Goal: Information Seeking & Learning: Compare options

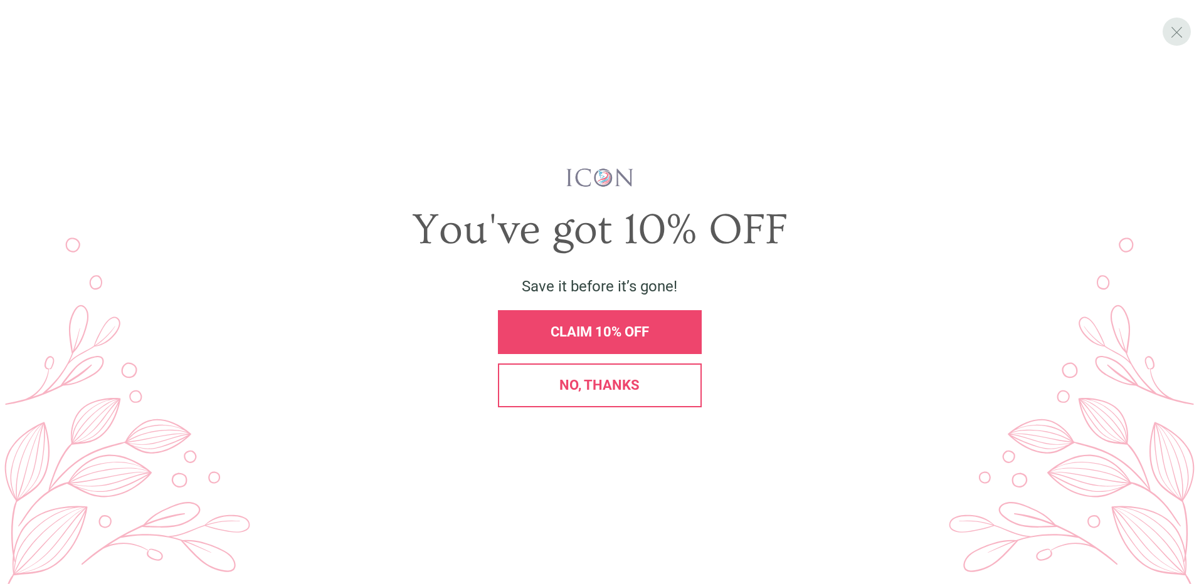
click at [1171, 23] on span "X" at bounding box center [1176, 32] width 13 height 19
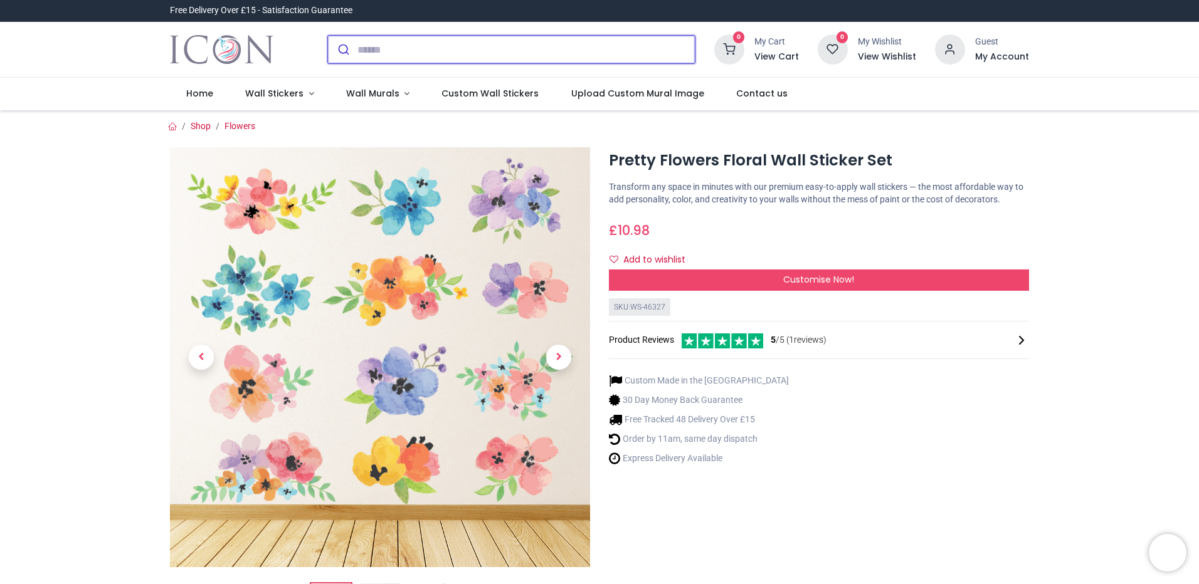
click at [380, 56] on input "search" at bounding box center [525, 50] width 337 height 28
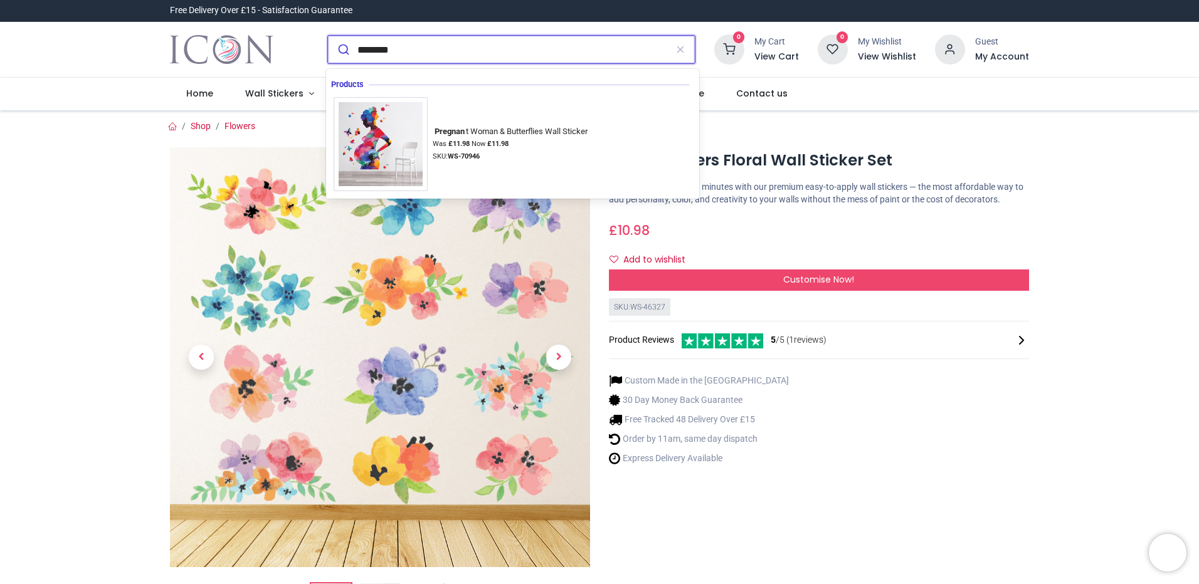
type input "*********"
drag, startPoint x: 431, startPoint y: 55, endPoint x: 271, endPoint y: 18, distance: 164.2
click at [271, 18] on header "Free Delivery Over £15 - Satisfaction Guarantee" at bounding box center [599, 55] width 1199 height 110
type input "*********"
click at [328, 36] on button "submit" at bounding box center [342, 50] width 29 height 28
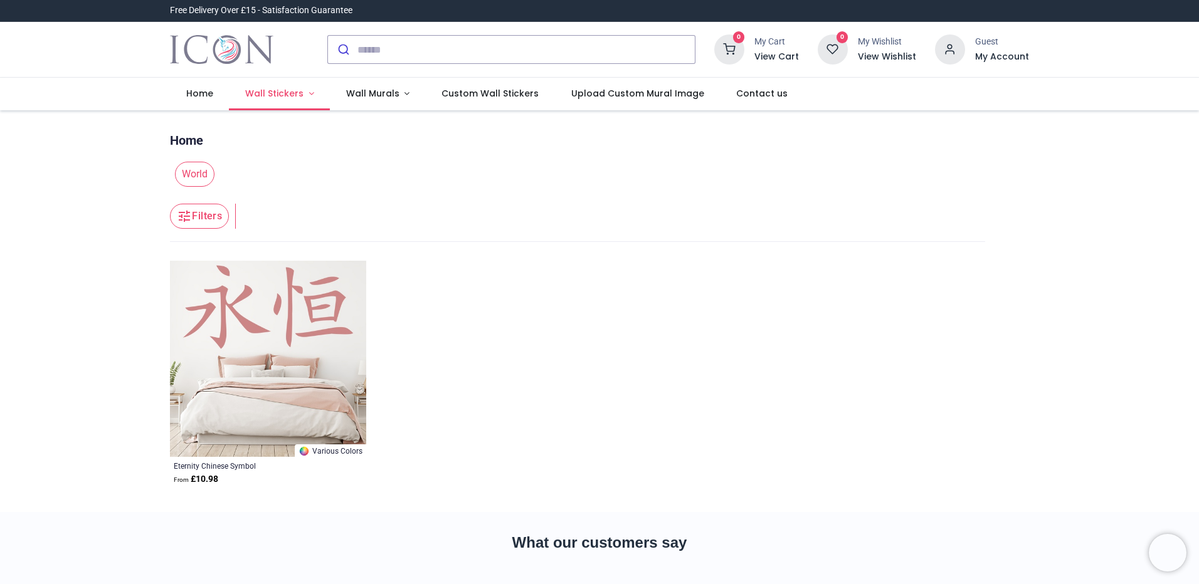
click at [300, 98] on span "Wall Stickers" at bounding box center [275, 93] width 61 height 13
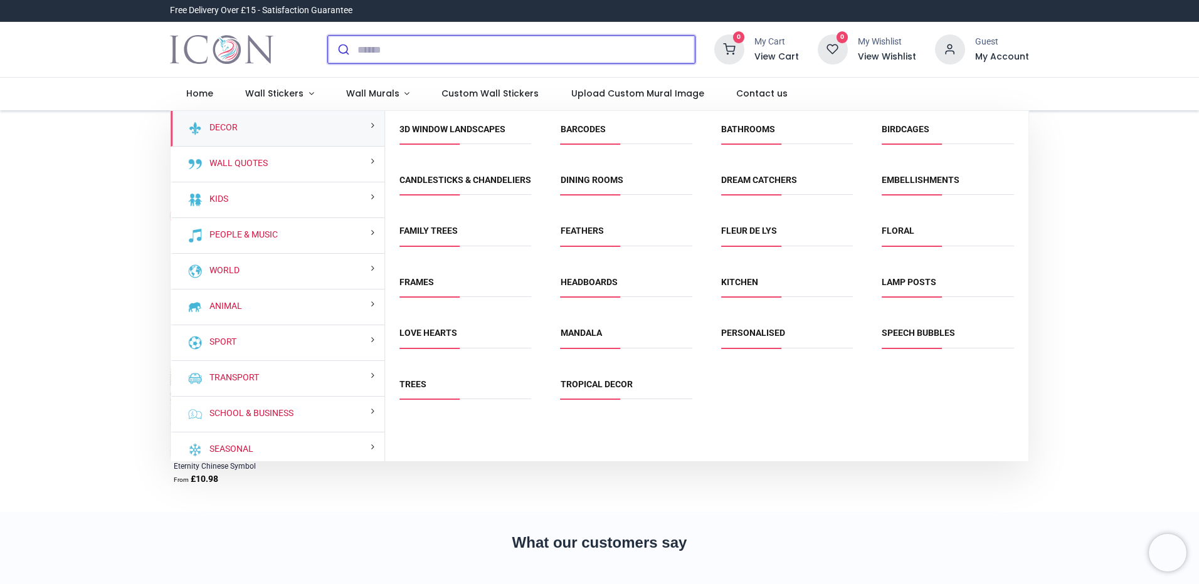
click at [392, 53] on input "search" at bounding box center [525, 50] width 337 height 28
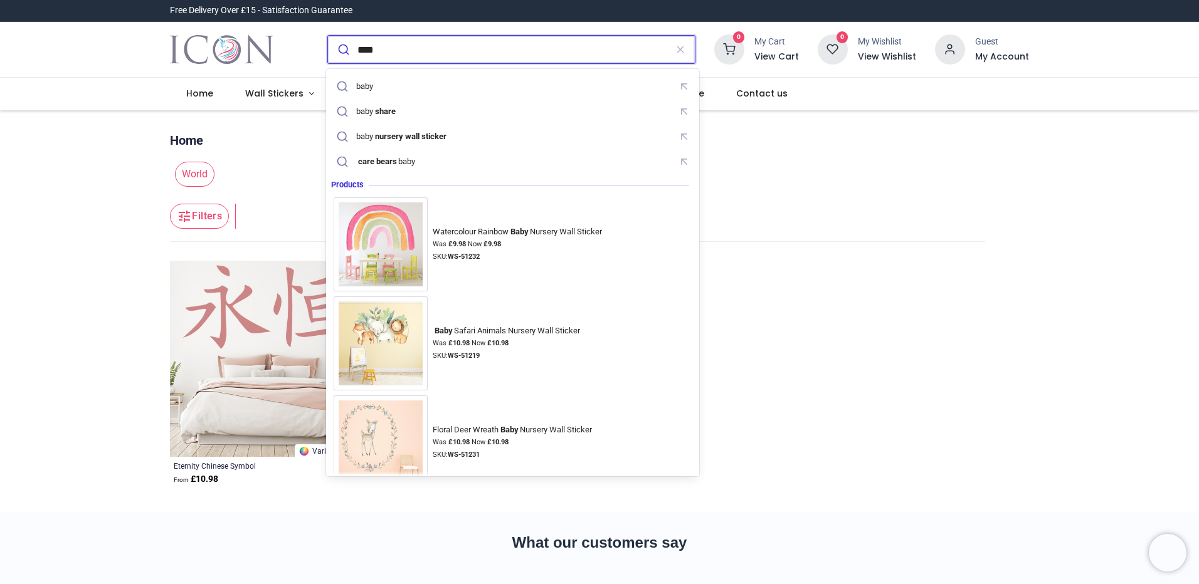
type input "****"
click at [328, 36] on button "submit" at bounding box center [342, 50] width 29 height 28
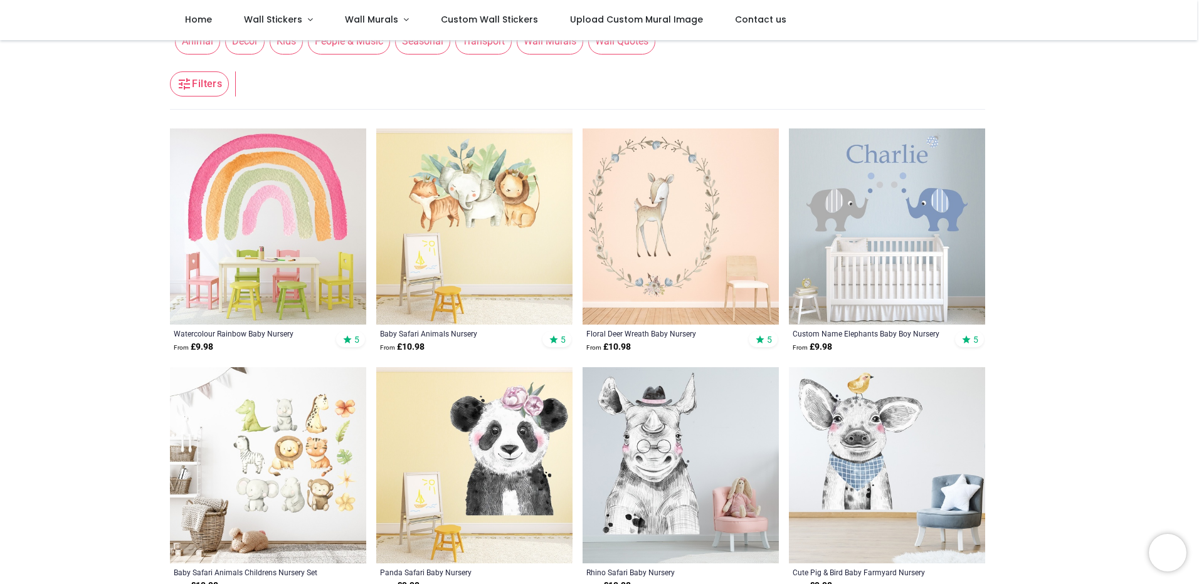
scroll to position [125, 0]
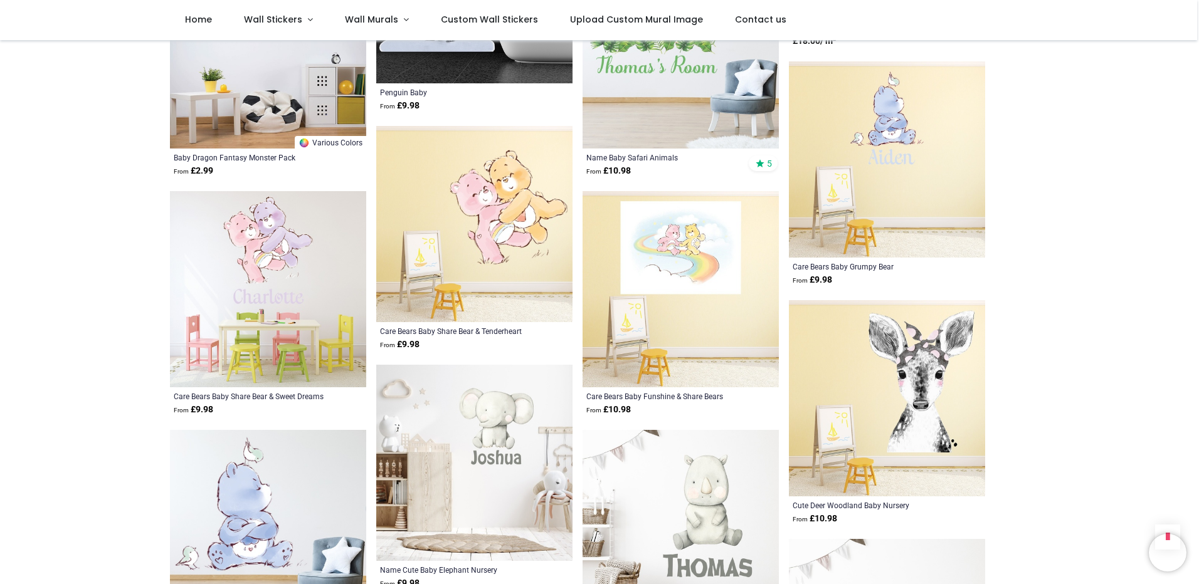
scroll to position [2194, 0]
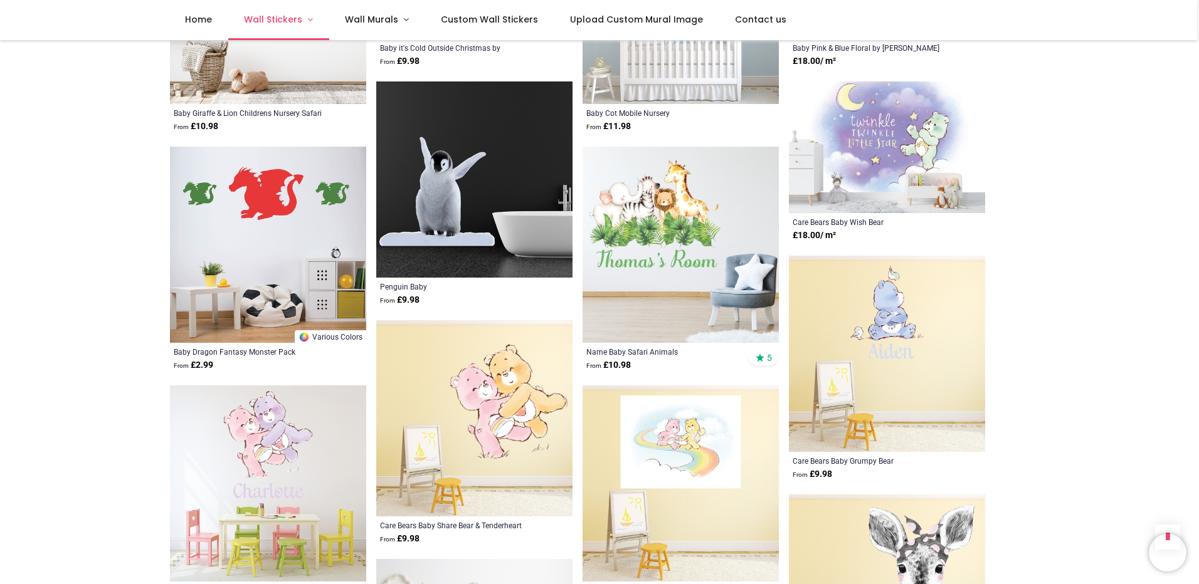
click at [302, 14] on link "Wall Stickers" at bounding box center [278, 20] width 101 height 40
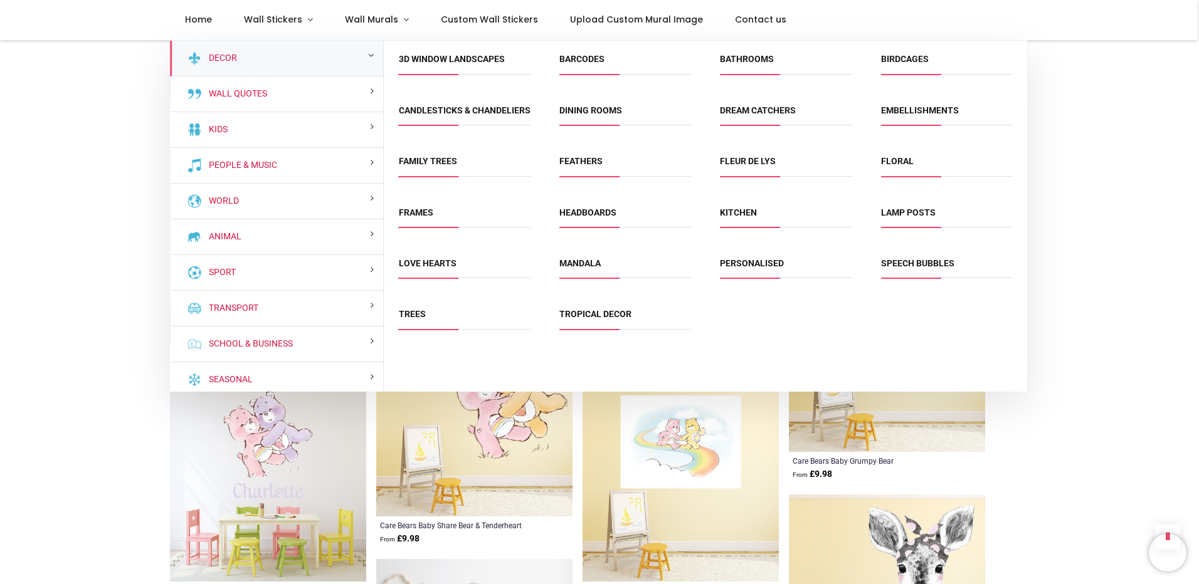
click at [926, 176] on span "Floral" at bounding box center [947, 165] width 132 height 21
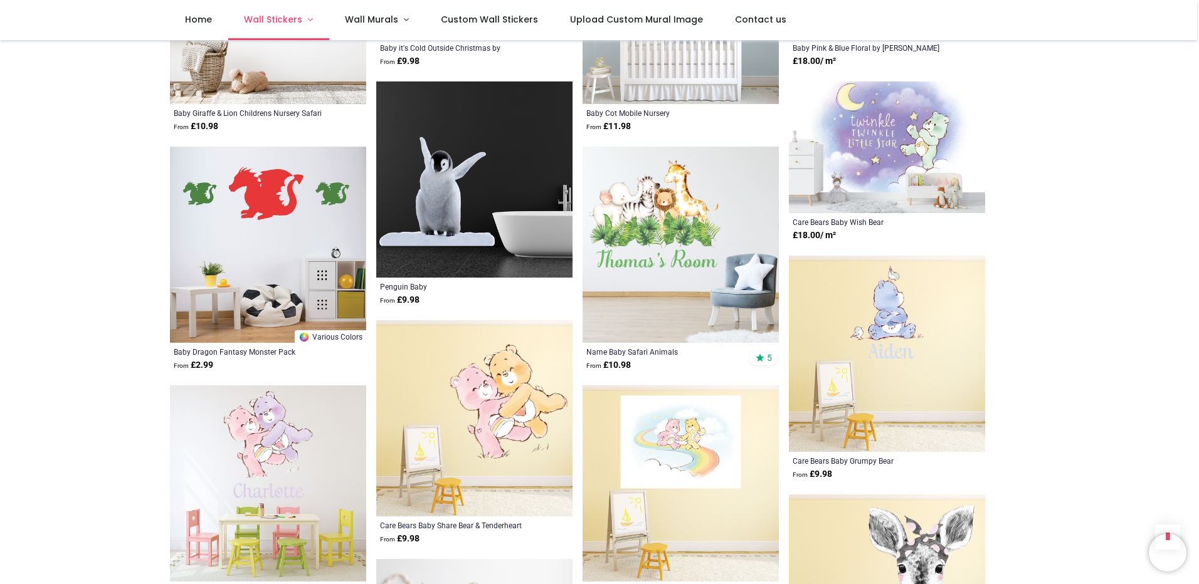
click at [293, 18] on span "Wall Stickers" at bounding box center [273, 19] width 58 height 13
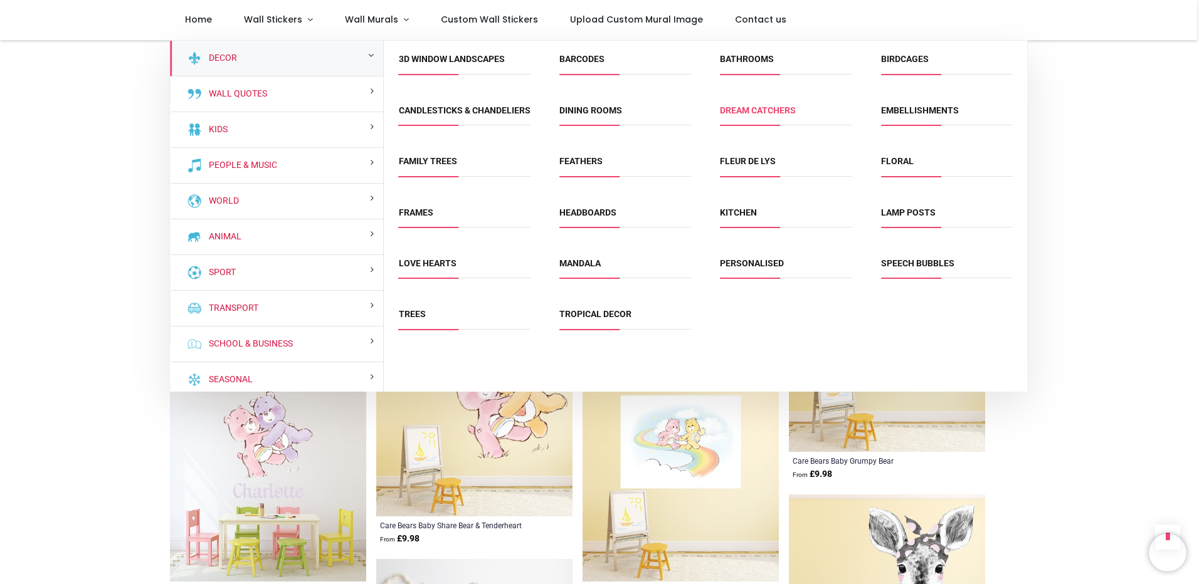
click at [740, 112] on link "Dream Catchers" at bounding box center [758, 110] width 76 height 10
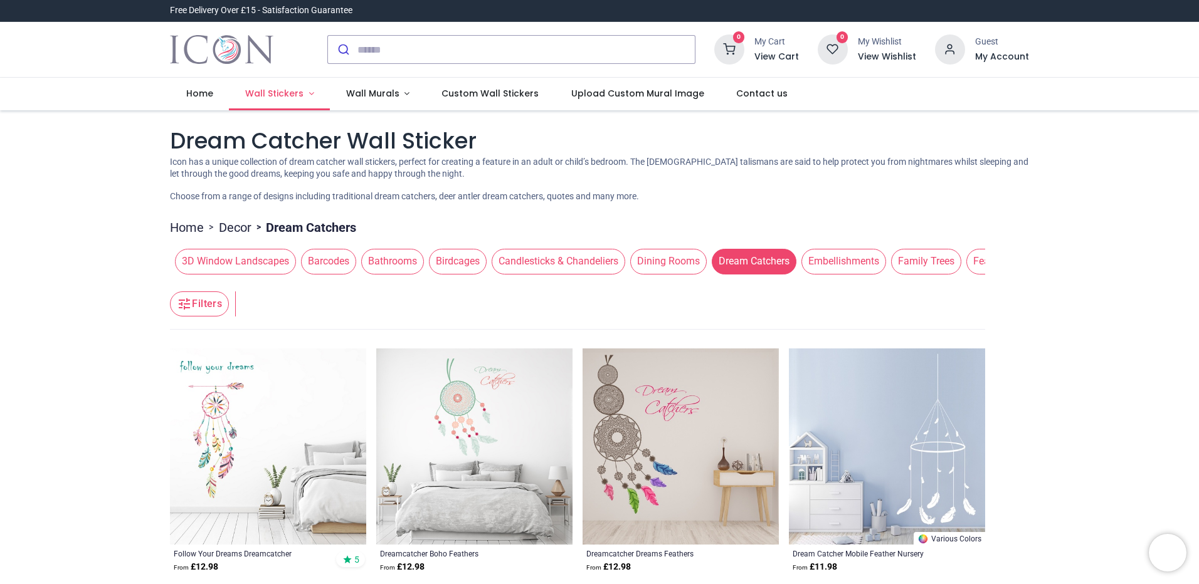
click at [290, 89] on span "Wall Stickers" at bounding box center [274, 93] width 58 height 13
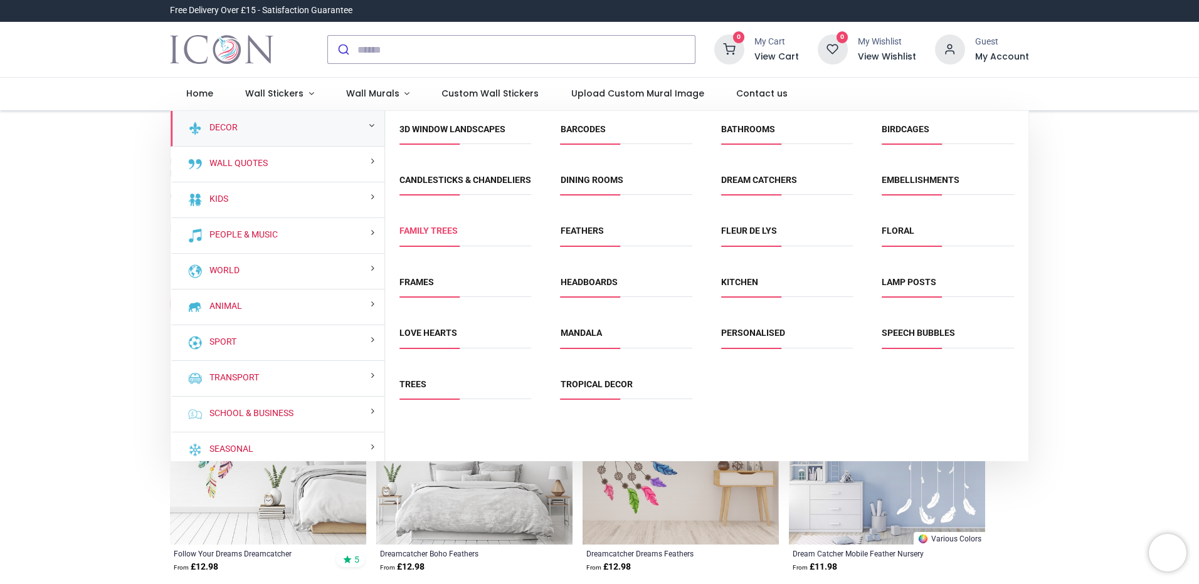
click at [428, 236] on link "Family Trees" at bounding box center [428, 231] width 58 height 10
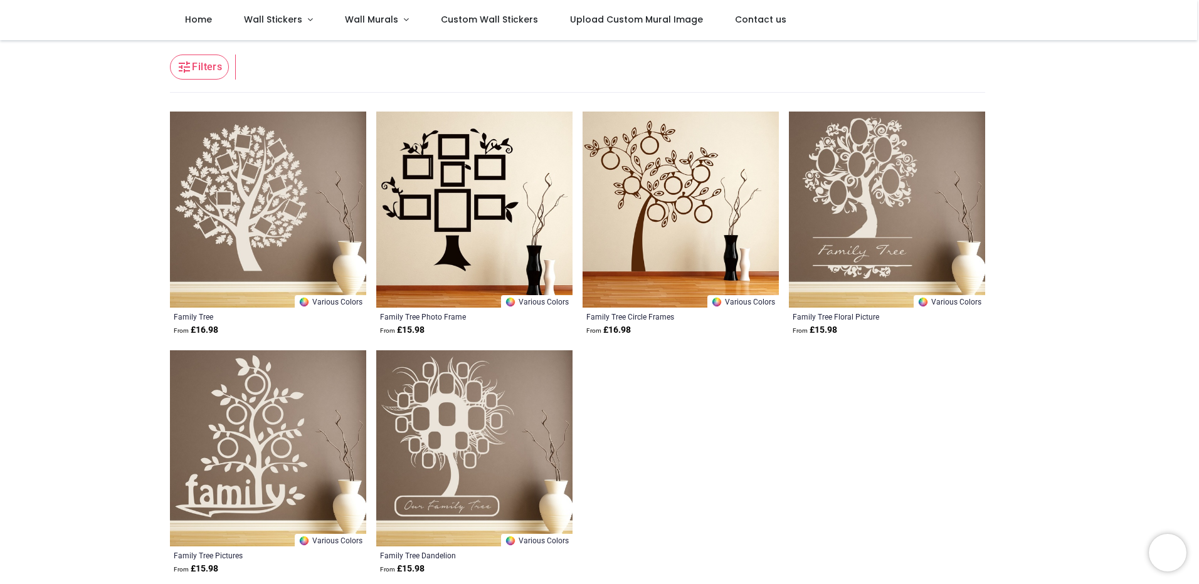
scroll to position [125, 0]
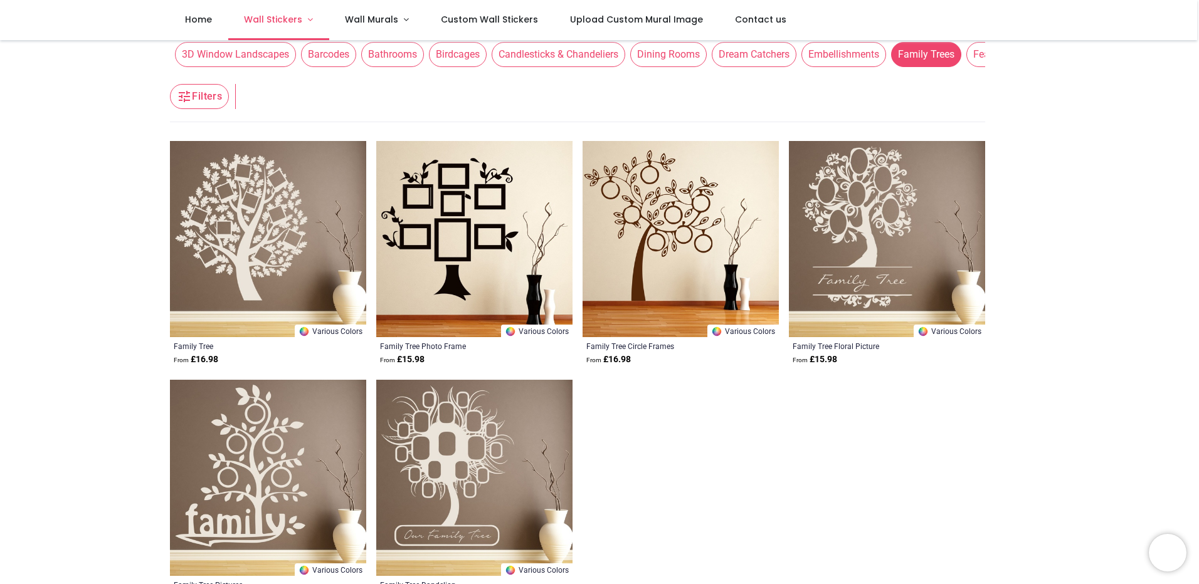
click at [295, 21] on span "Wall Stickers" at bounding box center [273, 19] width 58 height 13
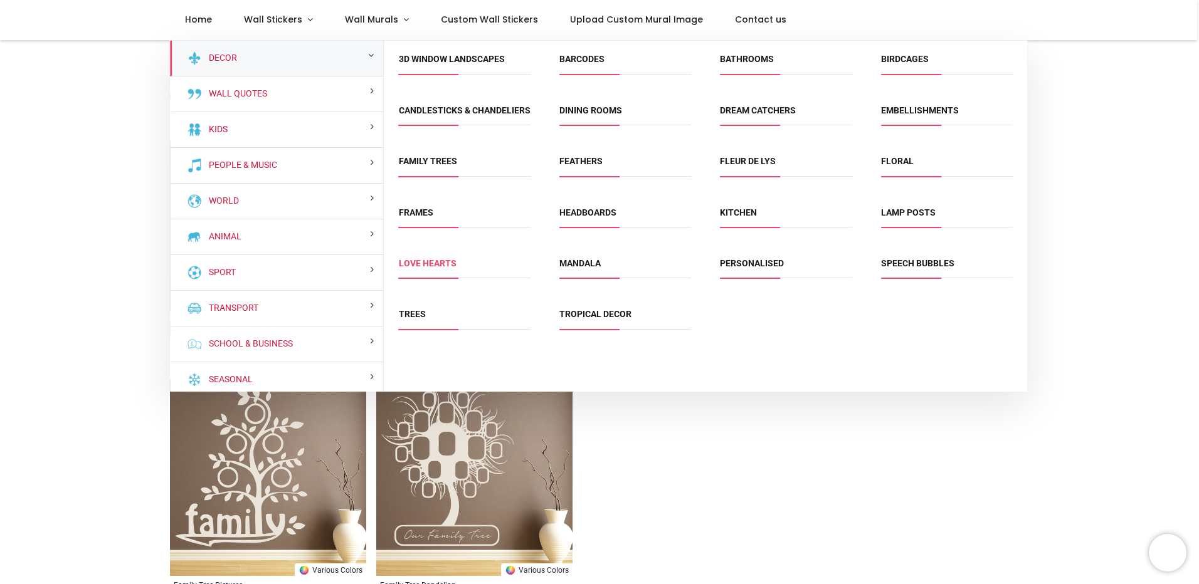
click at [415, 268] on link "Love Hearts" at bounding box center [428, 263] width 58 height 10
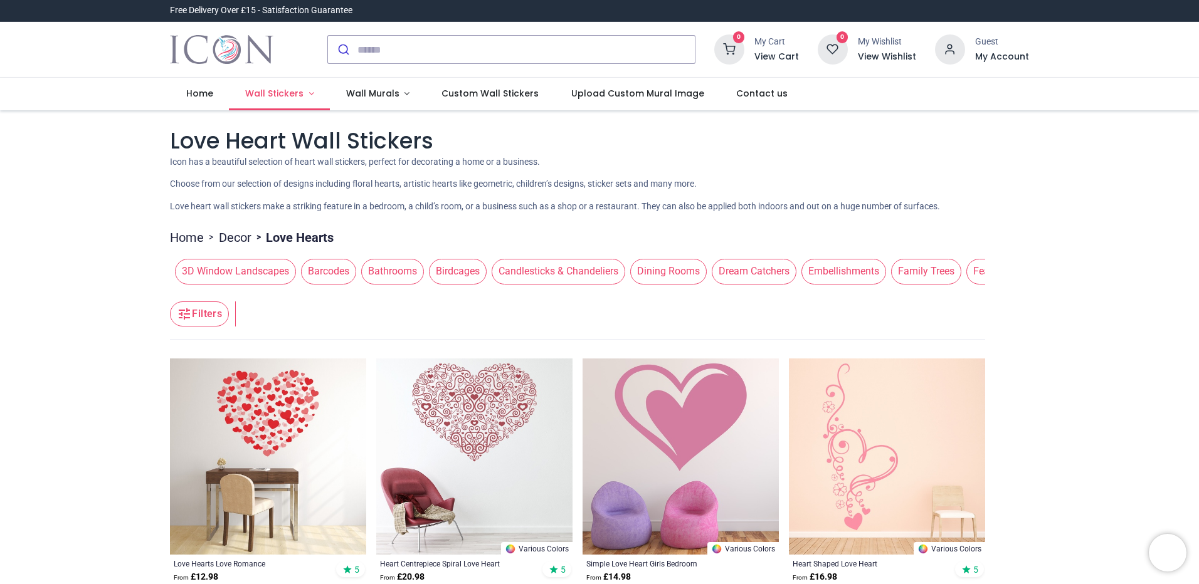
click at [300, 93] on span "Wall Stickers" at bounding box center [275, 93] width 61 height 13
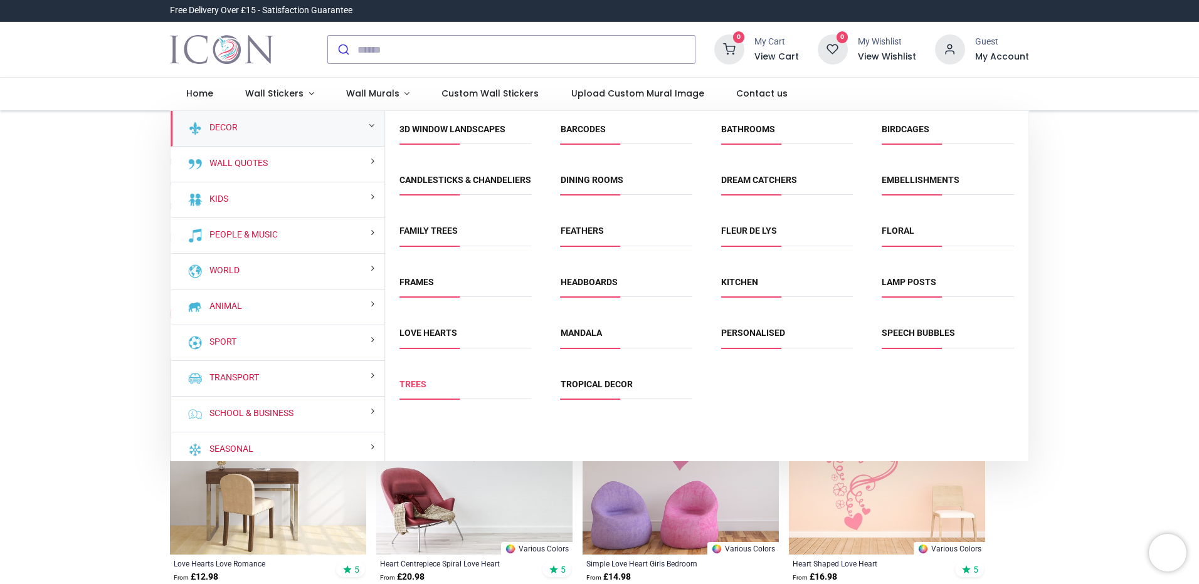
click at [411, 389] on link "Trees" at bounding box center [412, 384] width 27 height 10
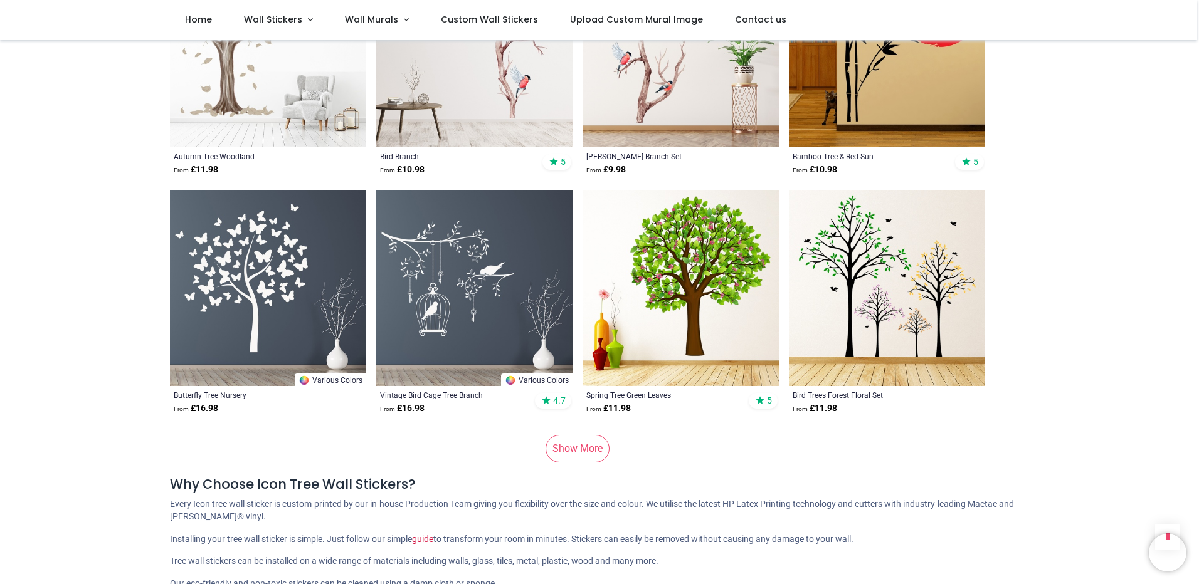
scroll to position [1567, 0]
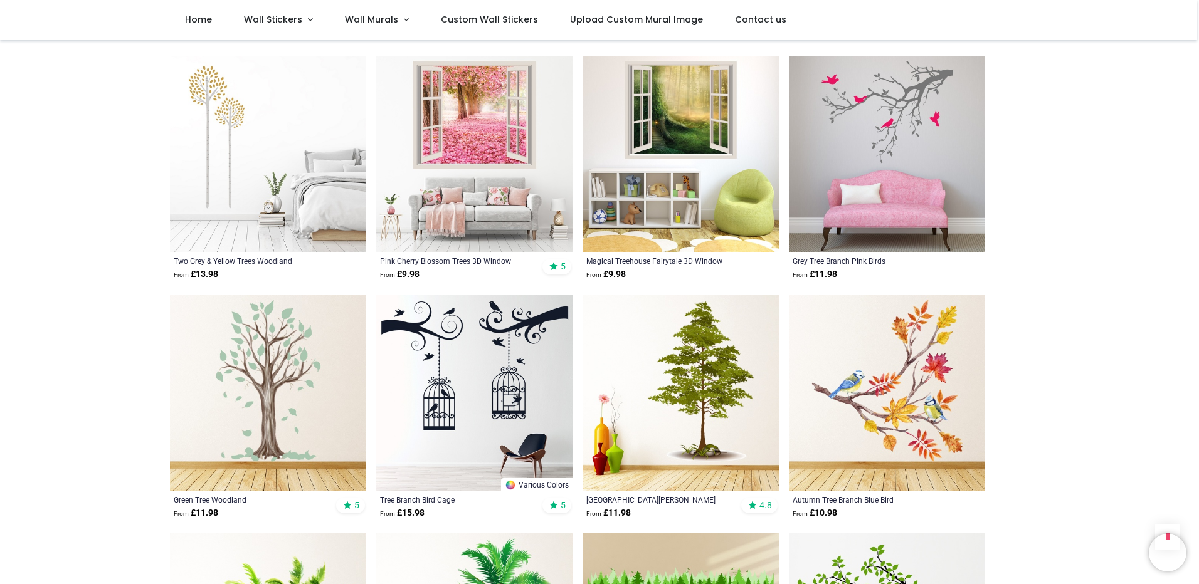
scroll to position [2884, 0]
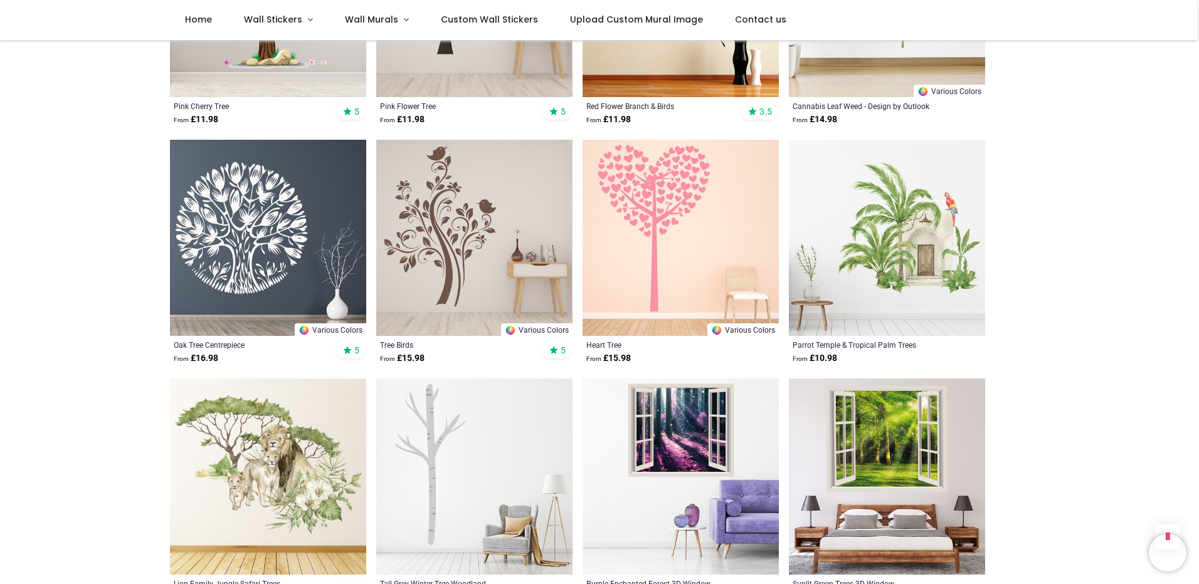
scroll to position [4765, 0]
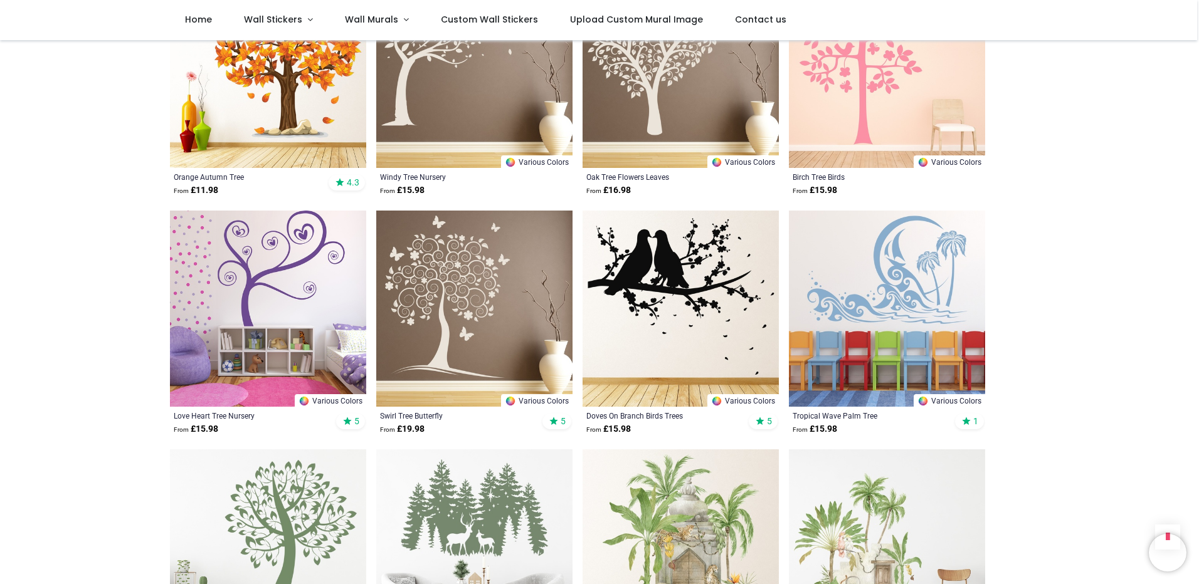
scroll to position [6019, 0]
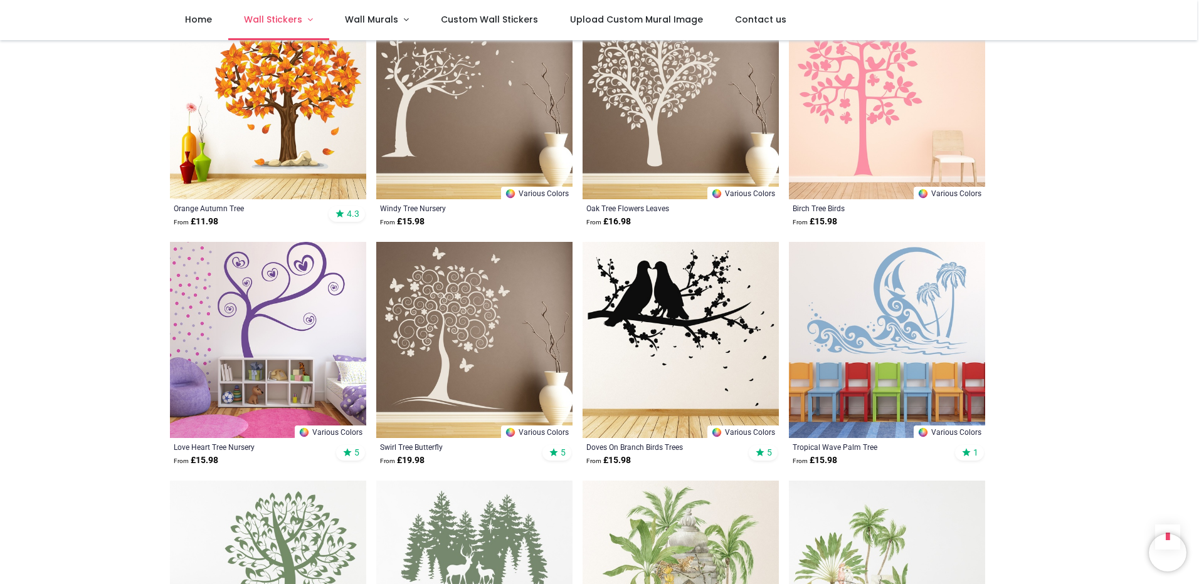
click at [285, 21] on span "Wall Stickers" at bounding box center [273, 19] width 58 height 13
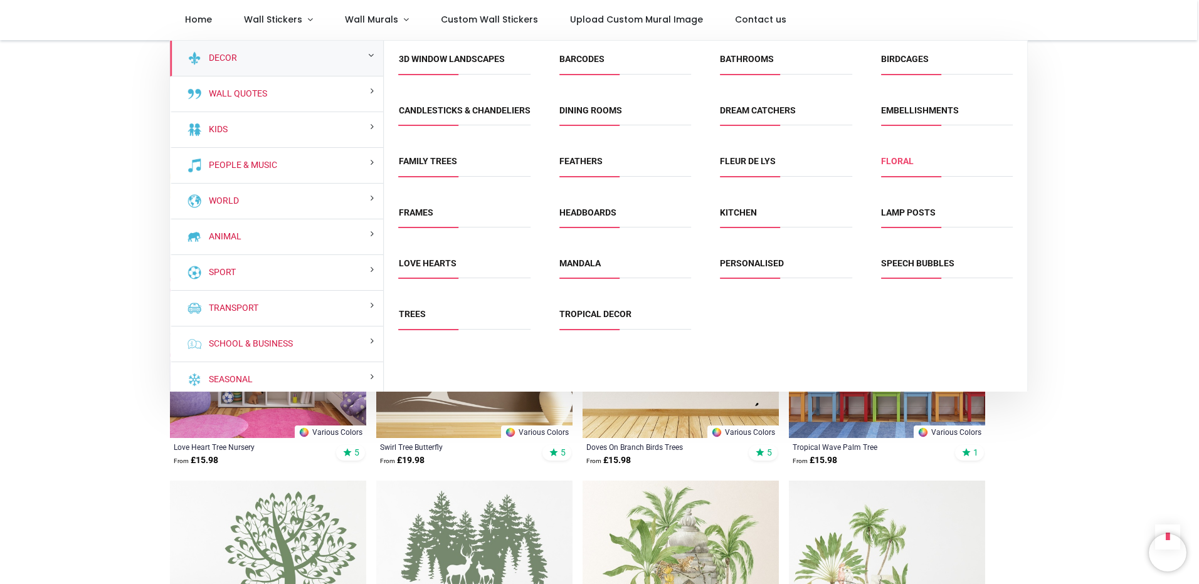
click at [905, 166] on link "Floral" at bounding box center [897, 161] width 33 height 10
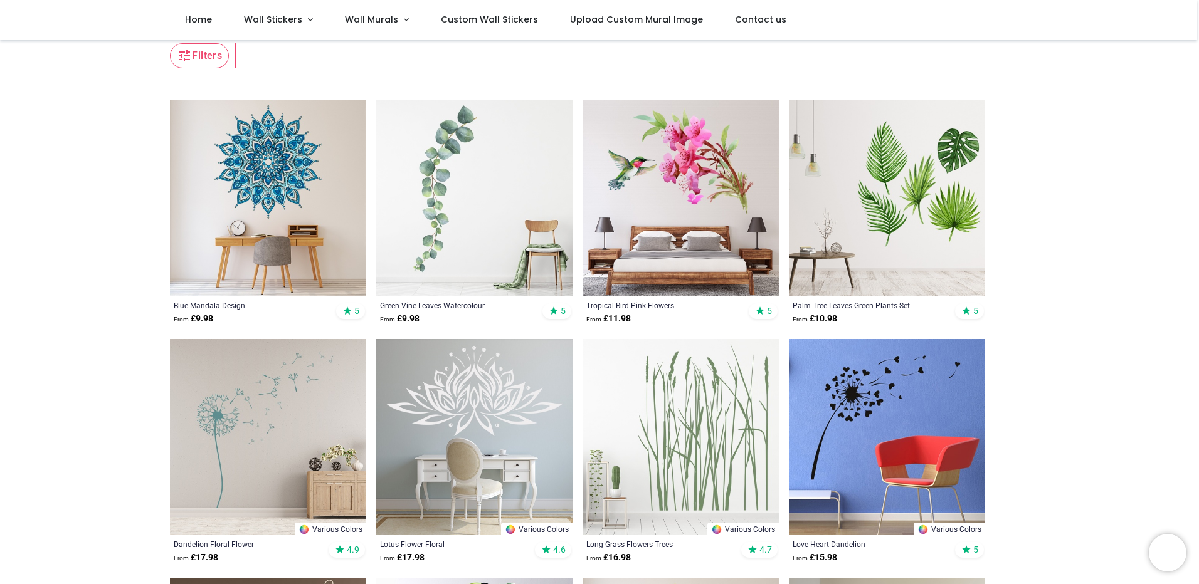
scroll to position [231, 0]
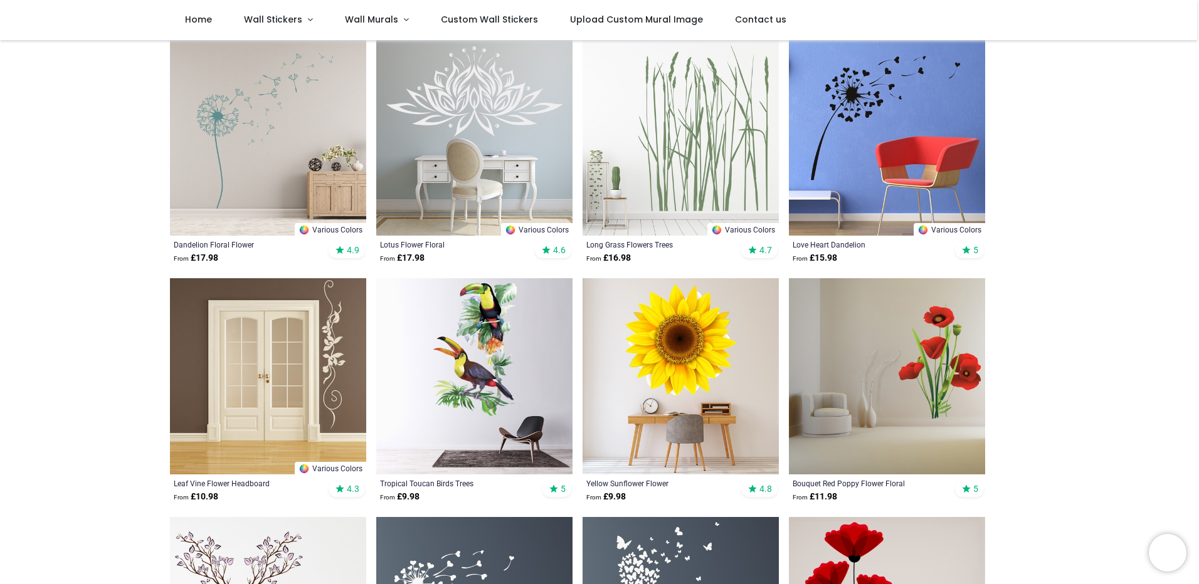
scroll to position [313, 0]
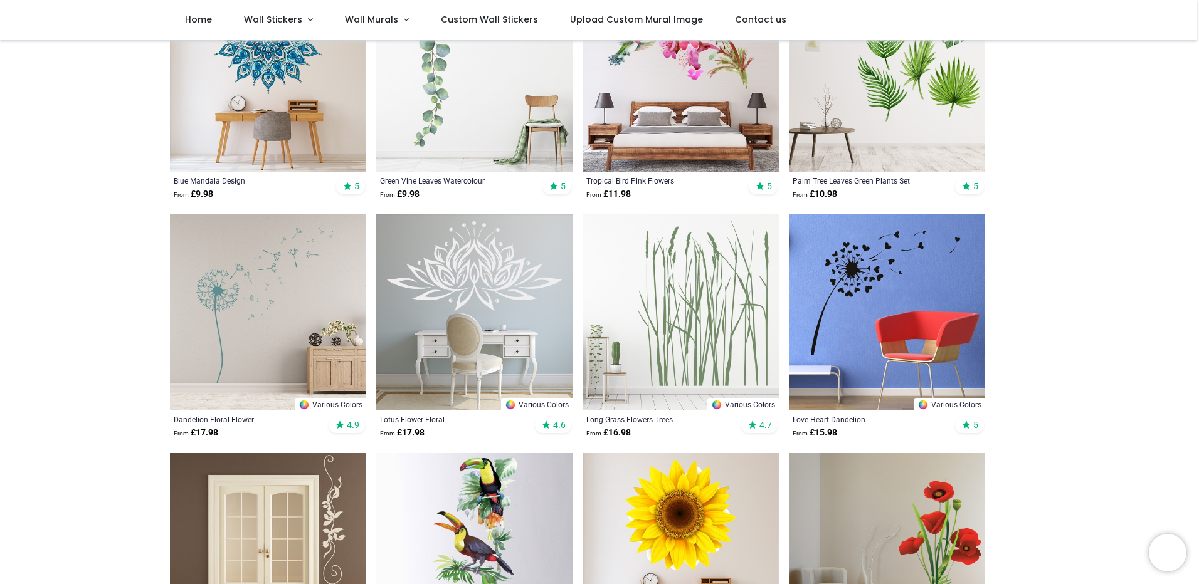
click at [529, 400] on link "Various Colors" at bounding box center [536, 404] width 71 height 13
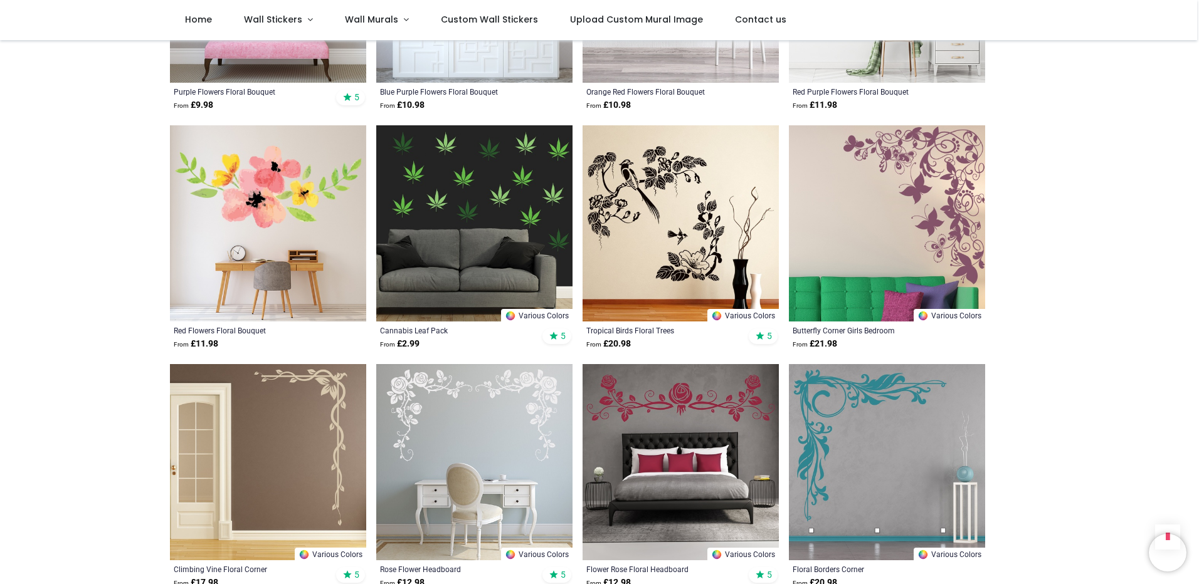
scroll to position [2821, 0]
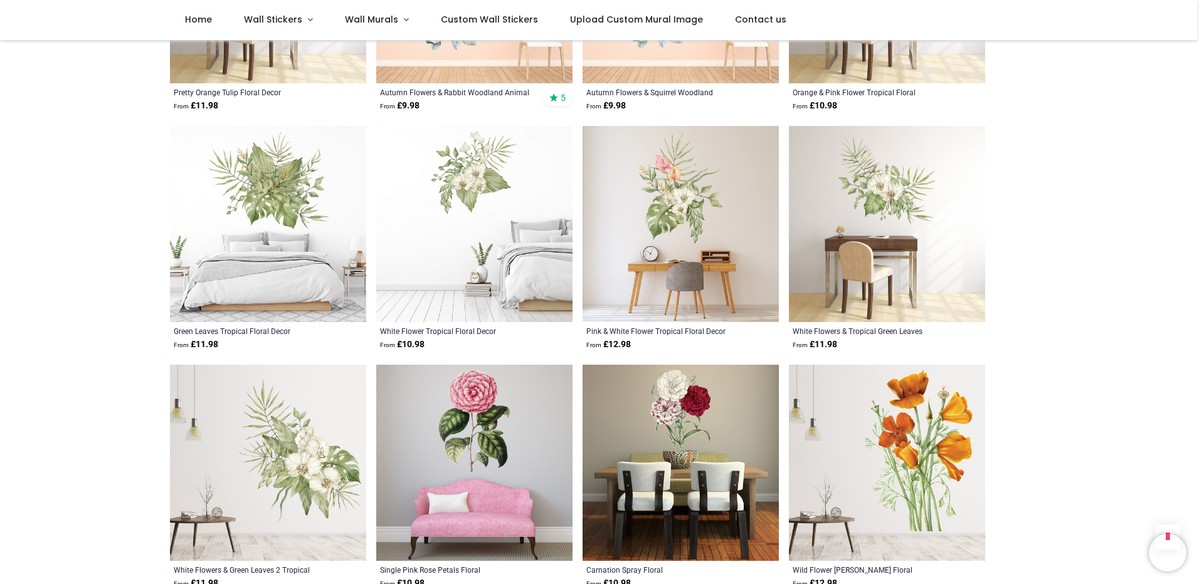
scroll to position [3762, 0]
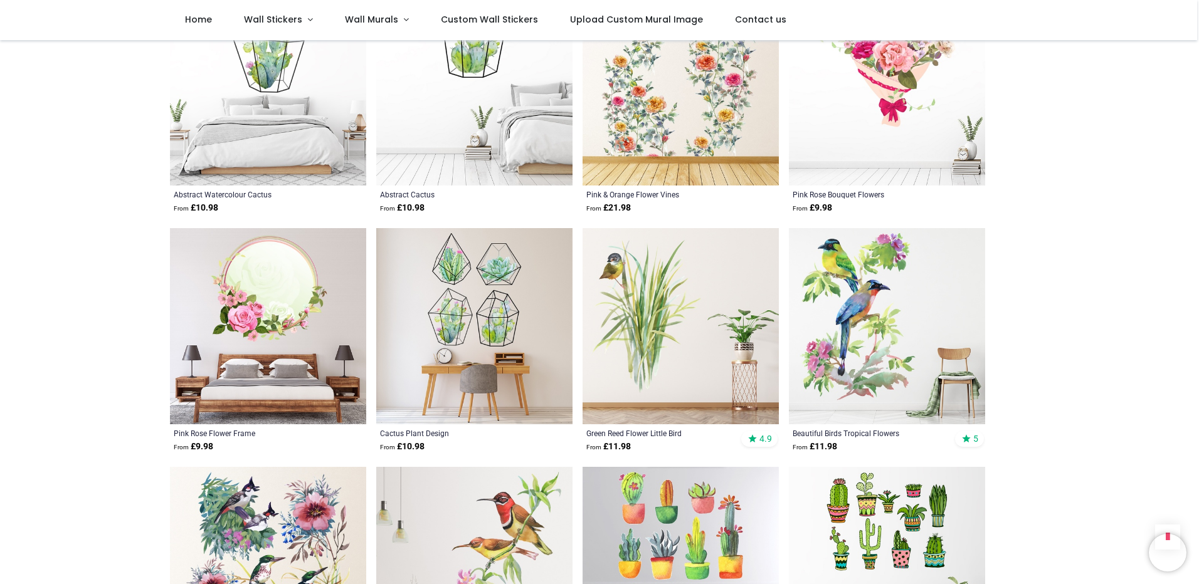
scroll to position [6081, 0]
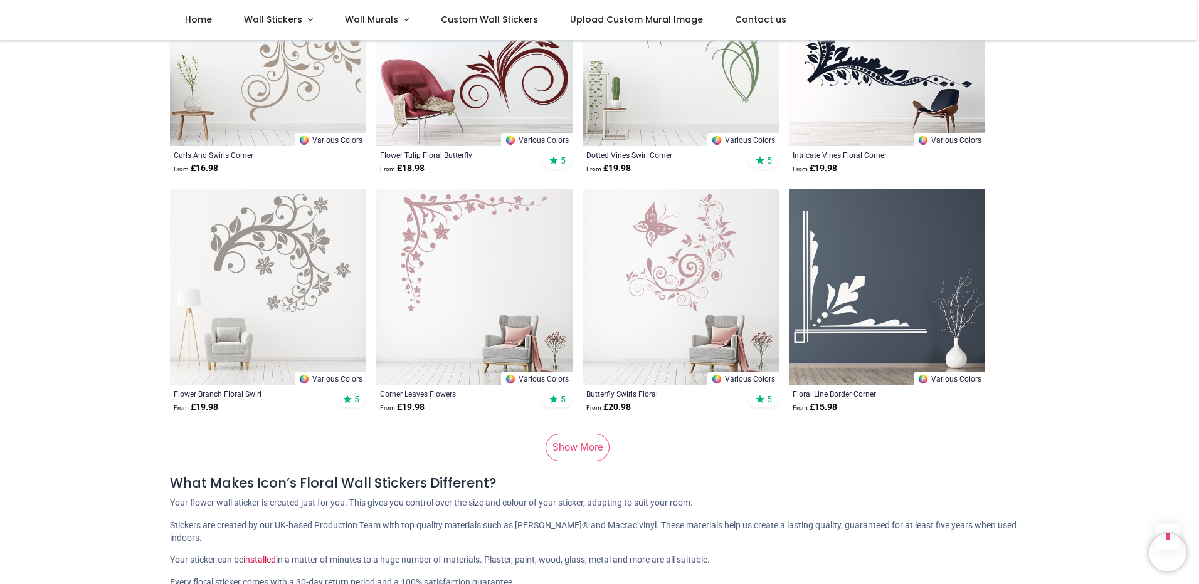
scroll to position [8276, 0]
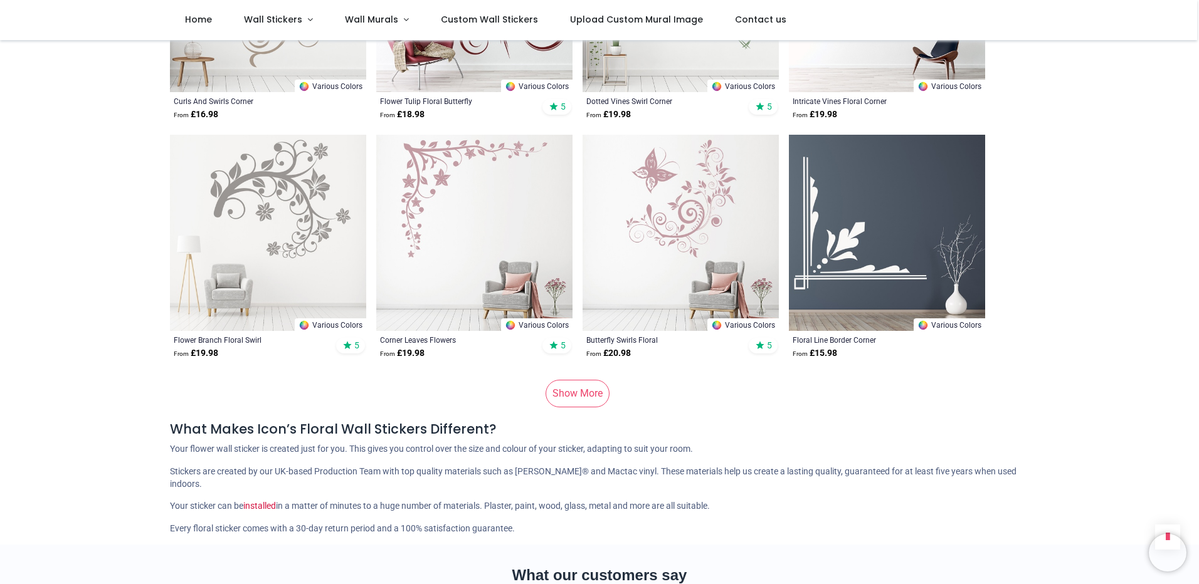
click at [582, 380] on link "Show More" at bounding box center [577, 394] width 64 height 28
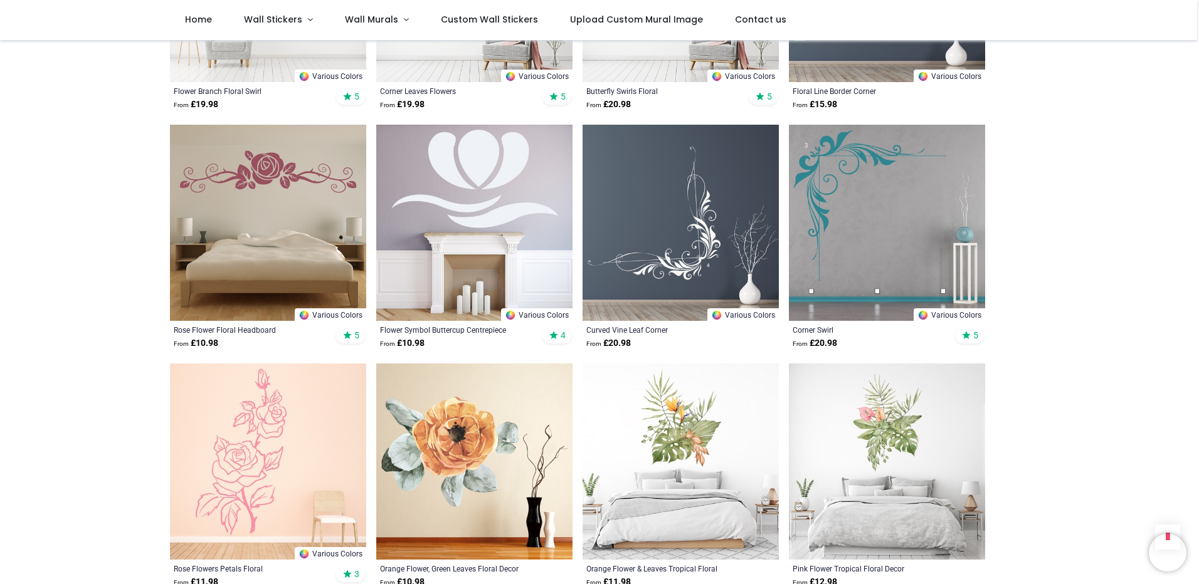
scroll to position [8527, 0]
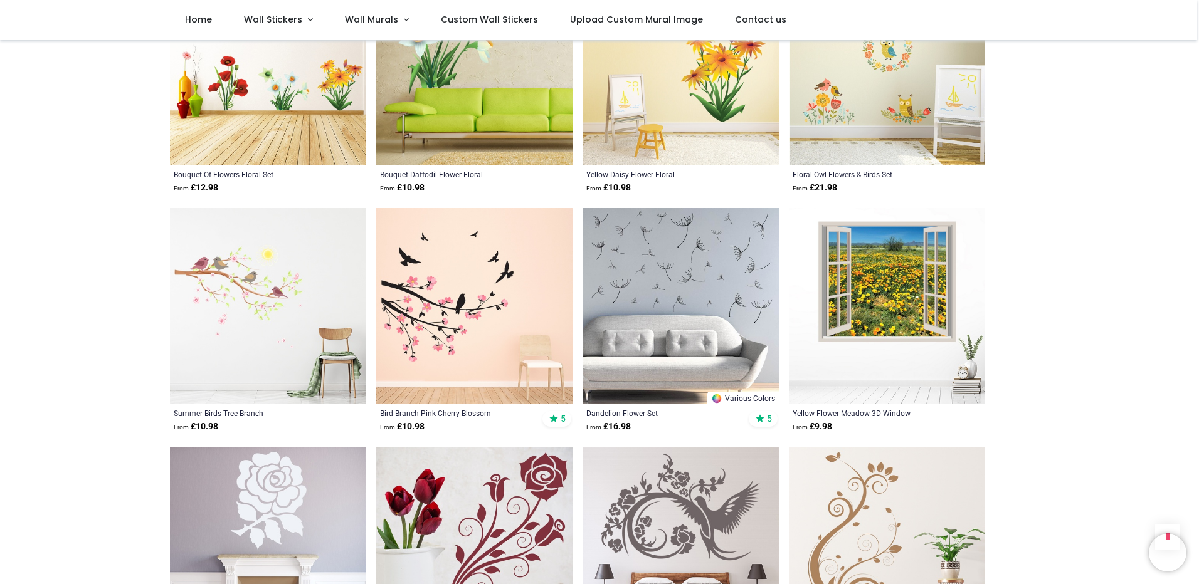
scroll to position [11348, 0]
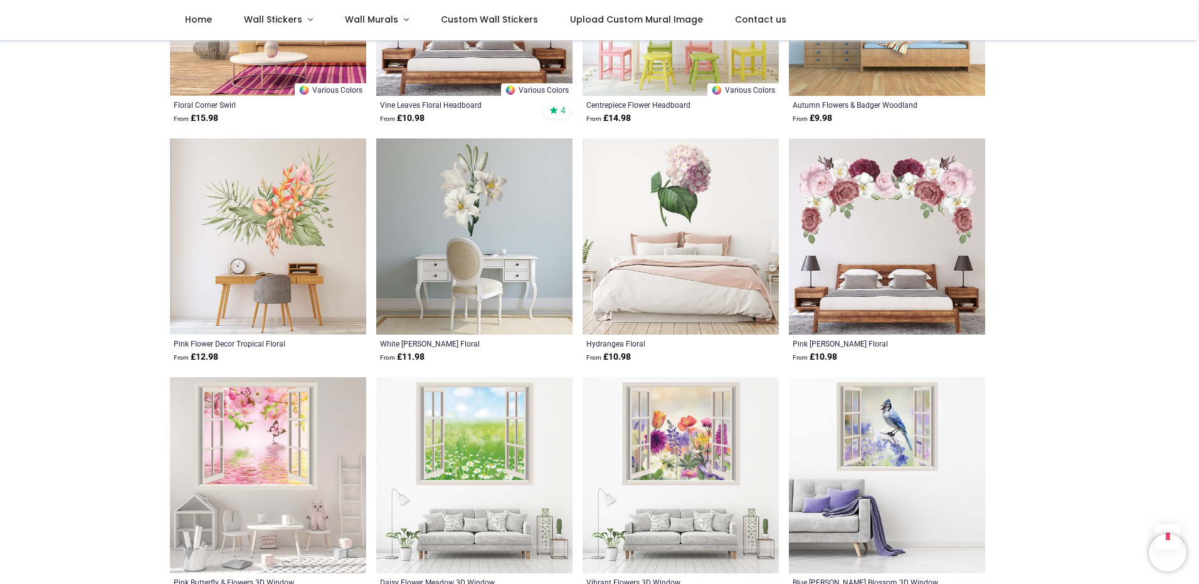
scroll to position [13103, 0]
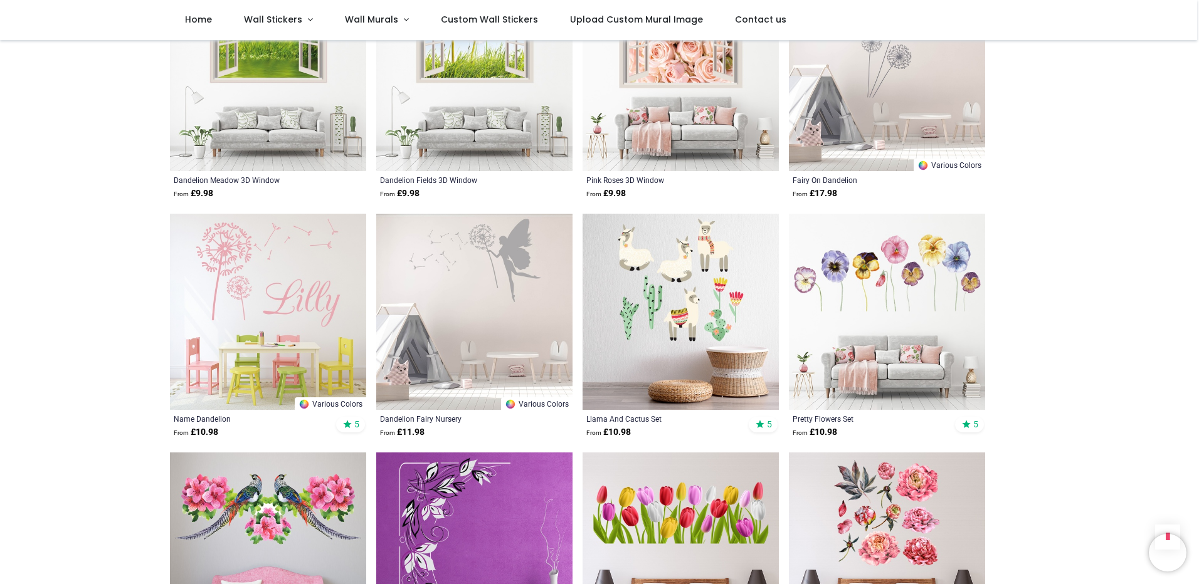
scroll to position [13730, 0]
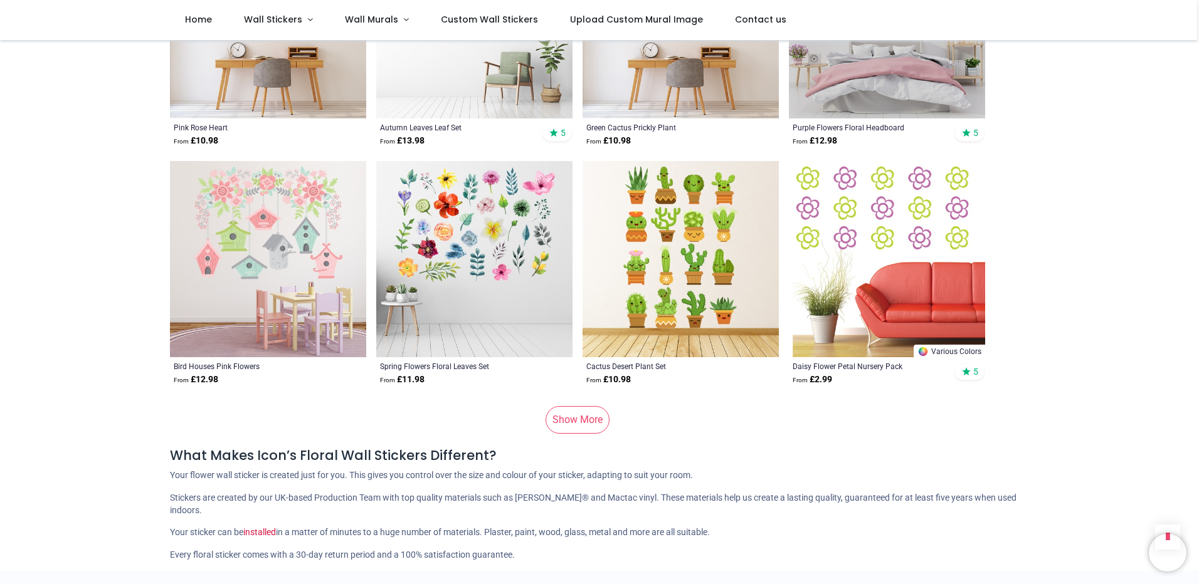
scroll to position [16614, 0]
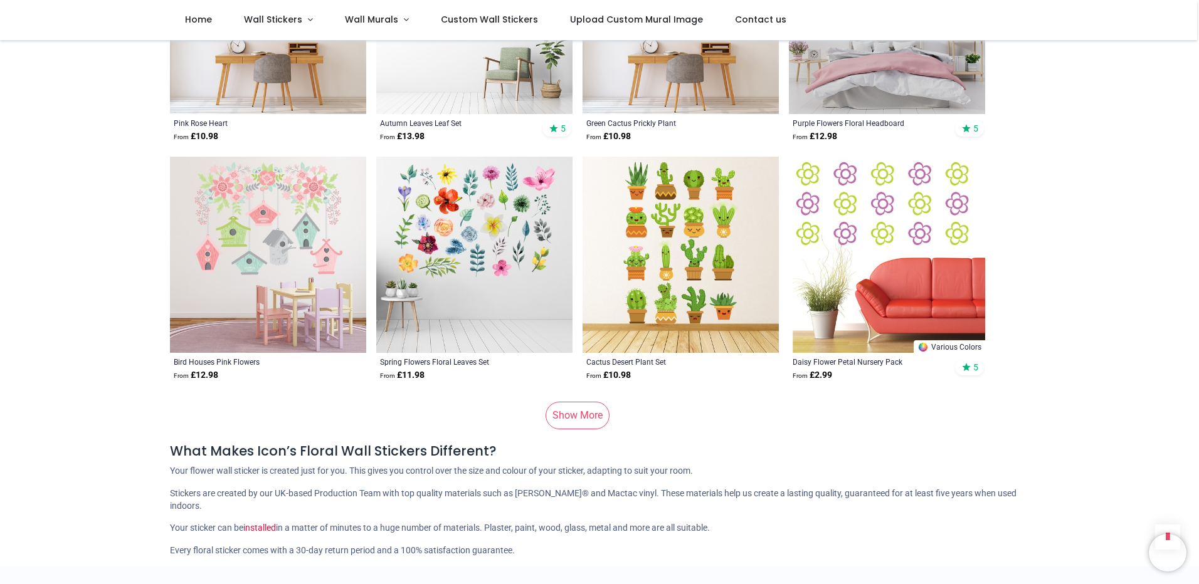
click at [576, 402] on link "Show More" at bounding box center [577, 416] width 64 height 28
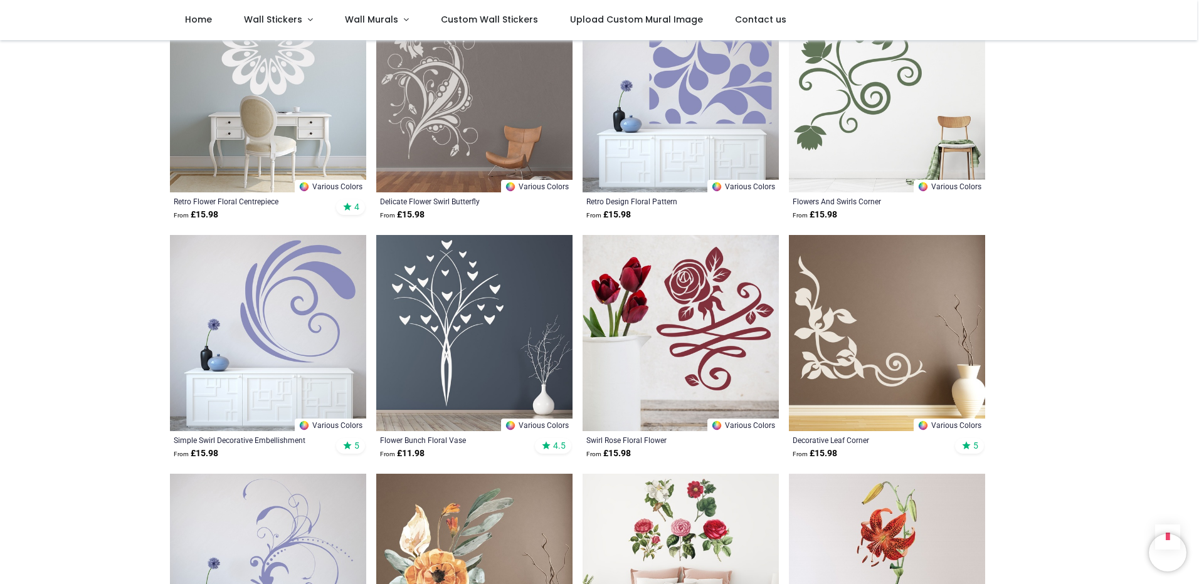
scroll to position [17680, 0]
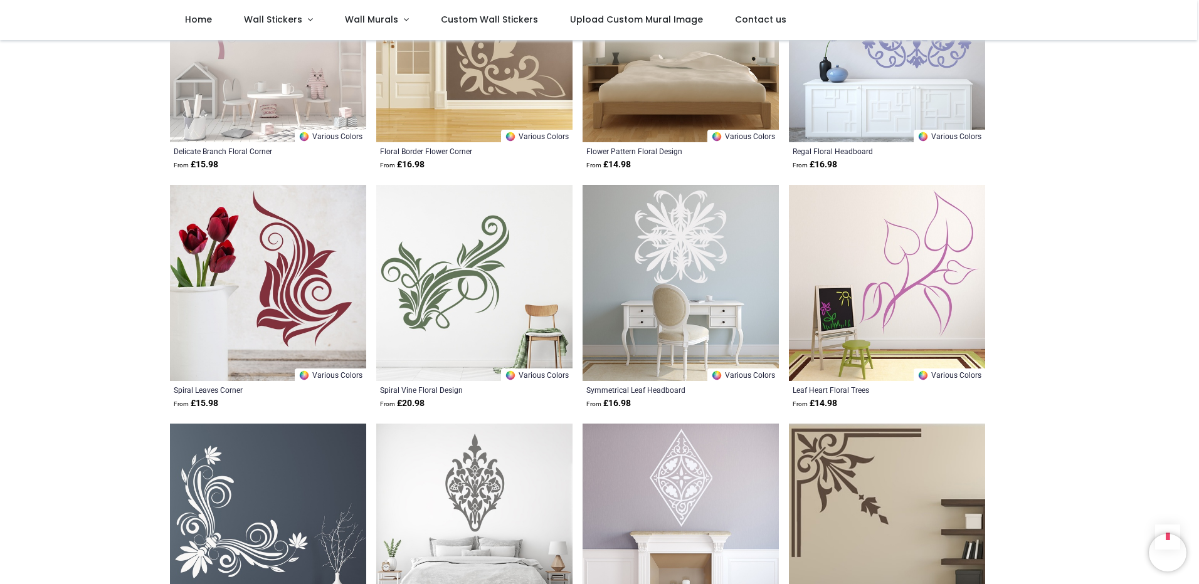
scroll to position [19874, 0]
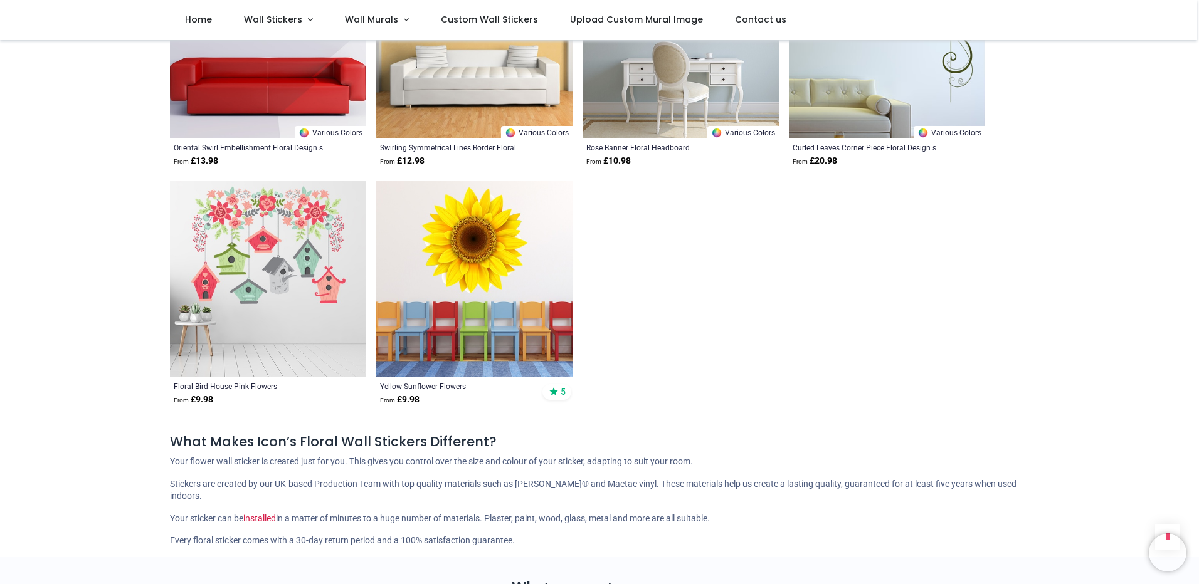
scroll to position [20815, 0]
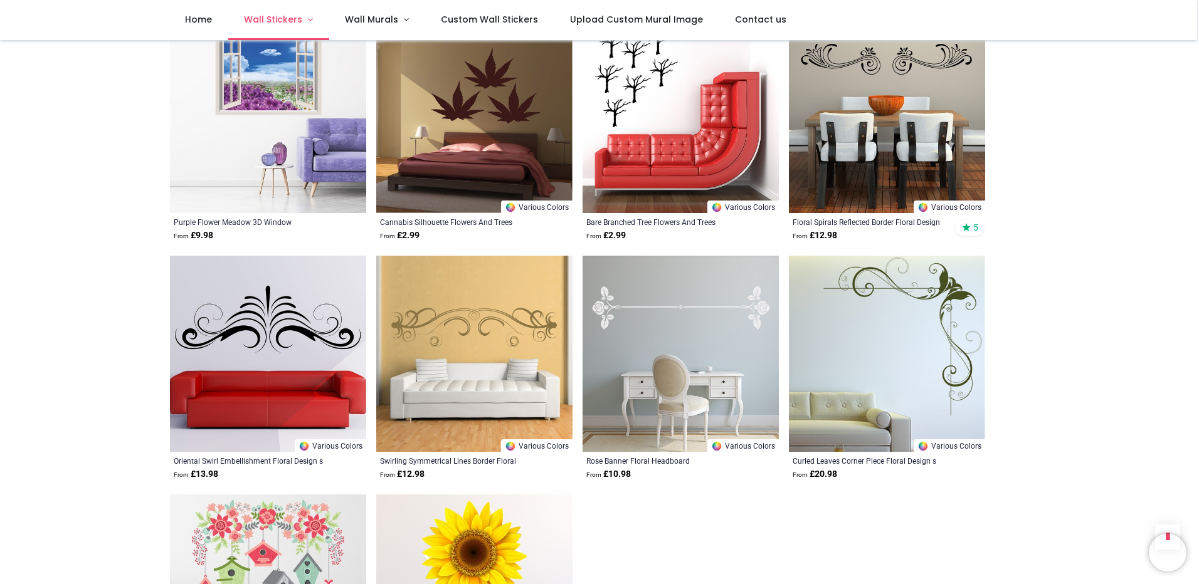
click at [302, 18] on link "Wall Stickers" at bounding box center [278, 20] width 101 height 40
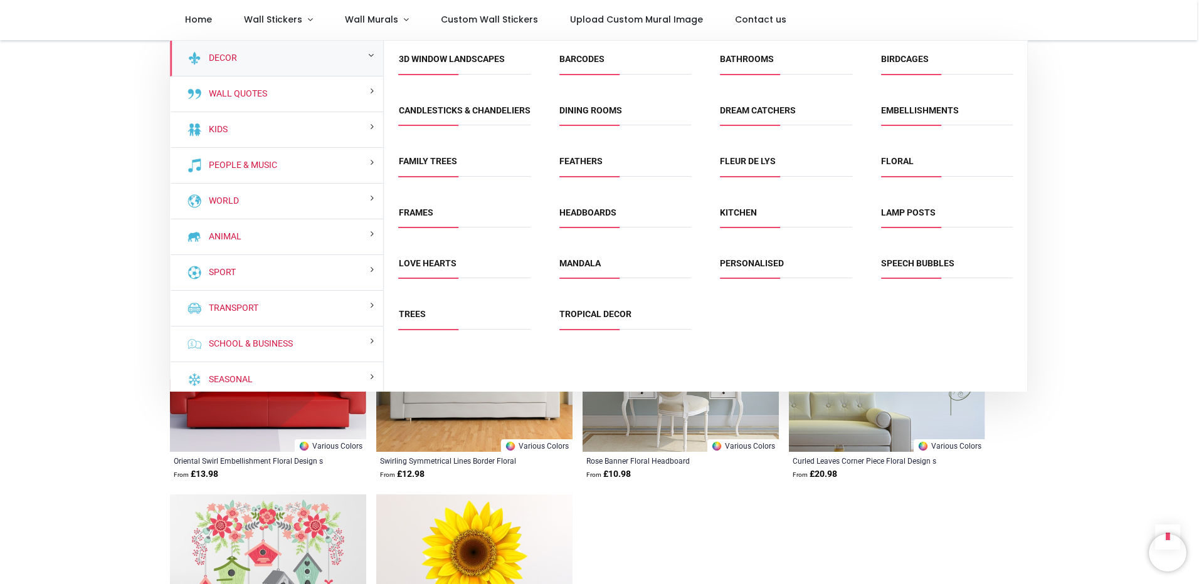
click at [754, 166] on link "Fleur de Lys" at bounding box center [748, 161] width 56 height 10
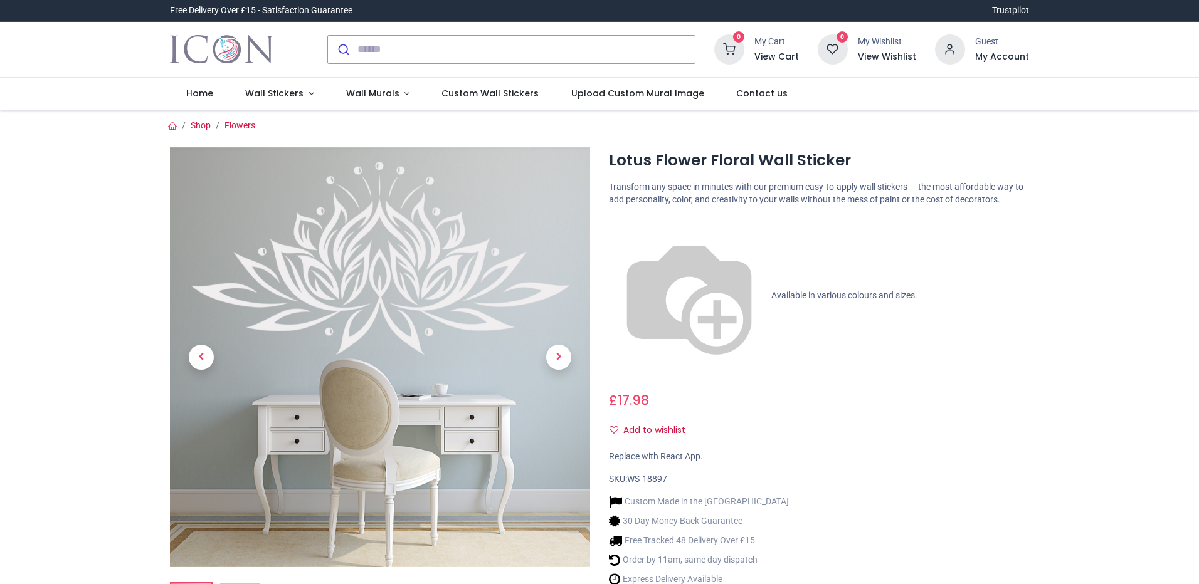
click at [475, 264] on div at bounding box center [380, 386] width 420 height 478
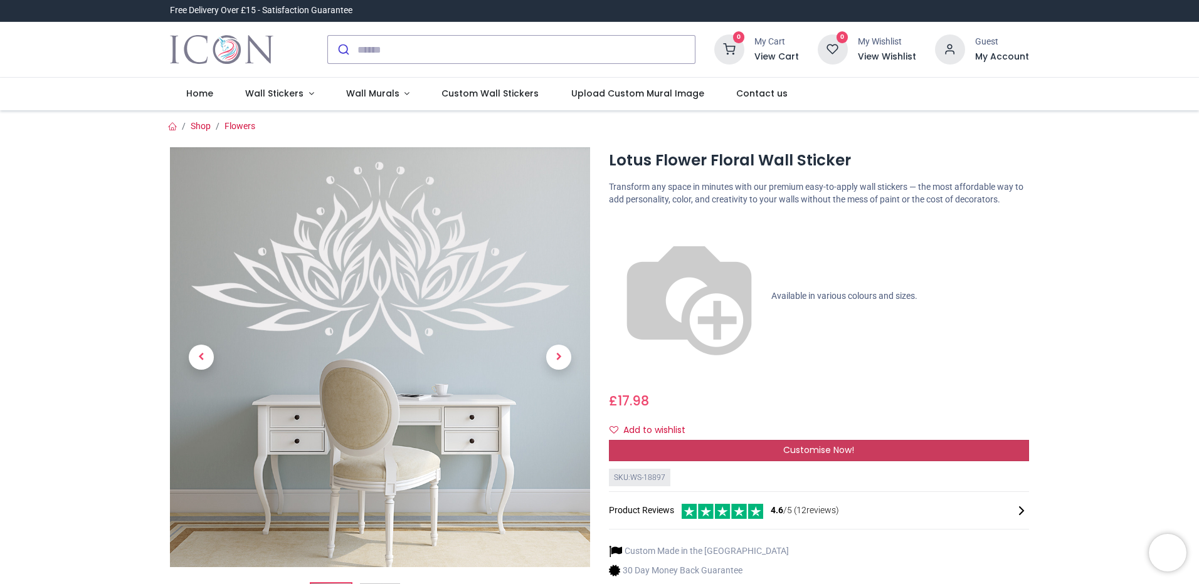
click at [673, 440] on div "Customise Now!" at bounding box center [819, 450] width 420 height 21
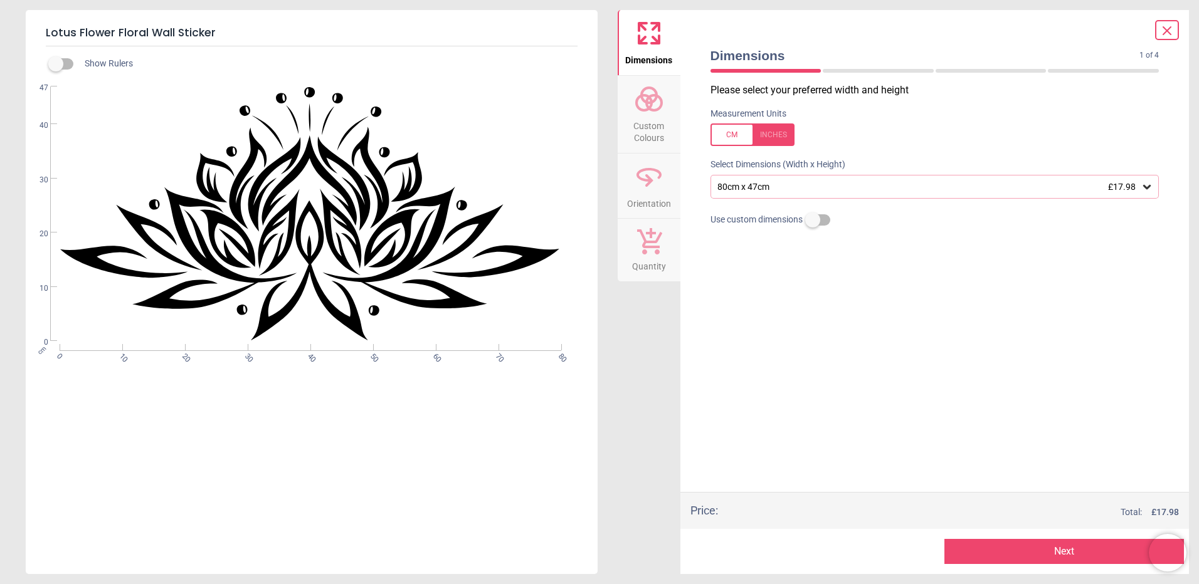
click at [658, 123] on span "Custom Colours" at bounding box center [649, 129] width 60 height 31
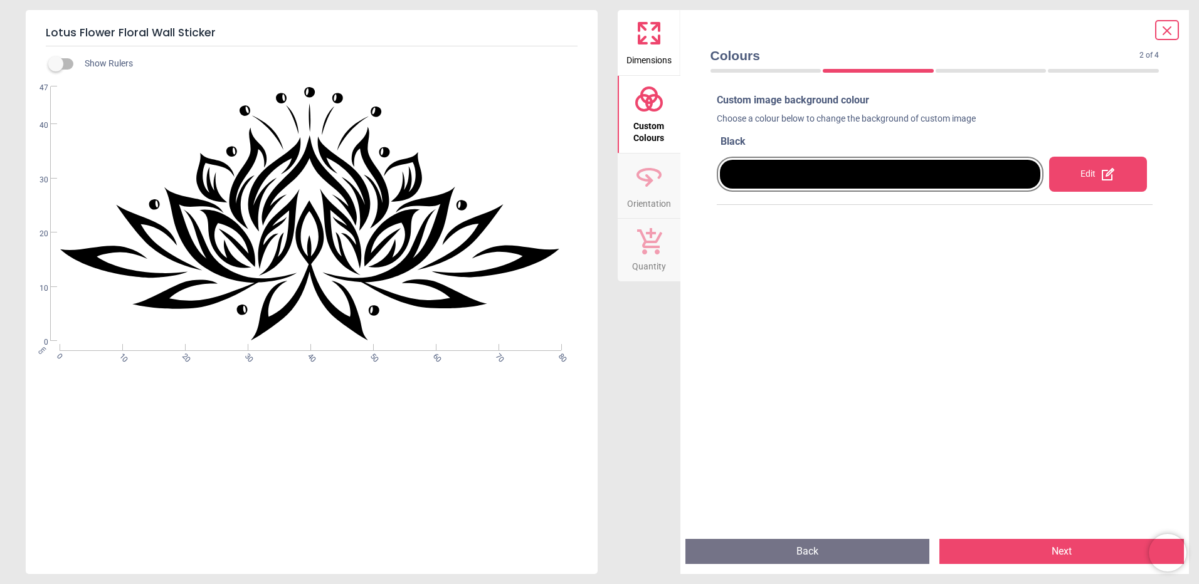
click at [1086, 176] on div "Edit" at bounding box center [1098, 174] width 98 height 35
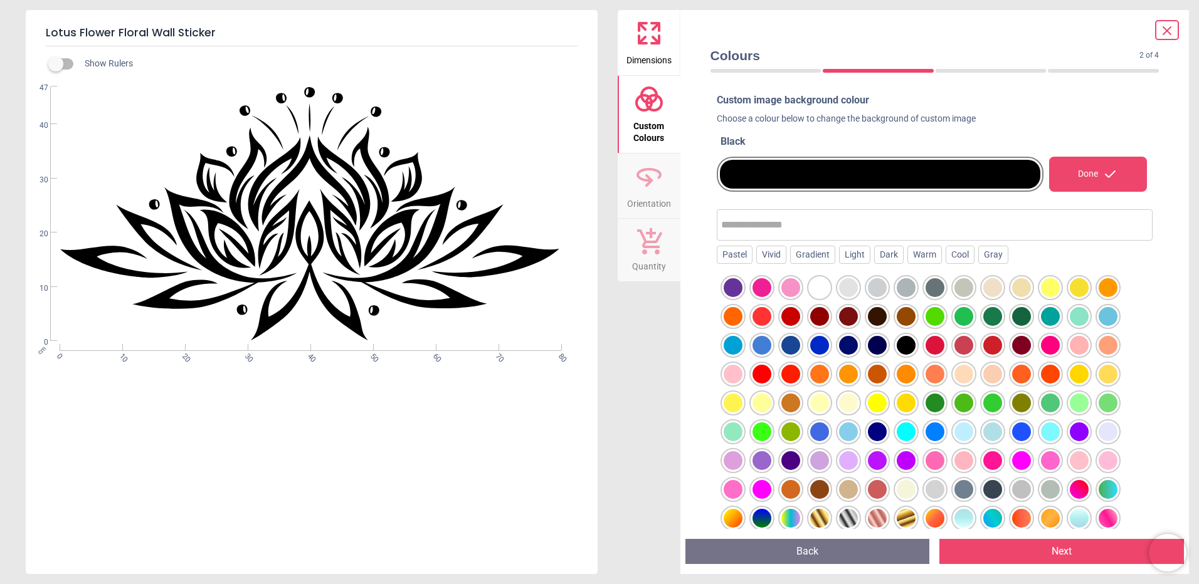
click at [762, 288] on div at bounding box center [761, 287] width 19 height 19
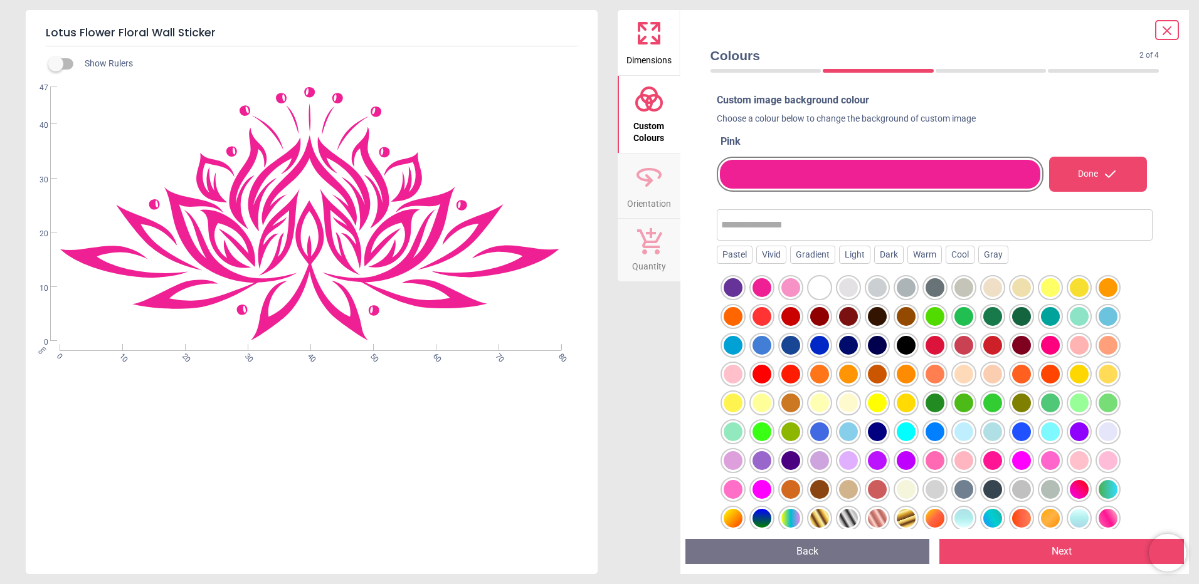
click at [811, 516] on div at bounding box center [819, 518] width 19 height 19
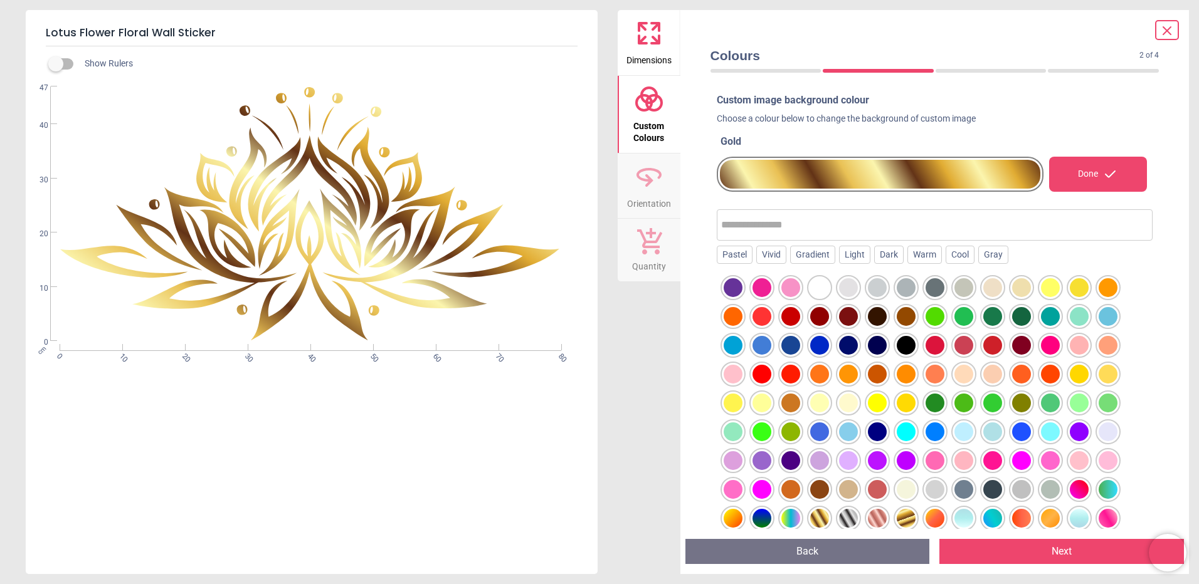
click at [736, 463] on div at bounding box center [732, 460] width 19 height 19
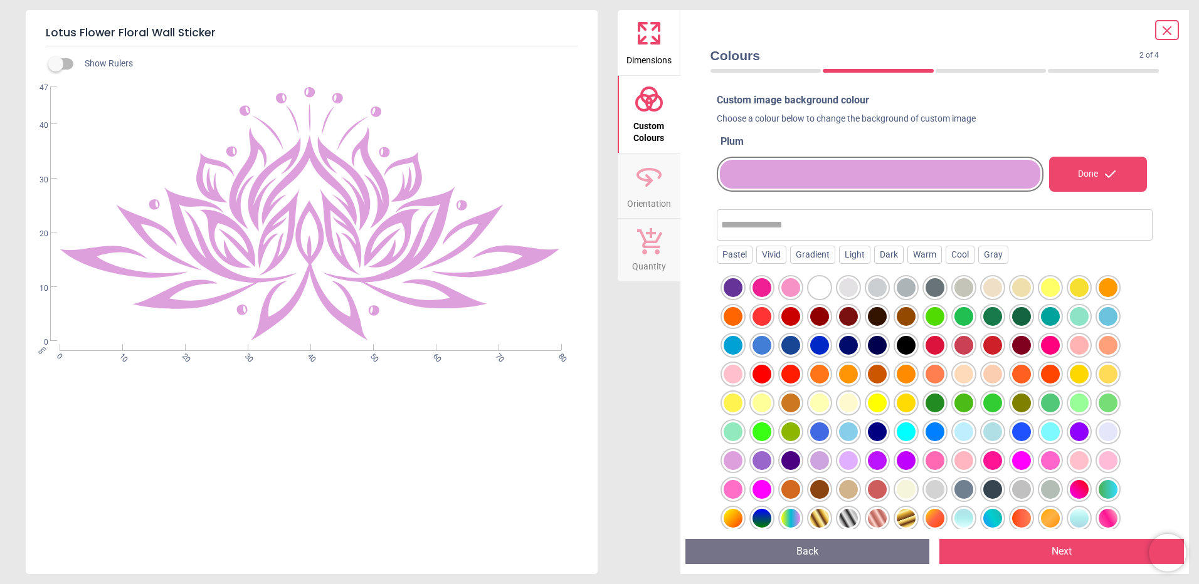
click at [818, 464] on div at bounding box center [819, 460] width 19 height 19
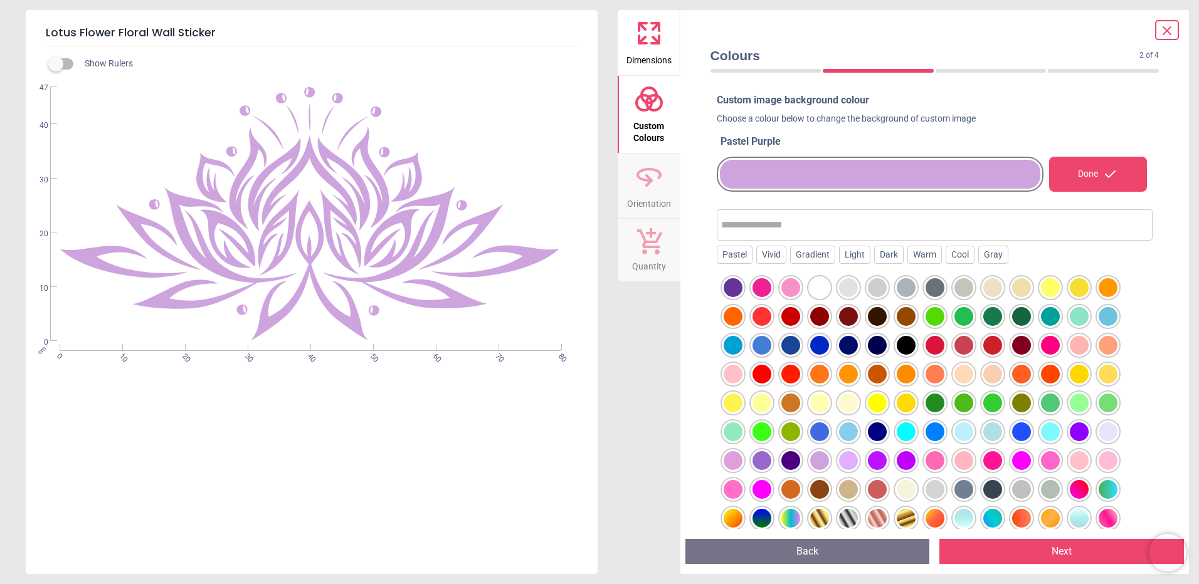
click at [1166, 31] on icon at bounding box center [1167, 31] width 8 height 8
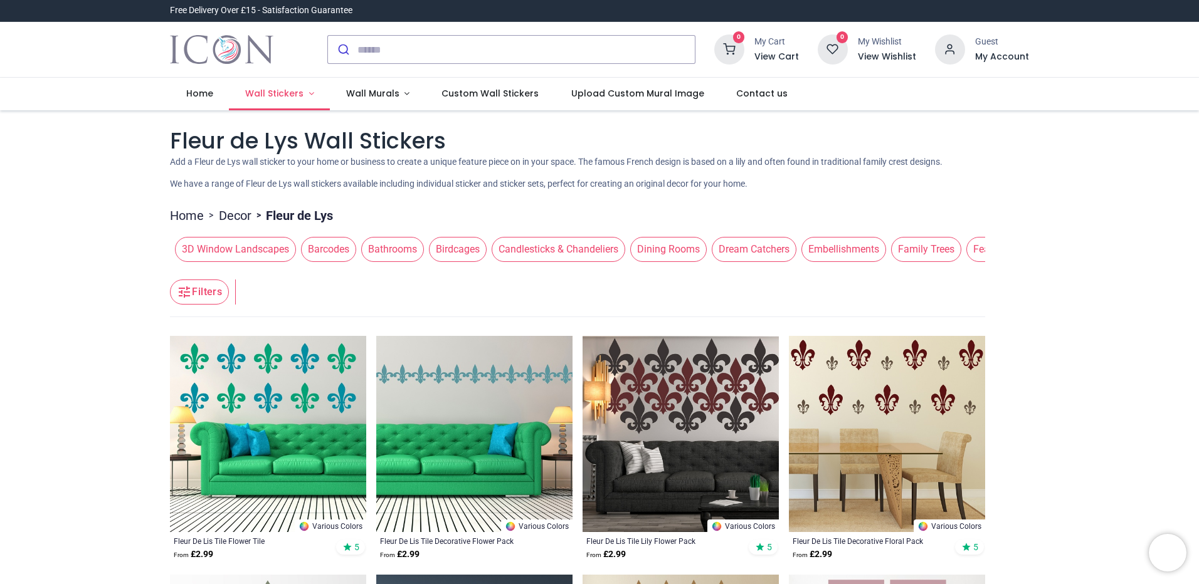
click at [295, 90] on span "Wall Stickers" at bounding box center [274, 93] width 58 height 13
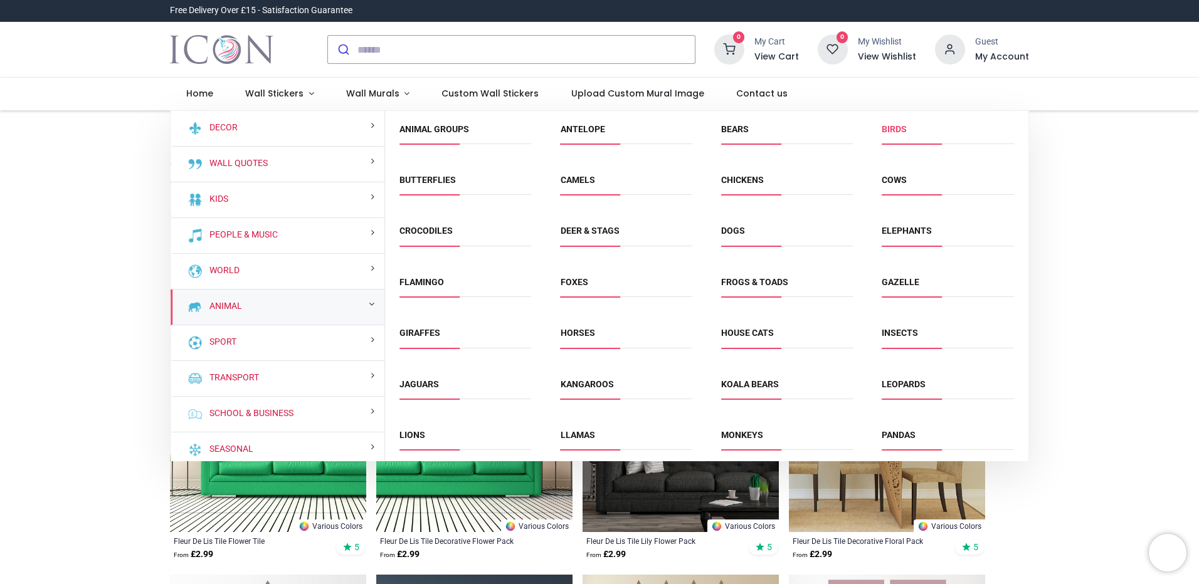
click at [888, 134] on link "Birds" at bounding box center [893, 129] width 25 height 10
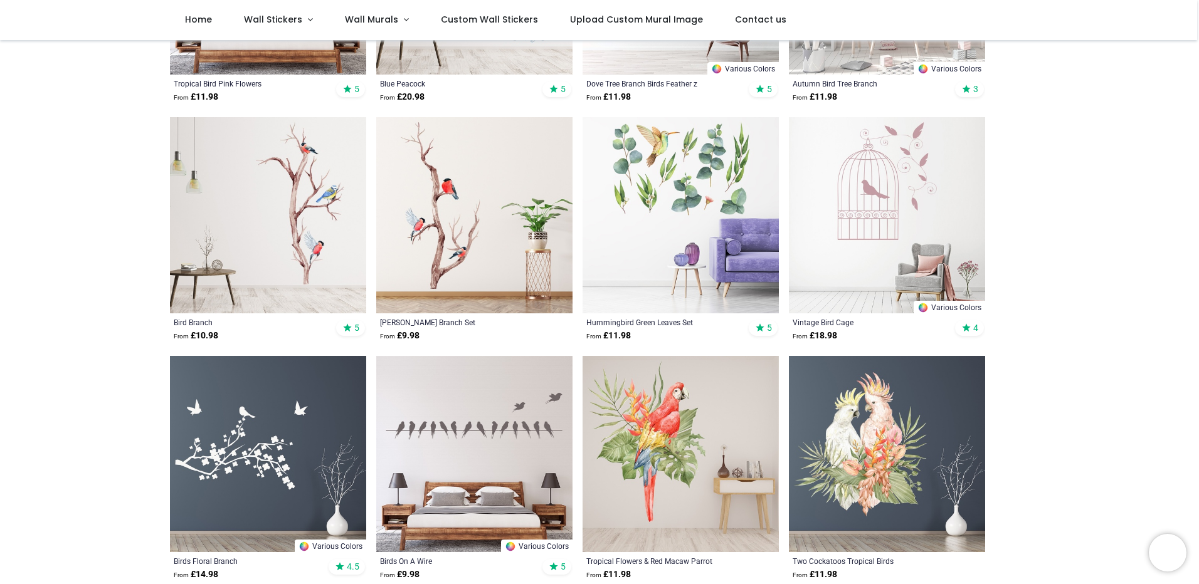
scroll to position [502, 0]
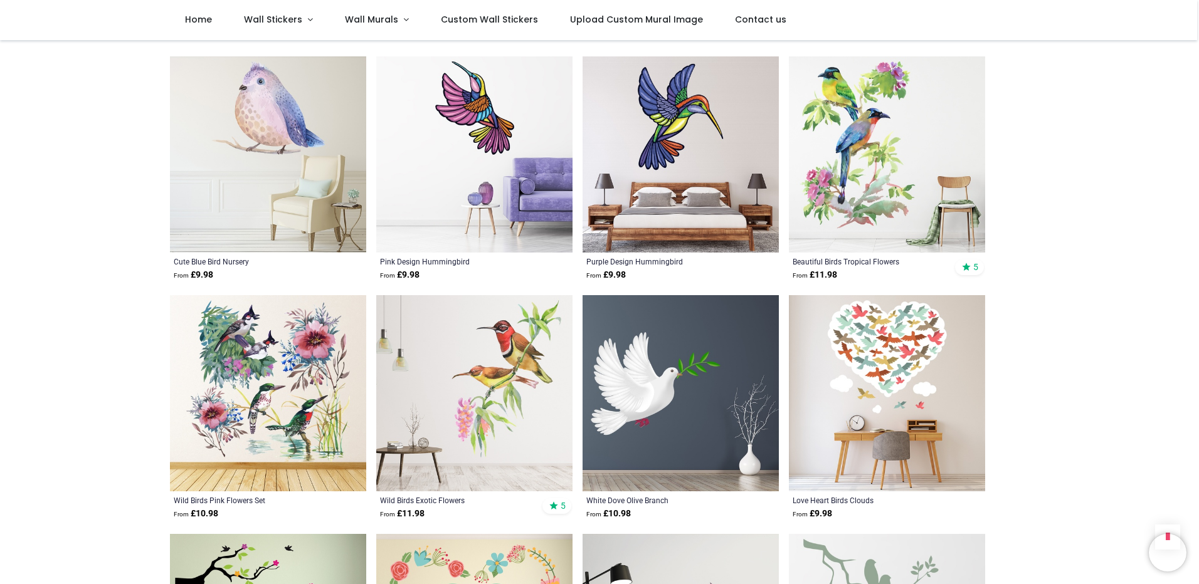
scroll to position [2194, 0]
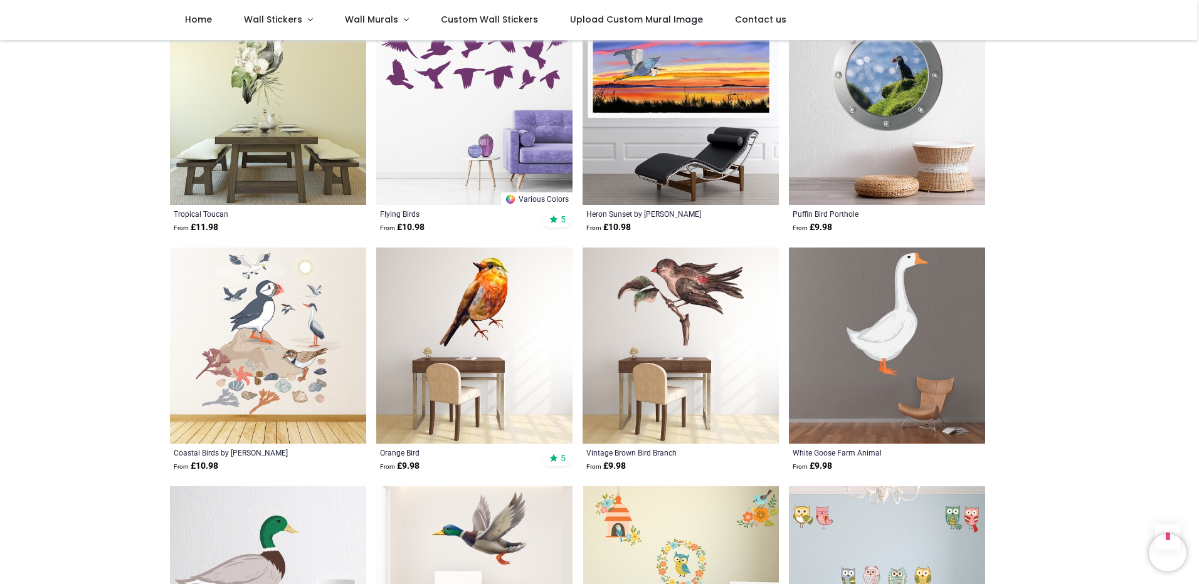
scroll to position [3009, 0]
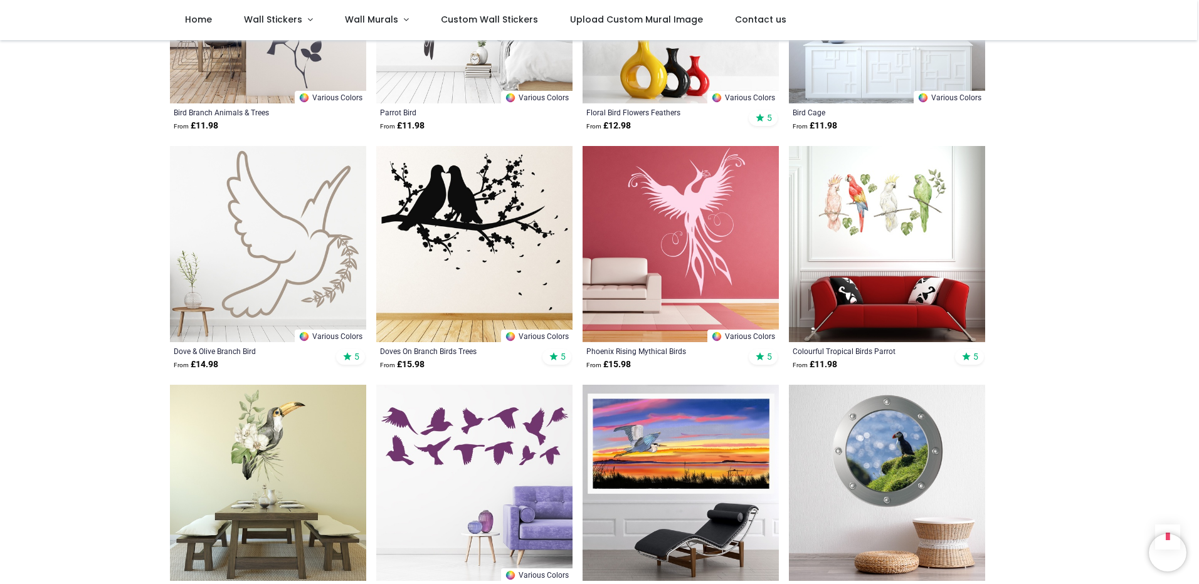
click at [531, 330] on link "Various Colors" at bounding box center [536, 336] width 71 height 13
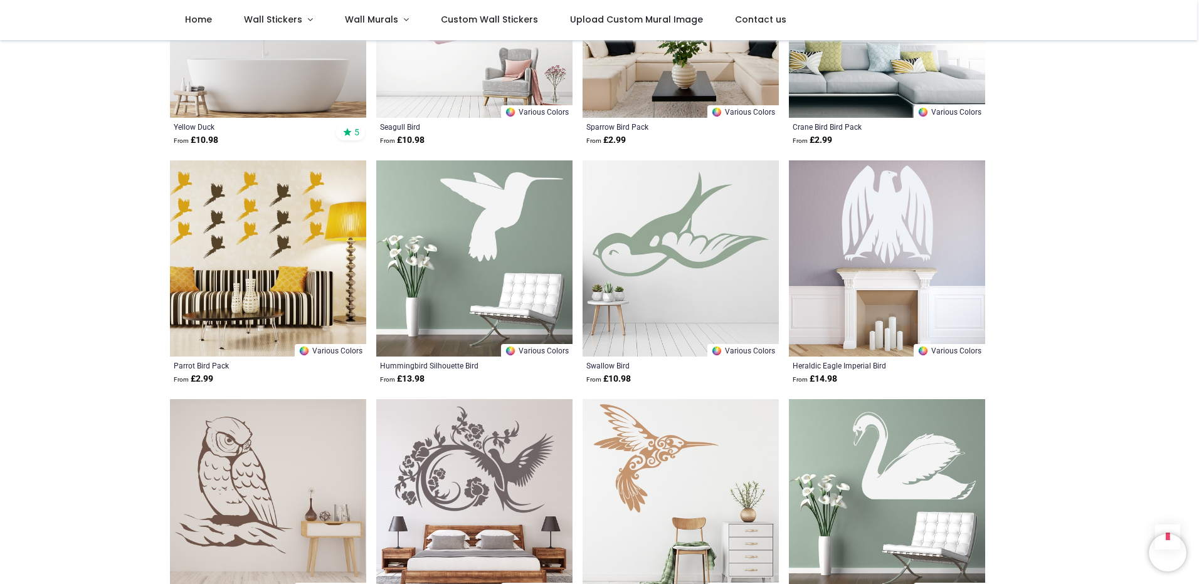
scroll to position [4702, 0]
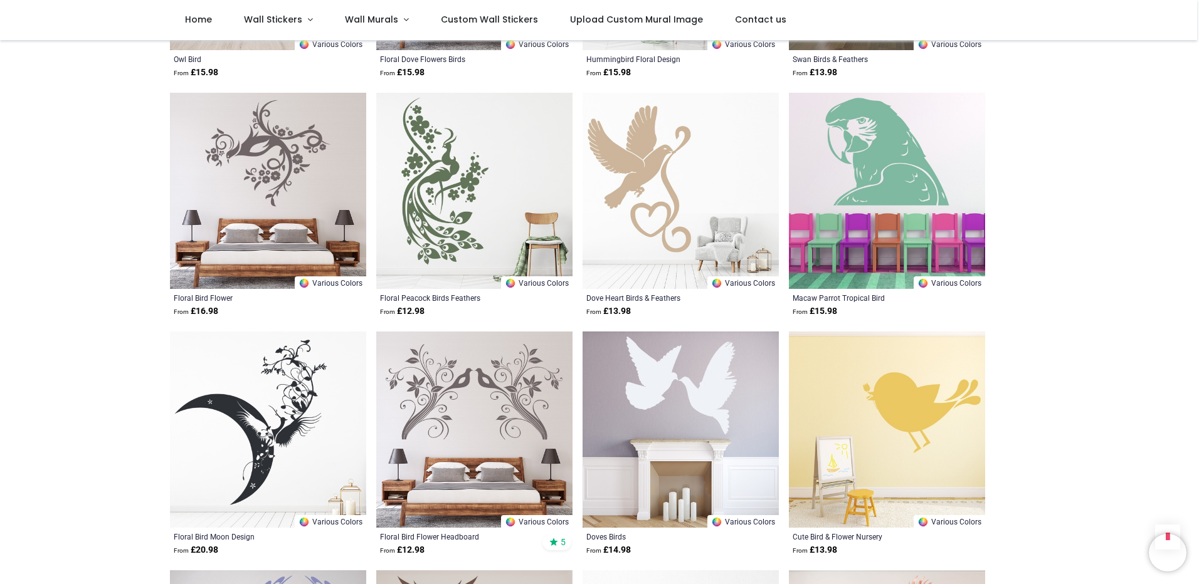
scroll to position [5266, 0]
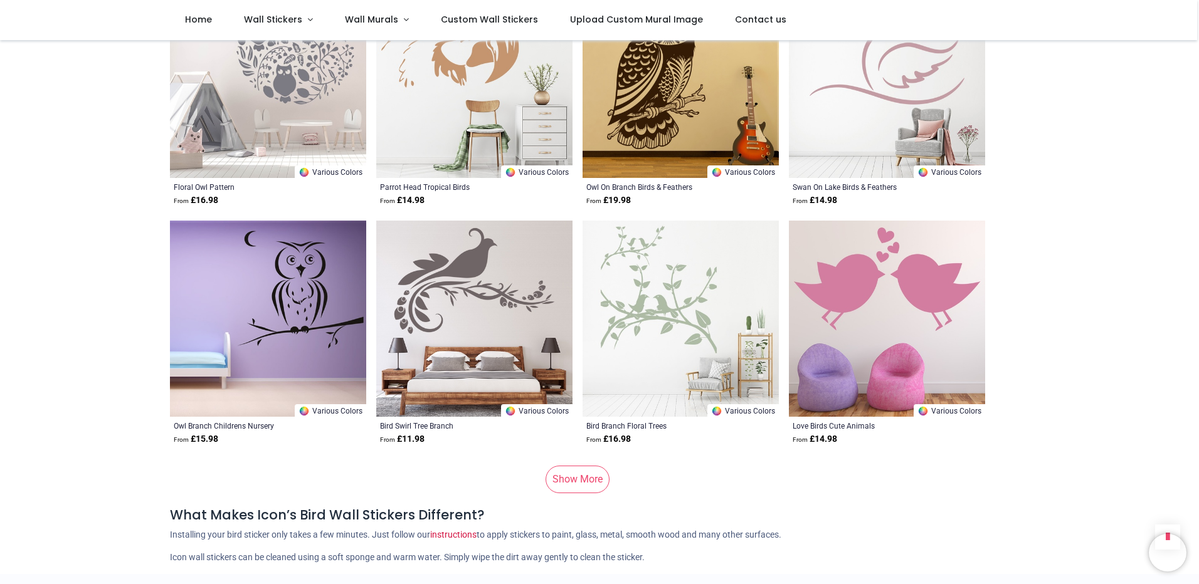
scroll to position [8213, 0]
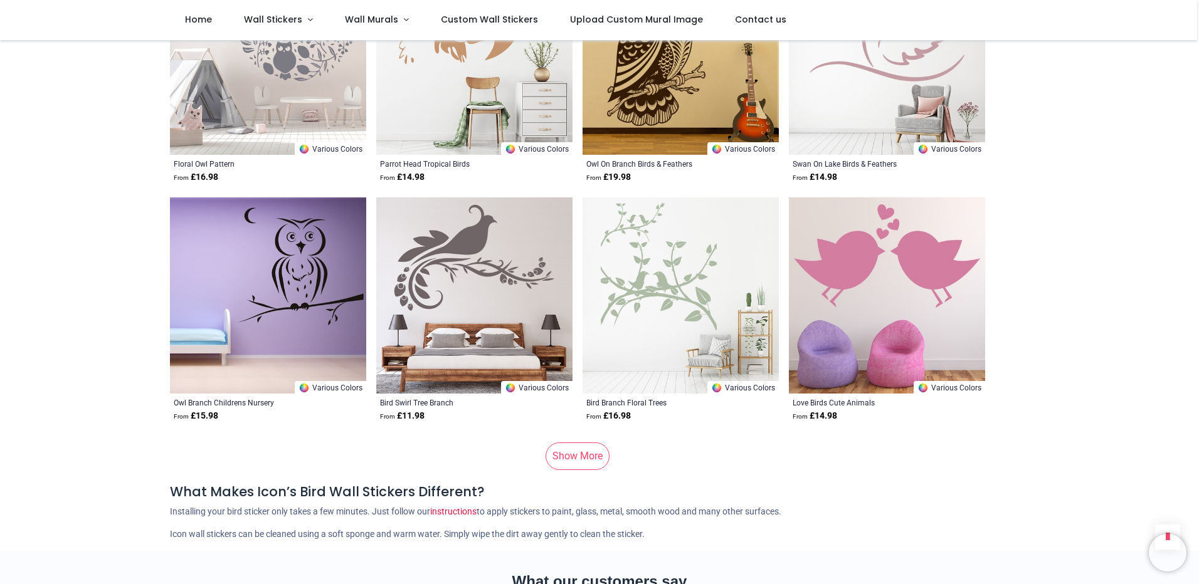
click at [567, 443] on link "Show More" at bounding box center [577, 457] width 64 height 28
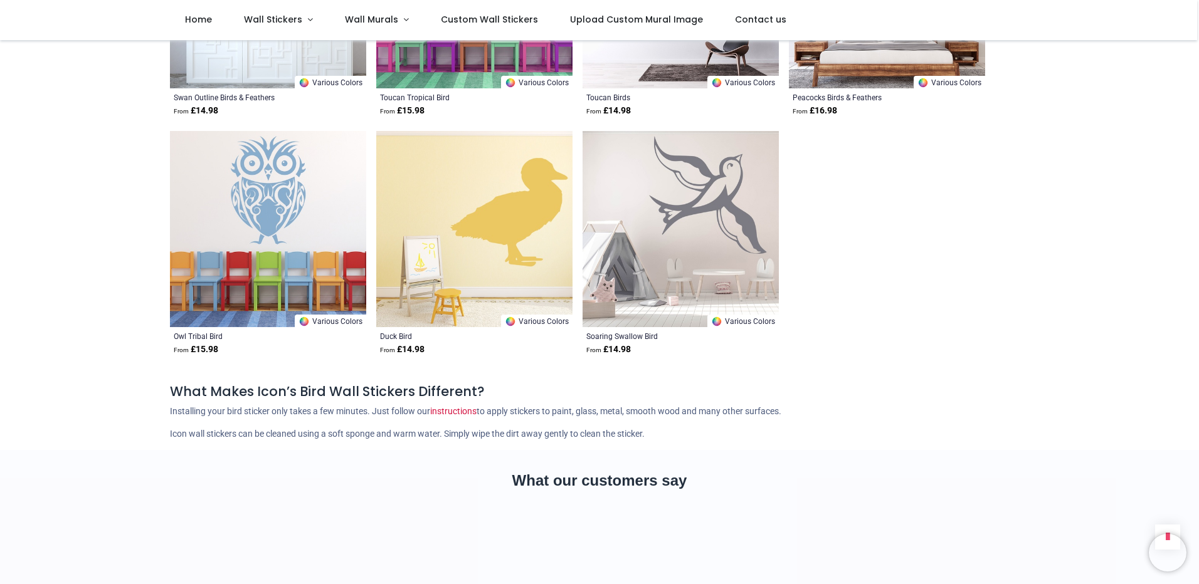
scroll to position [9968, 0]
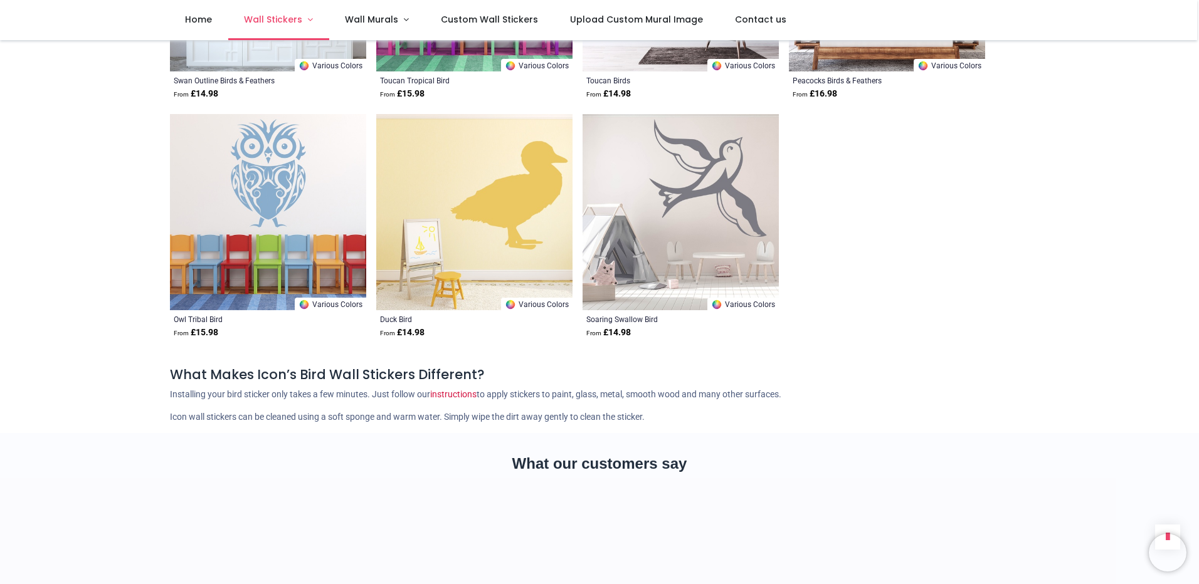
click at [290, 21] on span "Wall Stickers" at bounding box center [273, 19] width 58 height 13
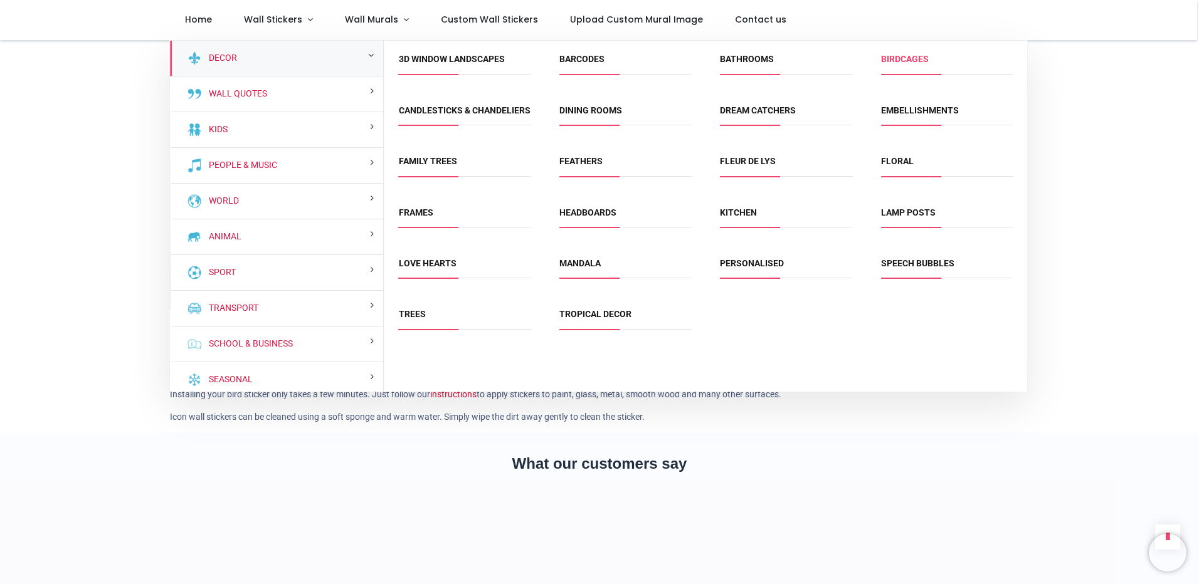
click at [908, 57] on link "Birdcages" at bounding box center [905, 59] width 48 height 10
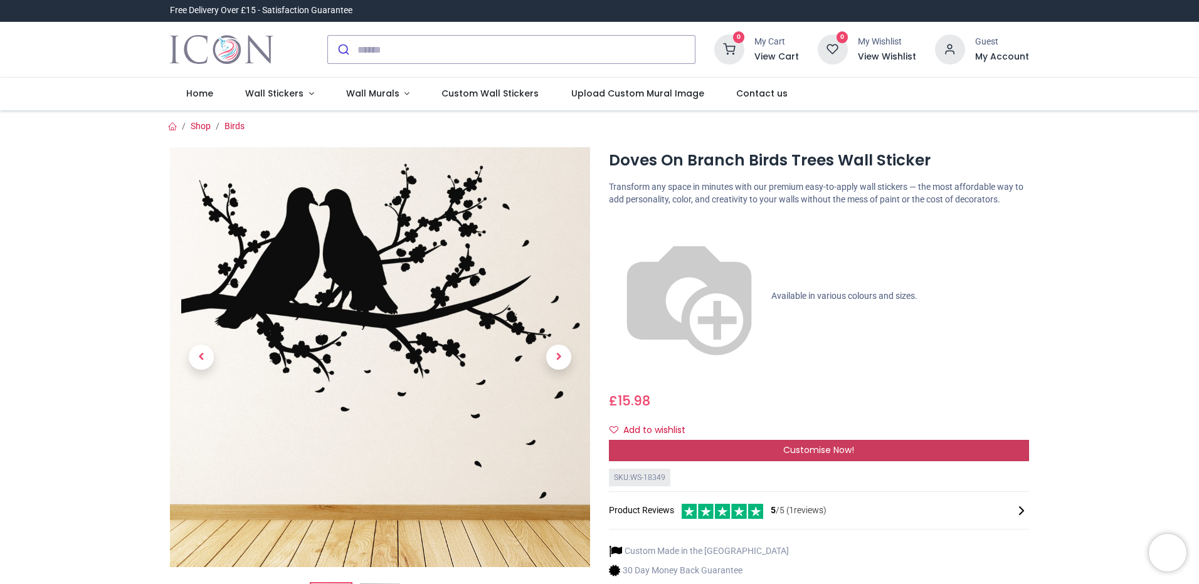
click at [758, 440] on div "Customise Now!" at bounding box center [819, 450] width 420 height 21
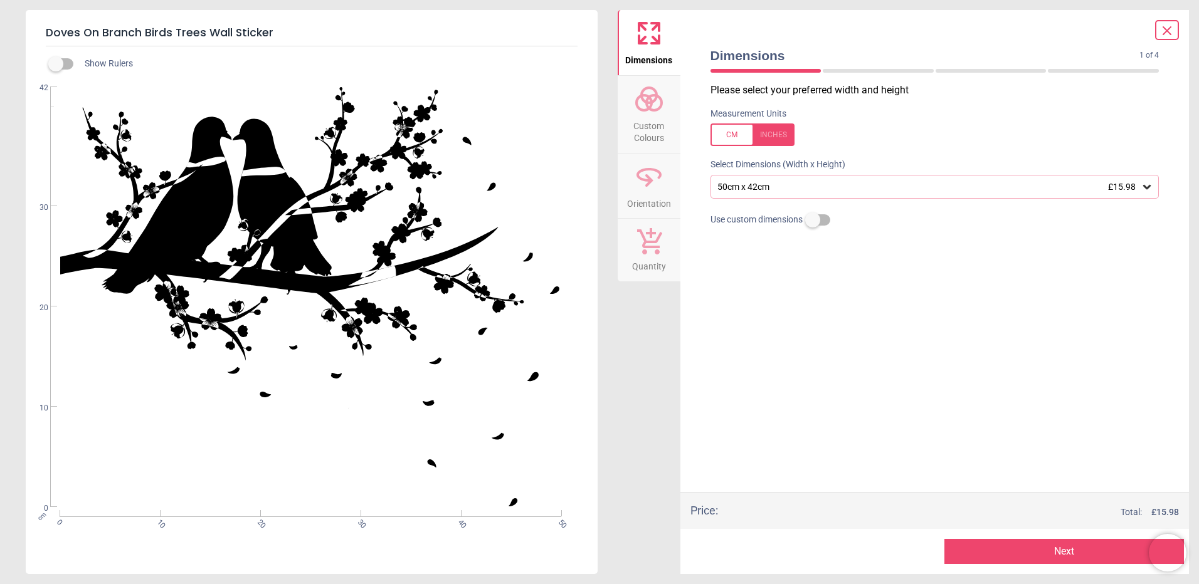
click at [650, 117] on span "Custom Colours" at bounding box center [649, 129] width 60 height 31
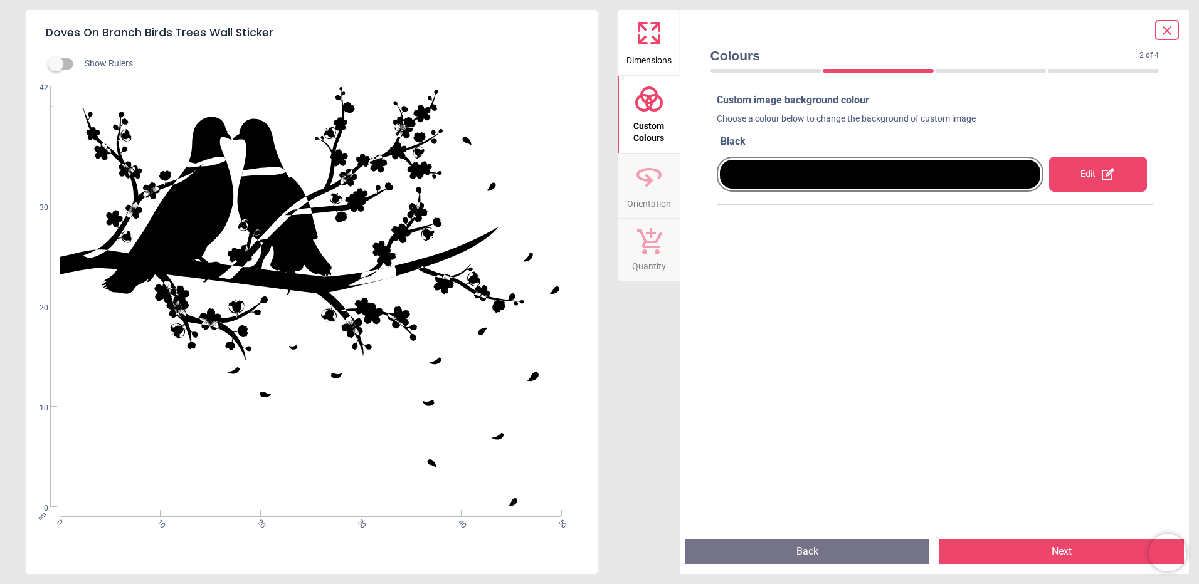
click at [1076, 169] on div "Edit" at bounding box center [1098, 174] width 98 height 35
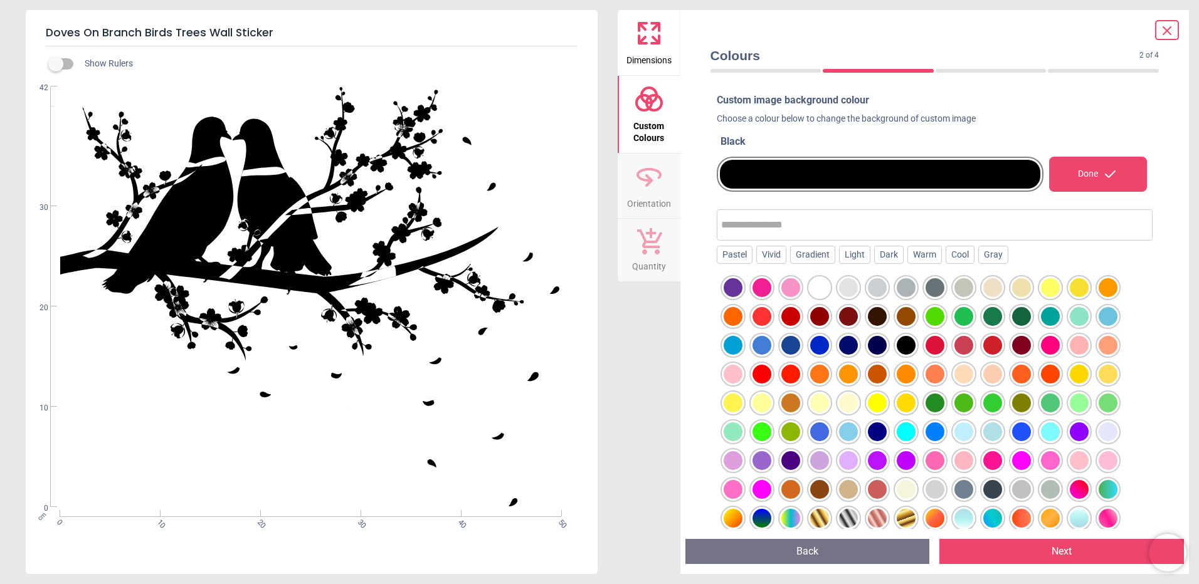
click at [825, 461] on div at bounding box center [819, 460] width 19 height 19
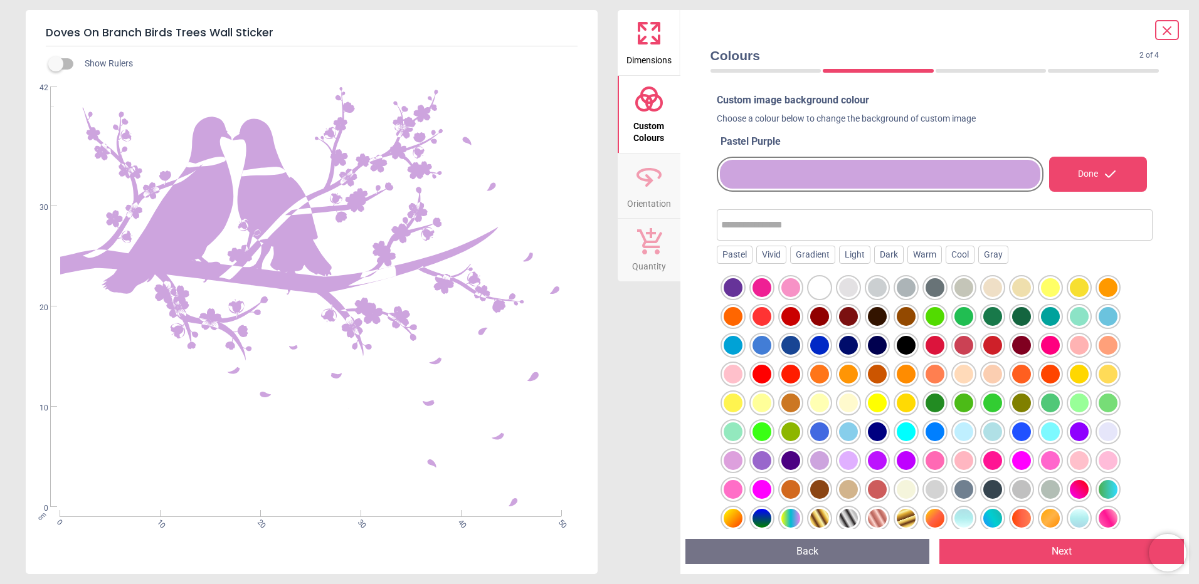
click at [1052, 430] on div at bounding box center [1050, 432] width 19 height 19
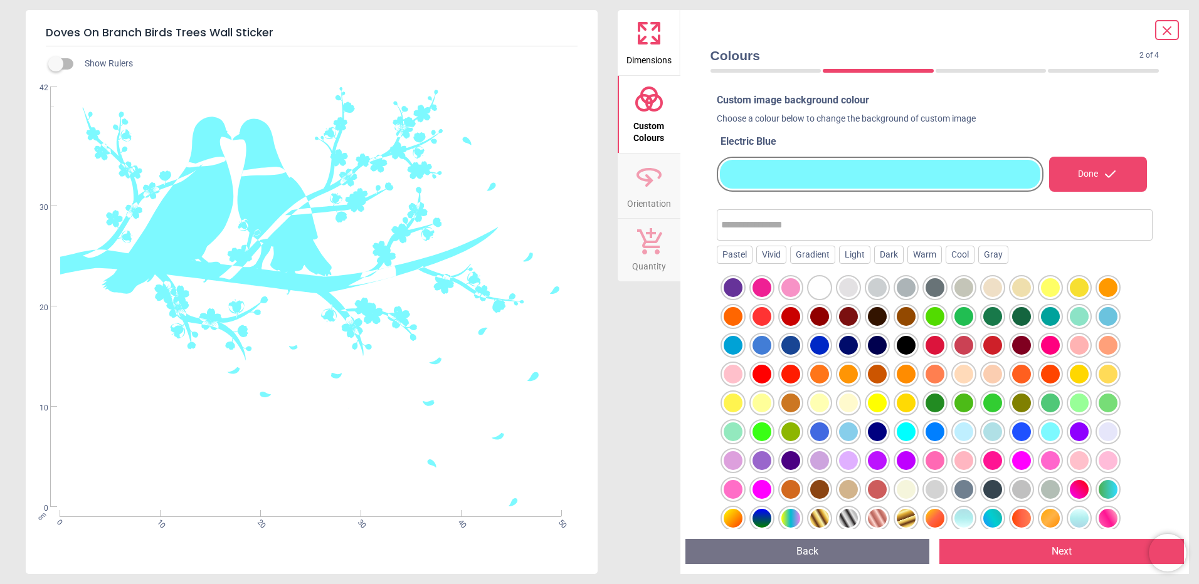
click at [966, 432] on div at bounding box center [963, 432] width 19 height 19
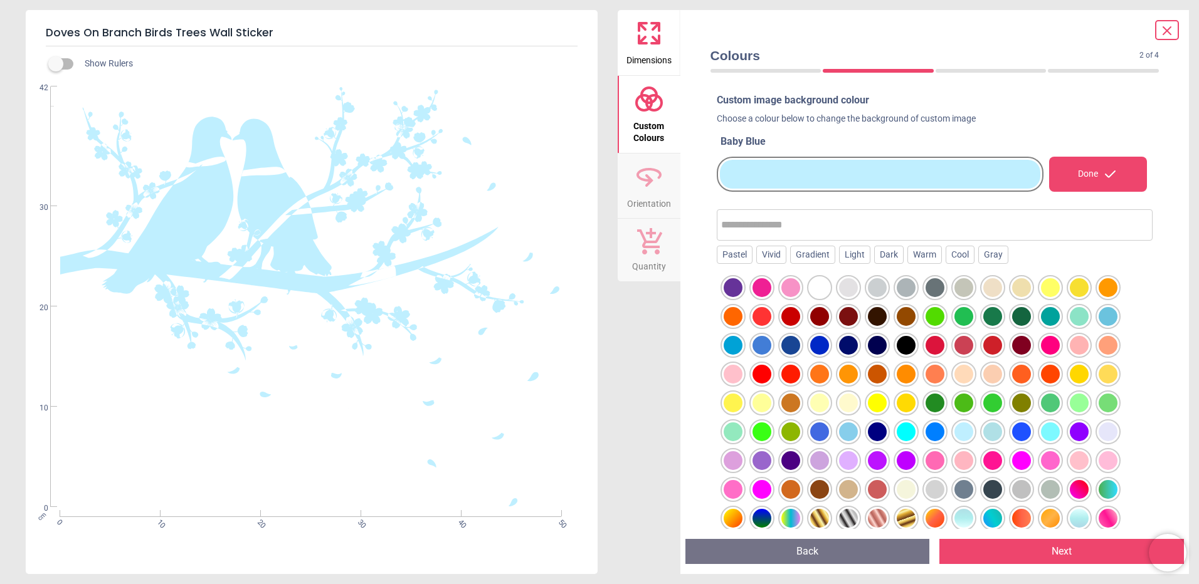
click at [1166, 34] on icon at bounding box center [1166, 30] width 15 height 15
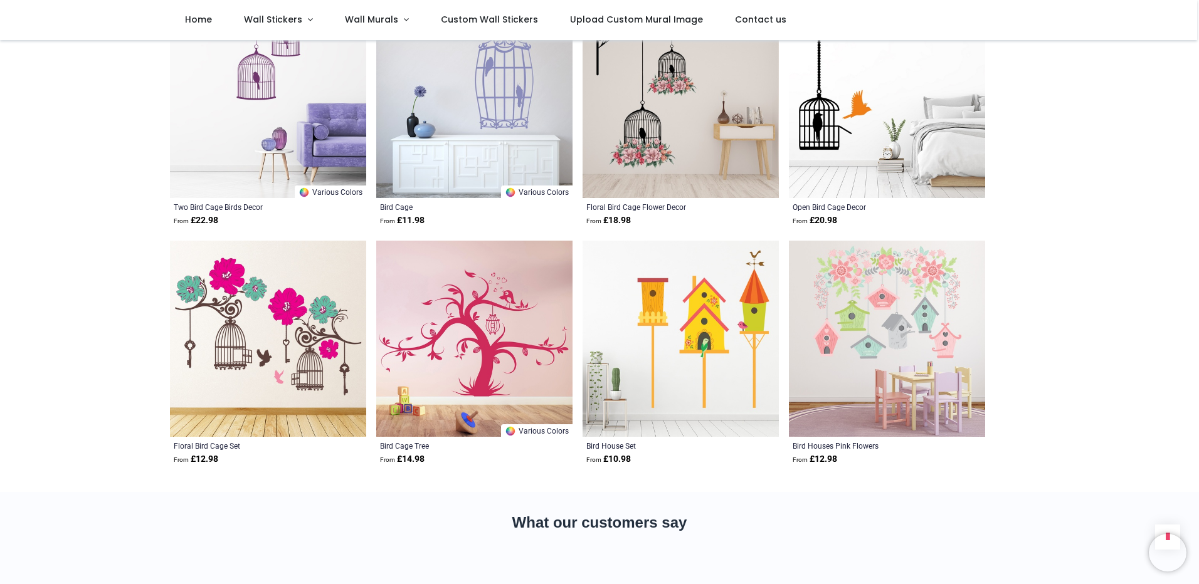
scroll to position [1254, 0]
click at [303, 24] on link "Wall Stickers" at bounding box center [278, 20] width 101 height 40
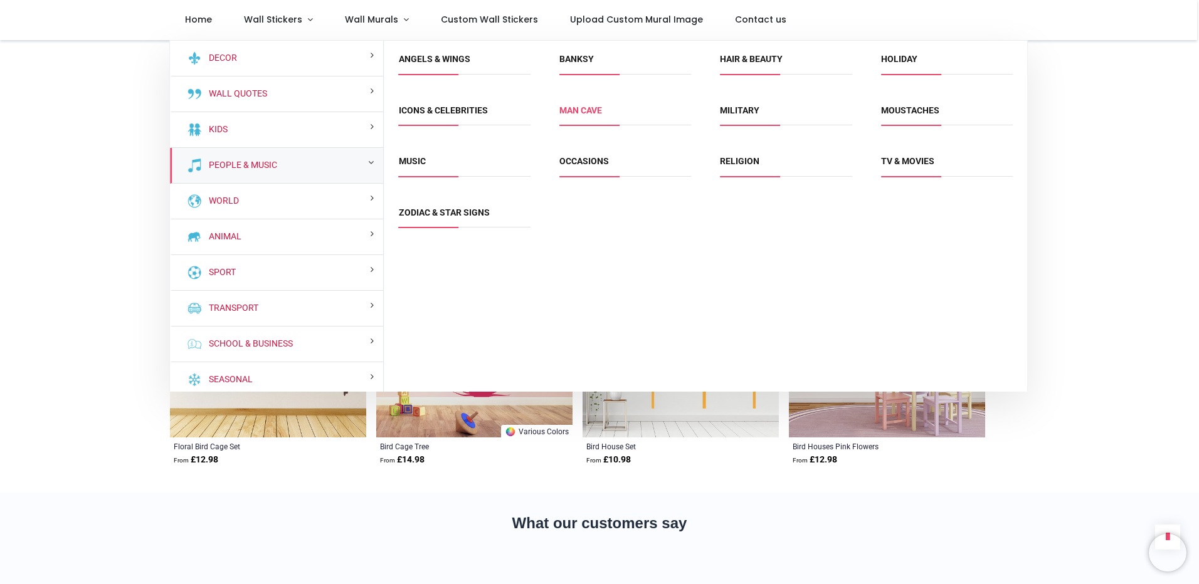
click at [582, 111] on link "Man Cave" at bounding box center [580, 110] width 43 height 10
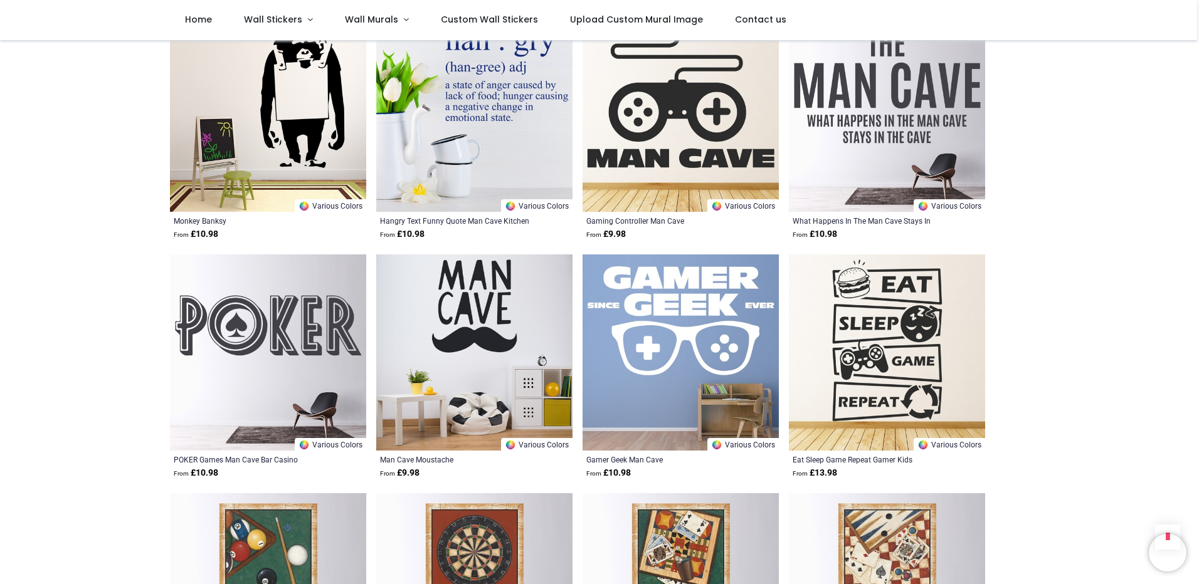
scroll to position [1254, 0]
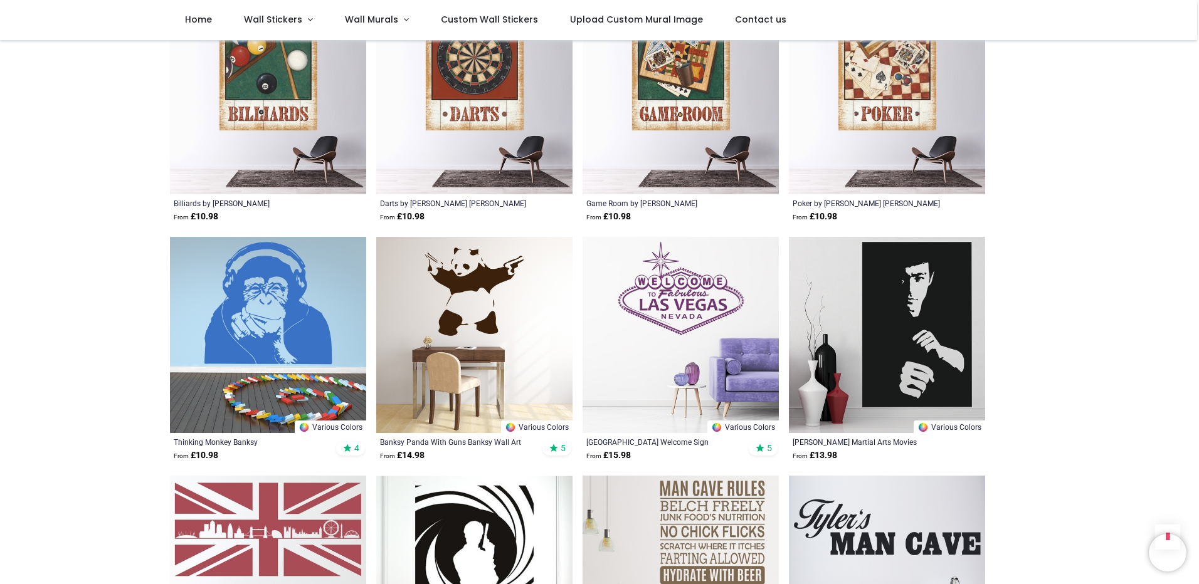
scroll to position [1755, 0]
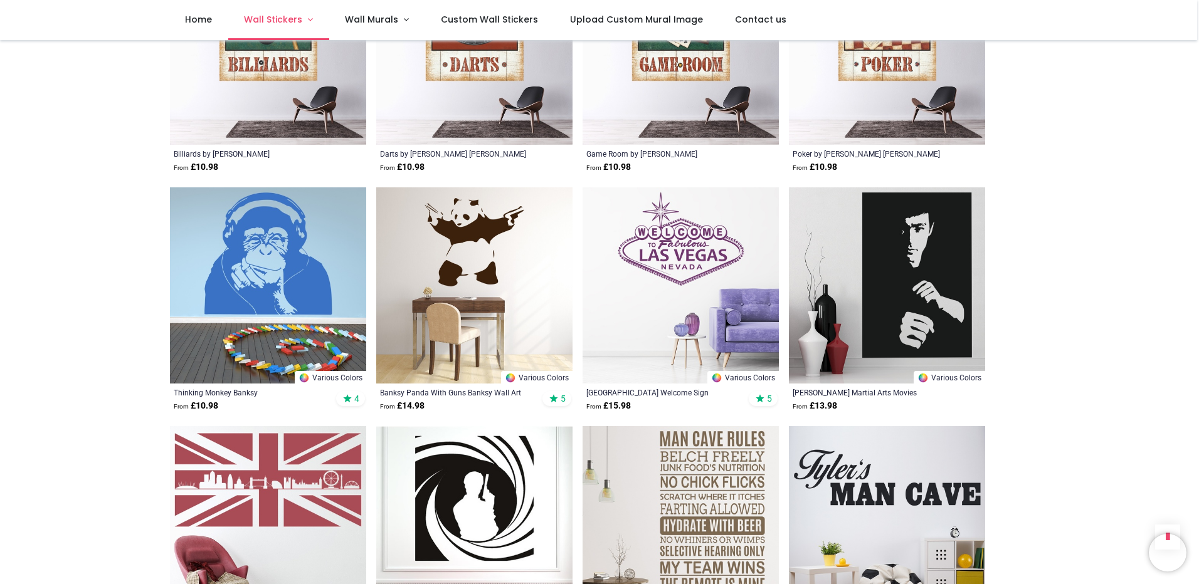
click at [277, 9] on link "Wall Stickers" at bounding box center [278, 20] width 101 height 40
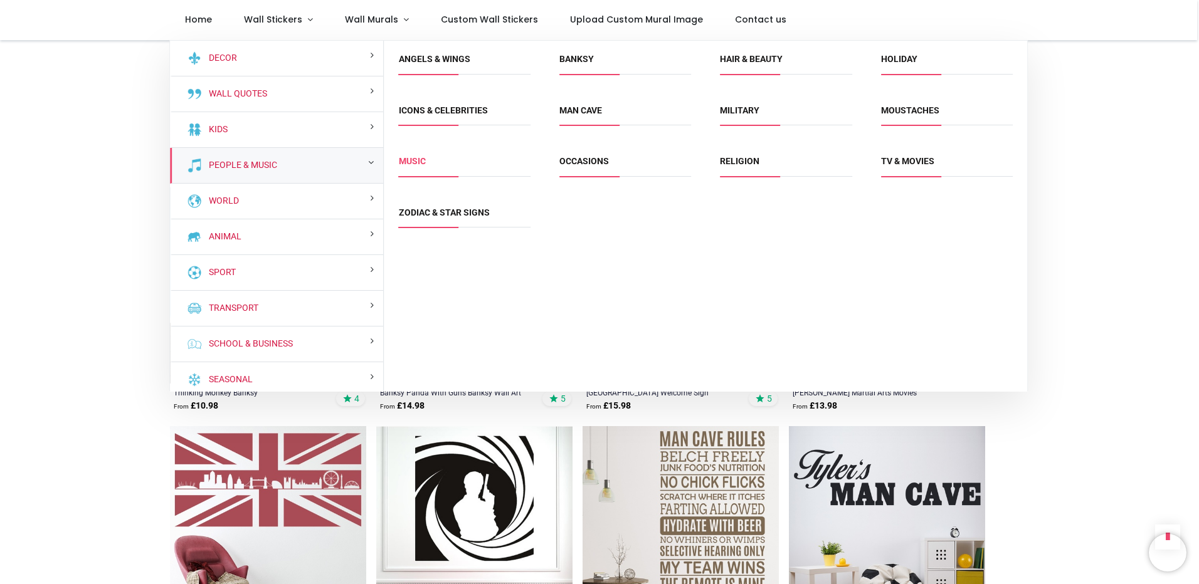
click at [414, 162] on link "Music" at bounding box center [412, 161] width 27 height 10
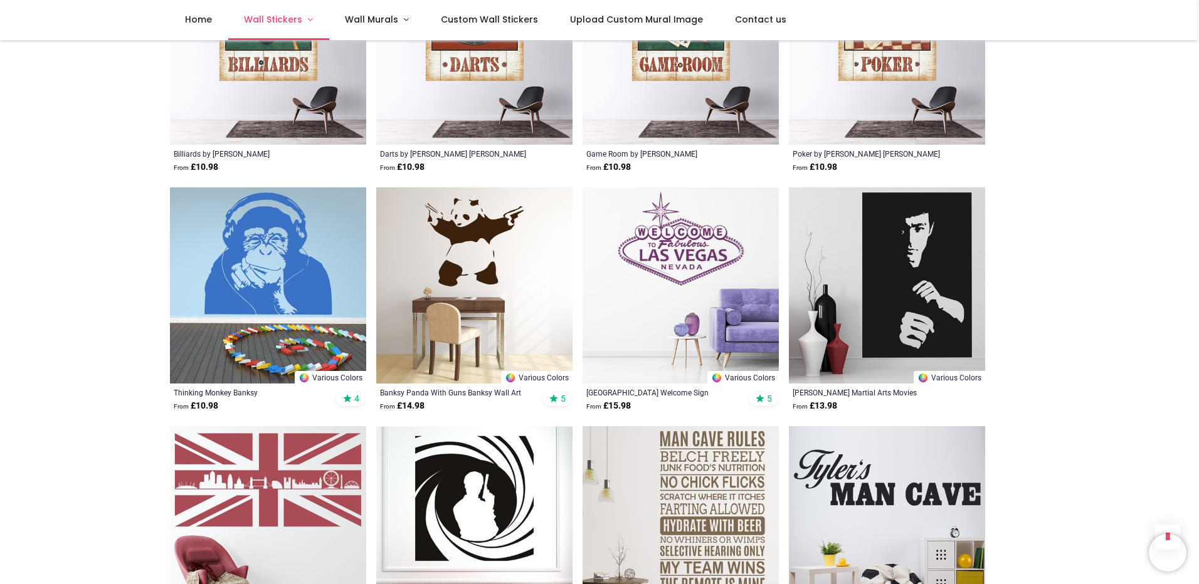
click at [303, 26] on link "Wall Stickers" at bounding box center [278, 20] width 101 height 40
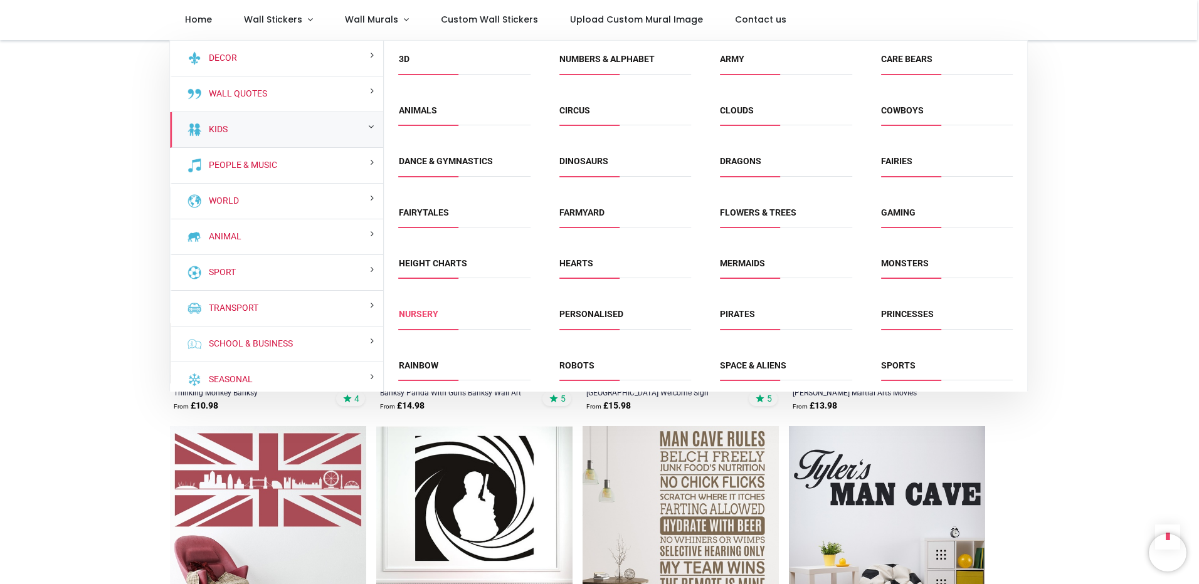
click at [428, 314] on link "Nursery" at bounding box center [418, 314] width 39 height 10
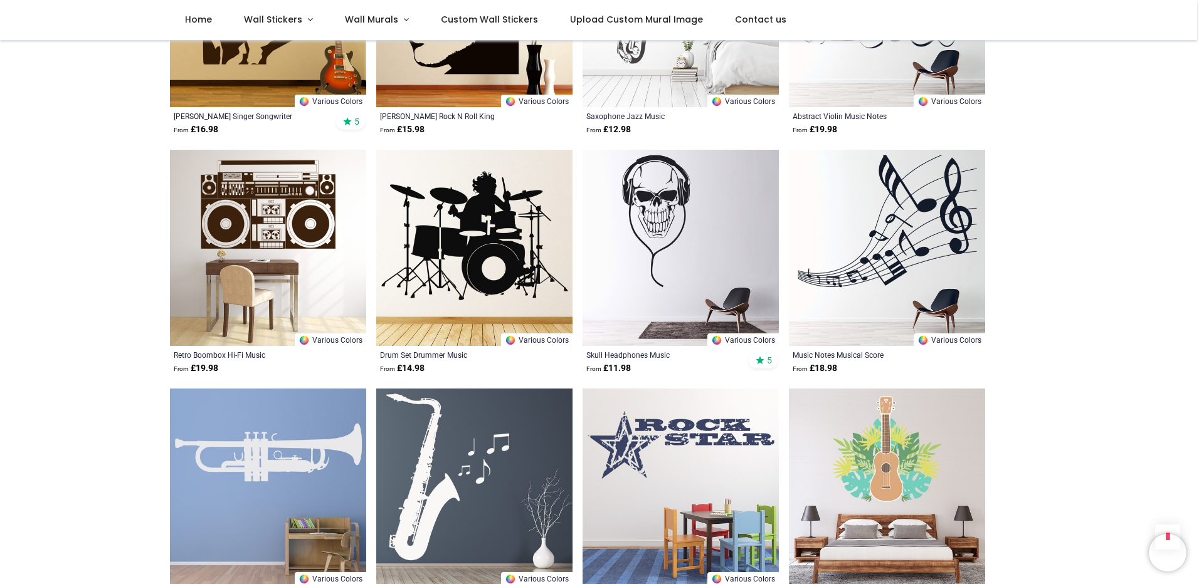
scroll to position [3323, 0]
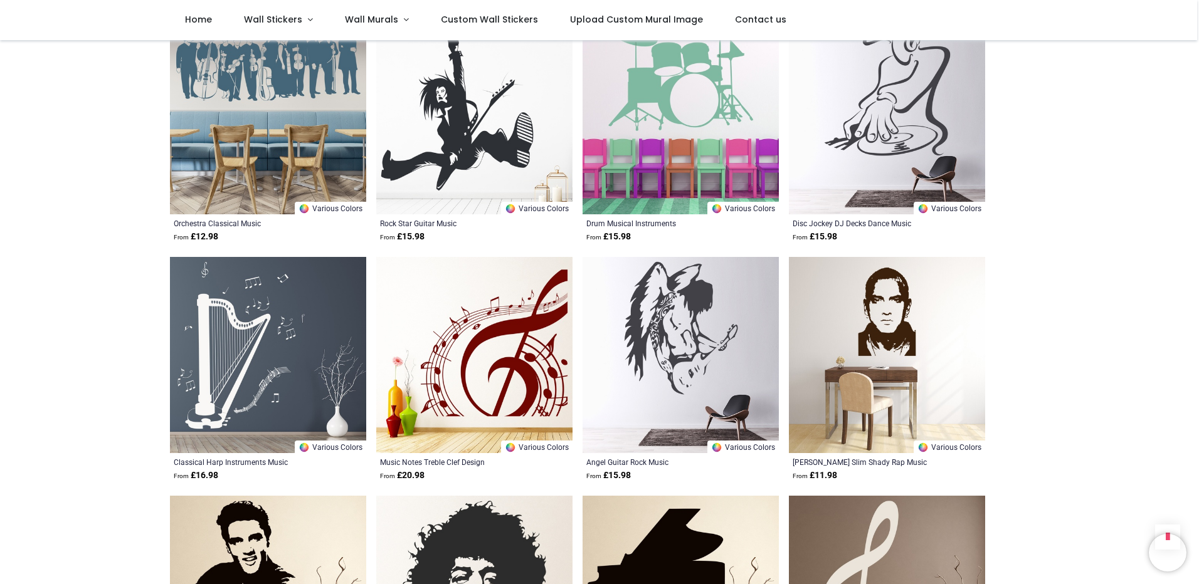
scroll to position [4201, 0]
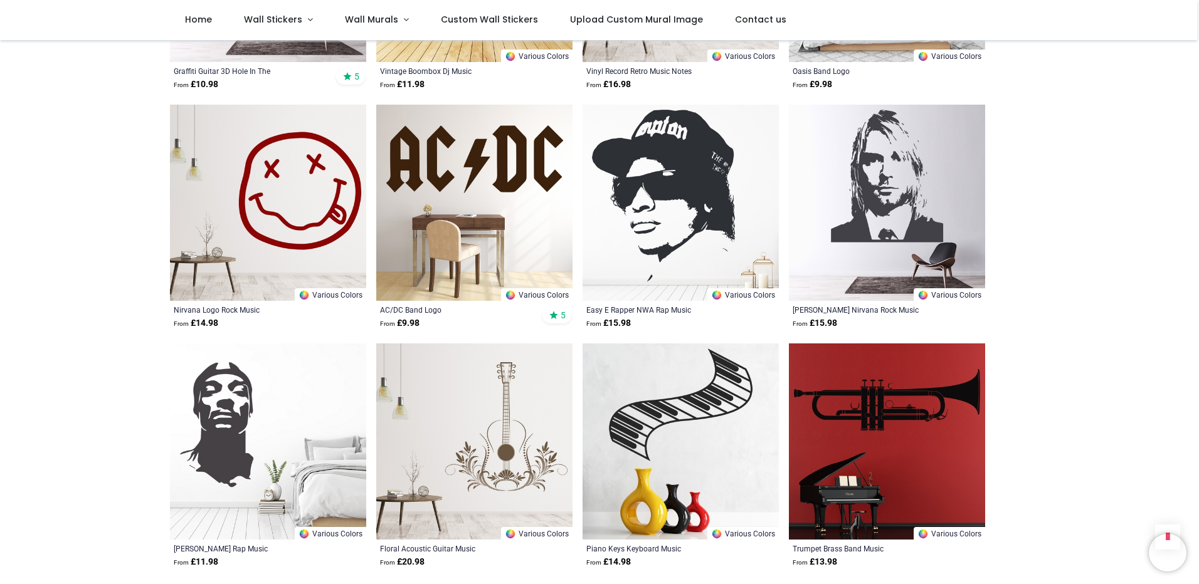
scroll to position [6583, 0]
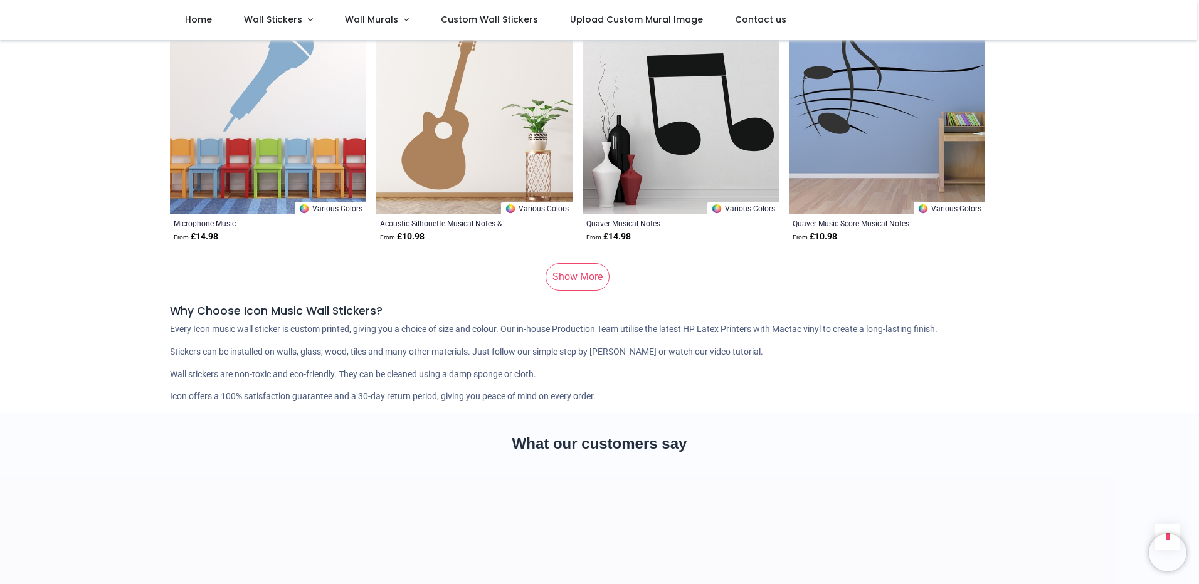
scroll to position [8589, 0]
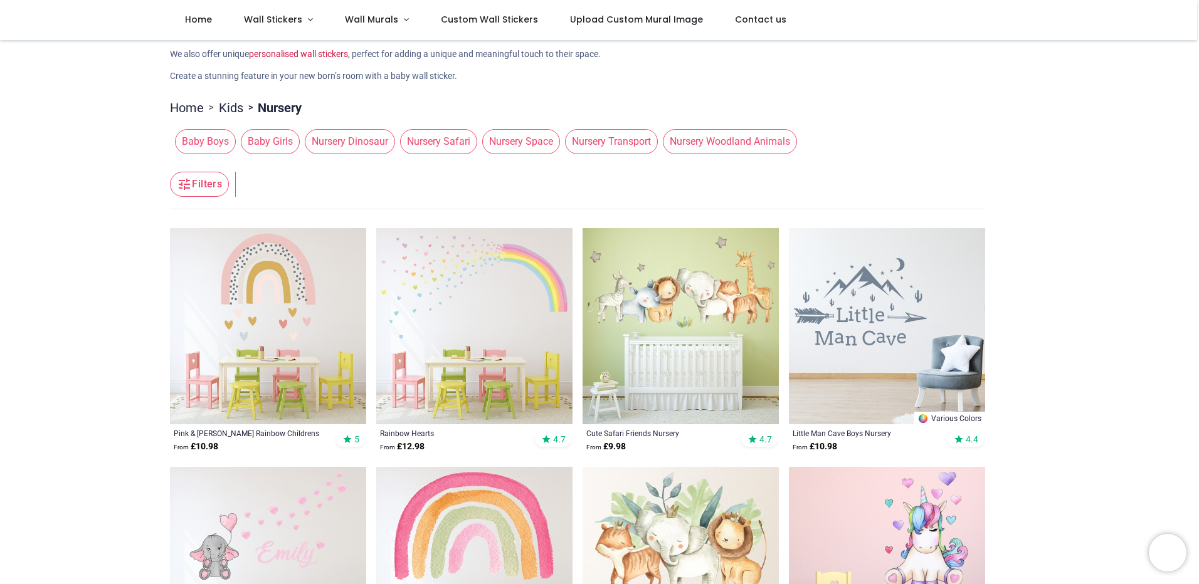
scroll to position [251, 0]
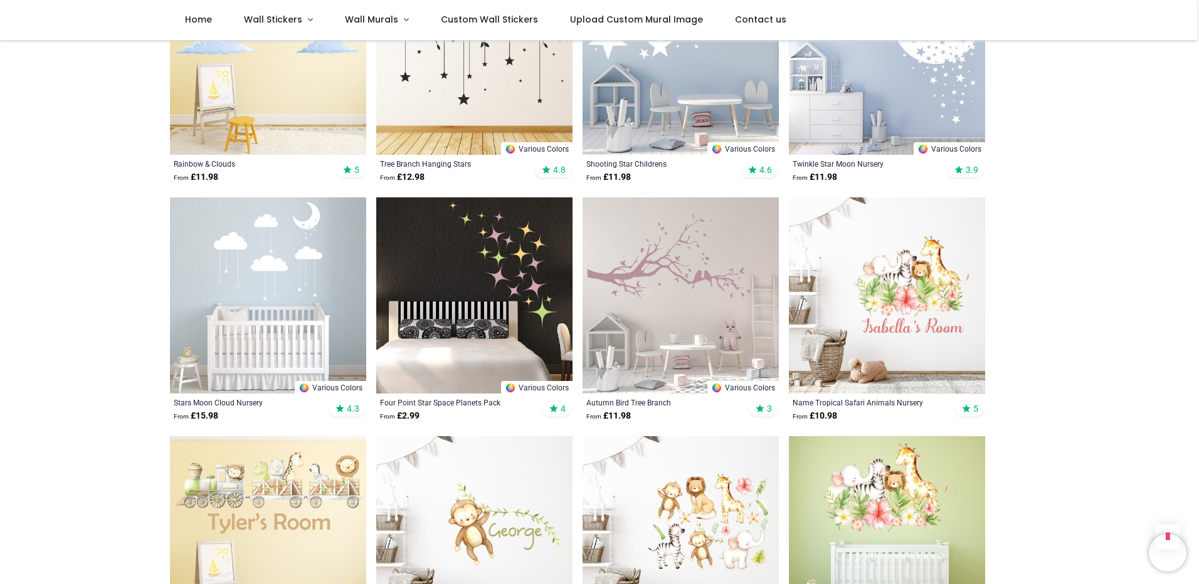
scroll to position [3009, 0]
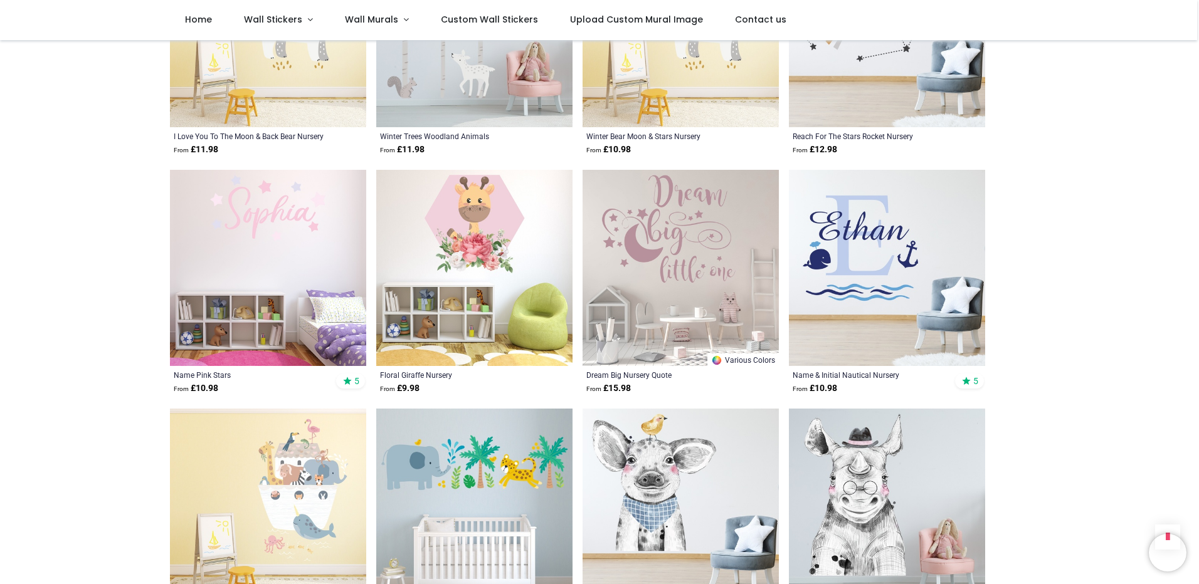
scroll to position [4451, 0]
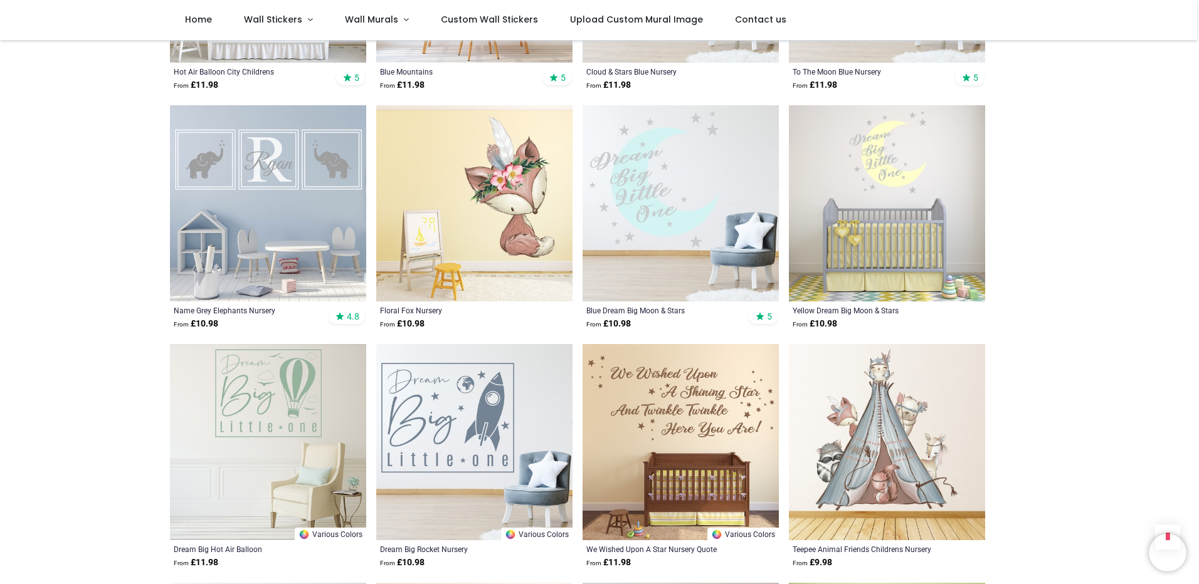
scroll to position [5517, 0]
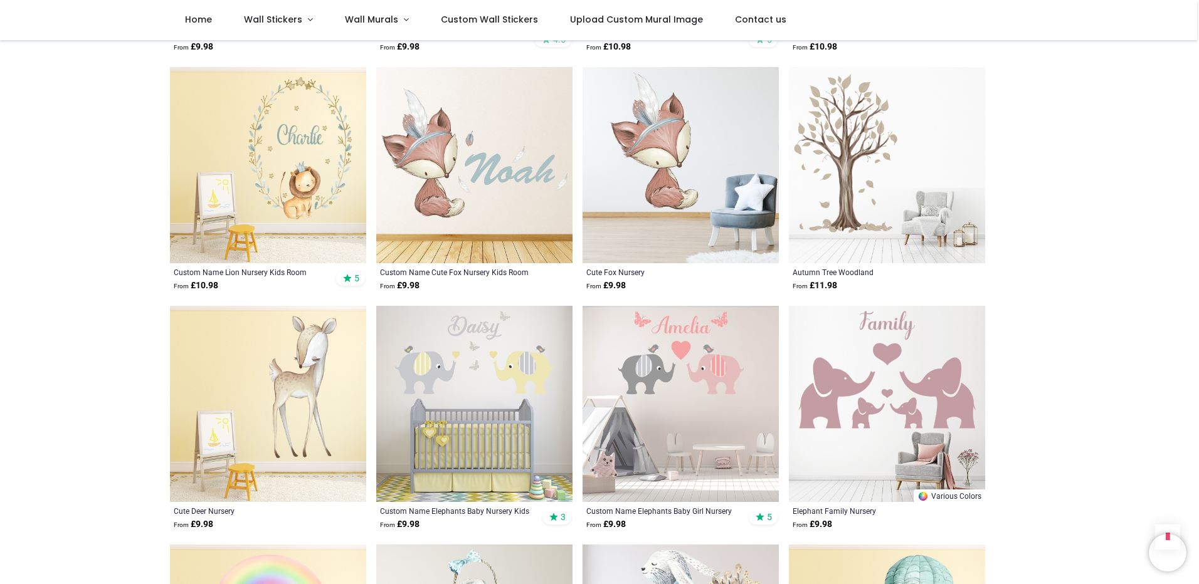
scroll to position [6395, 0]
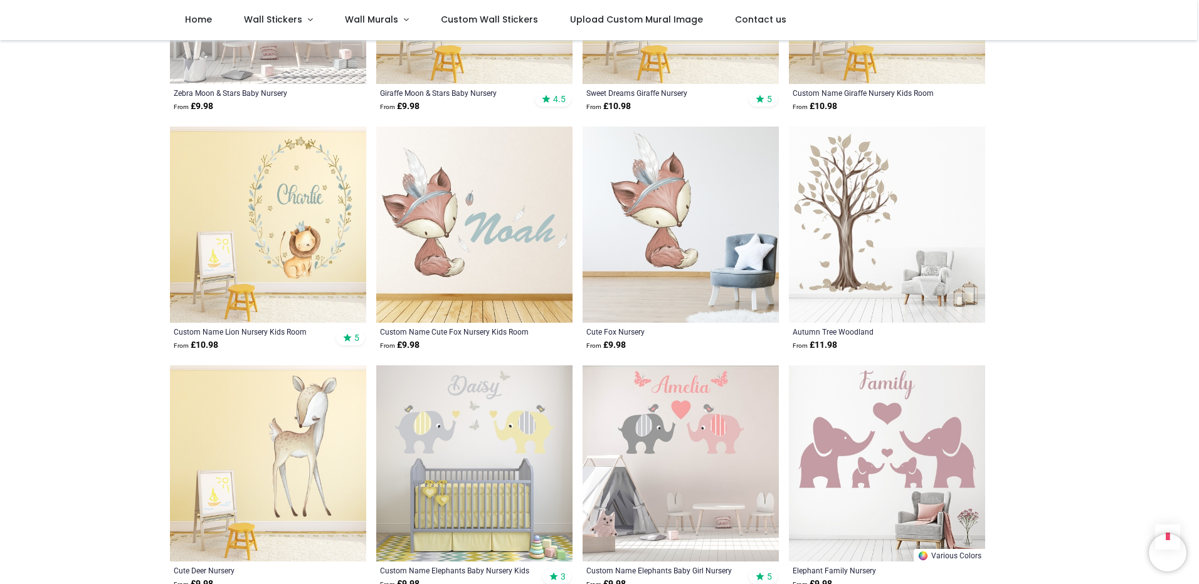
click at [847, 201] on img at bounding box center [887, 225] width 196 height 196
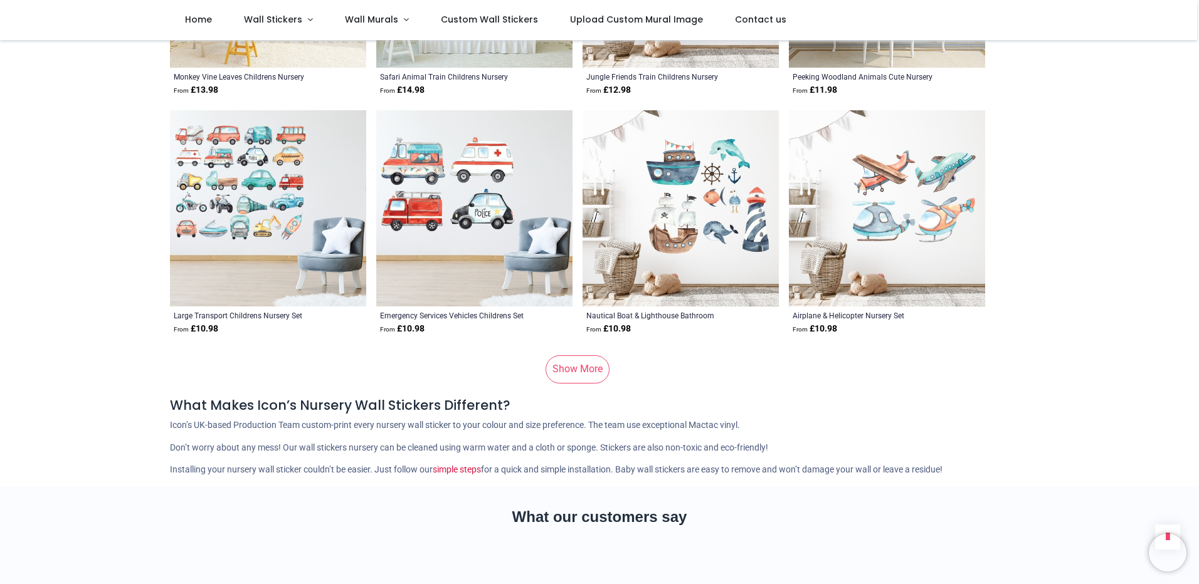
scroll to position [8338, 0]
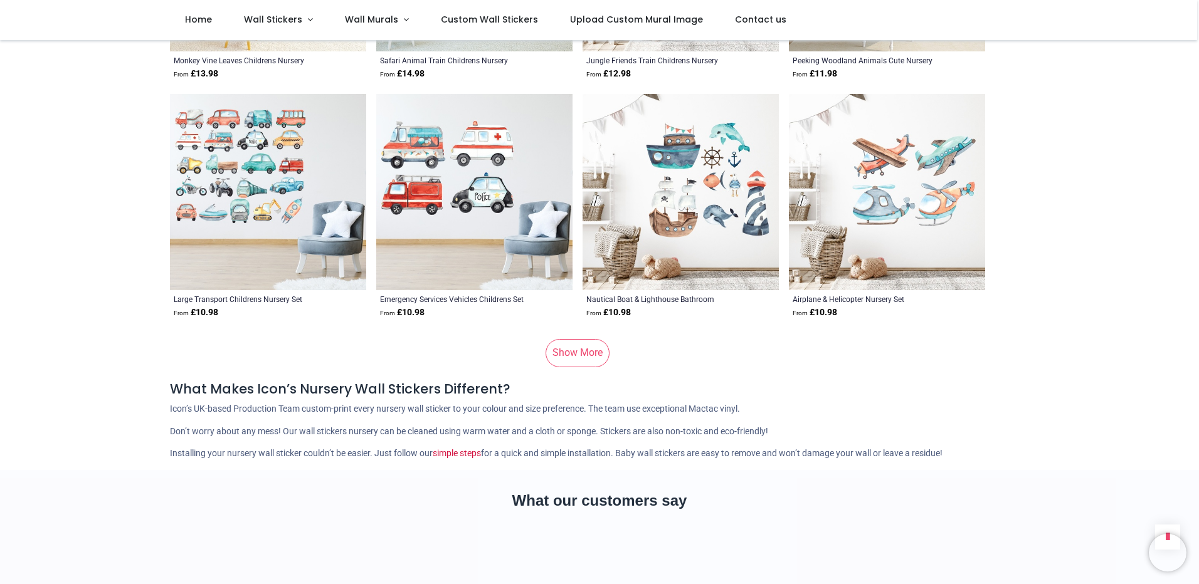
click at [575, 339] on link "Show More" at bounding box center [577, 353] width 64 height 28
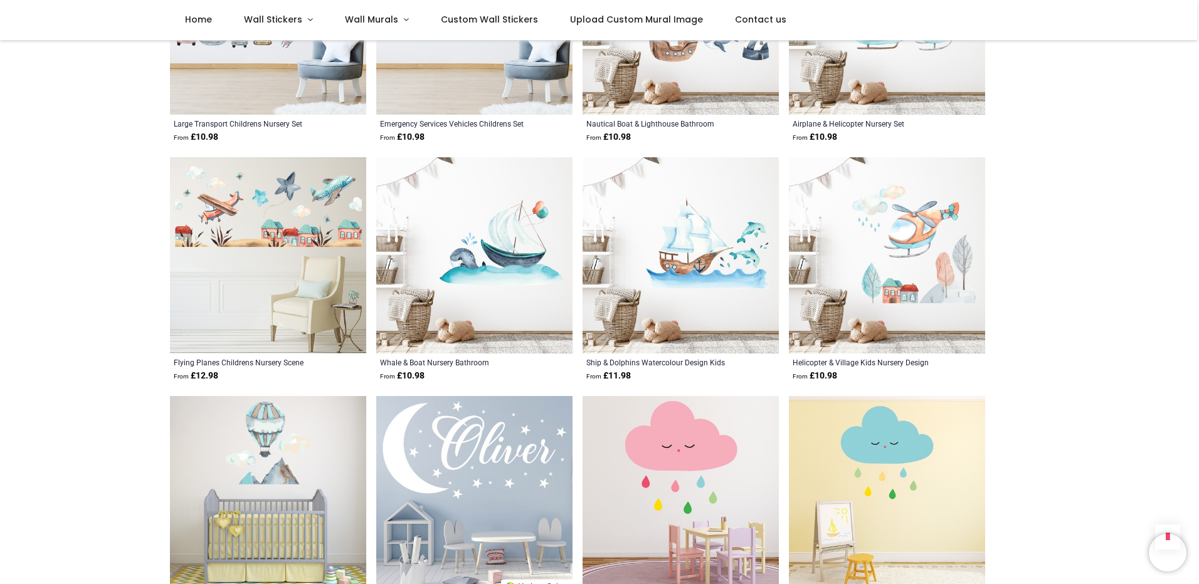
scroll to position [8527, 0]
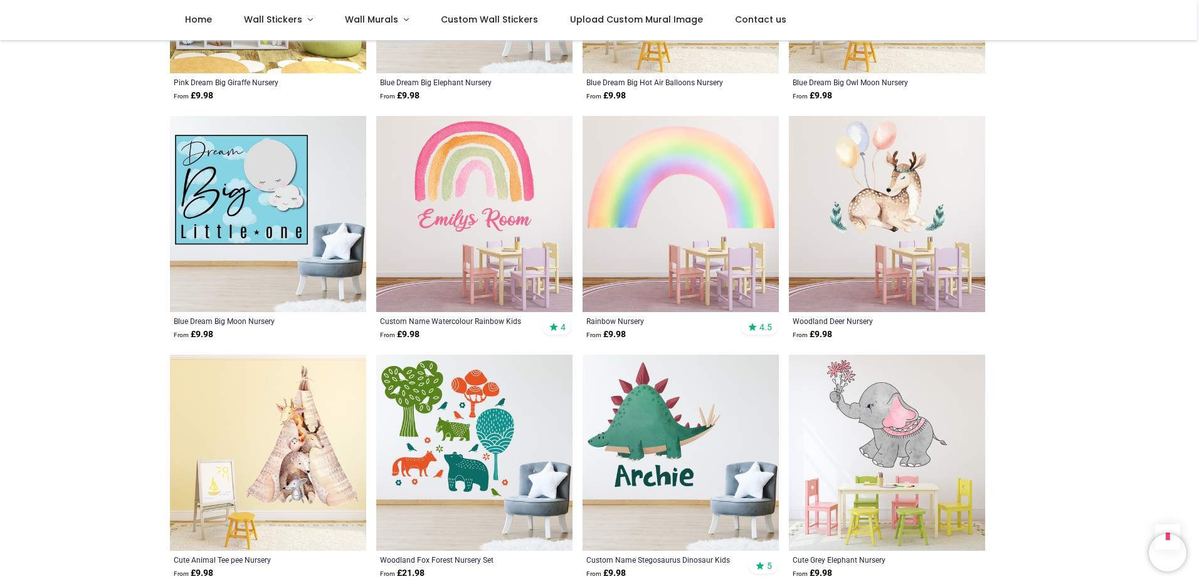
scroll to position [11599, 0]
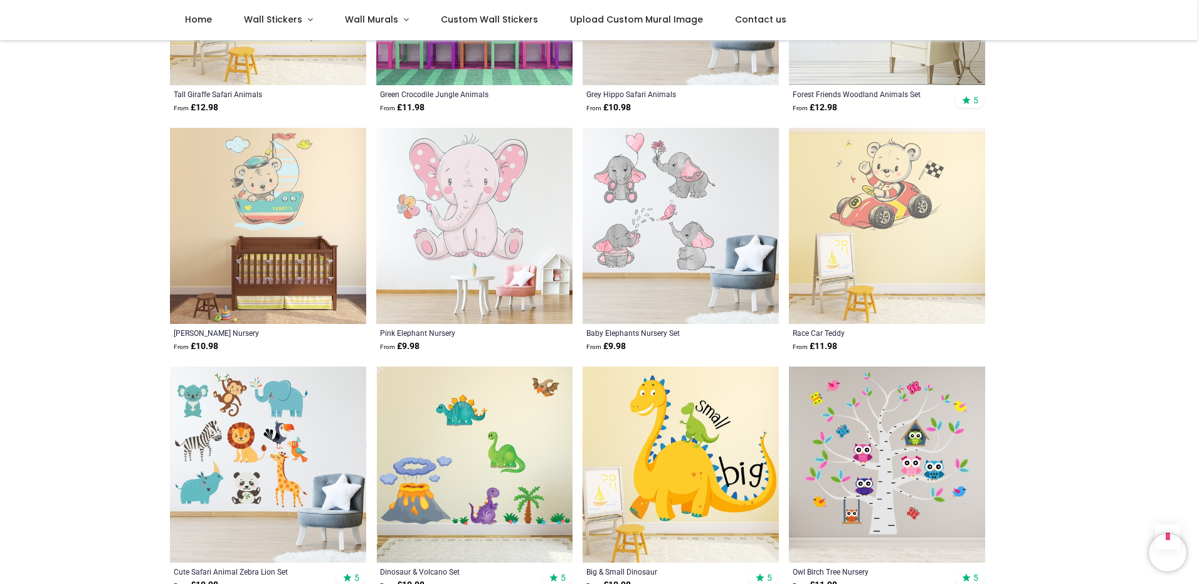
scroll to position [13291, 0]
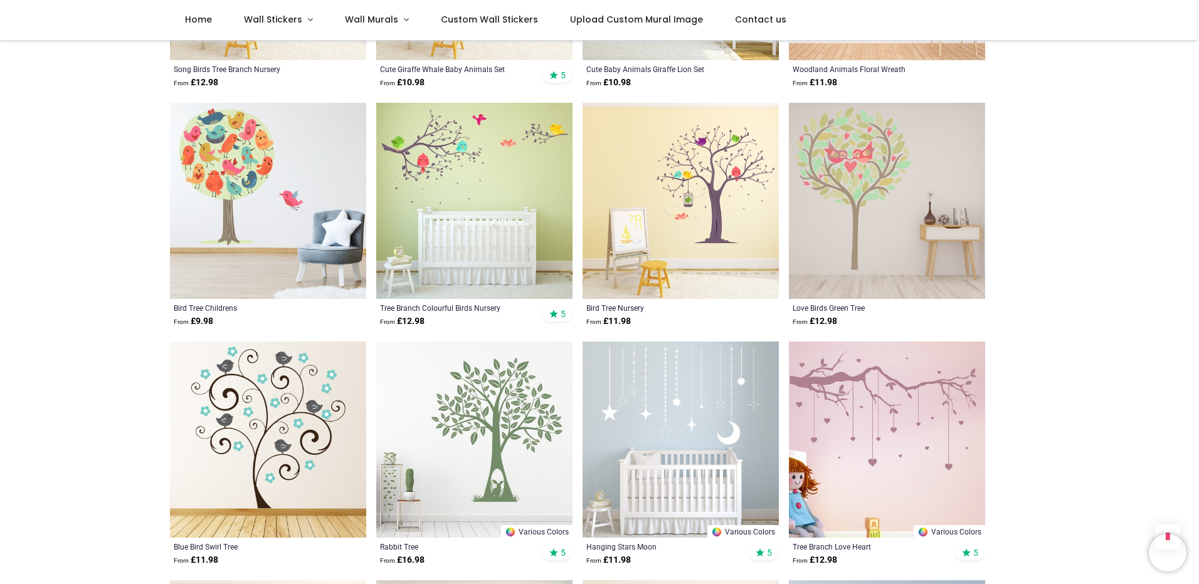
scroll to position [13856, 0]
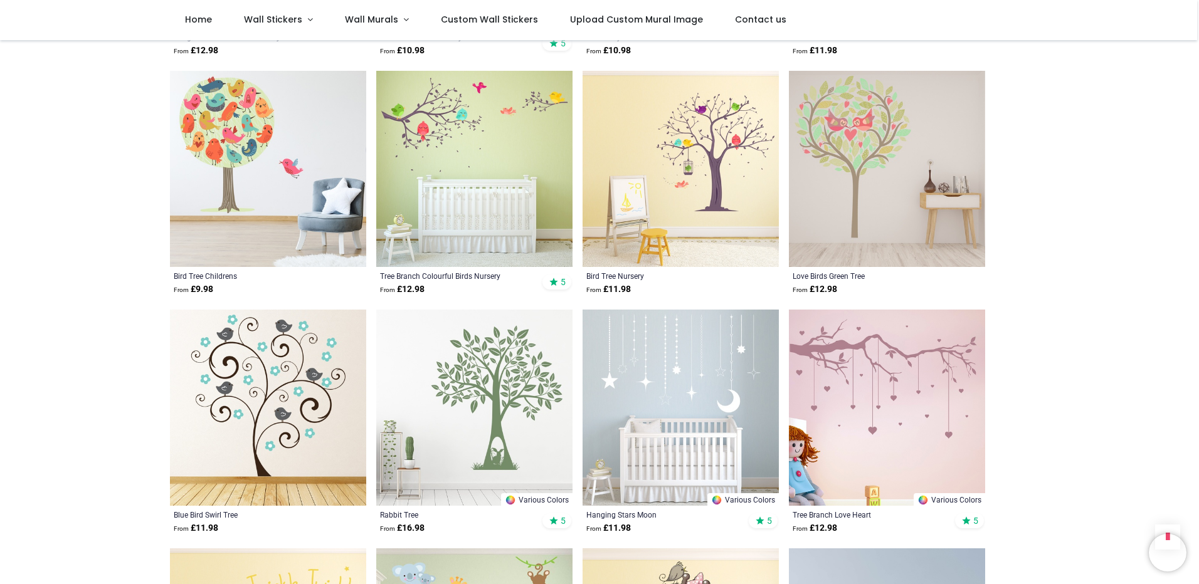
click at [859, 125] on img at bounding box center [887, 169] width 196 height 196
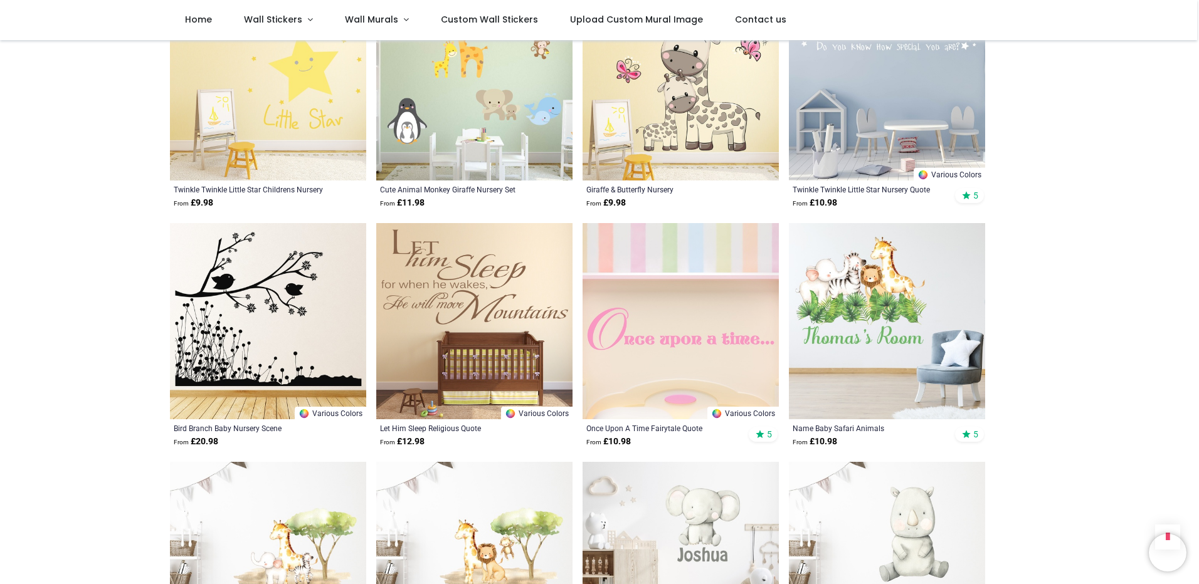
scroll to position [14608, 0]
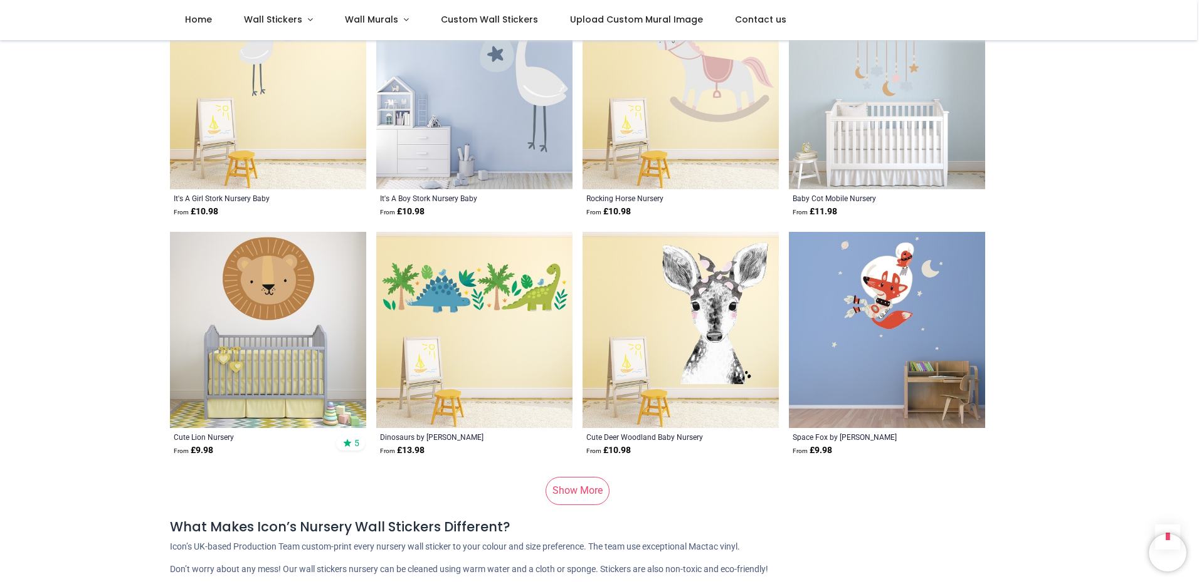
scroll to position [16614, 0]
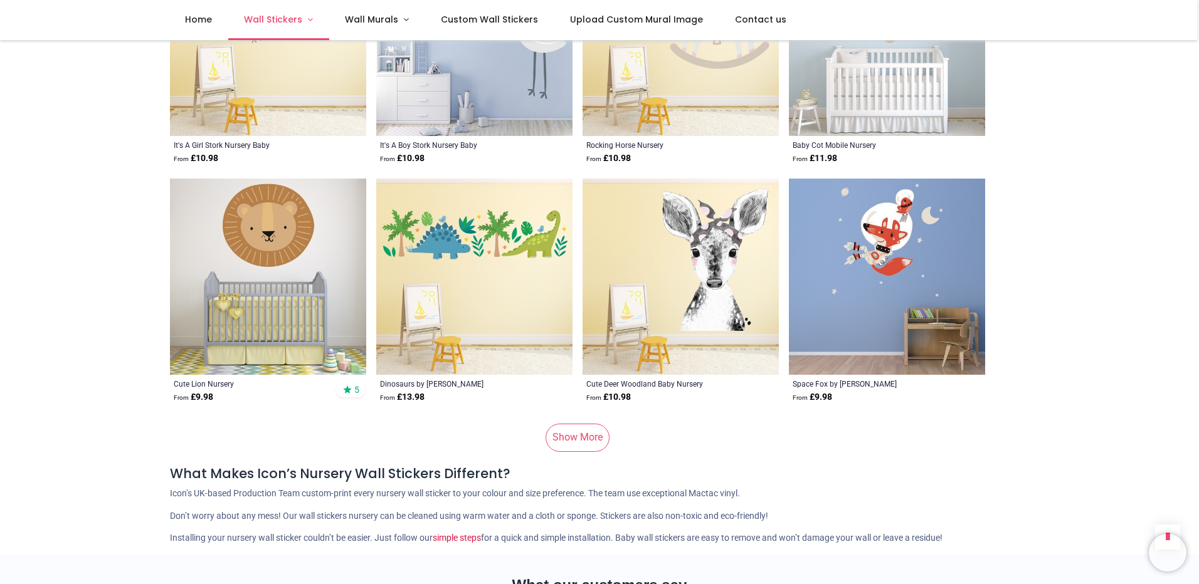
click at [297, 15] on span "Wall Stickers" at bounding box center [273, 19] width 58 height 13
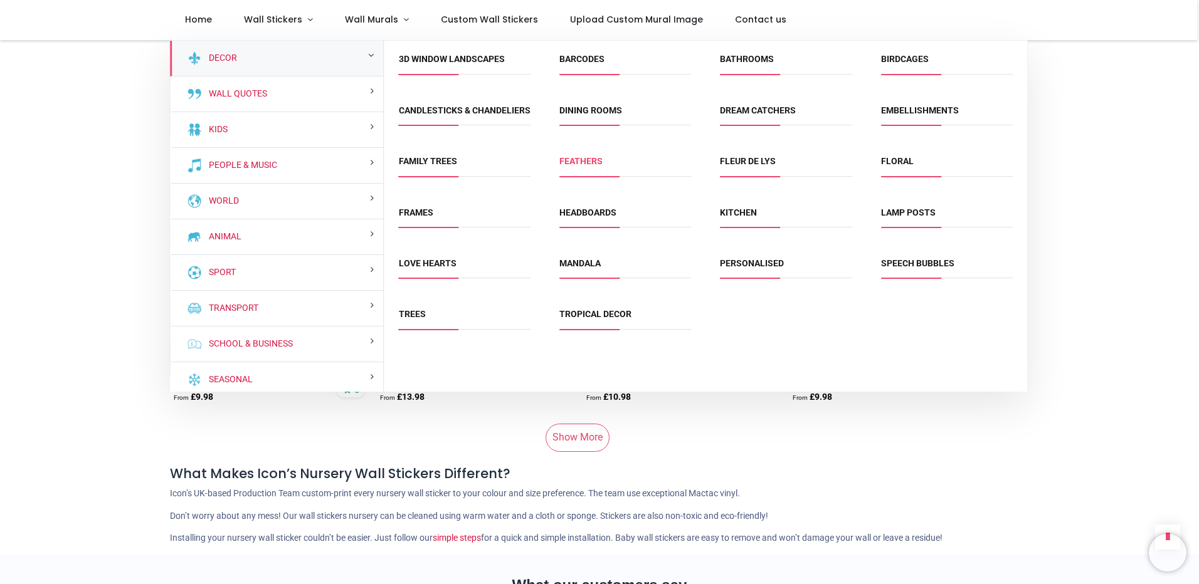
click at [577, 166] on link "Feathers" at bounding box center [580, 161] width 43 height 10
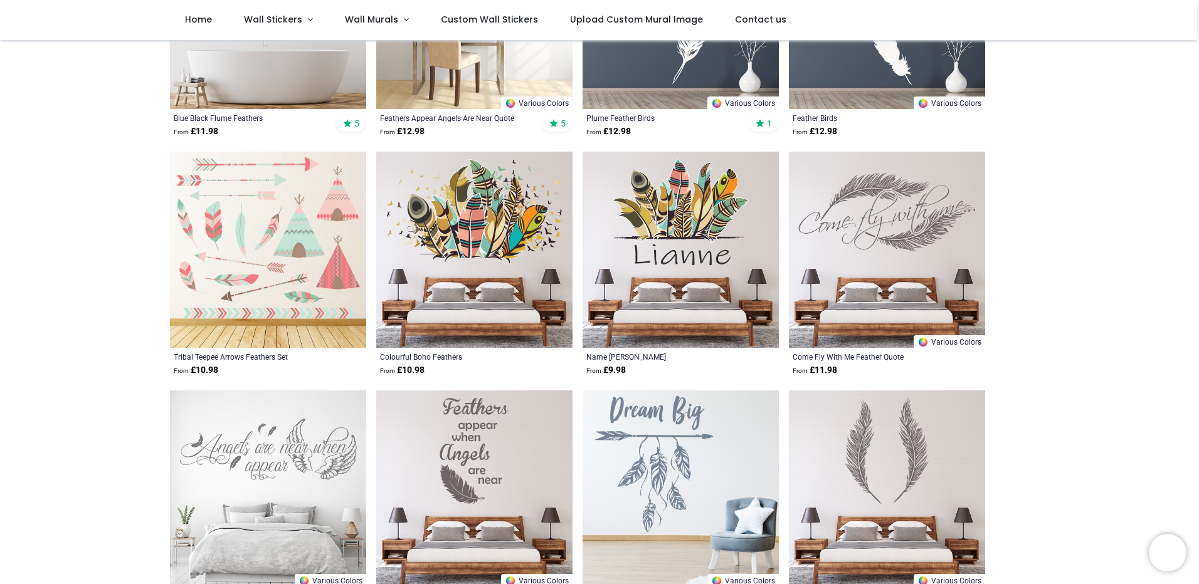
scroll to position [439, 0]
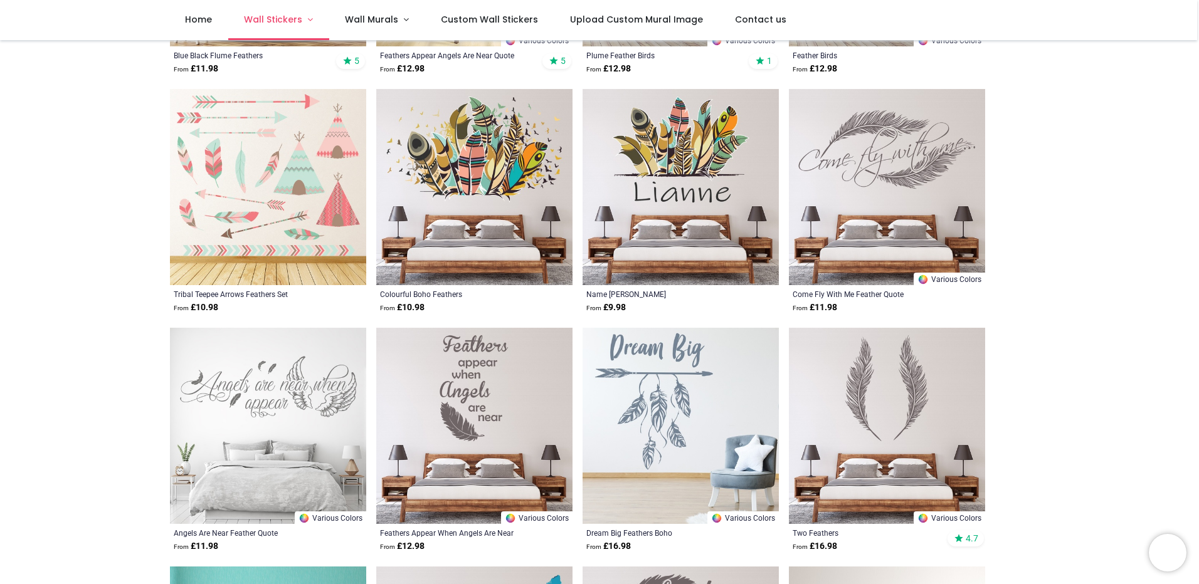
click at [284, 16] on span "Wall Stickers" at bounding box center [273, 19] width 58 height 13
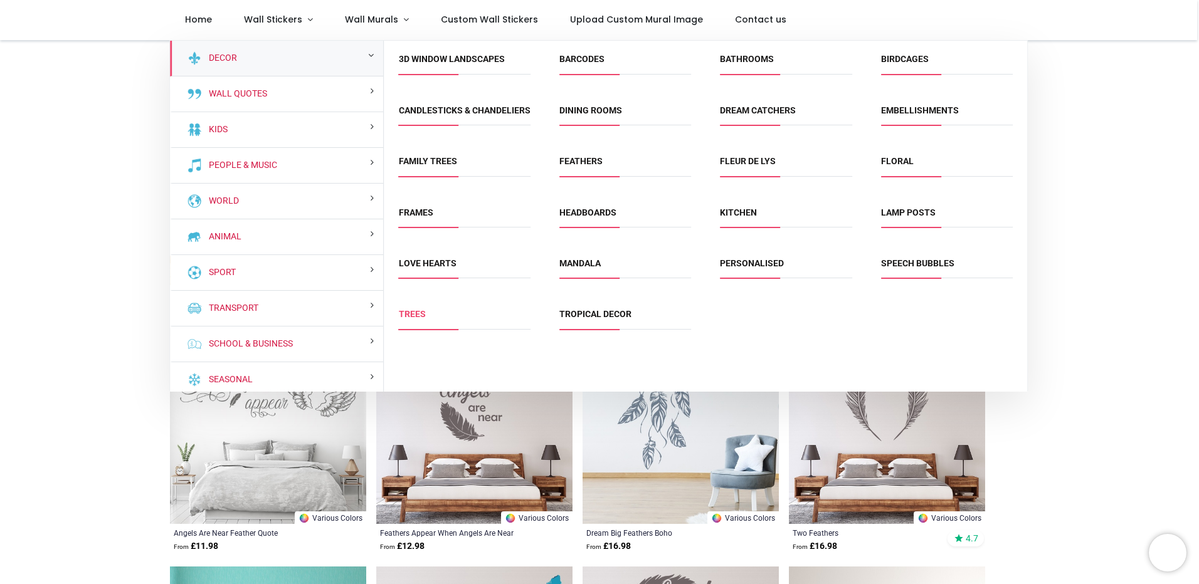
click at [419, 319] on link "Trees" at bounding box center [412, 314] width 27 height 10
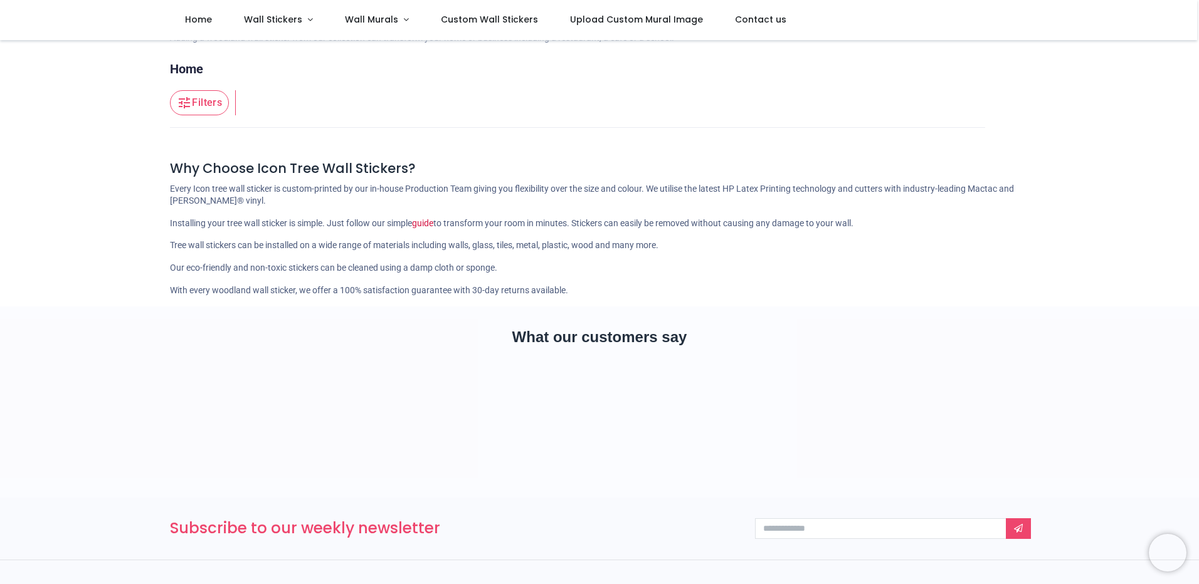
scroll to position [125, 0]
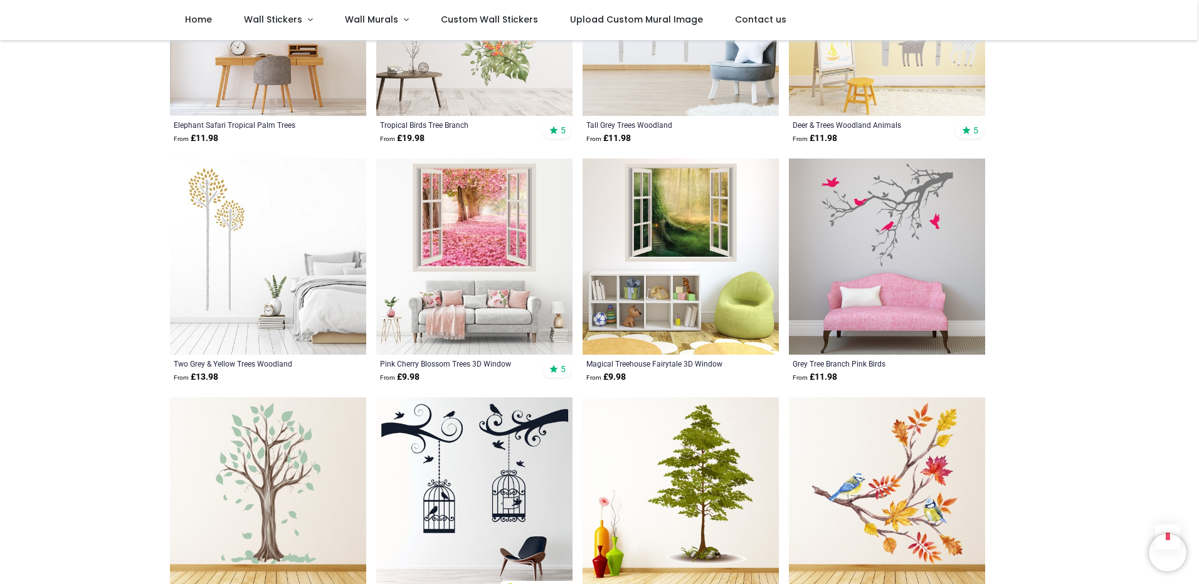
scroll to position [2759, 0]
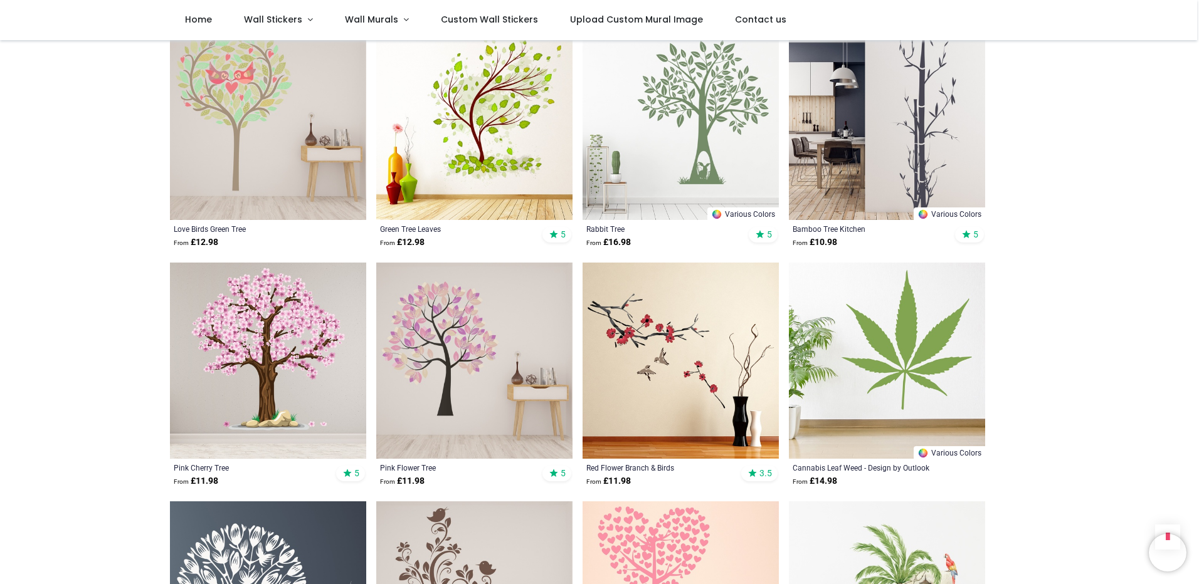
scroll to position [4389, 0]
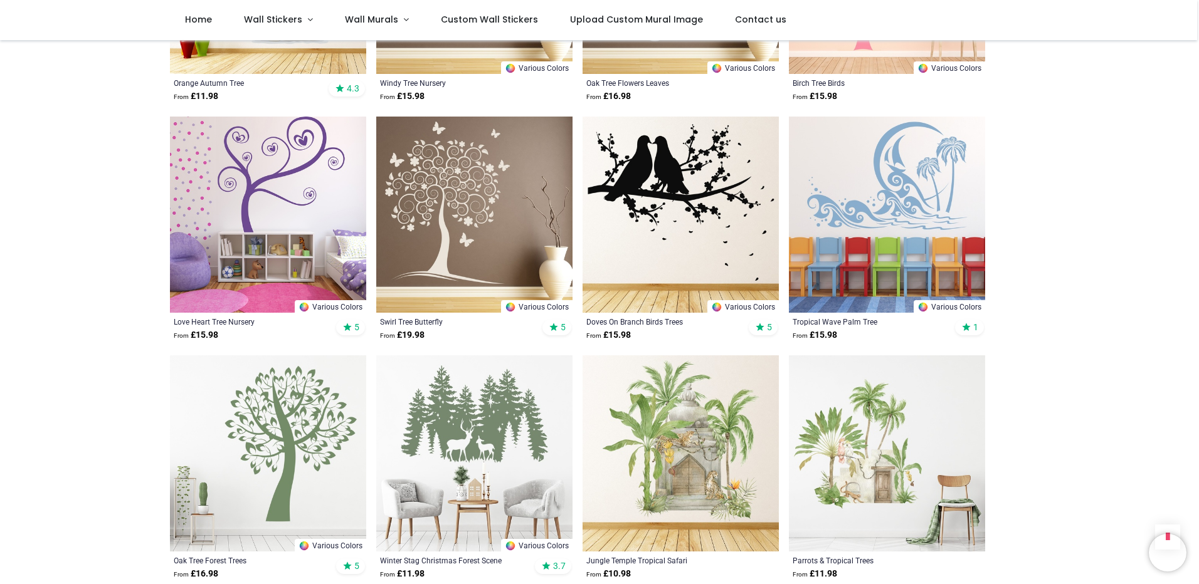
scroll to position [6207, 0]
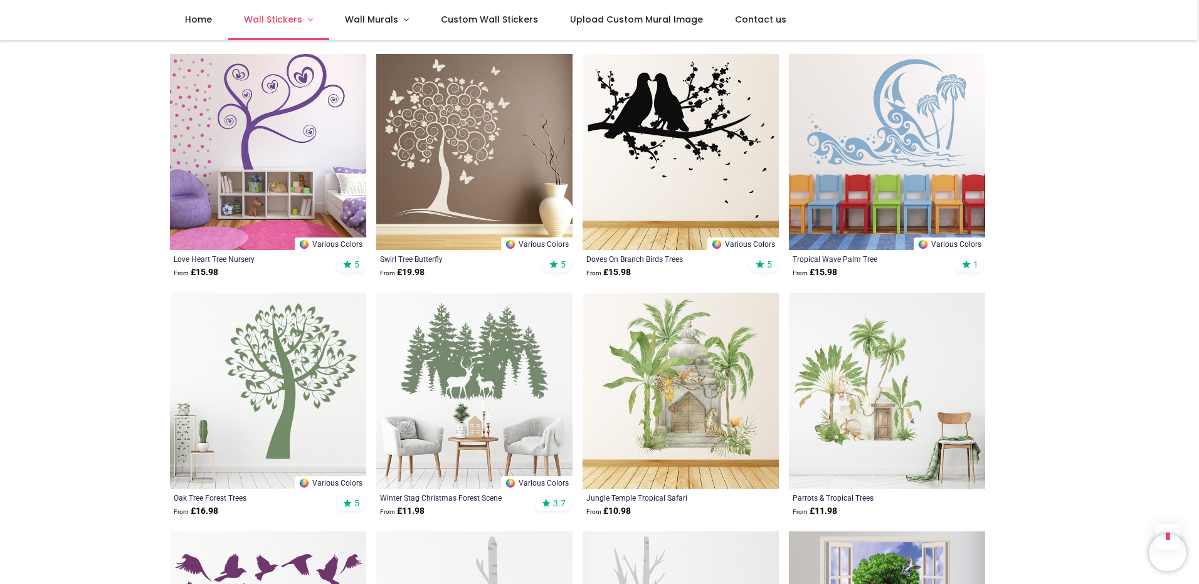
click at [298, 16] on span "Wall Stickers" at bounding box center [273, 19] width 58 height 13
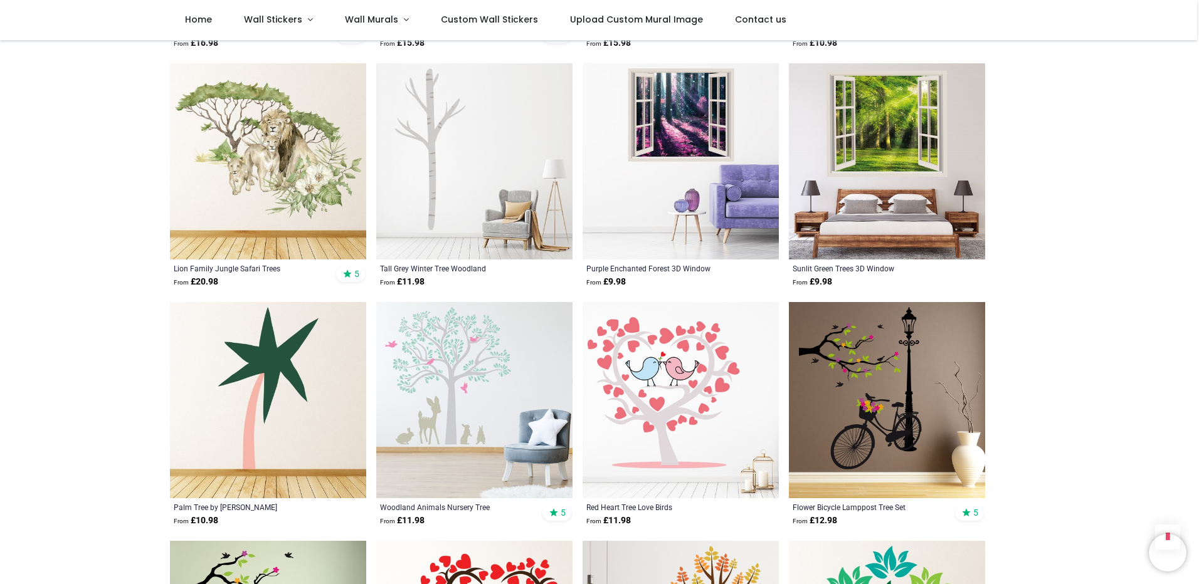
scroll to position [4890, 0]
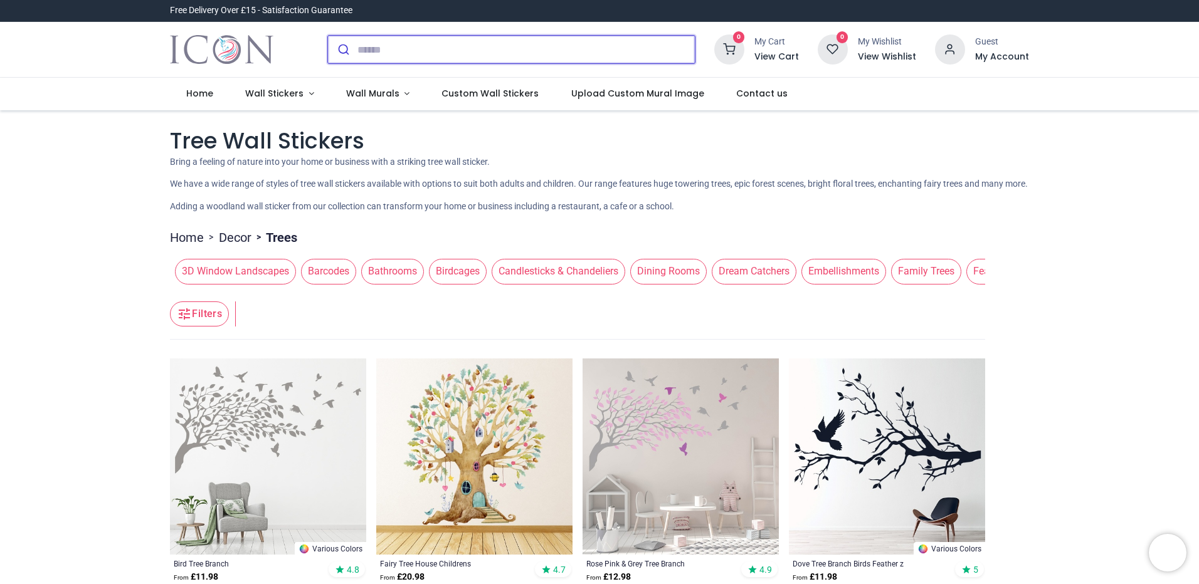
click at [395, 56] on input "search" at bounding box center [525, 50] width 337 height 28
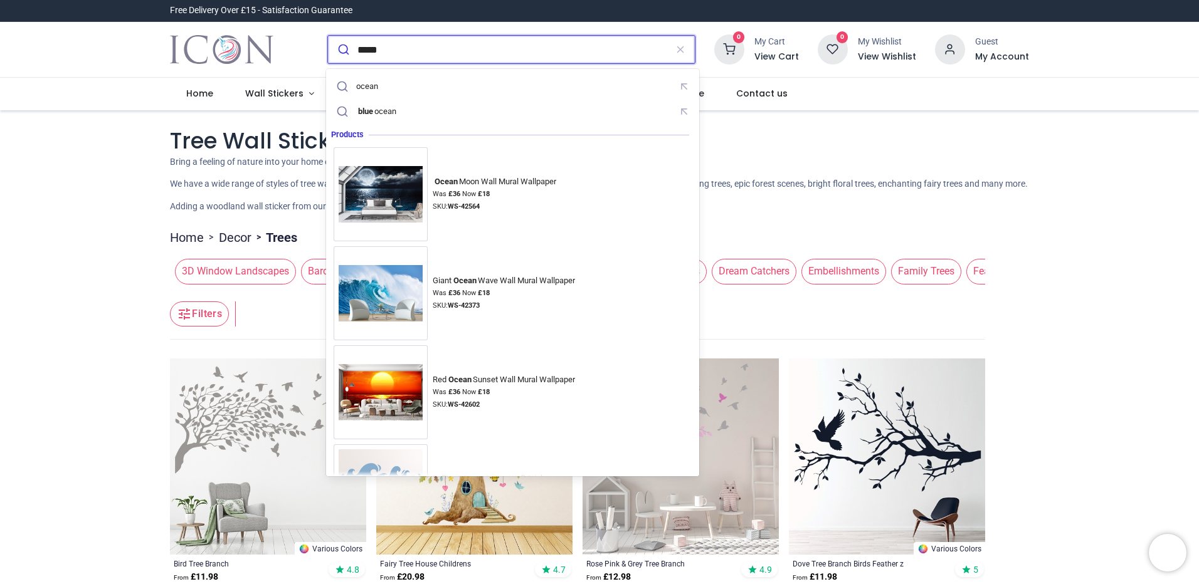
type input "*****"
click at [328, 36] on button "submit" at bounding box center [342, 50] width 29 height 28
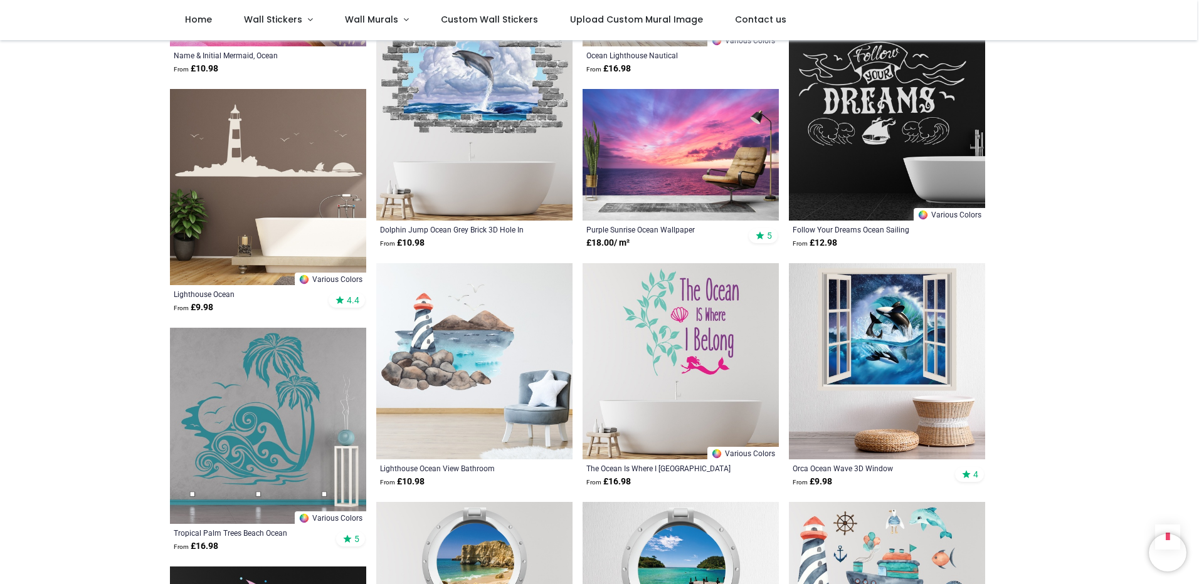
scroll to position [1003, 0]
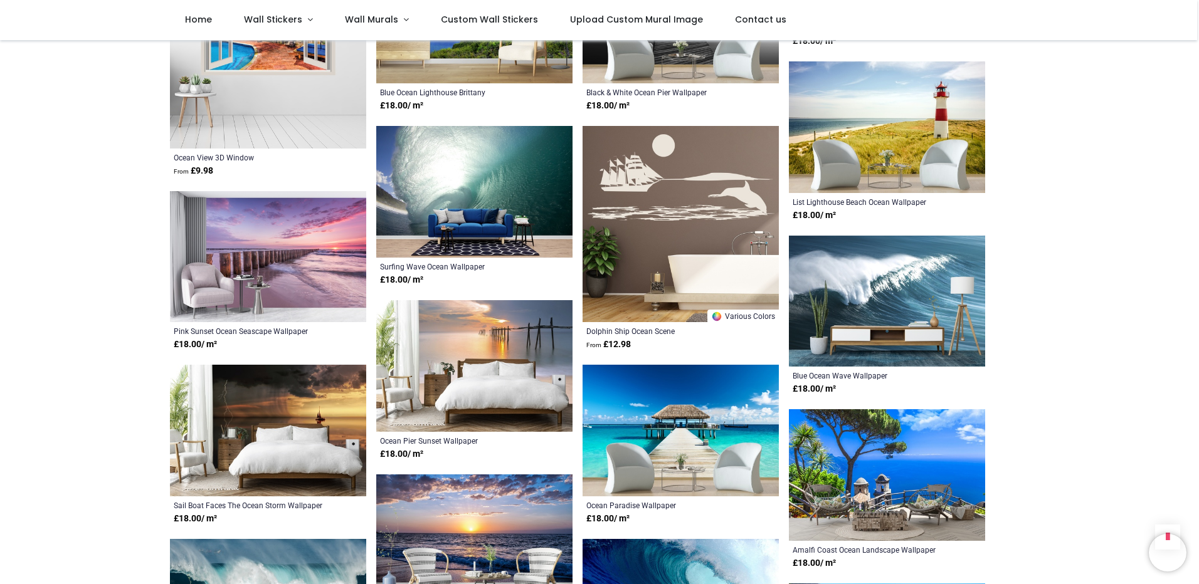
scroll to position [2382, 0]
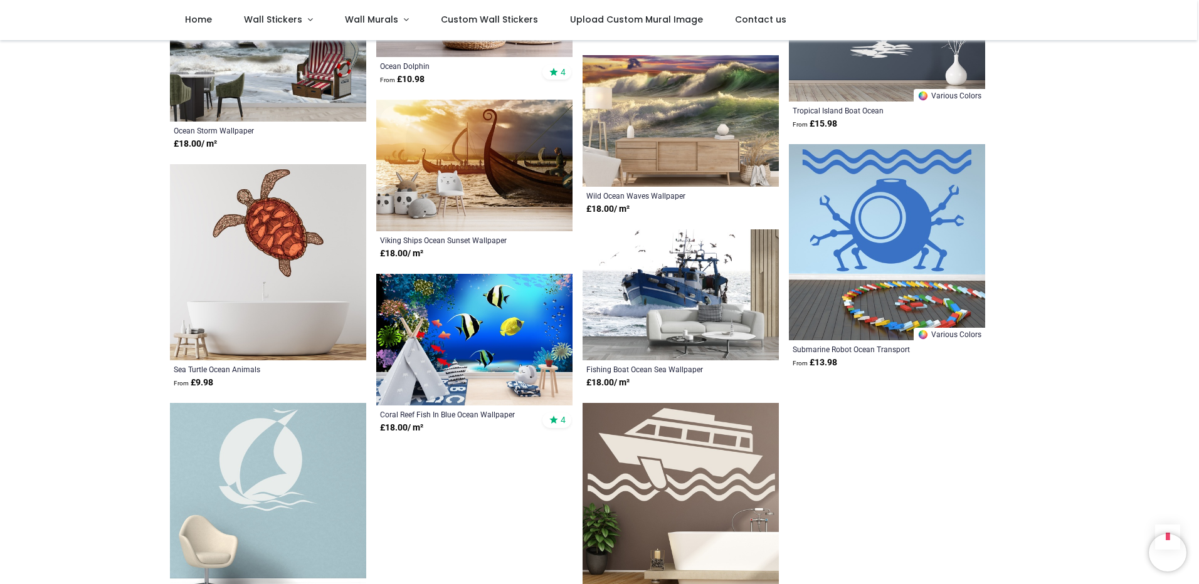
scroll to position [4075, 0]
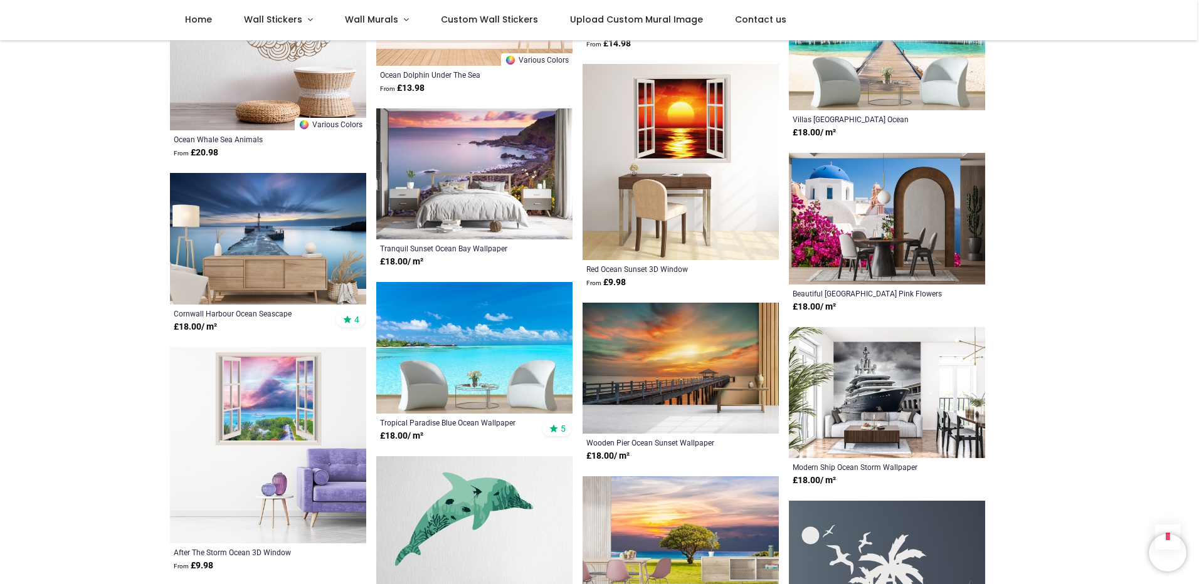
scroll to position [3260, 0]
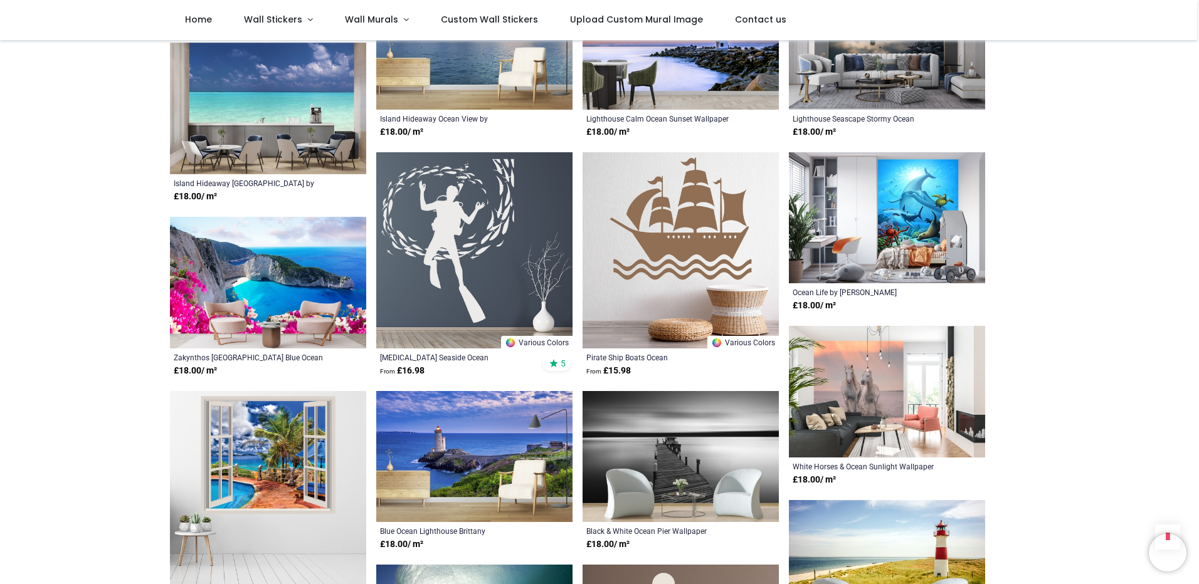
scroll to position [1693, 0]
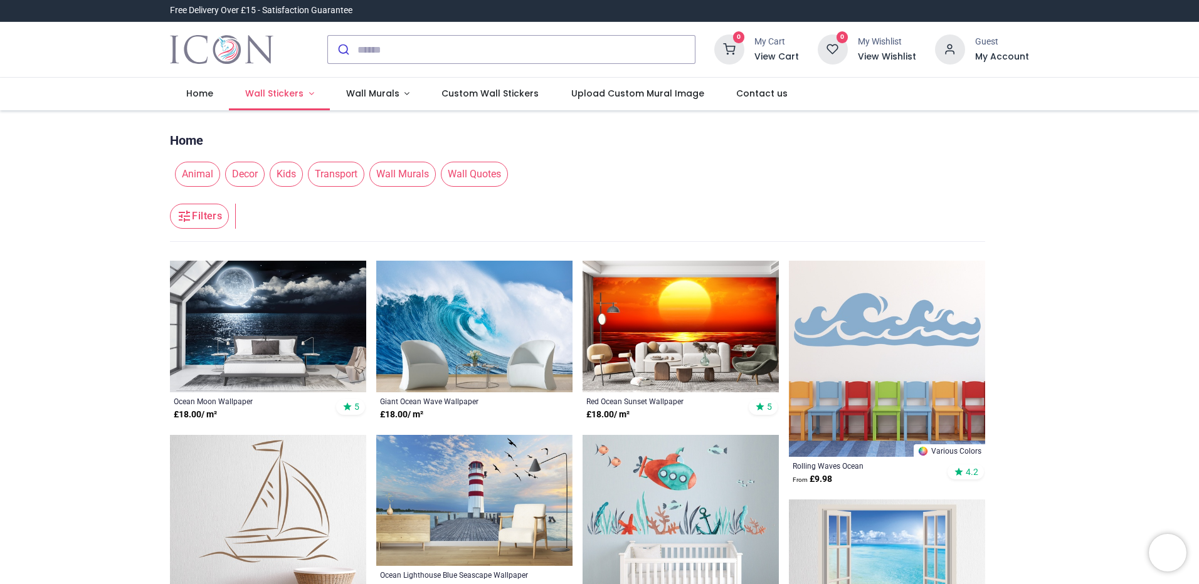
click at [294, 90] on span "Wall Stickers" at bounding box center [274, 93] width 58 height 13
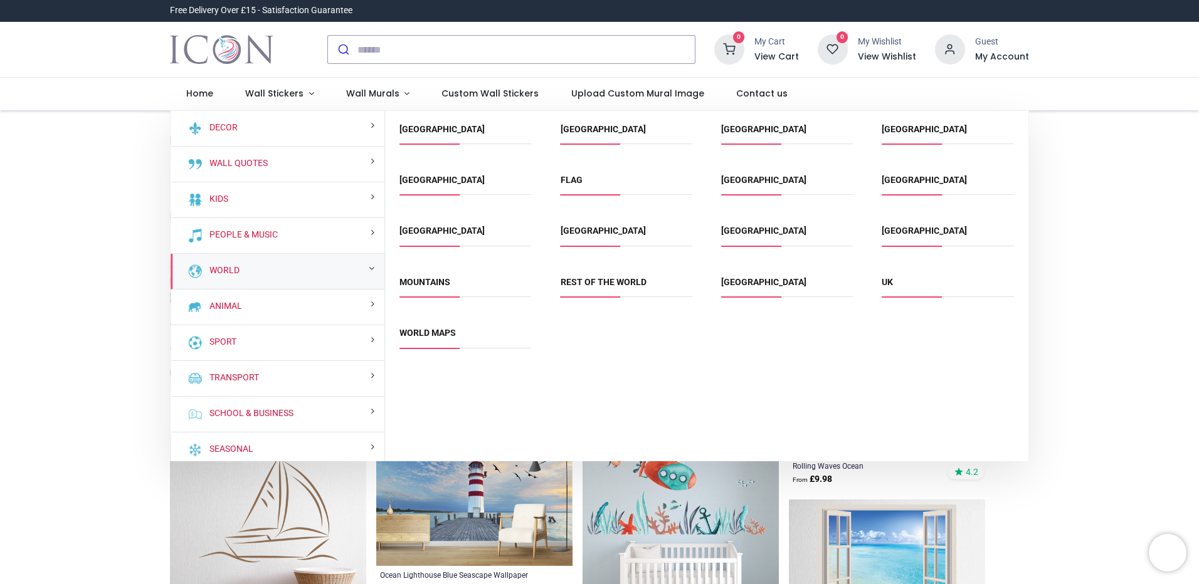
click at [427, 278] on link "Mountains" at bounding box center [424, 282] width 51 height 10
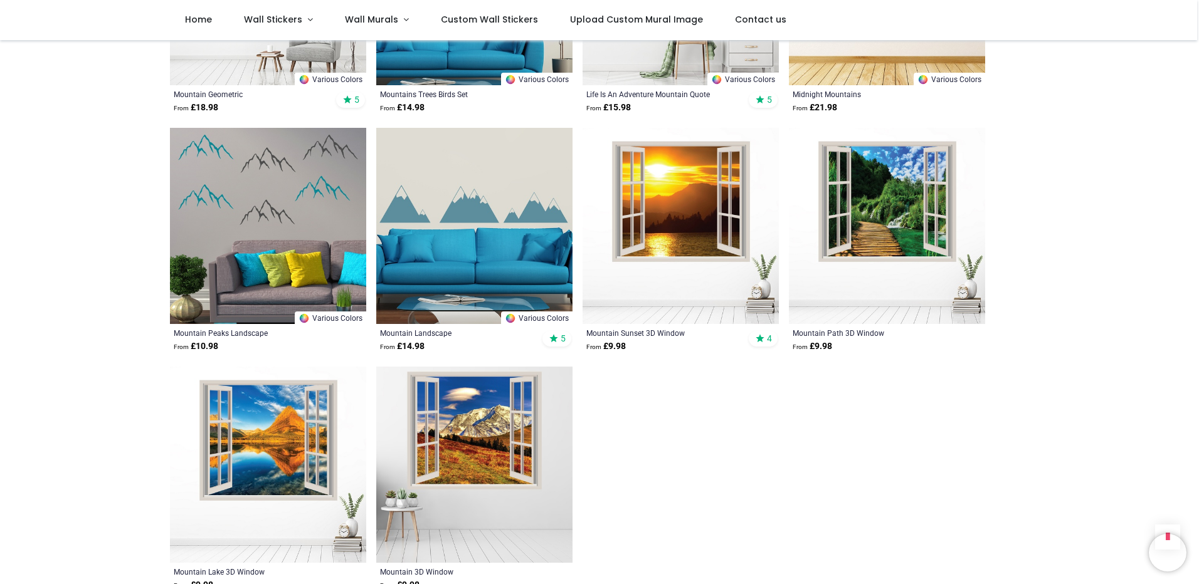
scroll to position [439, 0]
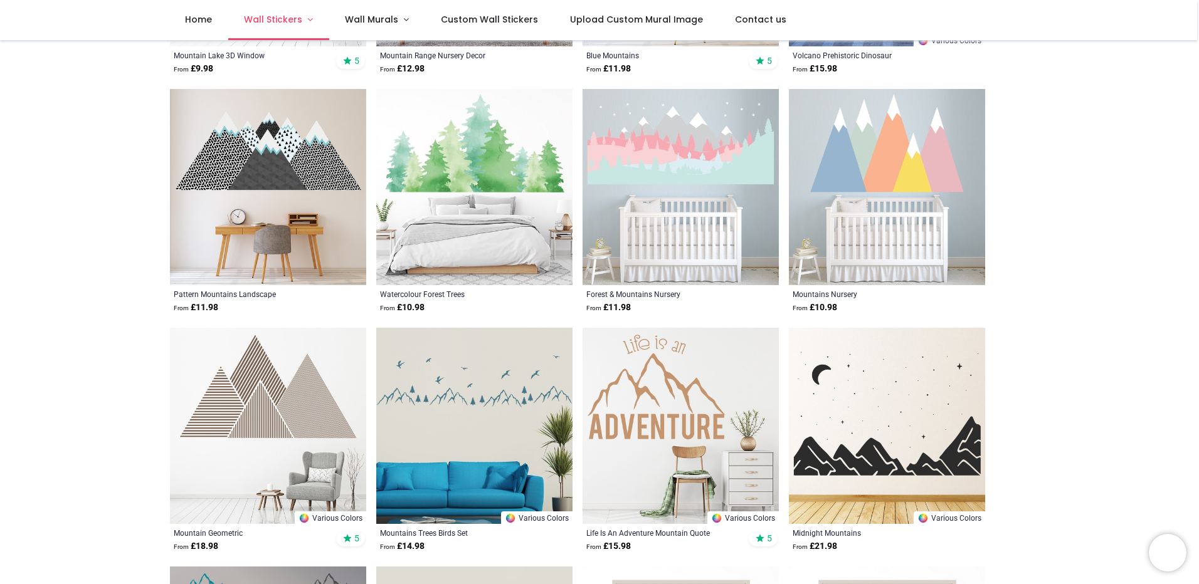
click at [274, 16] on span "Wall Stickers" at bounding box center [273, 19] width 58 height 13
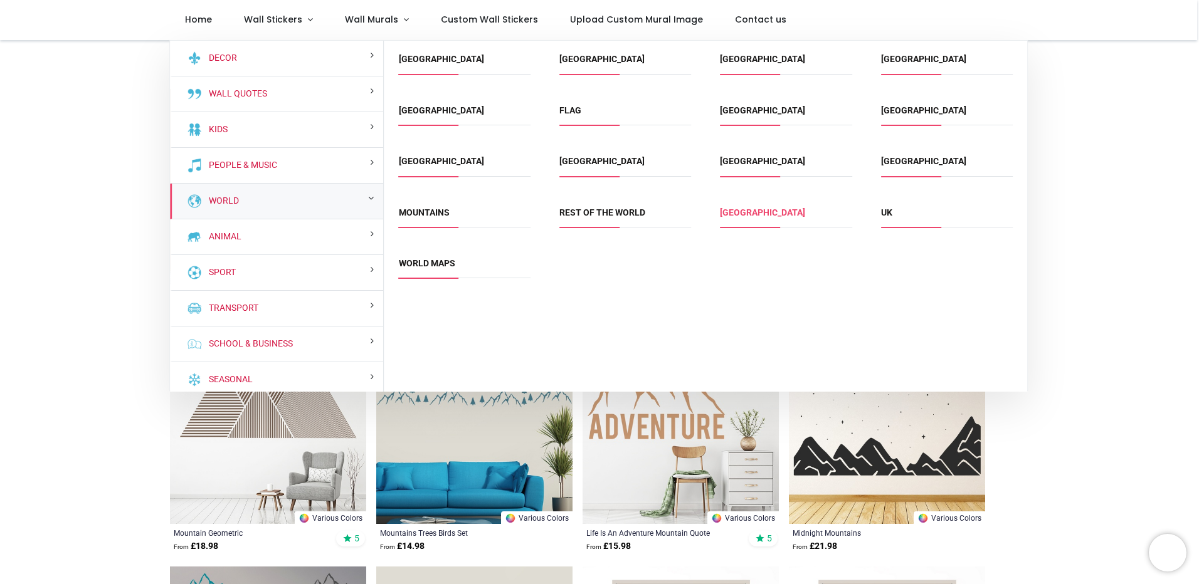
click at [738, 209] on link "[GEOGRAPHIC_DATA]" at bounding box center [762, 213] width 85 height 10
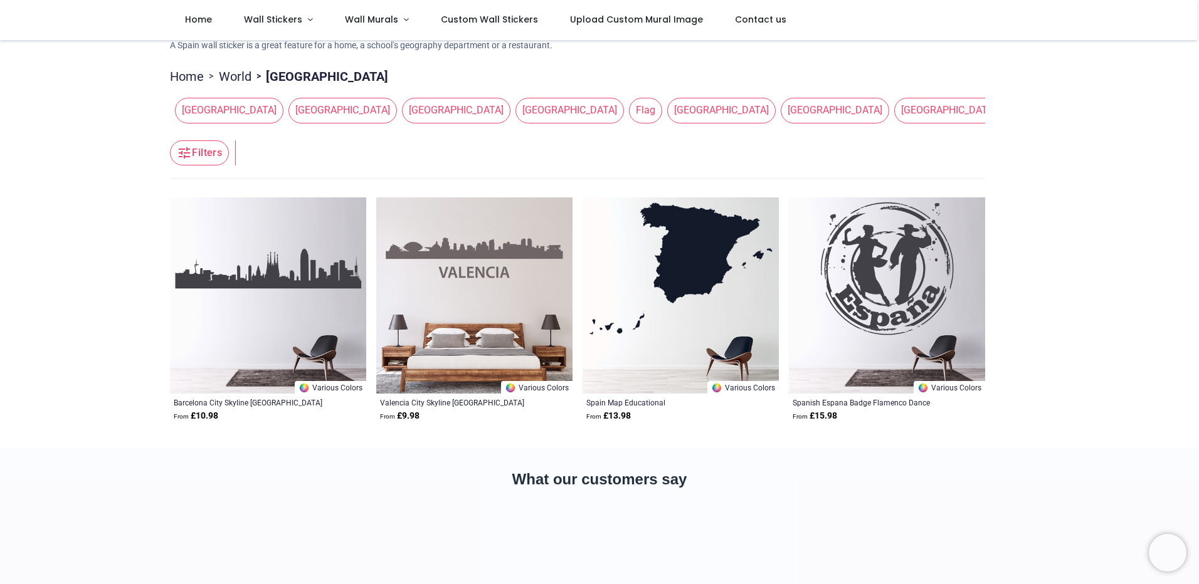
scroll to position [63, 0]
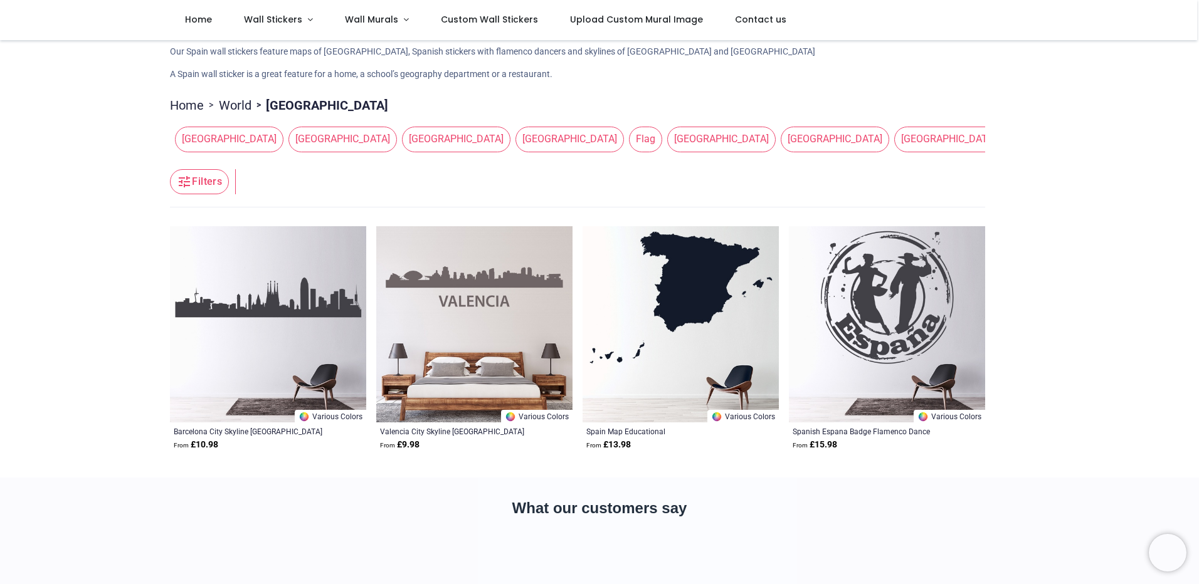
click at [667, 147] on span "[GEOGRAPHIC_DATA]" at bounding box center [721, 139] width 108 height 25
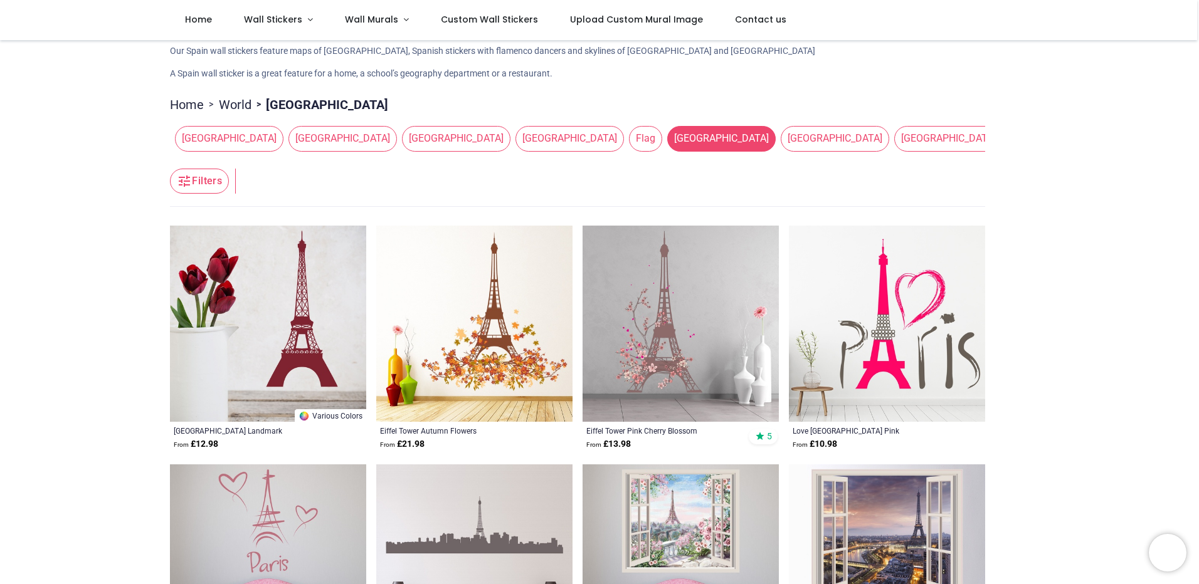
scroll to position [63, 0]
click at [781, 131] on span "[GEOGRAPHIC_DATA]" at bounding box center [835, 139] width 108 height 25
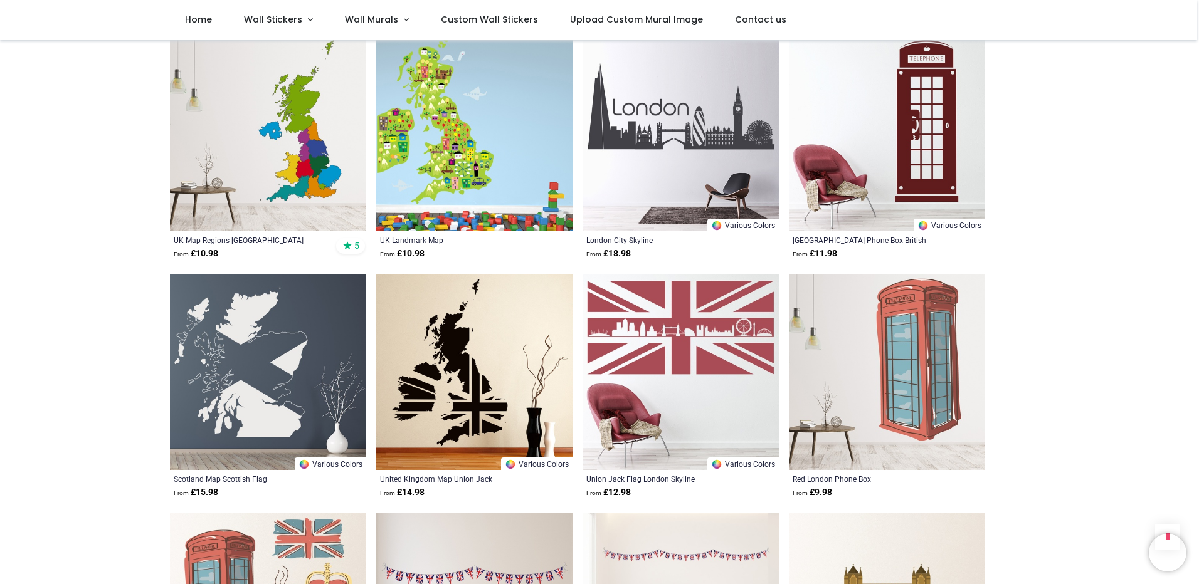
scroll to position [1129, 0]
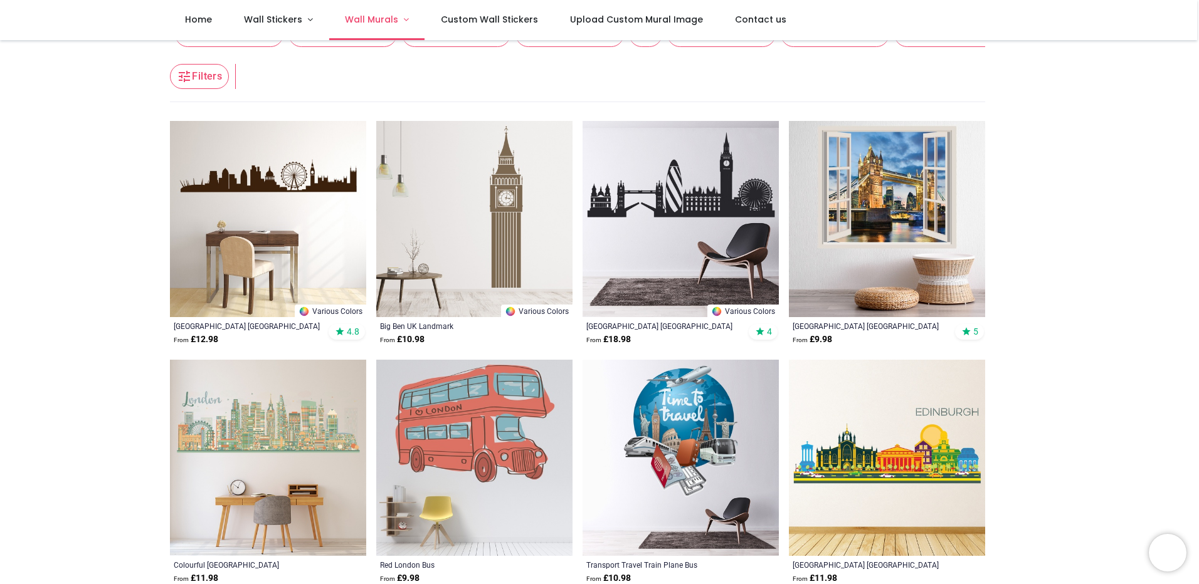
scroll to position [63, 0]
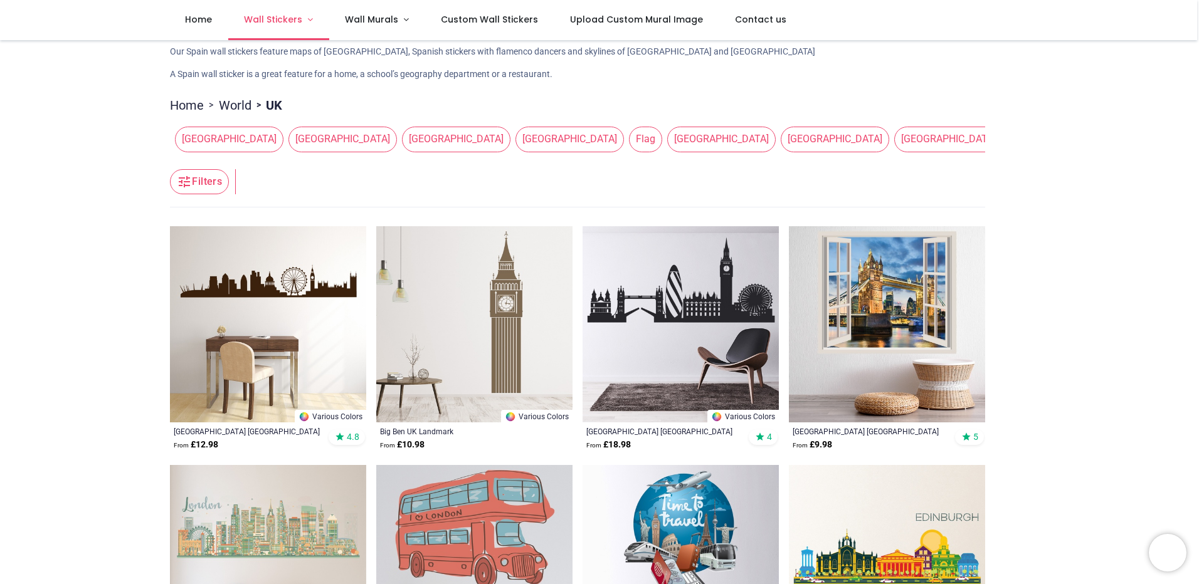
click at [282, 20] on span "Wall Stickers" at bounding box center [273, 19] width 58 height 13
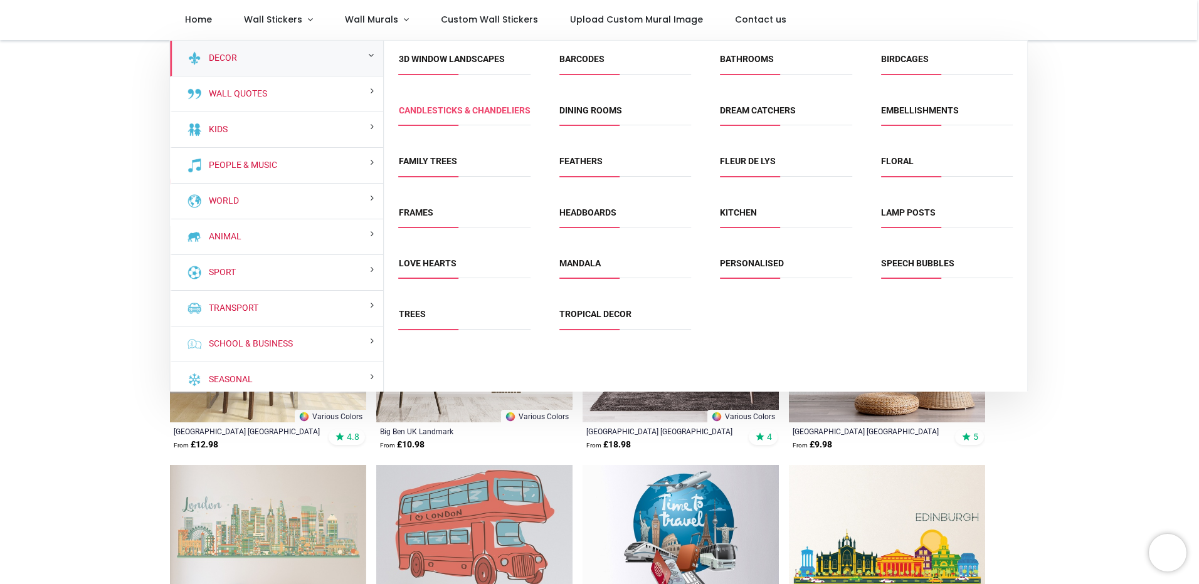
click at [439, 109] on link "Candlesticks & Chandeliers" at bounding box center [465, 110] width 132 height 10
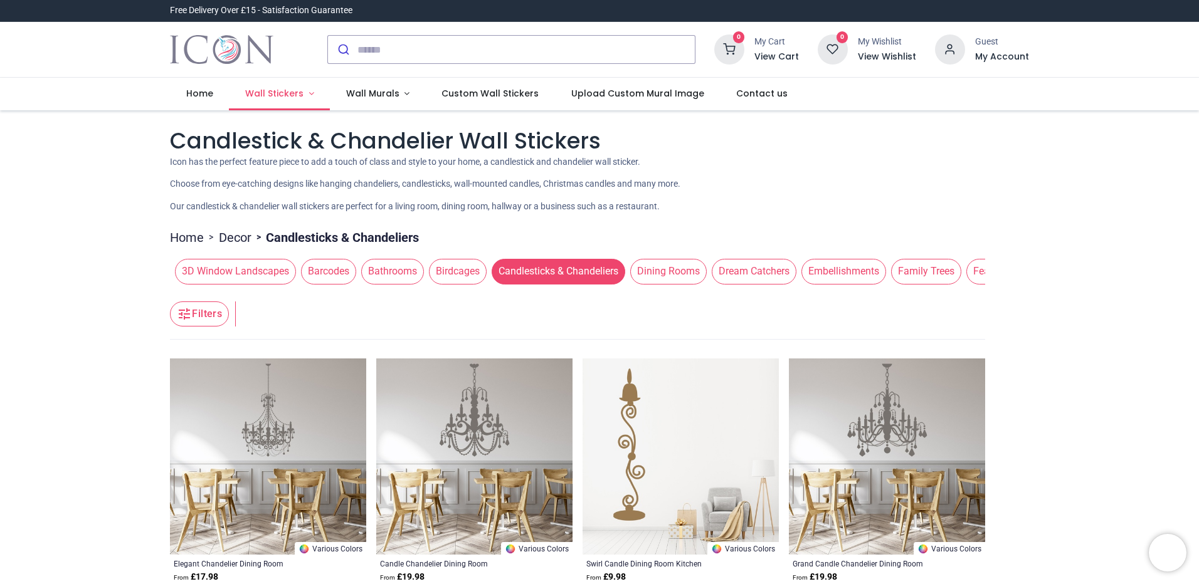
click at [280, 93] on span "Wall Stickers" at bounding box center [274, 93] width 58 height 13
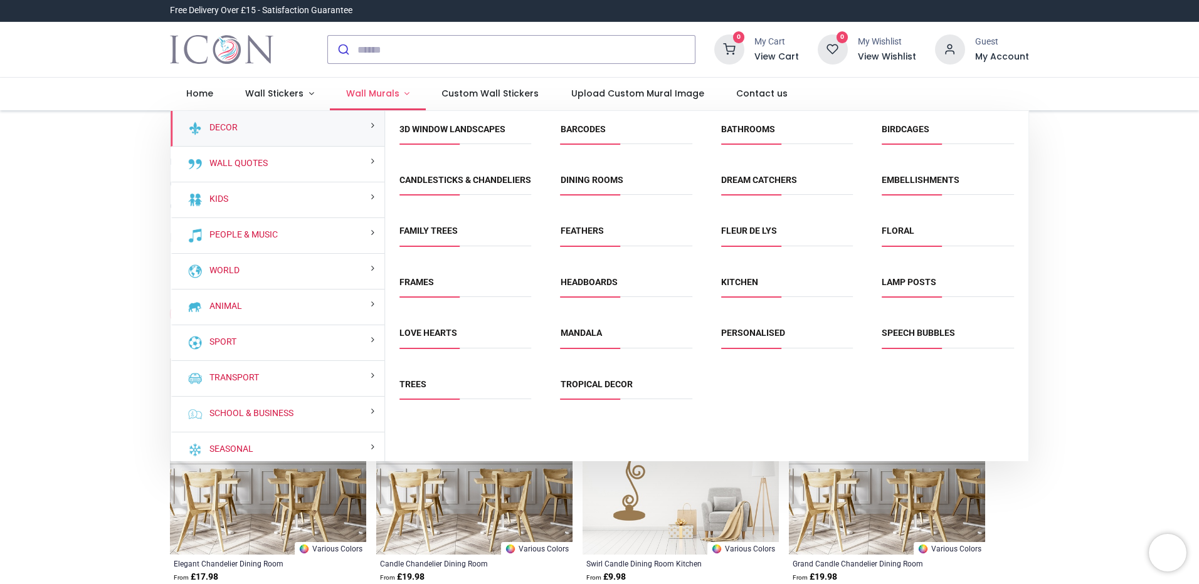
click at [356, 87] on link "Wall Murals" at bounding box center [378, 94] width 96 height 33
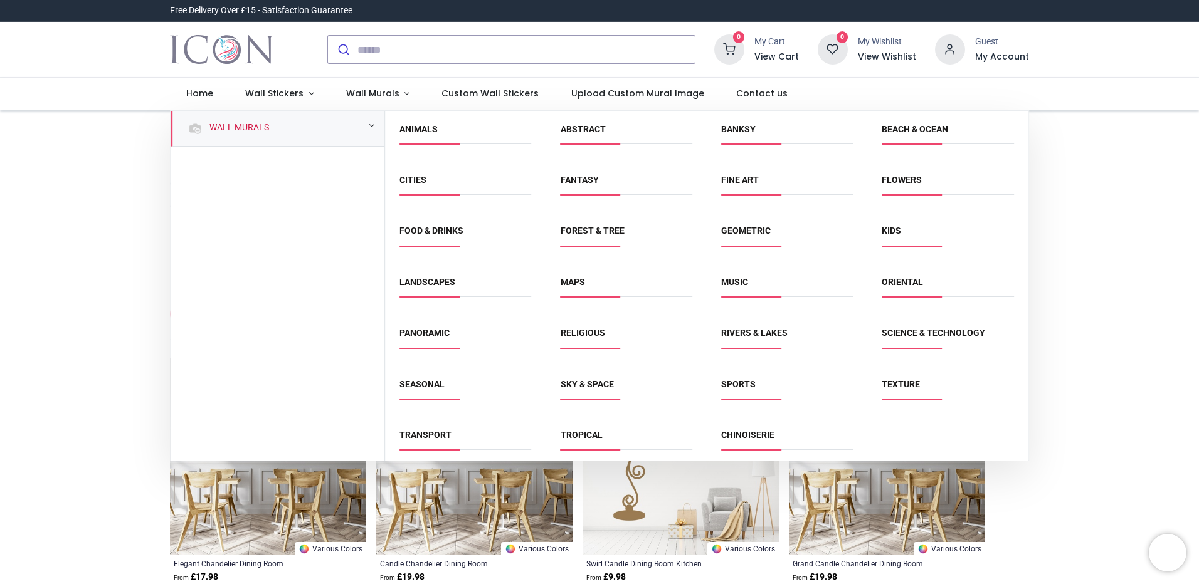
click at [423, 282] on link "Landscapes" at bounding box center [427, 282] width 56 height 10
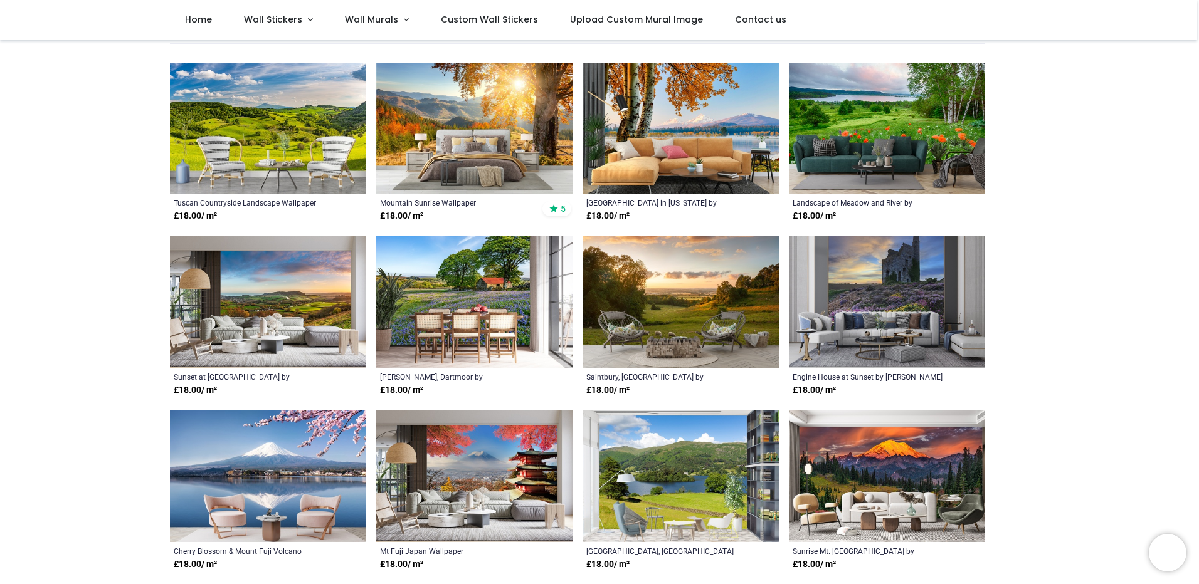
scroll to position [251, 0]
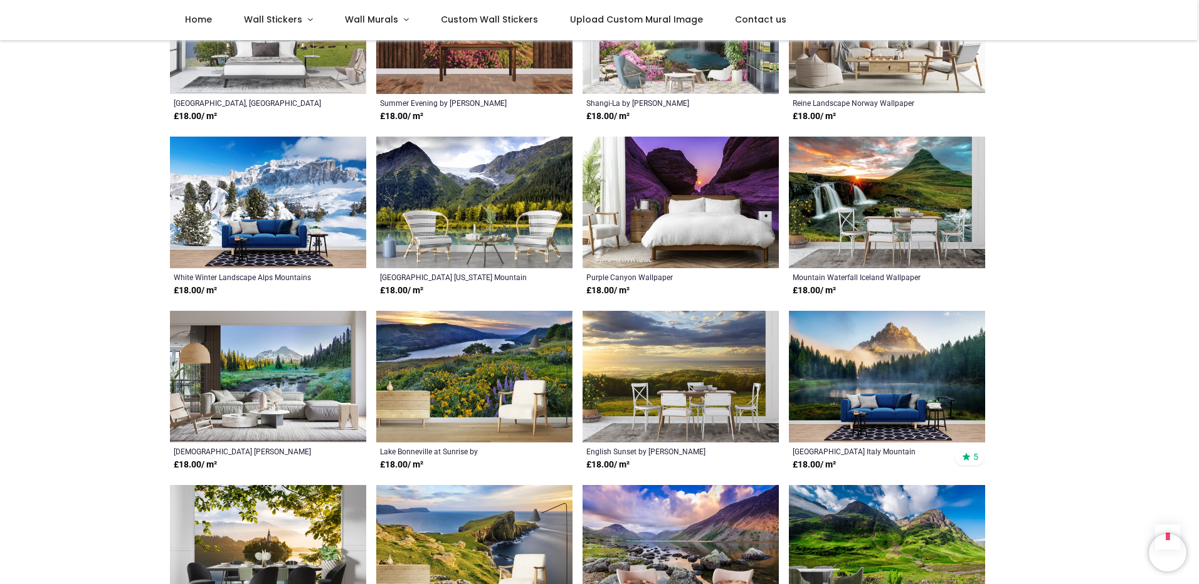
scroll to position [1379, 0]
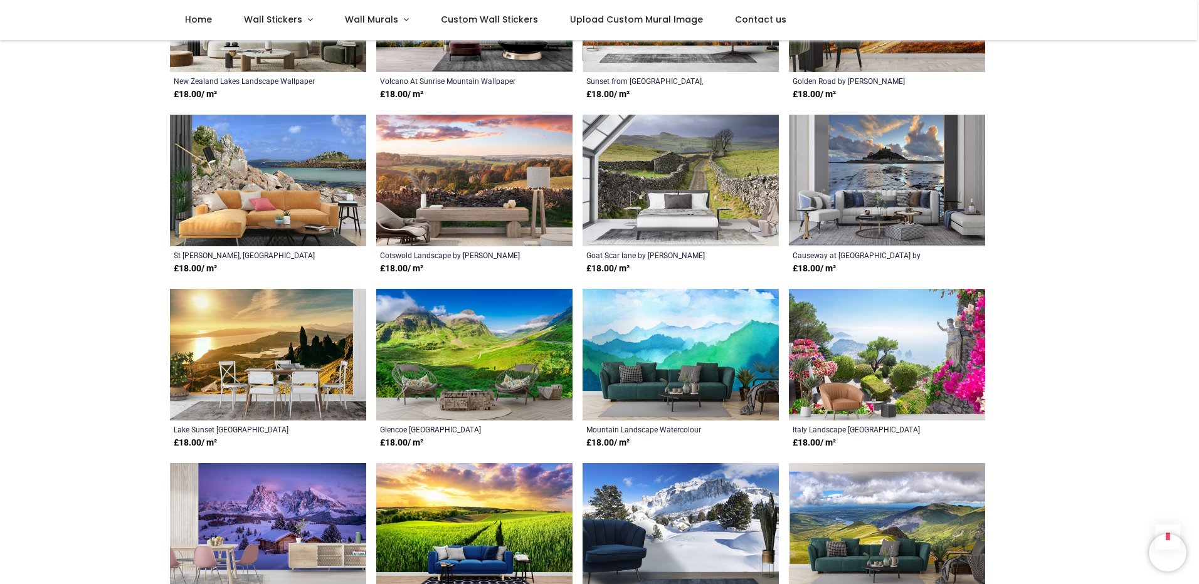
scroll to position [2570, 0]
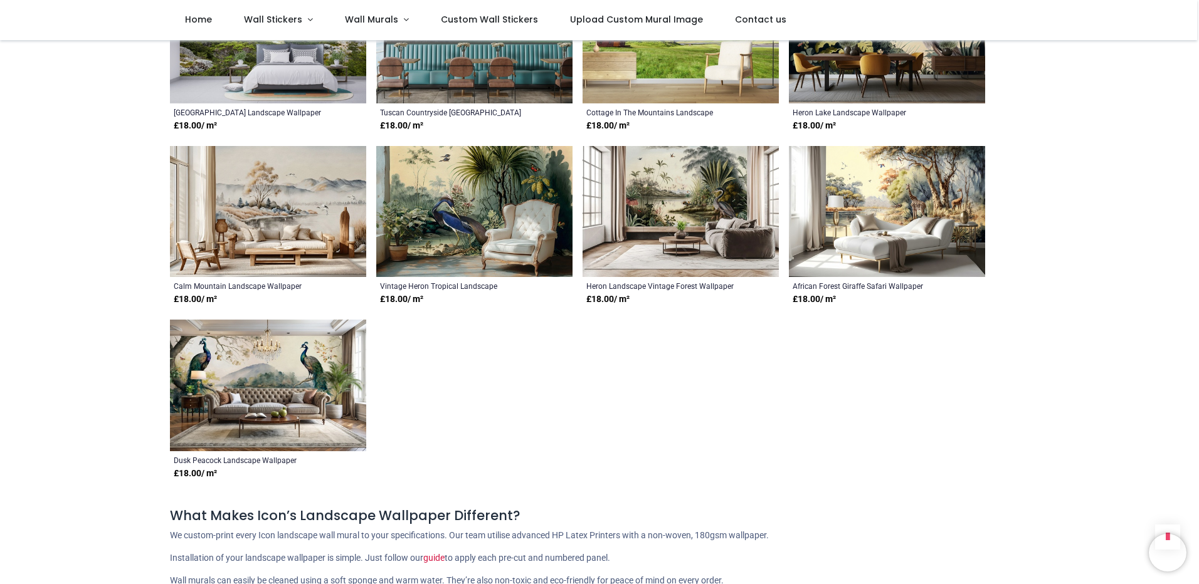
scroll to position [3824, 0]
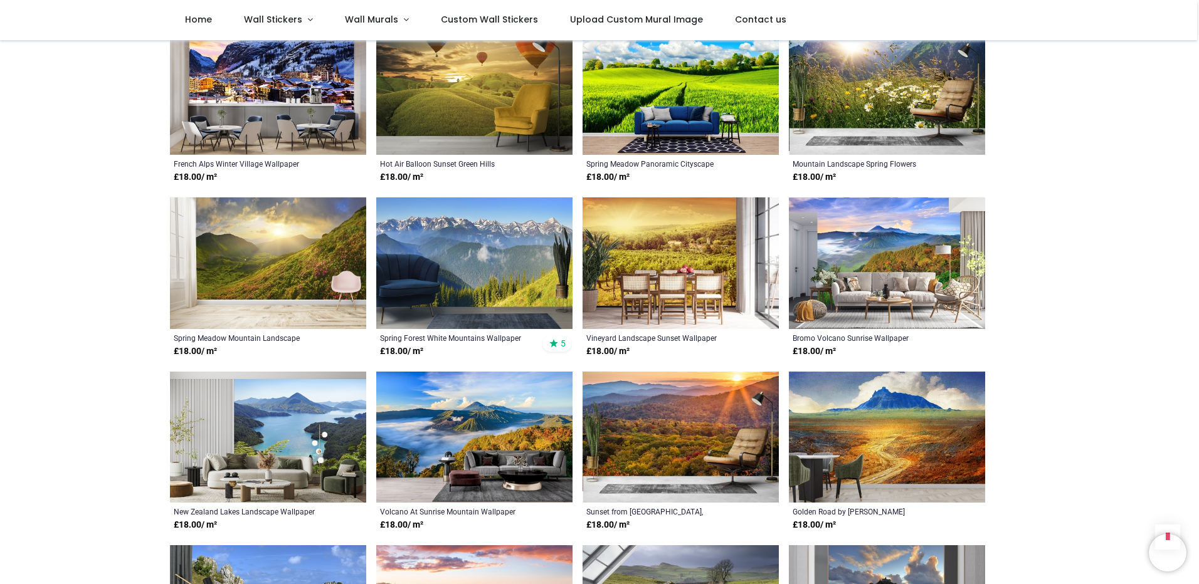
scroll to position [1567, 0]
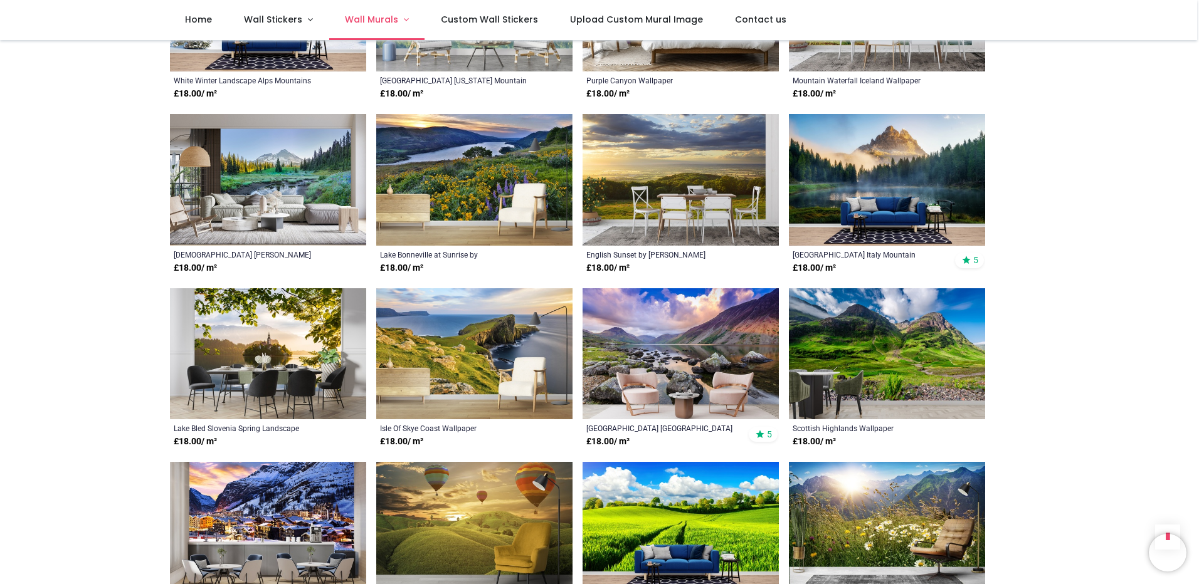
click at [401, 21] on link "Wall Murals" at bounding box center [377, 20] width 96 height 40
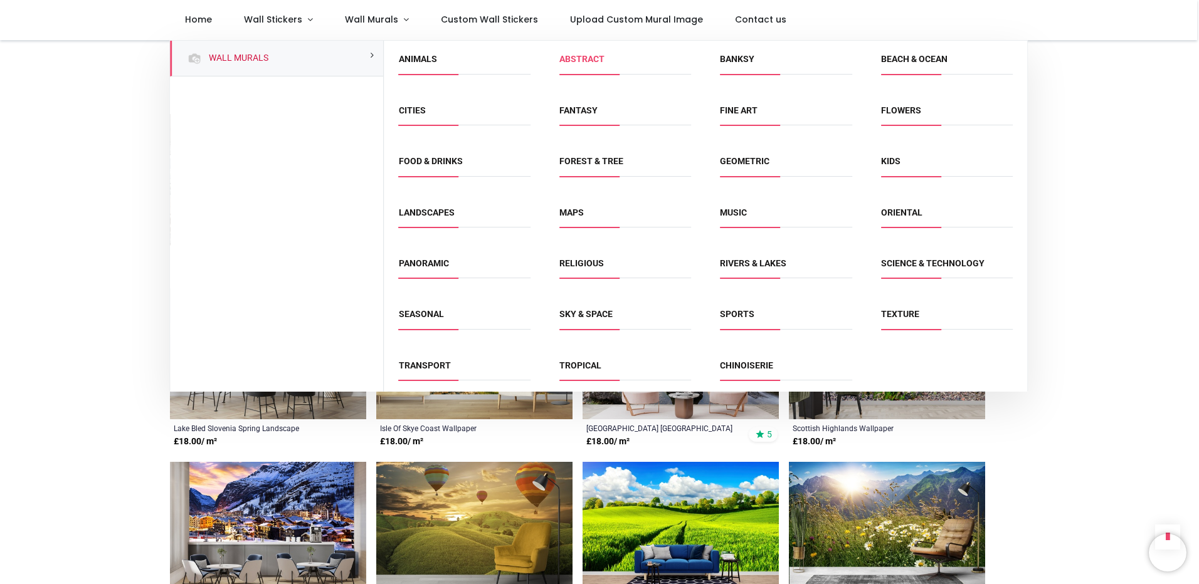
click at [587, 61] on link "Abstract" at bounding box center [581, 59] width 45 height 10
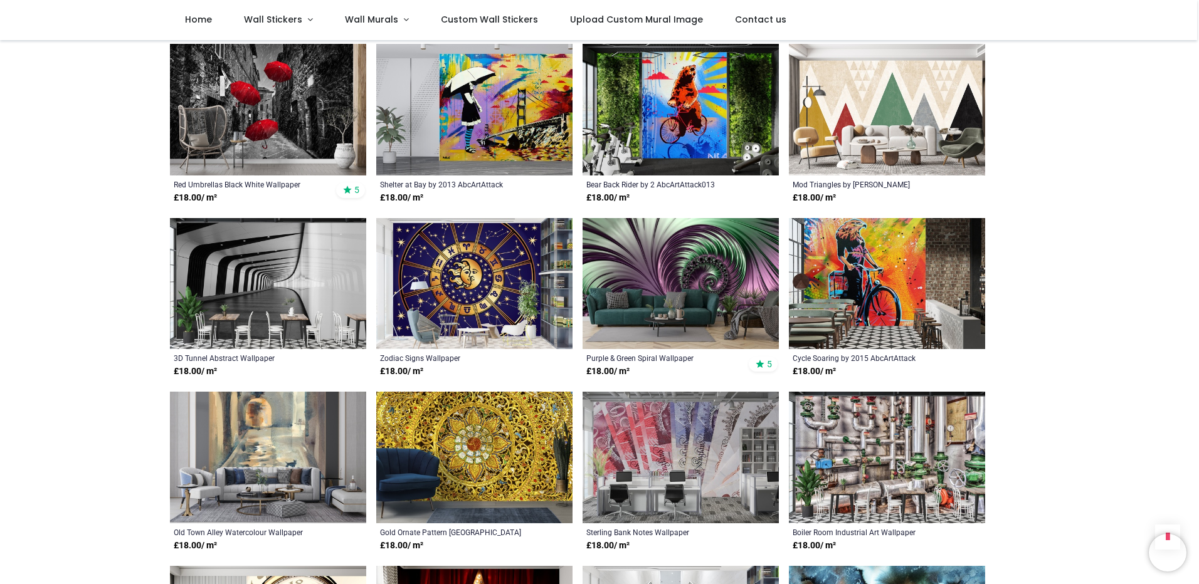
scroll to position [376, 0]
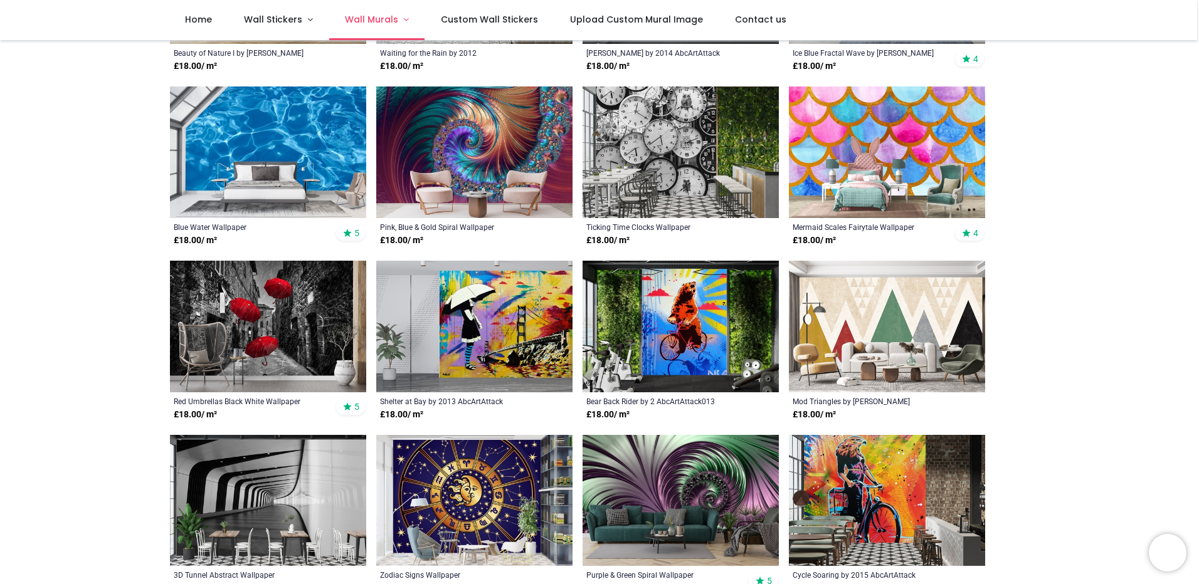
click at [392, 14] on span "Wall Murals" at bounding box center [371, 19] width 53 height 13
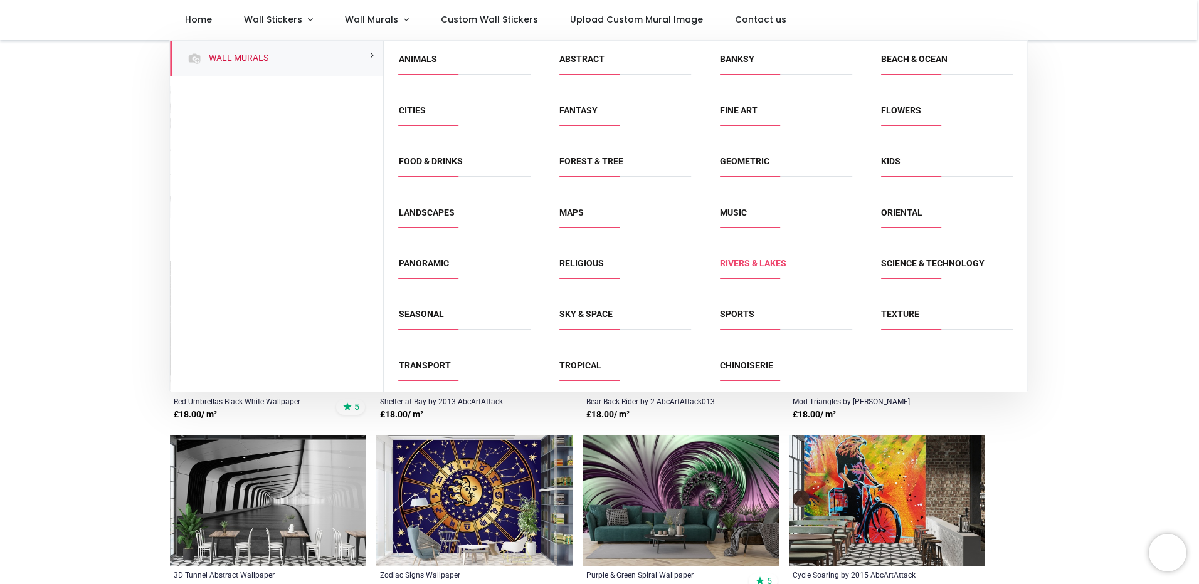
click at [757, 262] on link "Rivers & Lakes" at bounding box center [753, 263] width 66 height 10
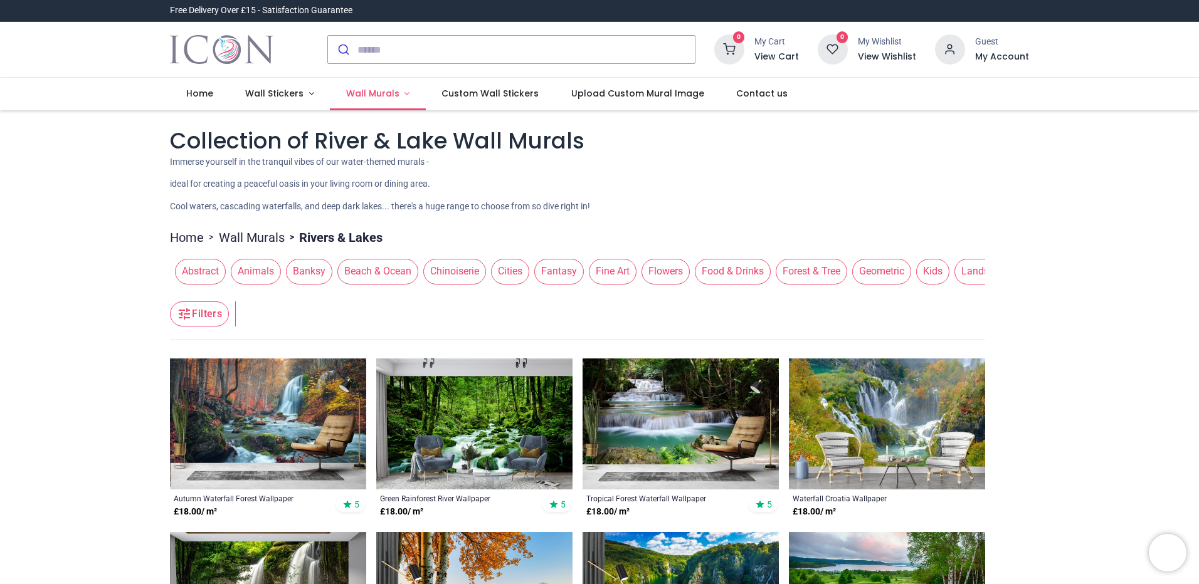
click at [391, 99] on span "Wall Murals" at bounding box center [372, 93] width 53 height 13
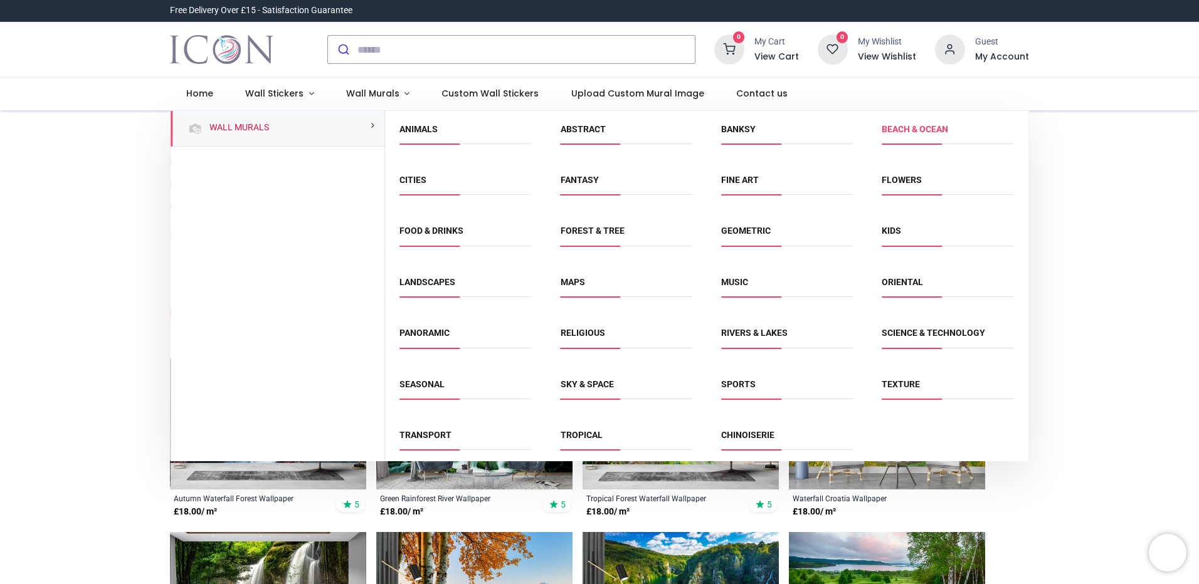
click at [917, 132] on link "Beach & Ocean" at bounding box center [914, 129] width 66 height 10
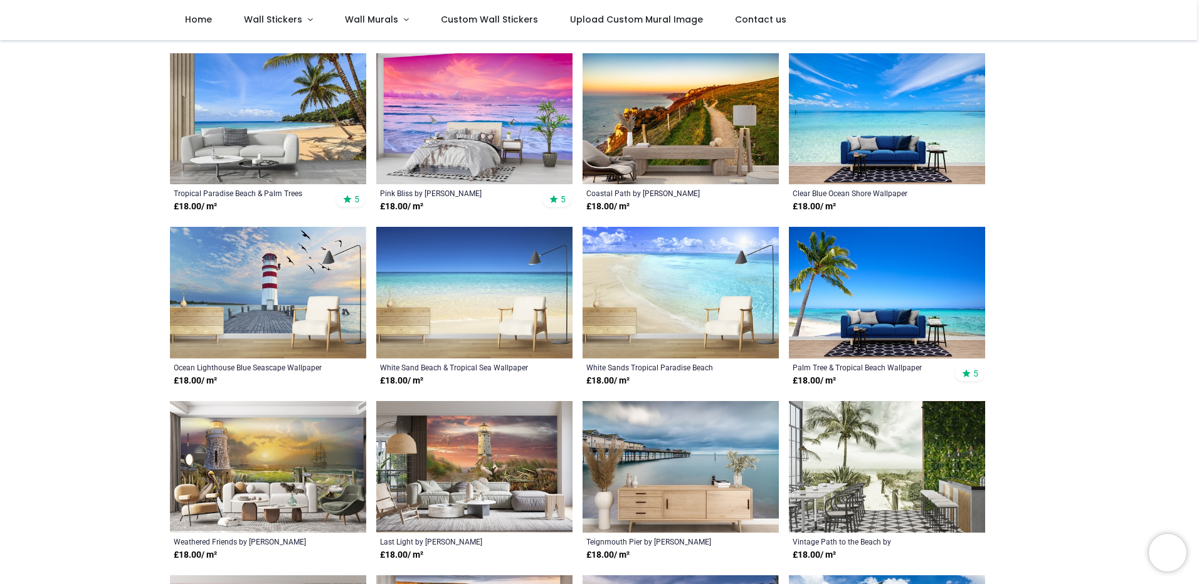
scroll to position [439, 0]
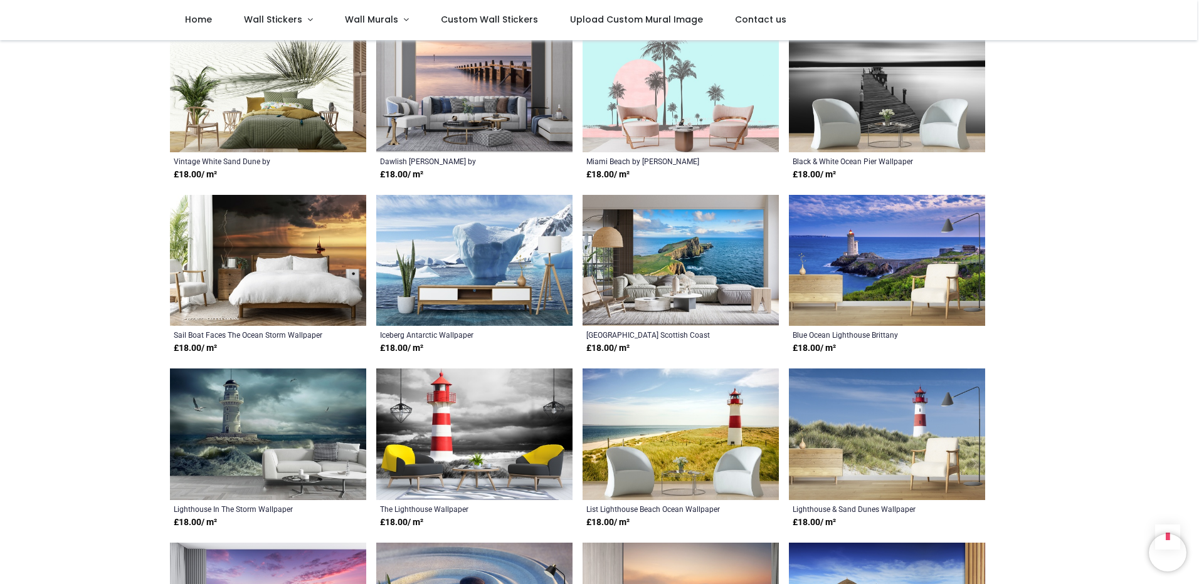
scroll to position [2194, 0]
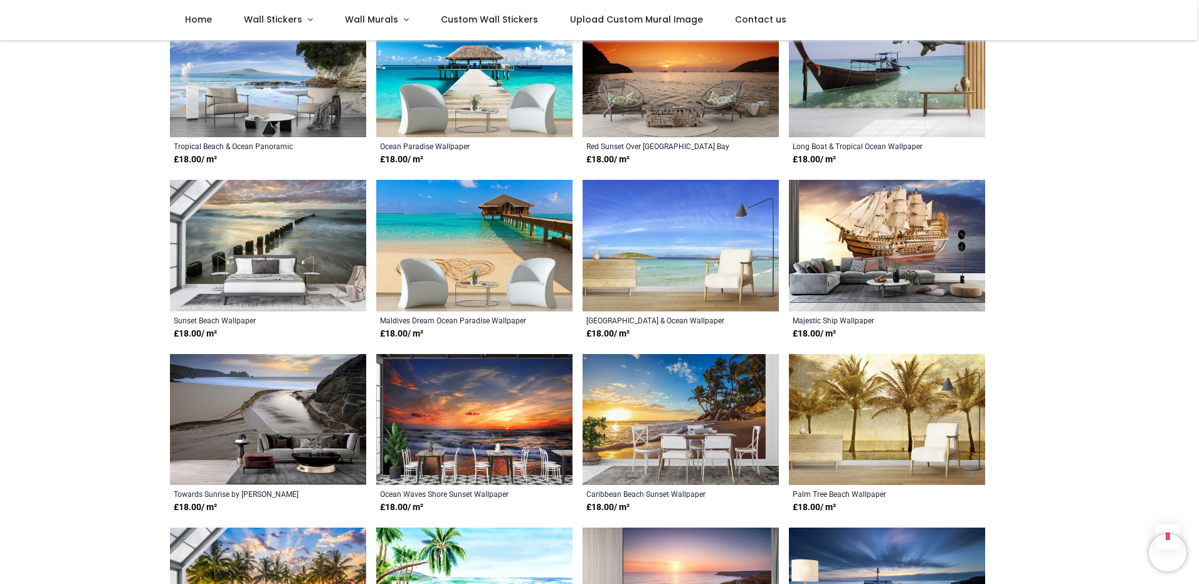
scroll to position [4012, 0]
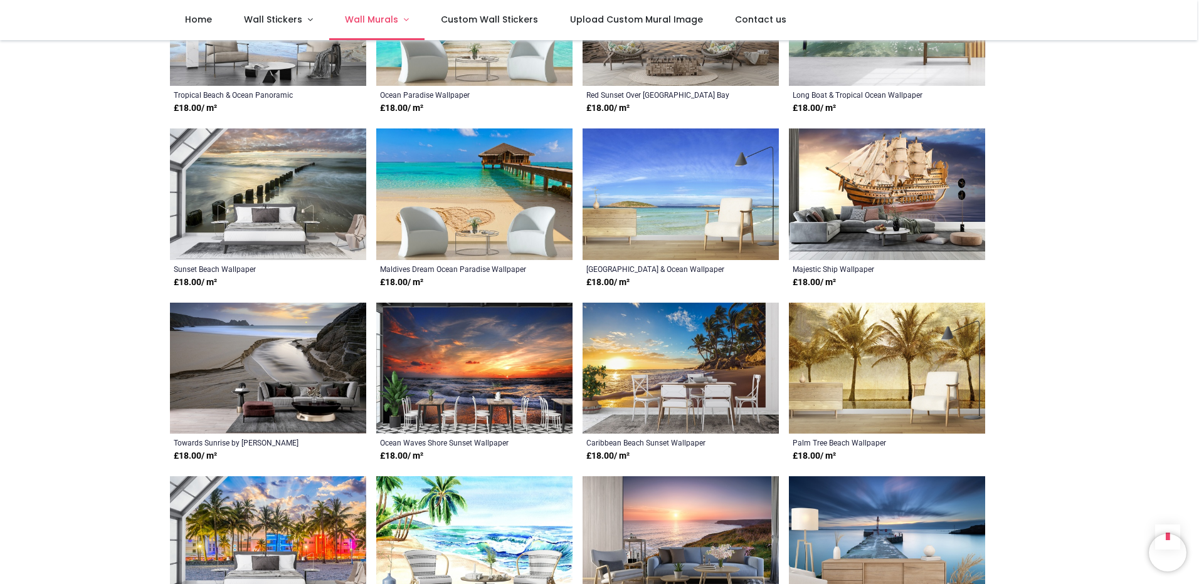
click at [378, 8] on link "Wall Murals" at bounding box center [377, 20] width 96 height 40
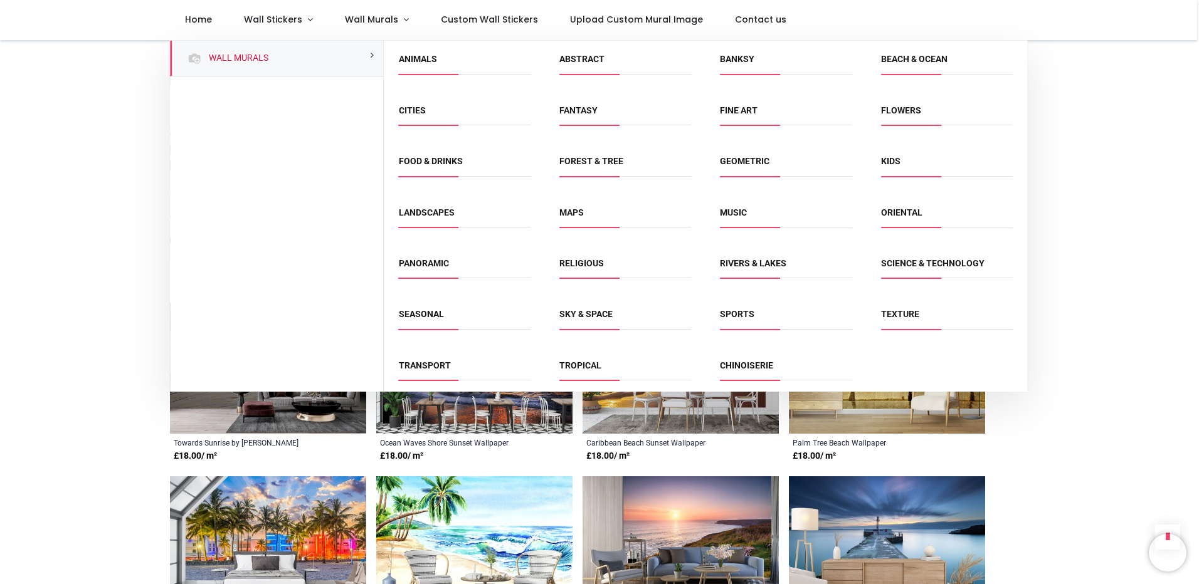
click at [887, 160] on link "Kids" at bounding box center [890, 161] width 19 height 10
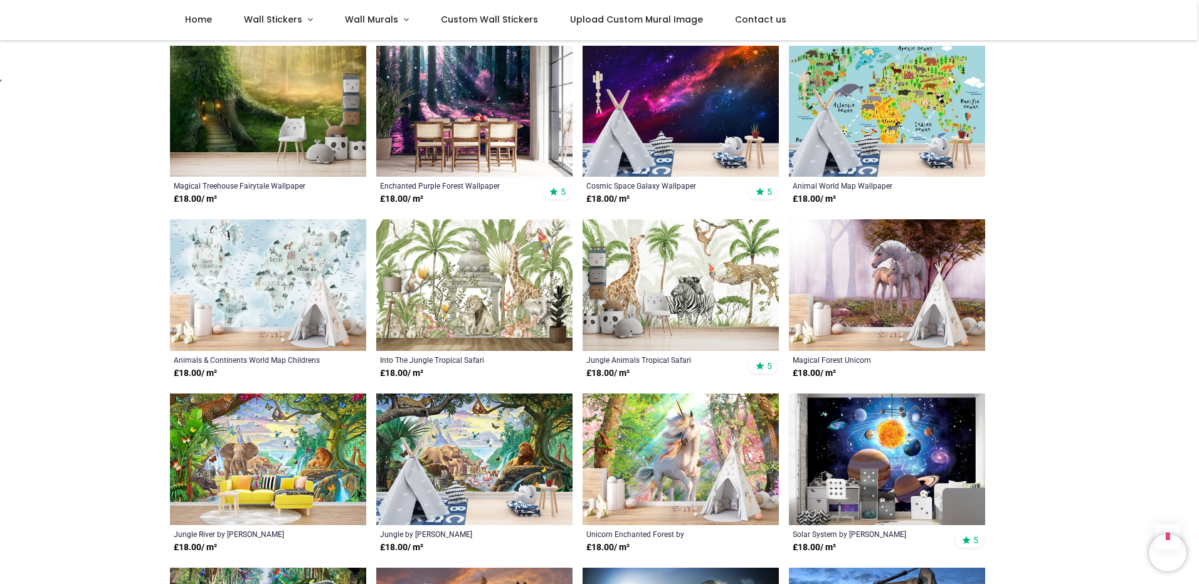
scroll to position [627, 0]
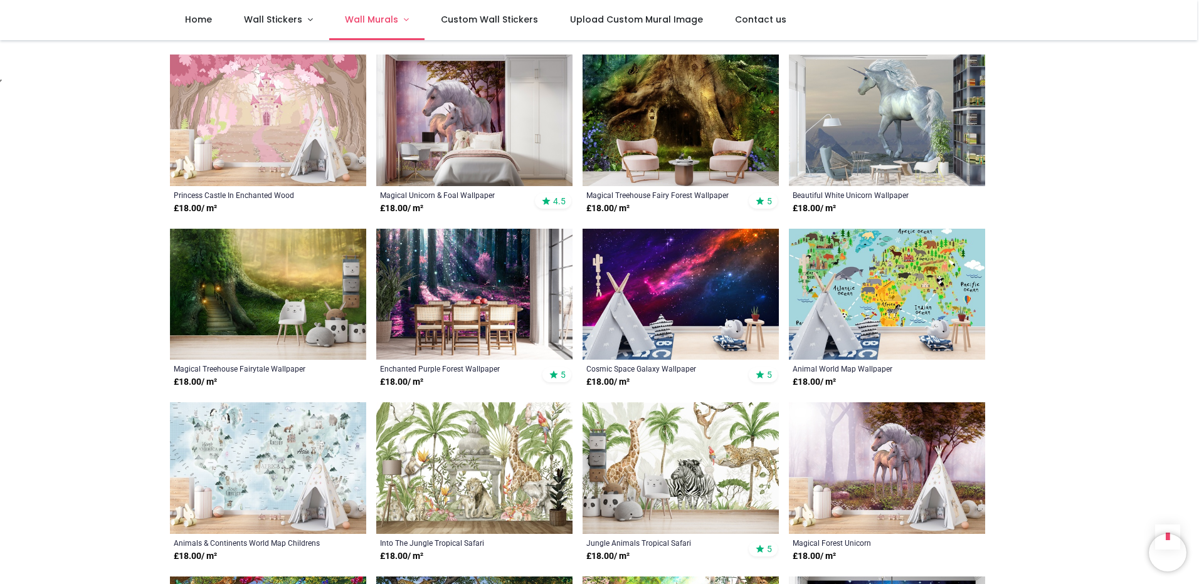
click at [376, 21] on span "Wall Murals" at bounding box center [371, 19] width 53 height 13
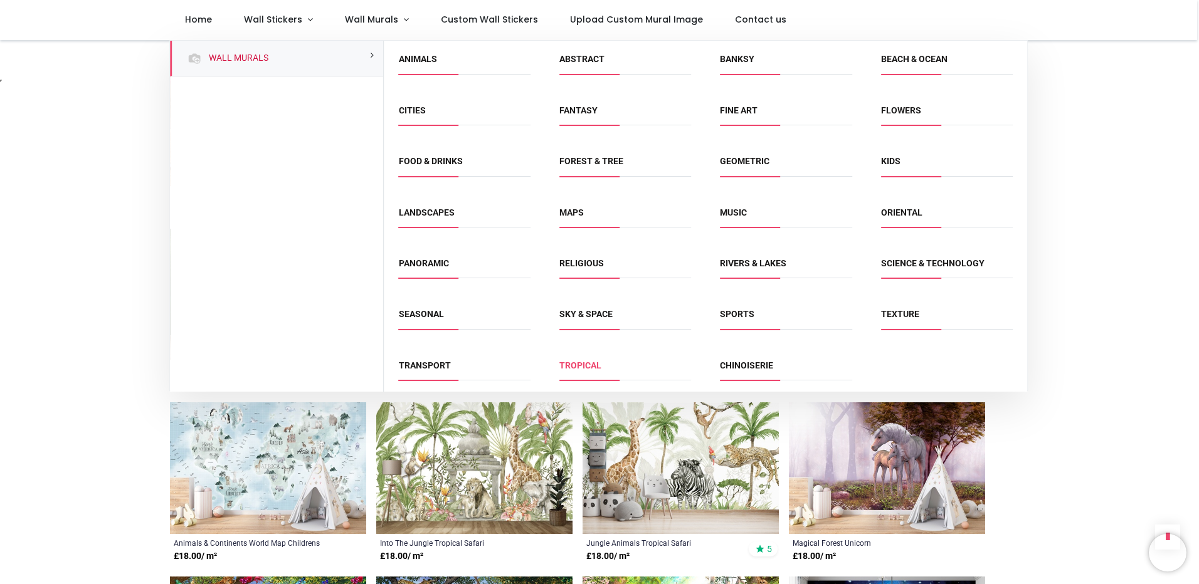
click at [579, 366] on link "Tropical" at bounding box center [580, 365] width 42 height 10
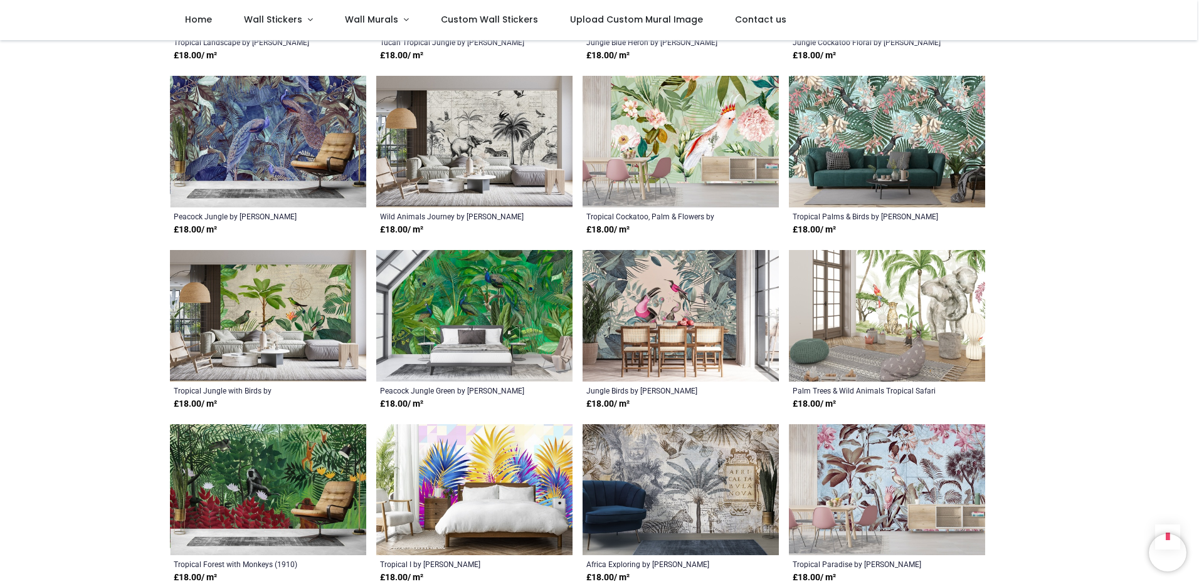
scroll to position [752, 0]
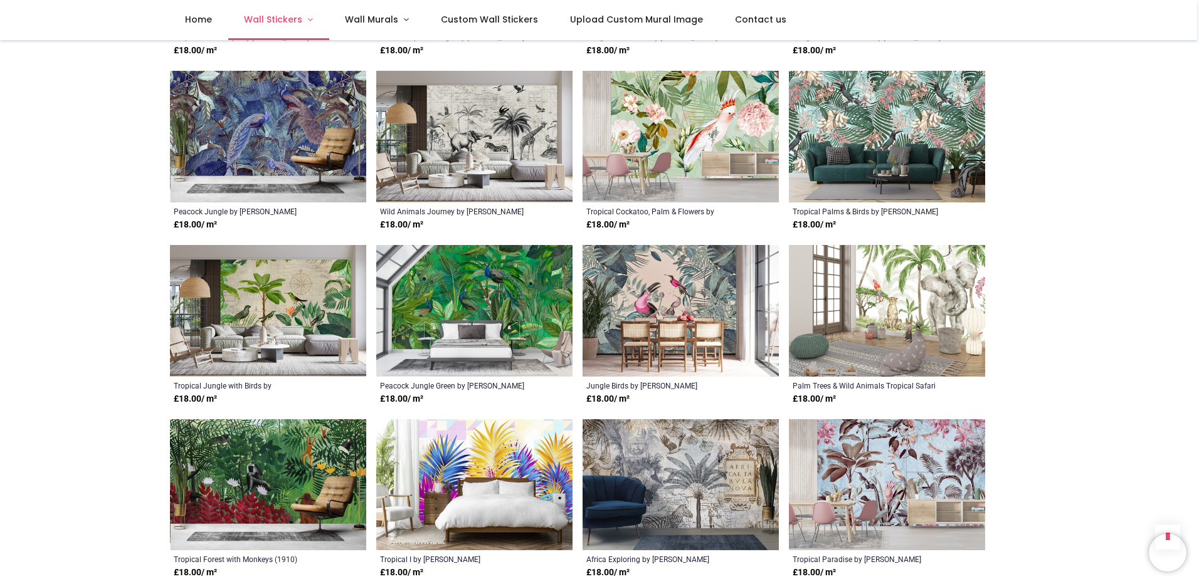
click at [301, 17] on span "Wall Stickers" at bounding box center [274, 19] width 61 height 13
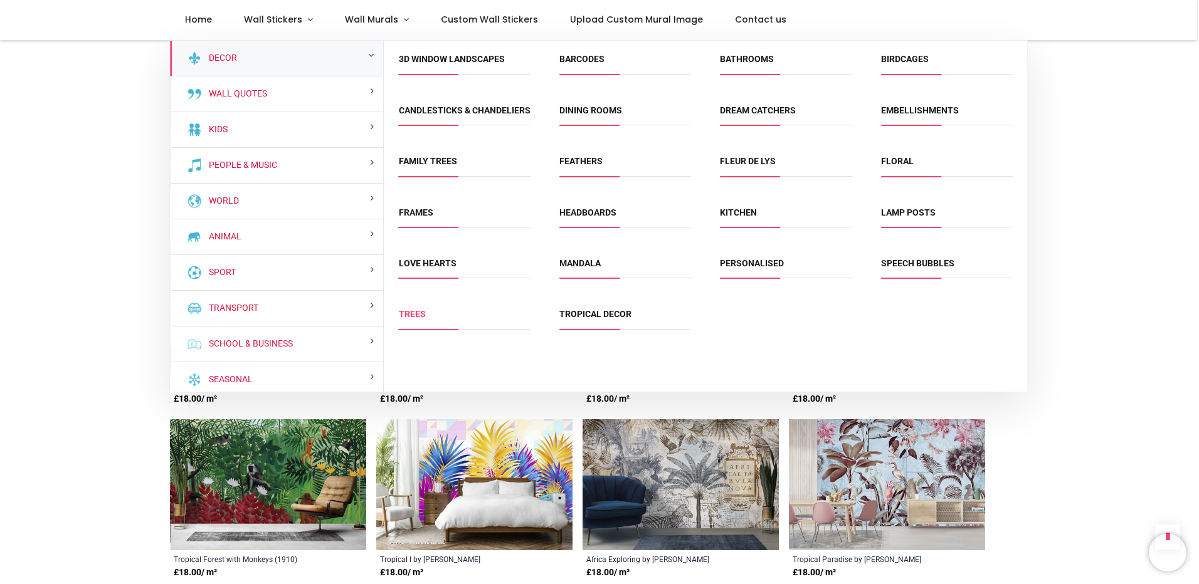
click at [405, 319] on link "Trees" at bounding box center [412, 314] width 27 height 10
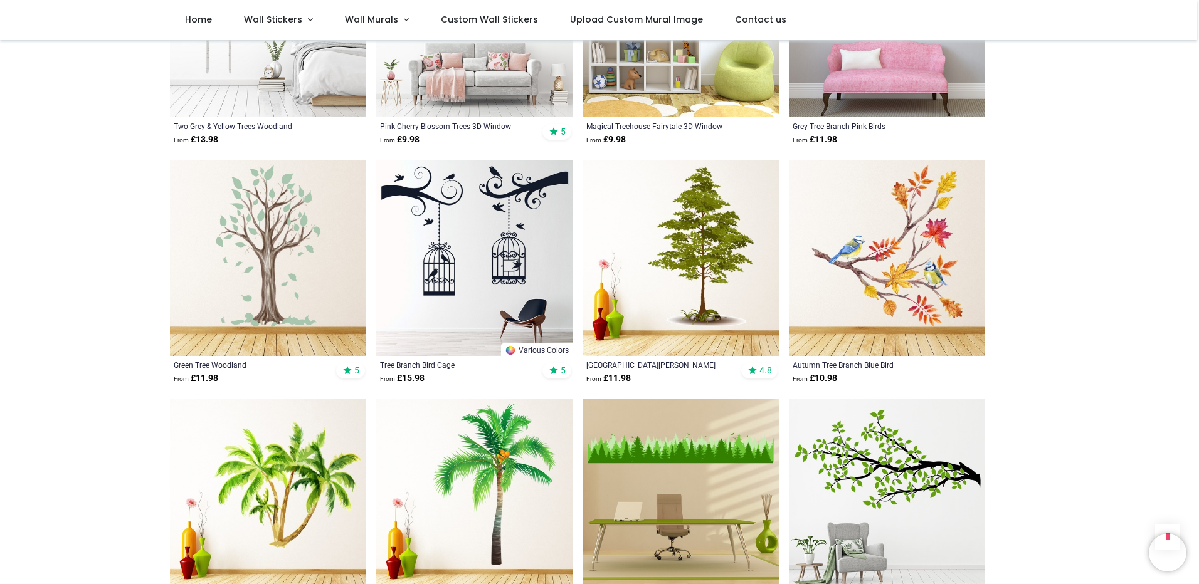
scroll to position [3009, 0]
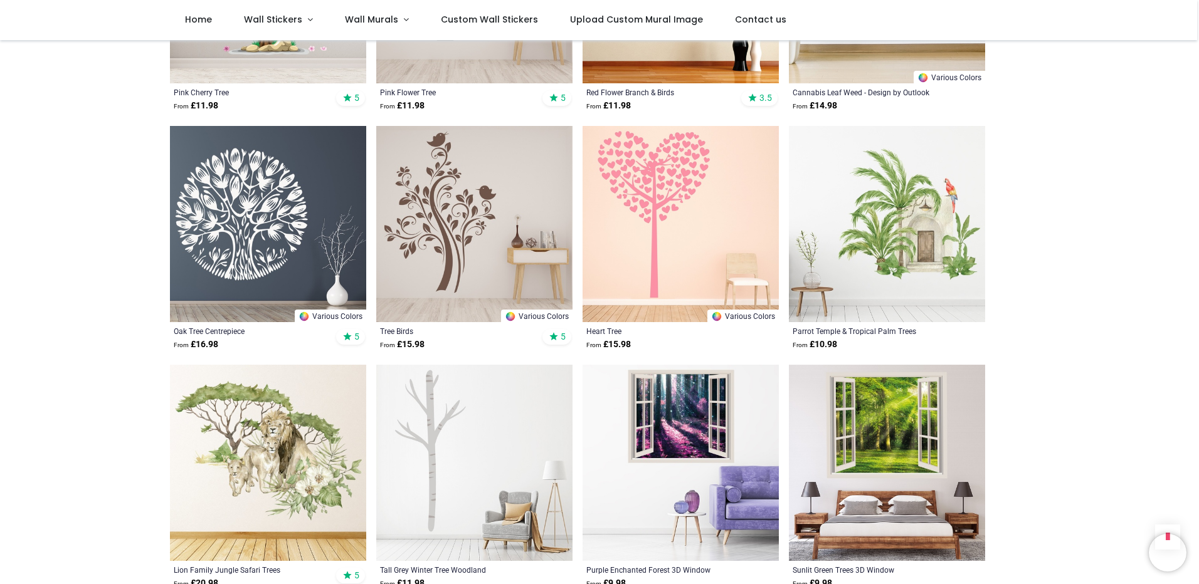
scroll to position [4702, 0]
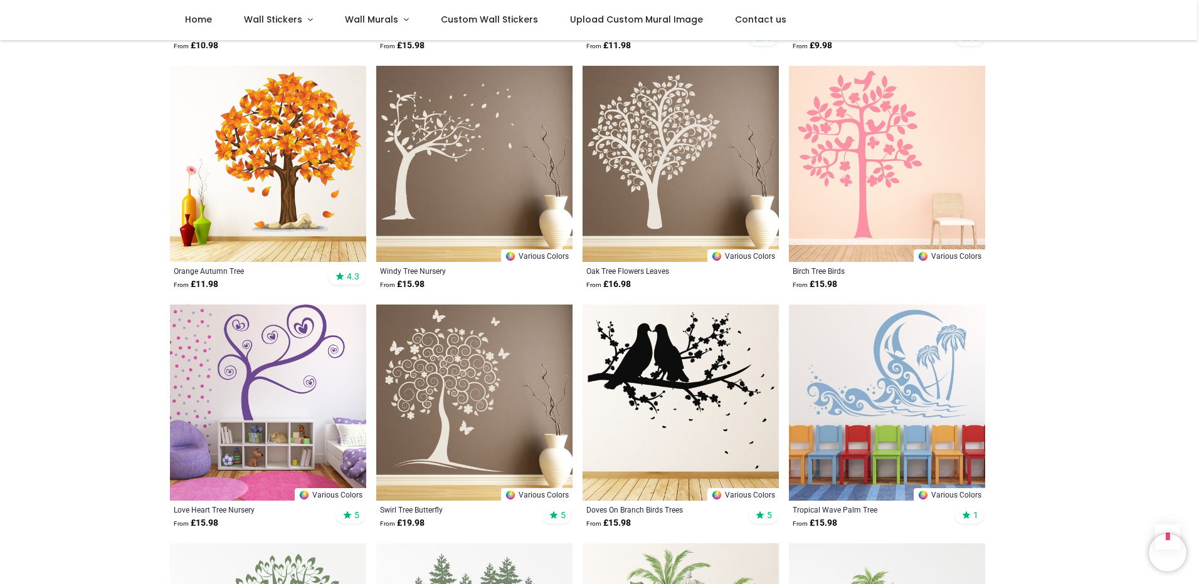
scroll to position [6019, 0]
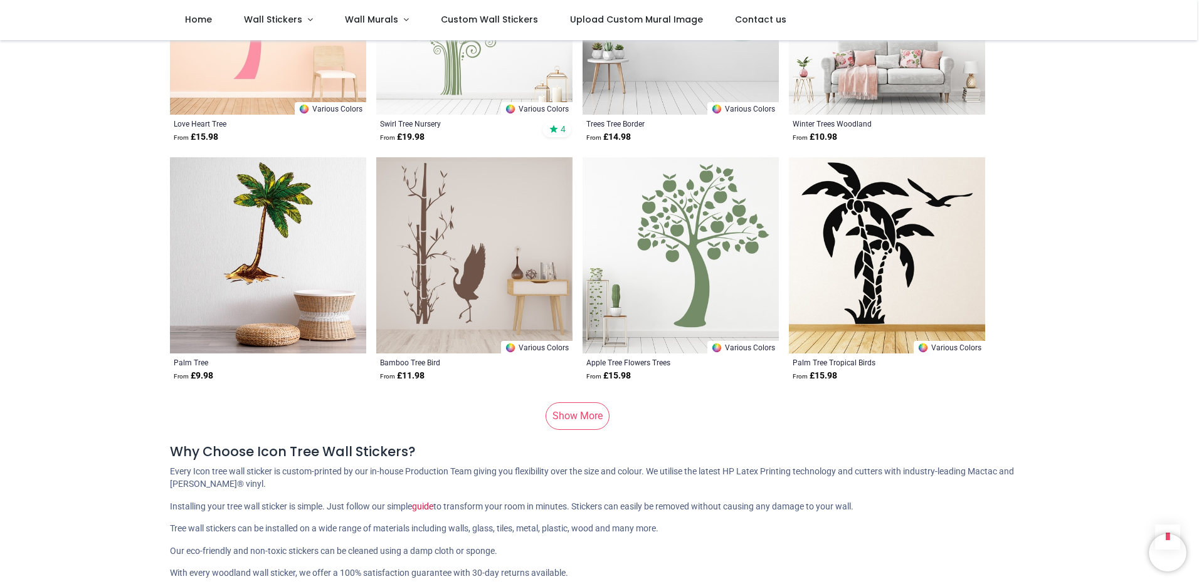
scroll to position [8276, 0]
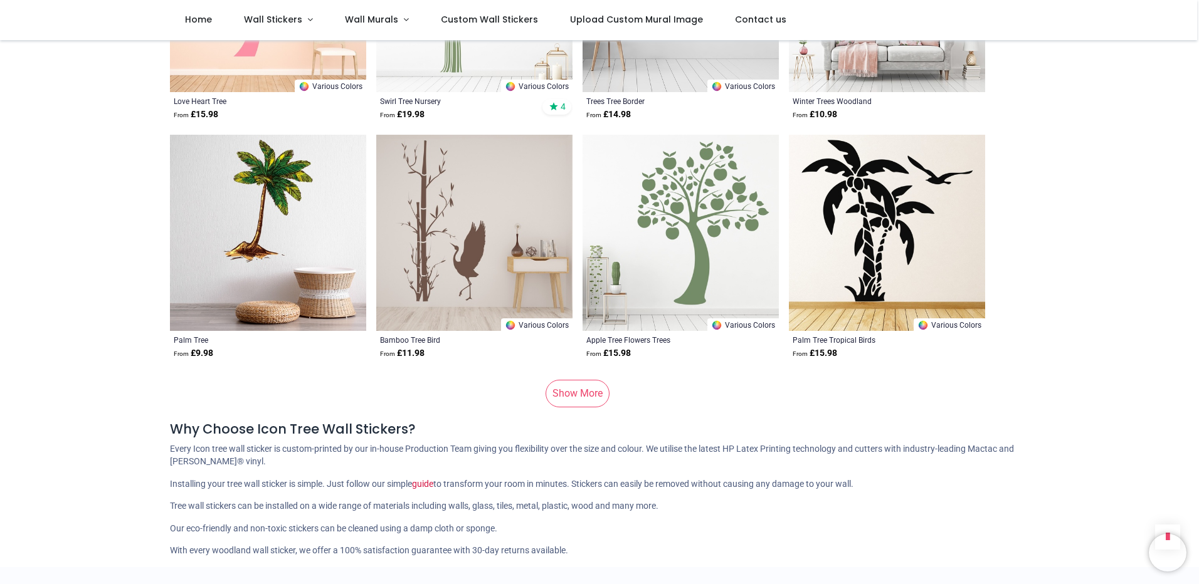
click at [579, 386] on link "Show More" at bounding box center [577, 394] width 64 height 28
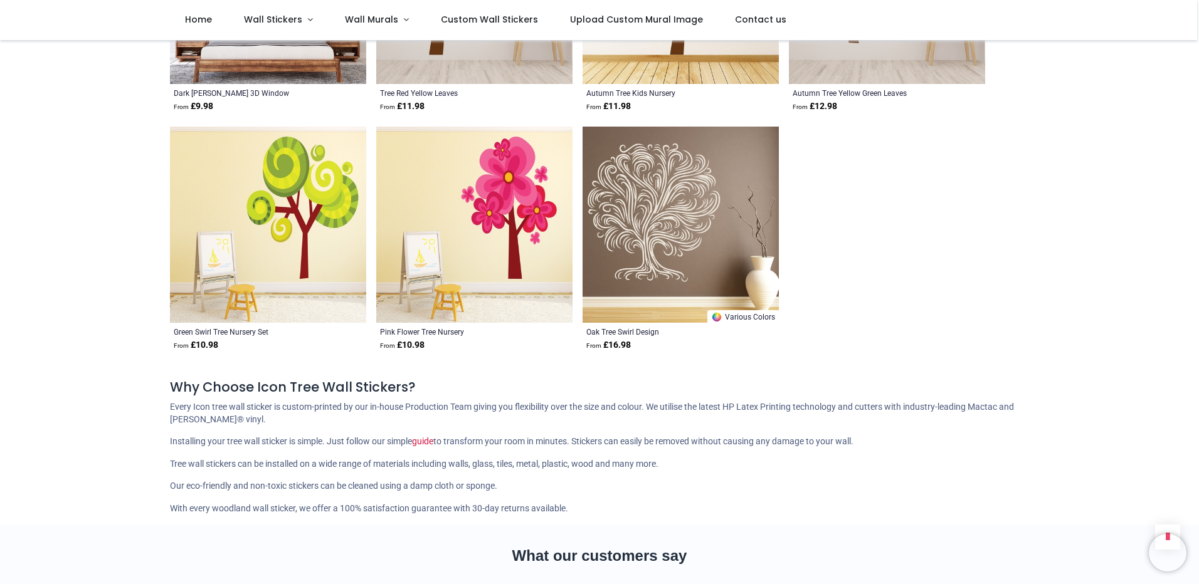
scroll to position [9718, 0]
click at [296, 21] on span "Wall Stickers" at bounding box center [273, 19] width 58 height 13
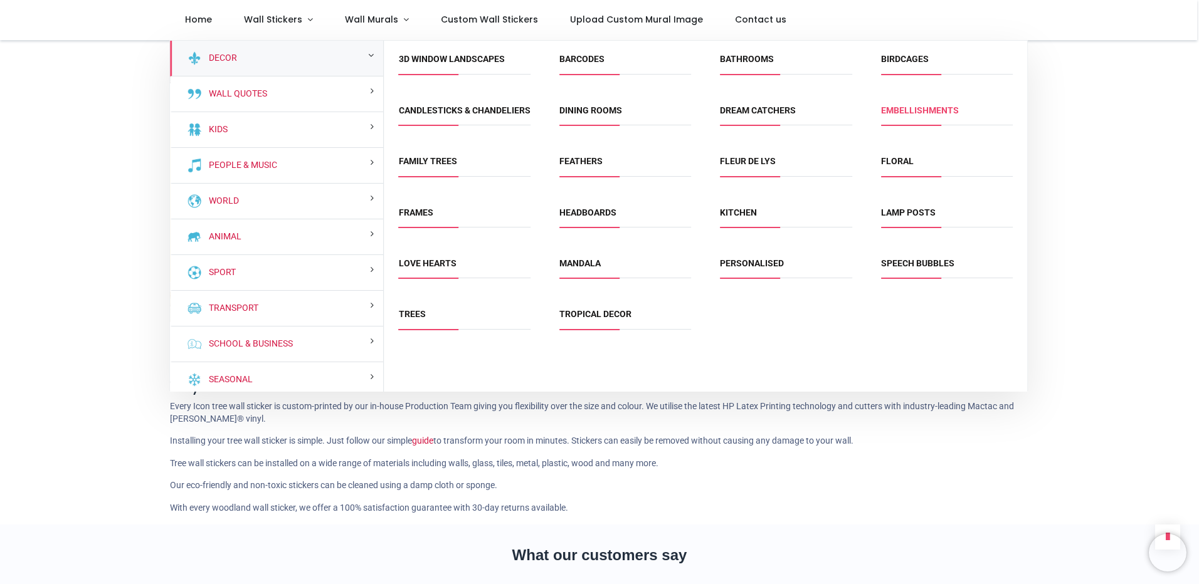
click at [923, 111] on link "Embellishments" at bounding box center [920, 110] width 78 height 10
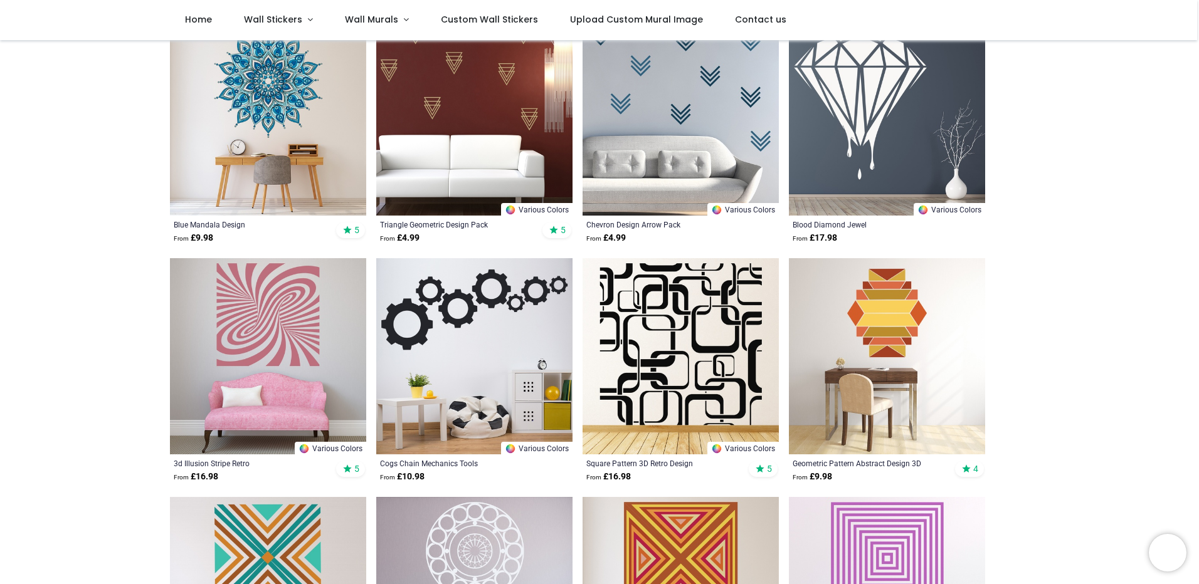
scroll to position [63, 0]
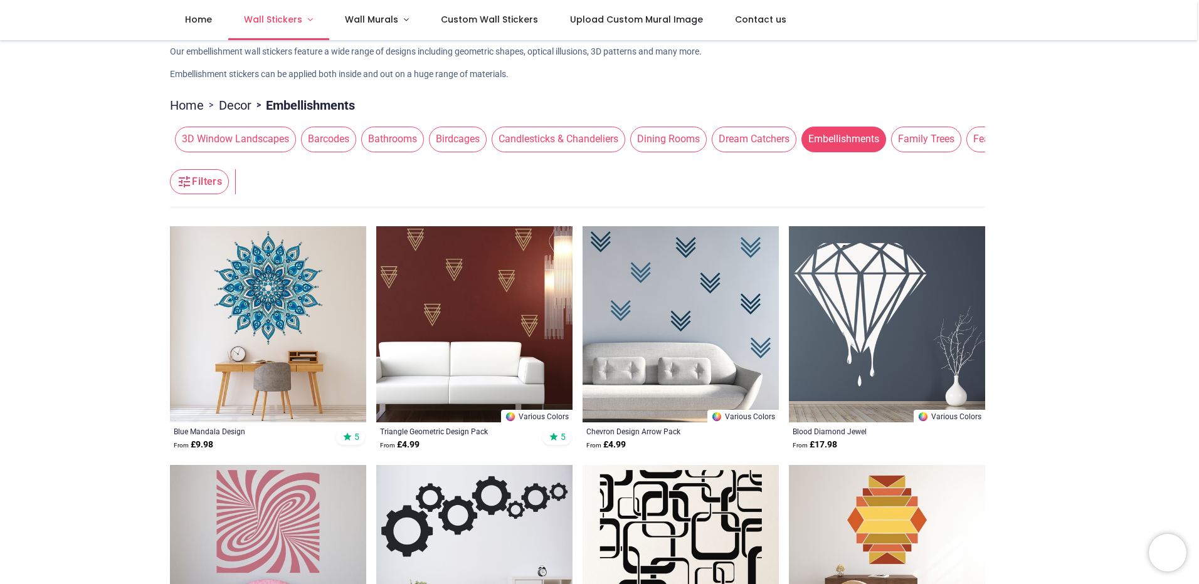
click at [292, 23] on span "Wall Stickers" at bounding box center [273, 19] width 58 height 13
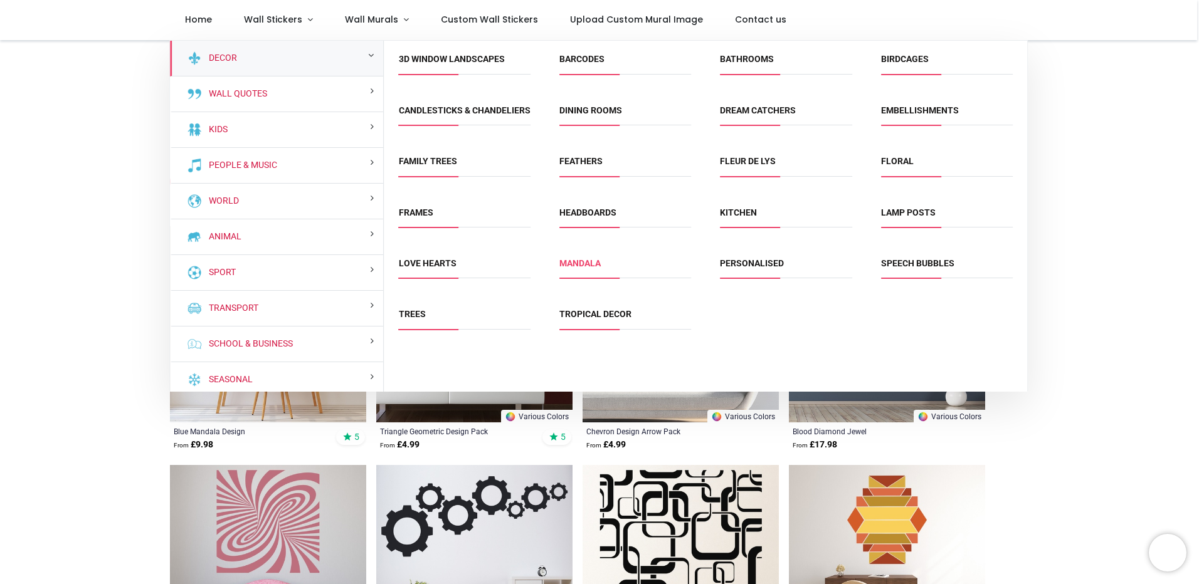
click at [592, 268] on link "Mandala" at bounding box center [579, 263] width 41 height 10
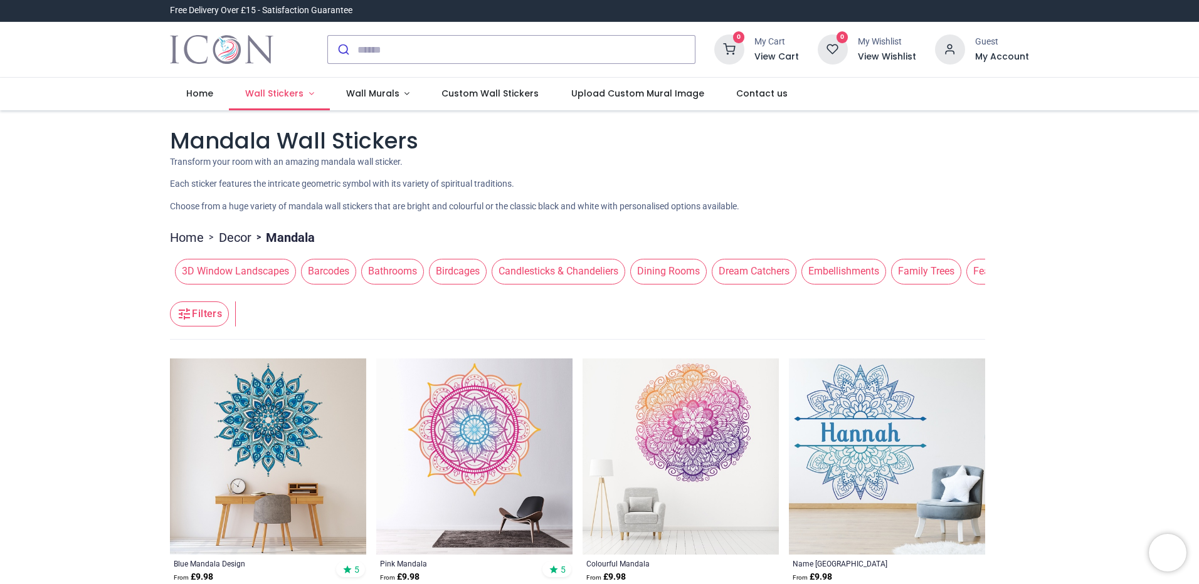
click at [301, 93] on span "Wall Stickers" at bounding box center [275, 93] width 61 height 13
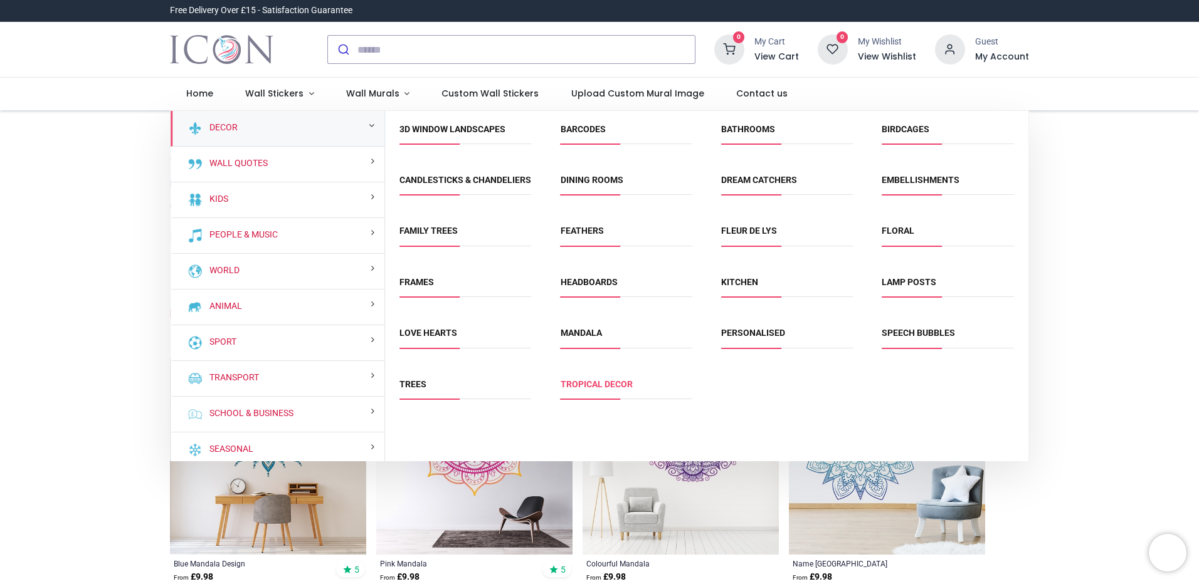
click at [585, 389] on link "Tropical Decor" at bounding box center [596, 384] width 72 height 10
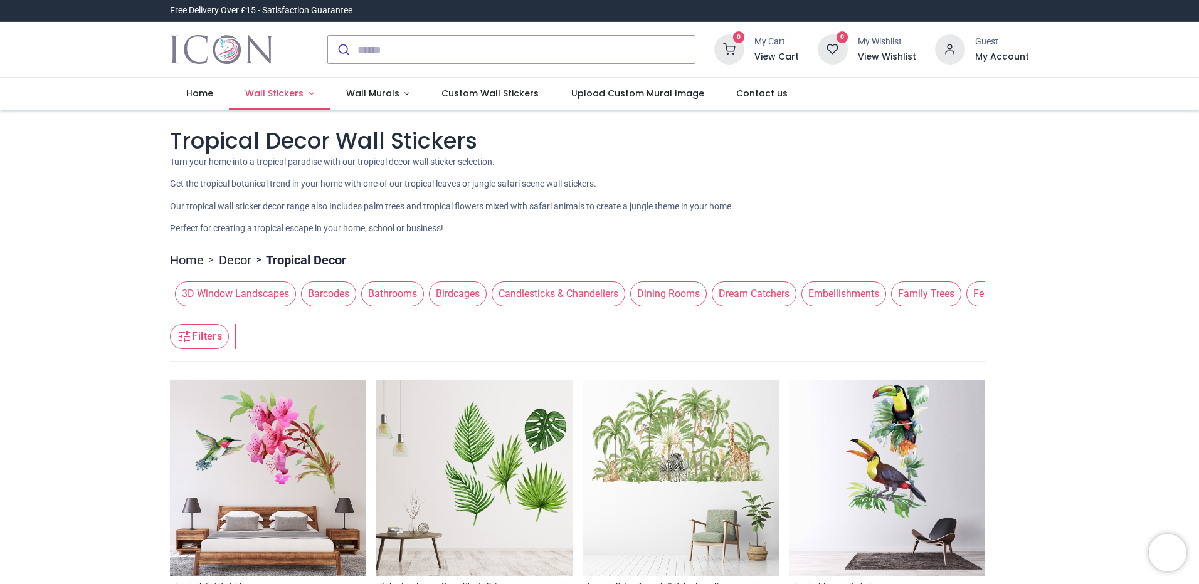
click at [292, 85] on link "Wall Stickers" at bounding box center [279, 94] width 101 height 33
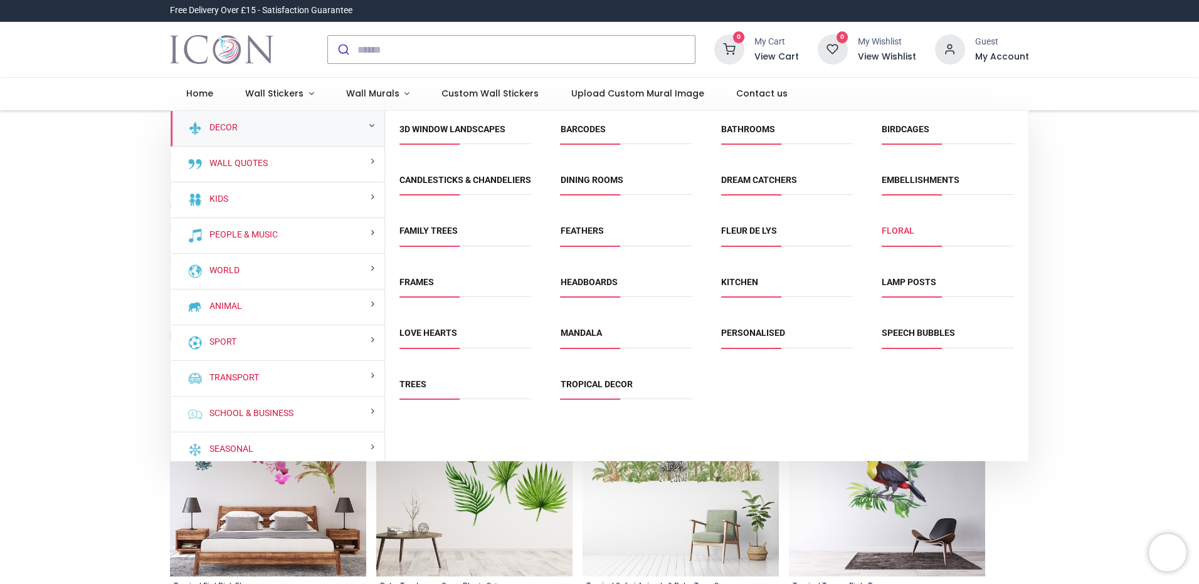
click at [897, 236] on link "Floral" at bounding box center [897, 231] width 33 height 10
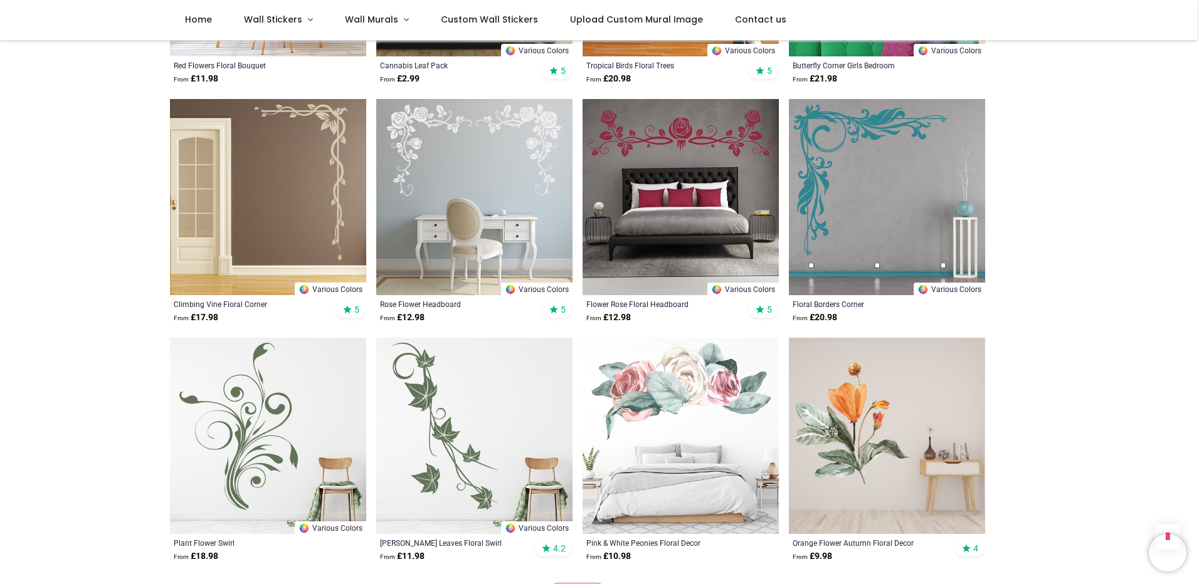
scroll to position [3072, 0]
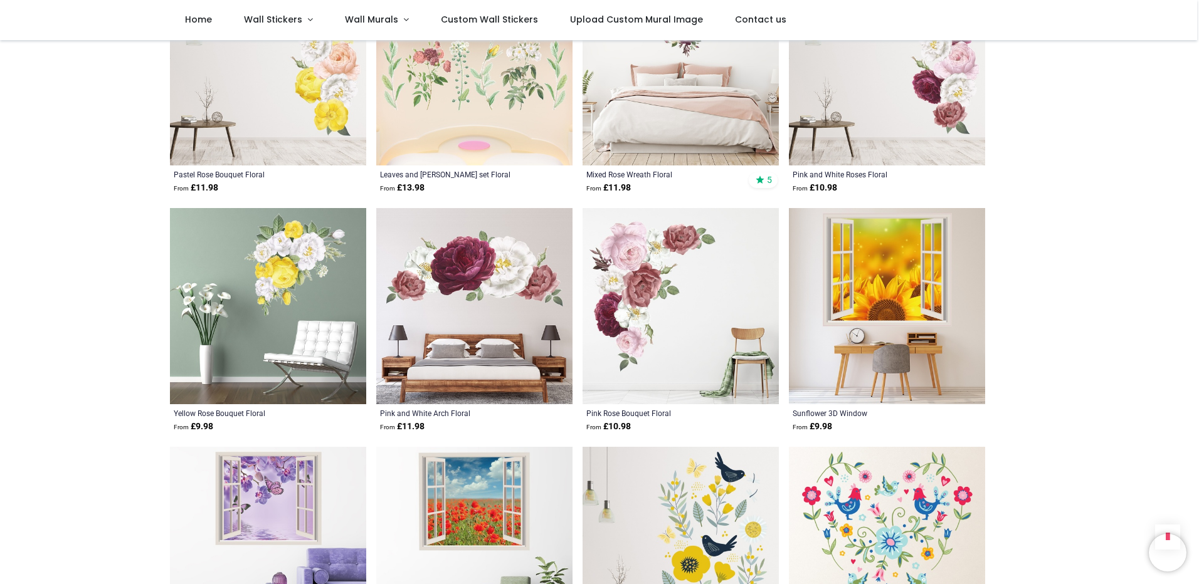
scroll to position [4702, 0]
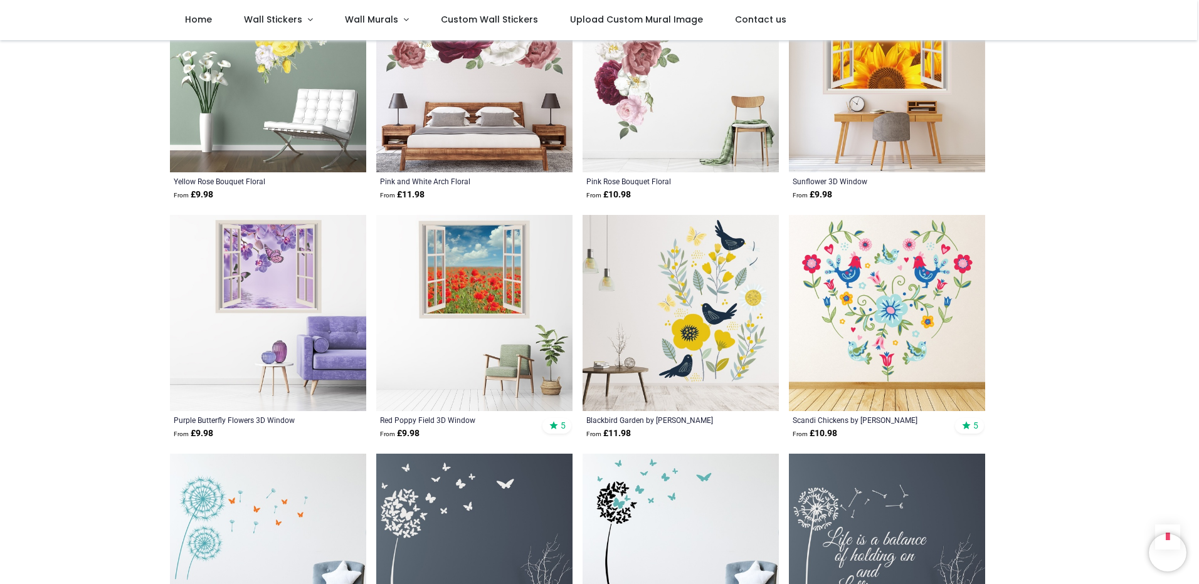
scroll to position [5078, 0]
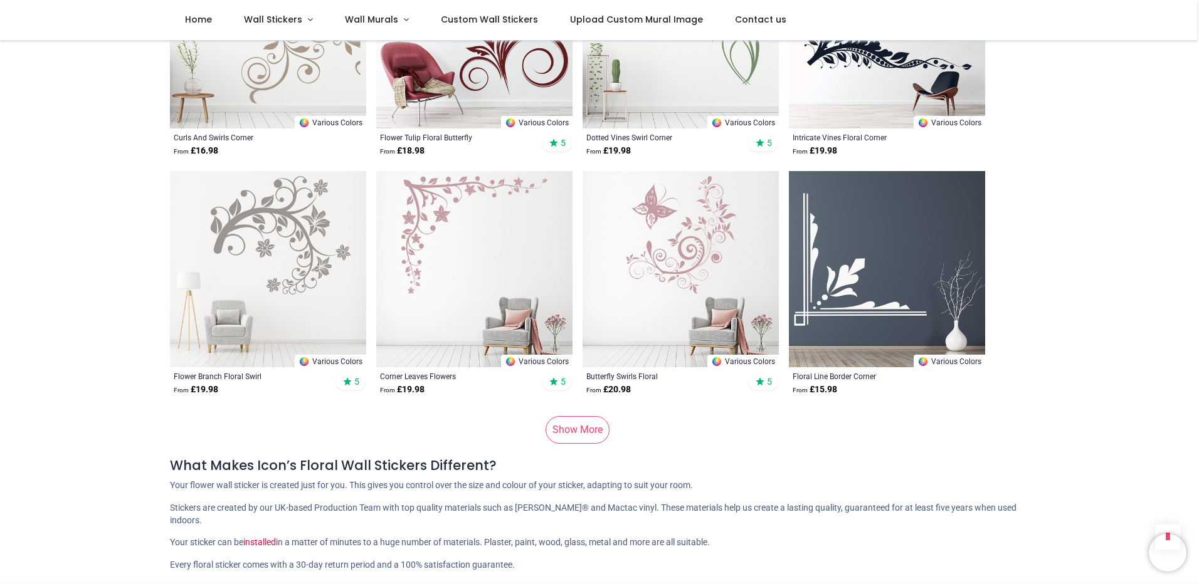
scroll to position [8276, 0]
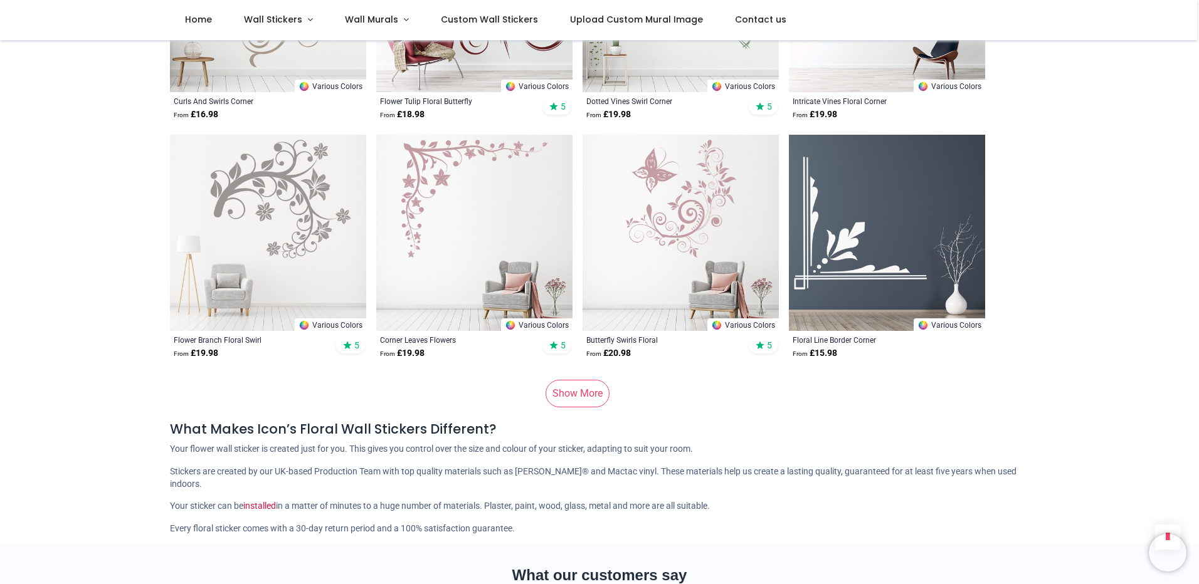
click at [566, 380] on link "Show More" at bounding box center [577, 394] width 64 height 28
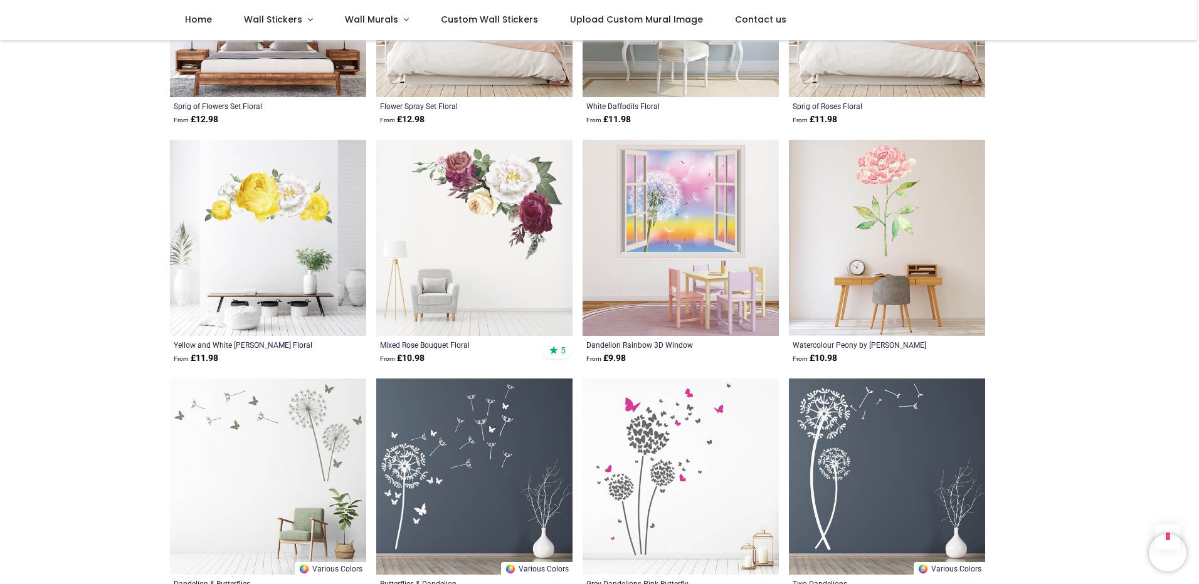
scroll to position [9780, 0]
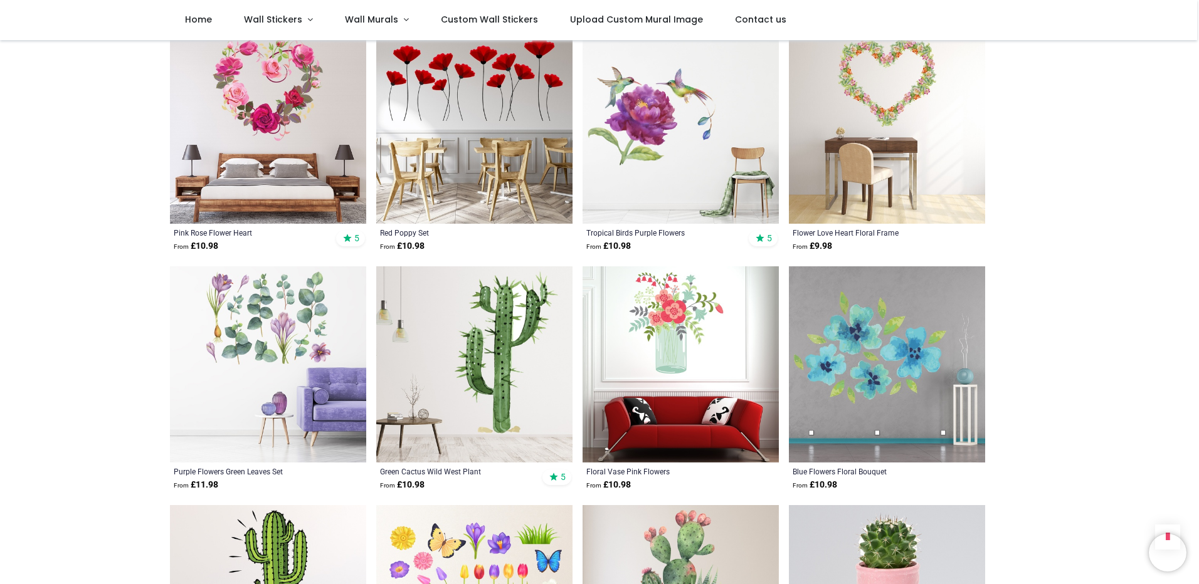
scroll to position [10595, 0]
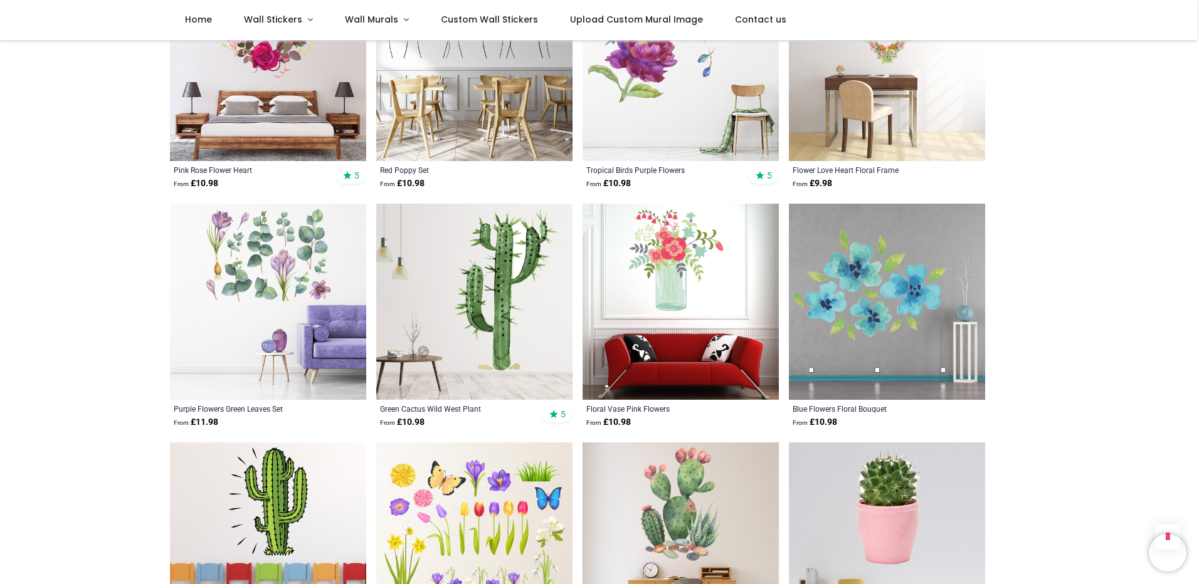
click at [268, 263] on img at bounding box center [268, 302] width 196 height 196
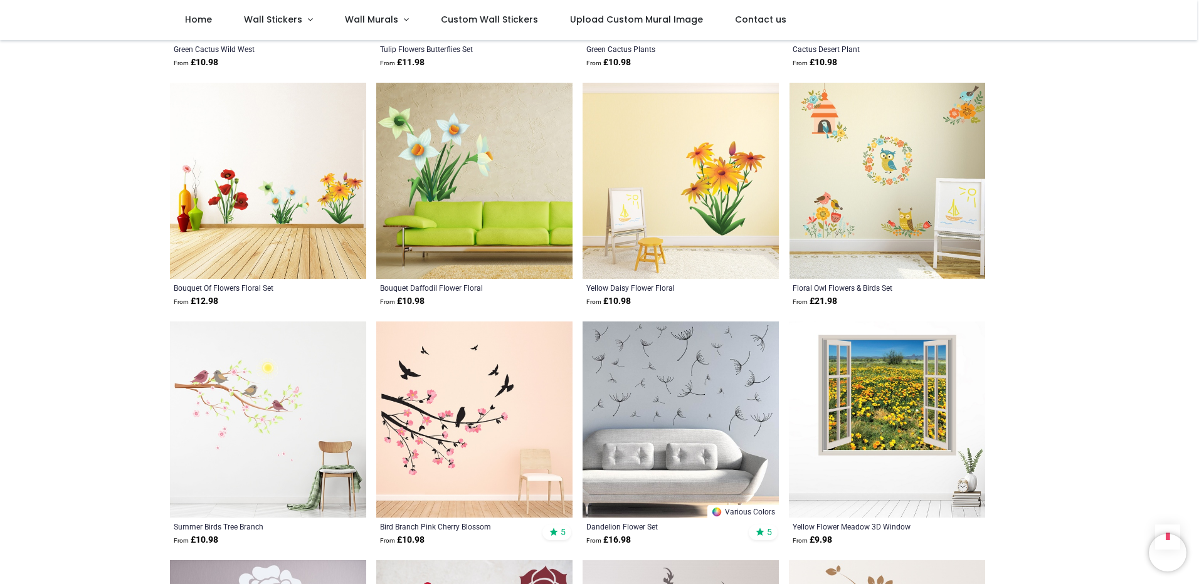
scroll to position [11222, 0]
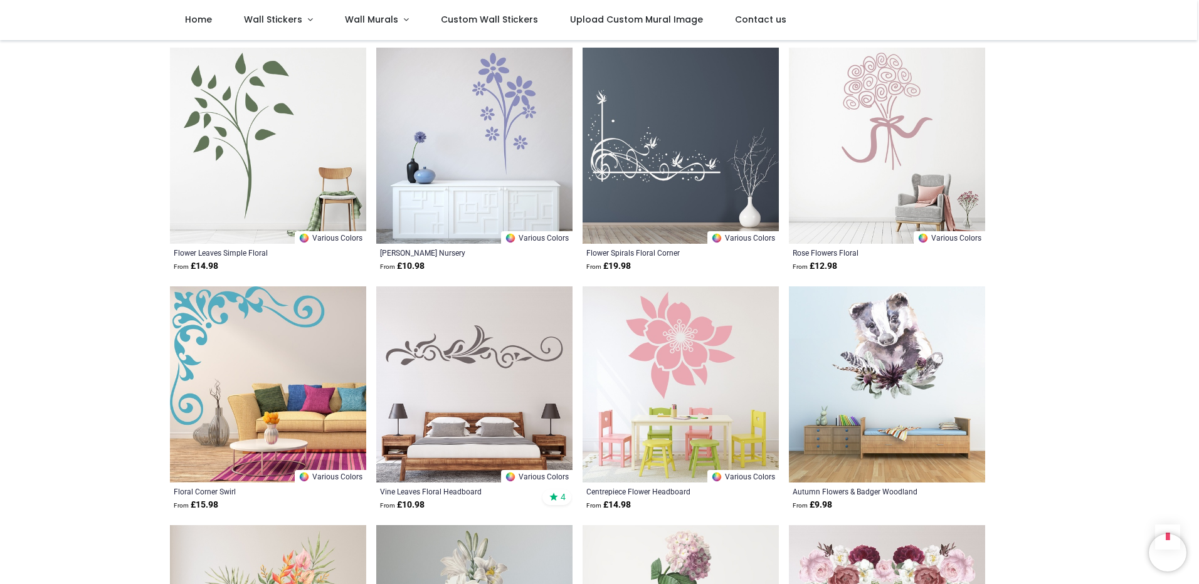
scroll to position [12664, 0]
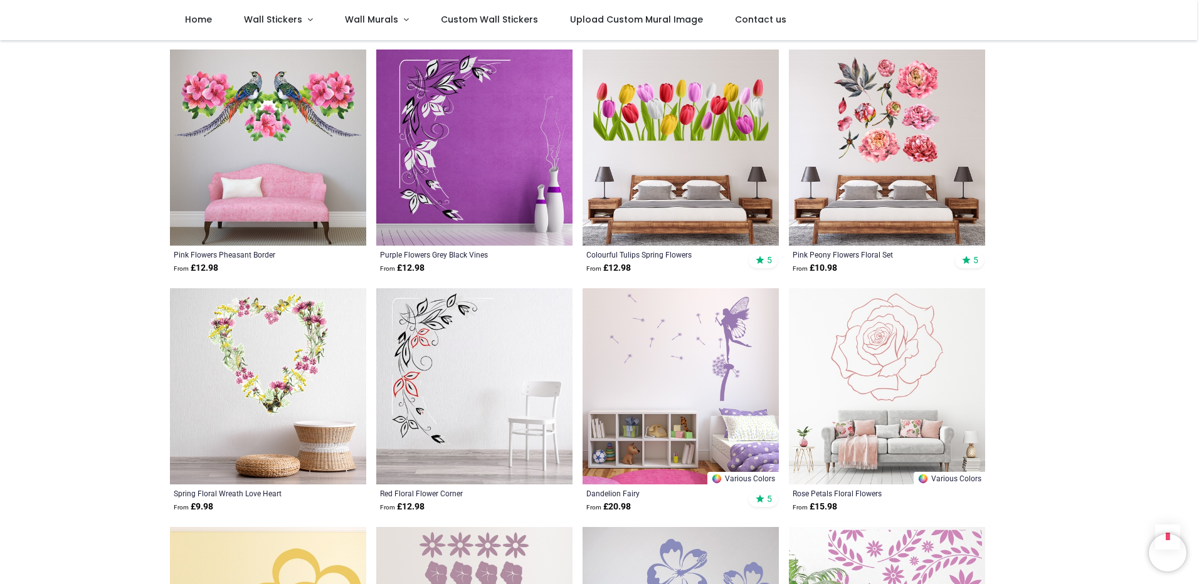
scroll to position [14106, 0]
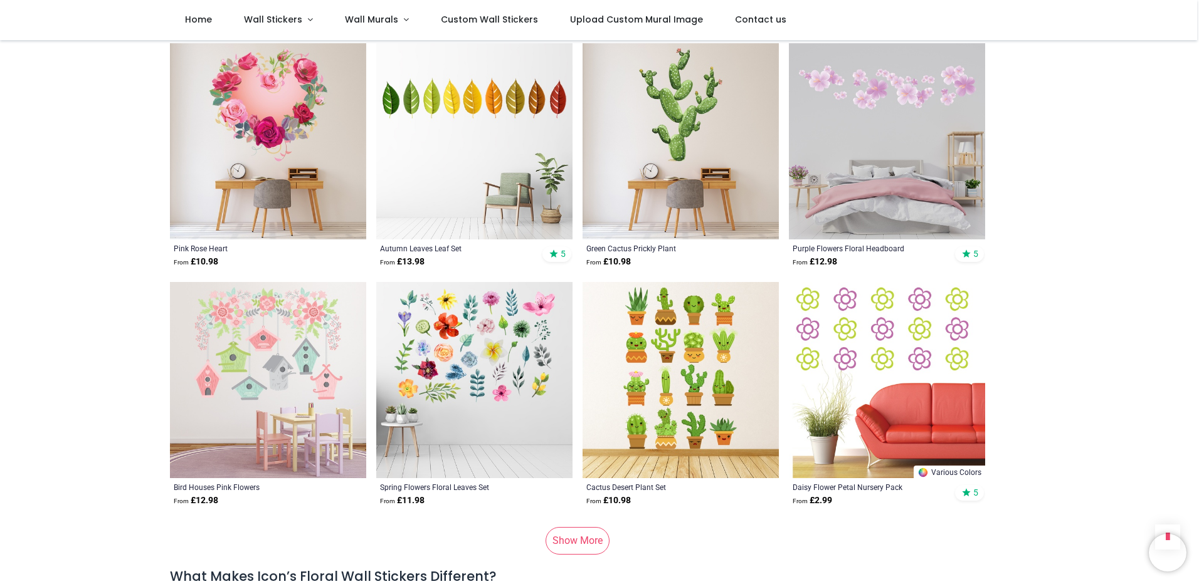
scroll to position [16551, 0]
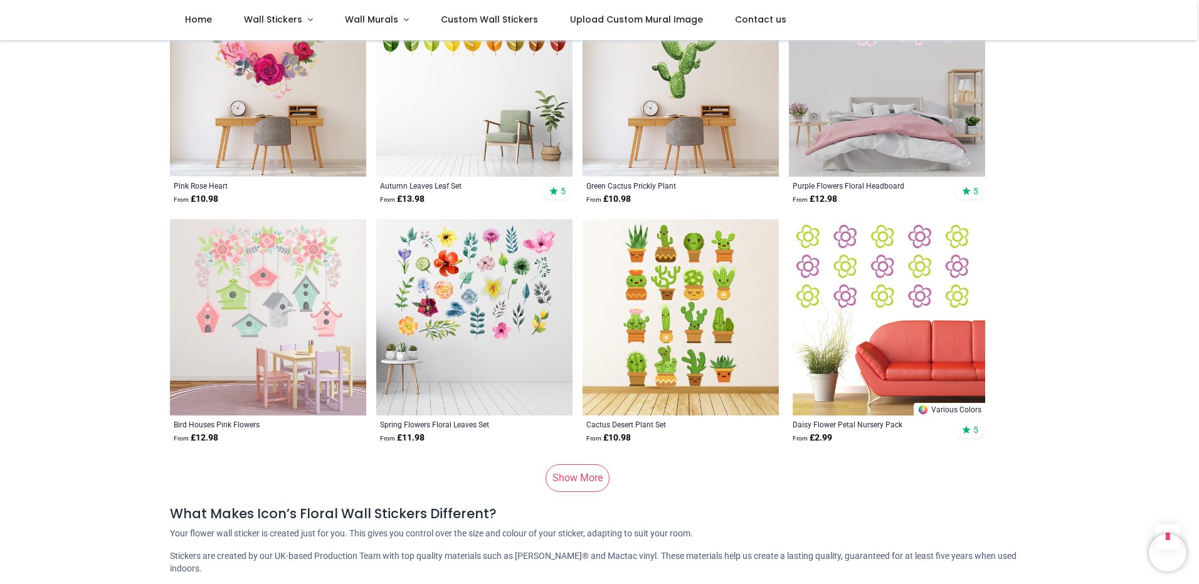
click at [568, 465] on link "Show More" at bounding box center [577, 479] width 64 height 28
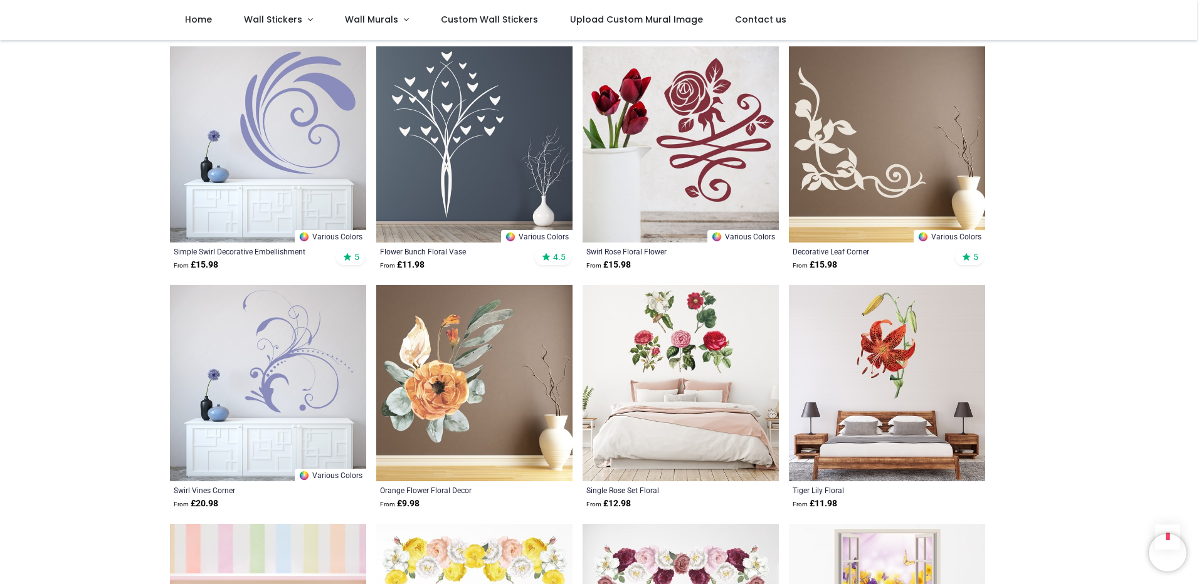
scroll to position [17805, 0]
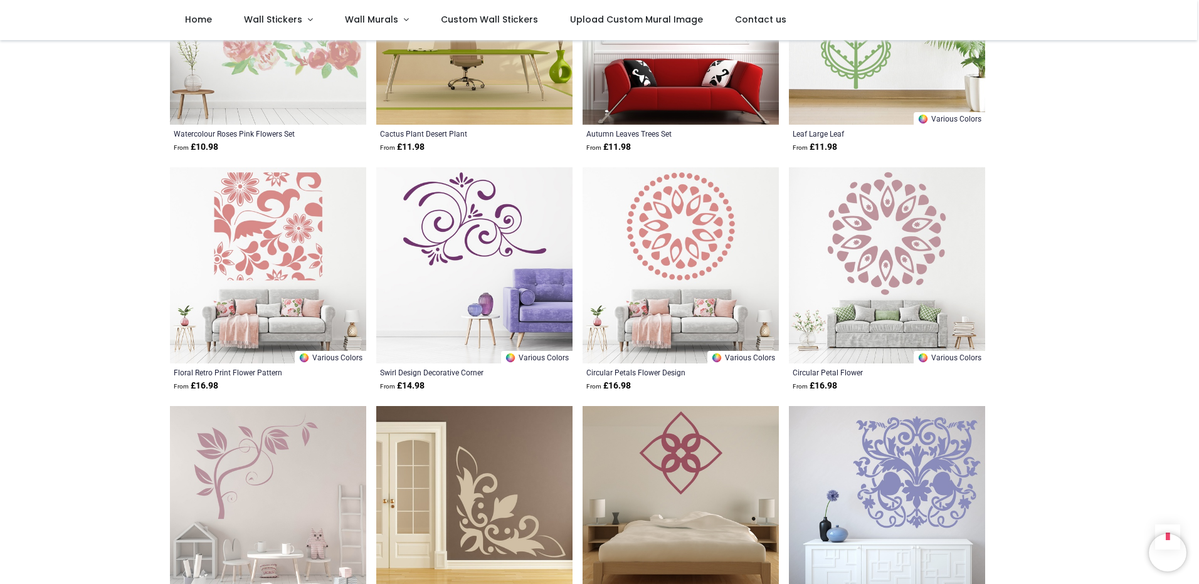
scroll to position [19310, 0]
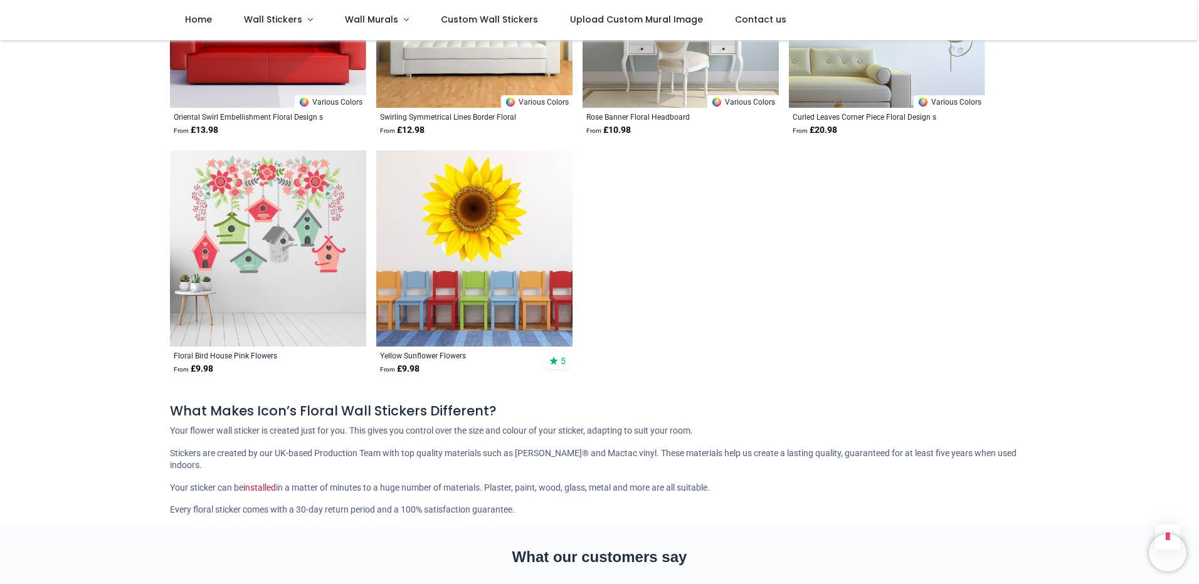
scroll to position [21191, 0]
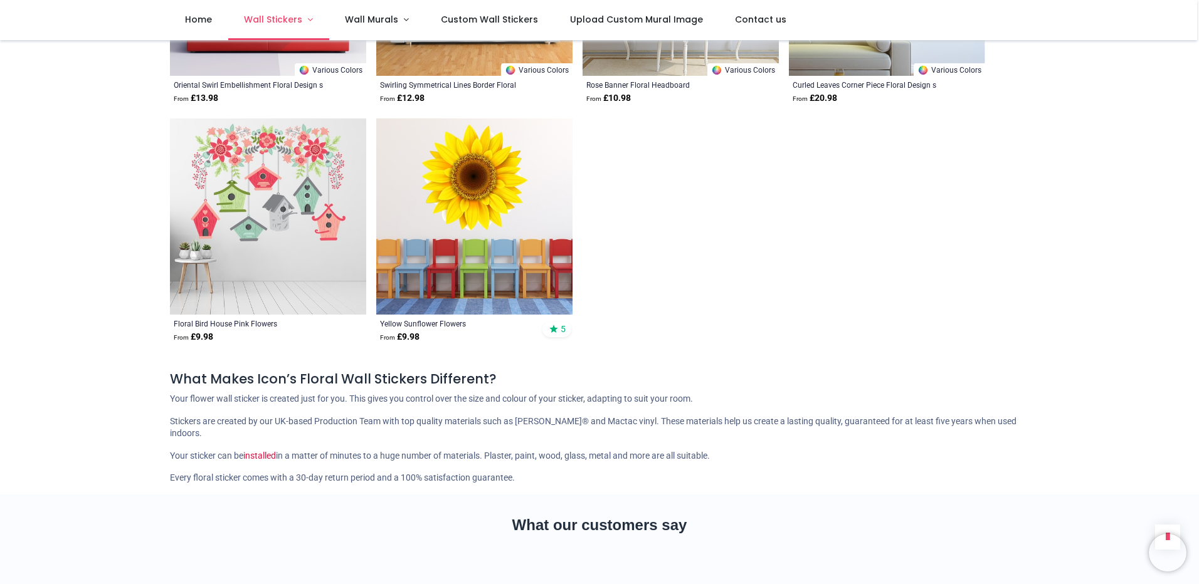
click at [288, 12] on link "Wall Stickers" at bounding box center [278, 20] width 101 height 40
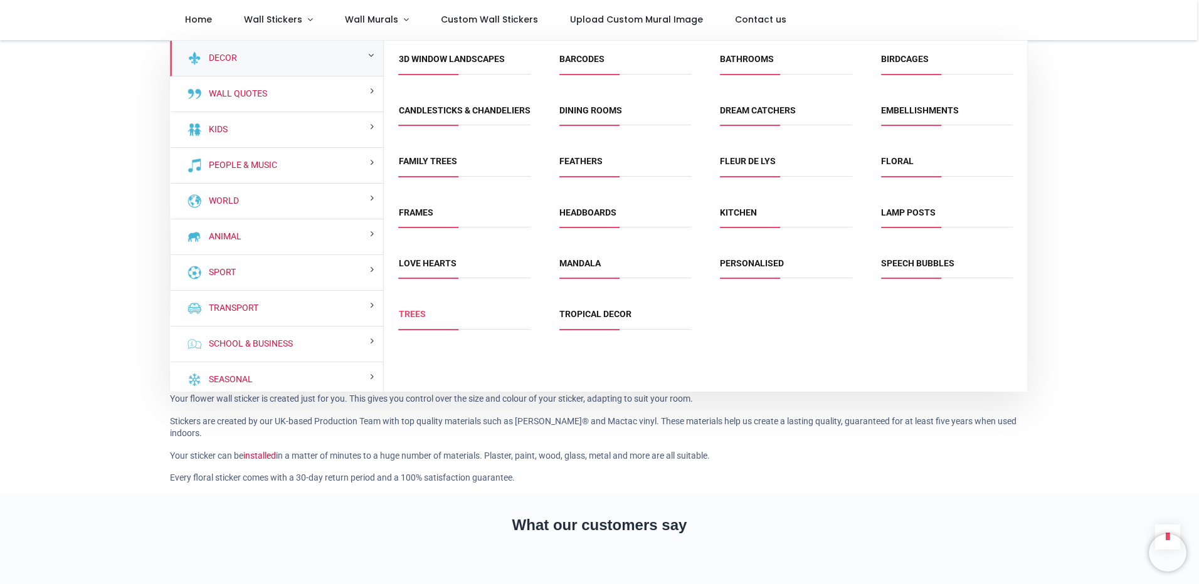
click at [414, 319] on link "Trees" at bounding box center [412, 314] width 27 height 10
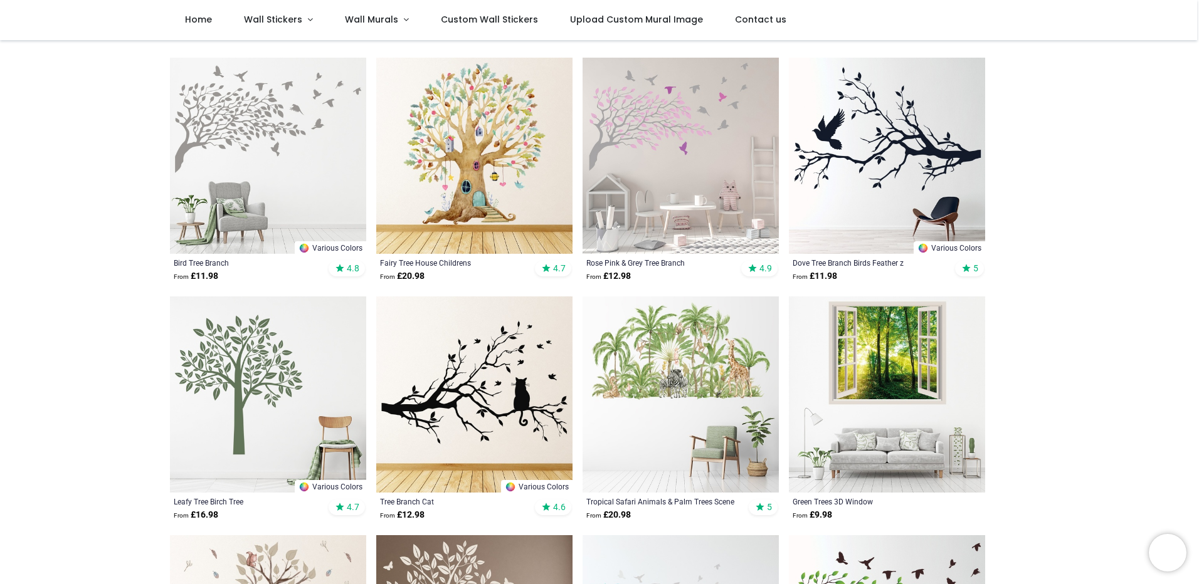
scroll to position [251, 0]
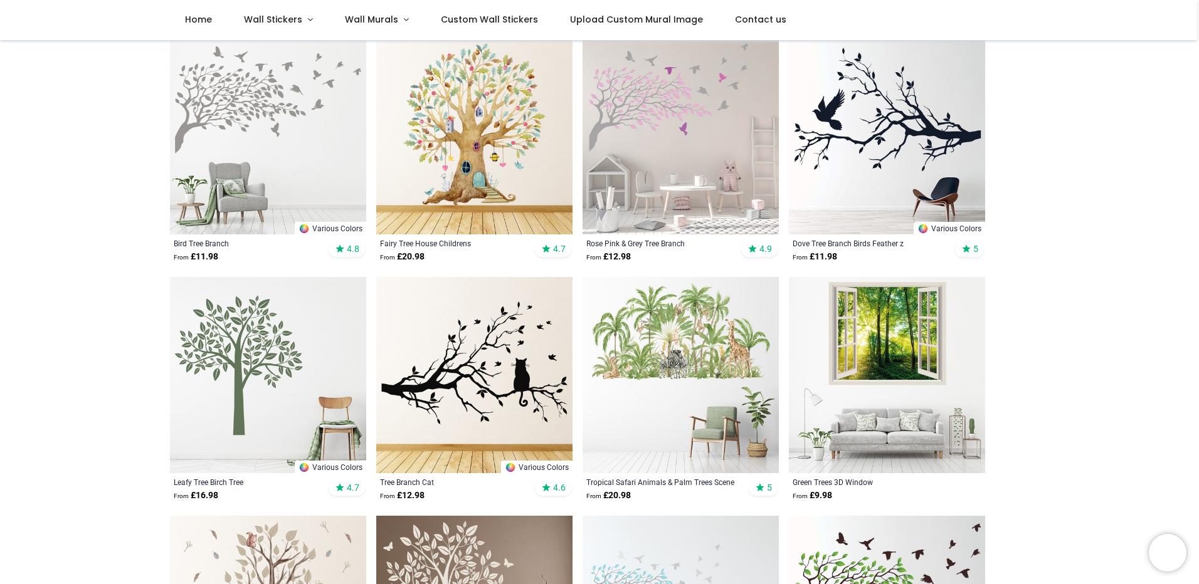
click at [470, 163] on img at bounding box center [474, 136] width 196 height 196
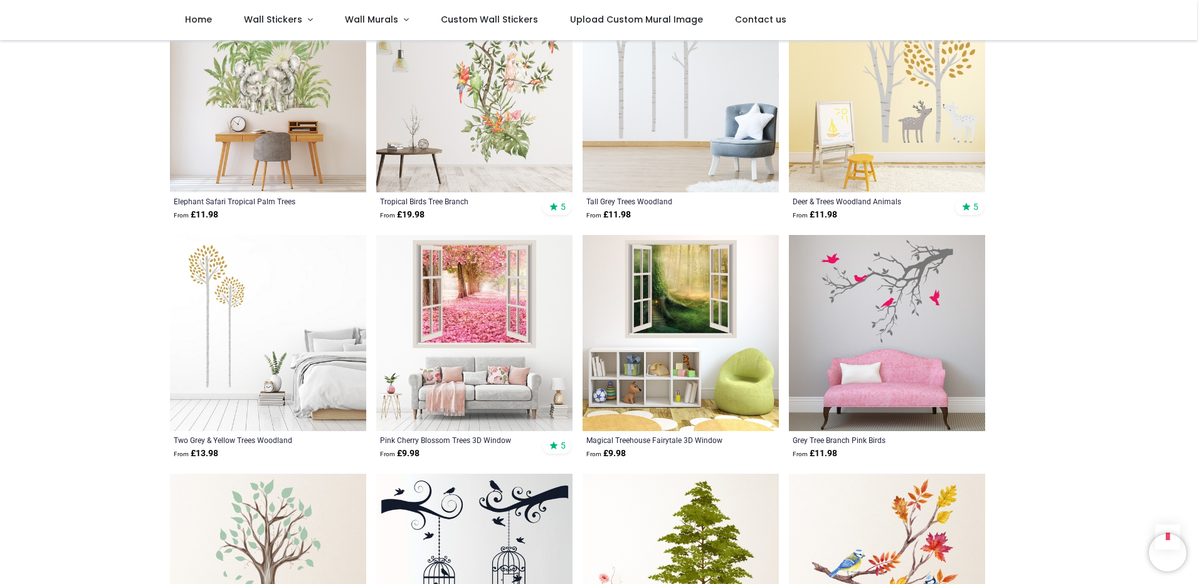
scroll to position [2696, 0]
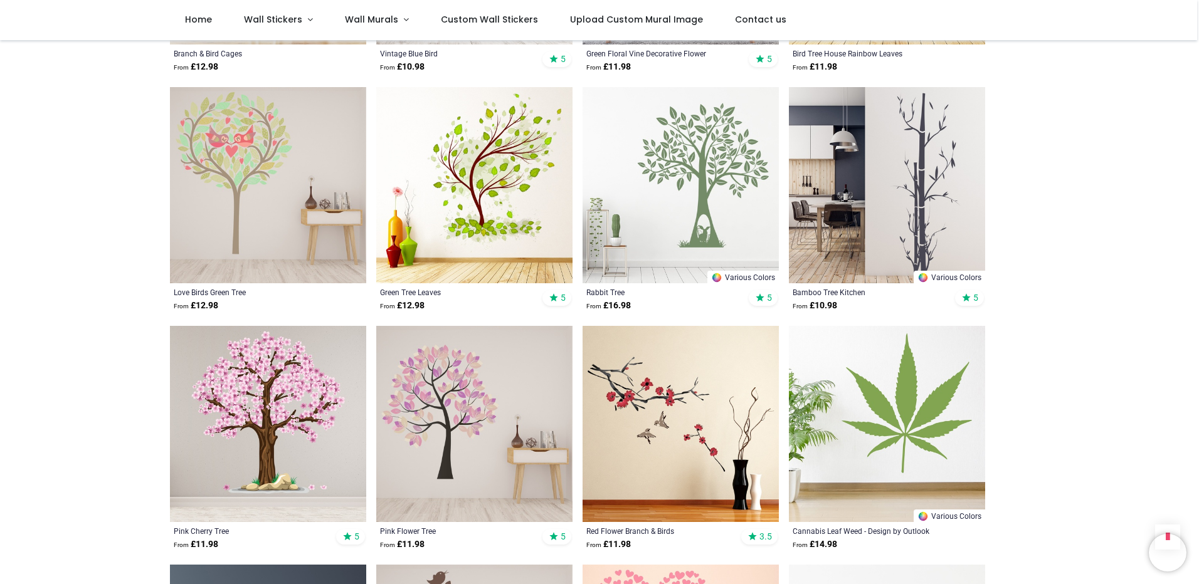
scroll to position [4263, 0]
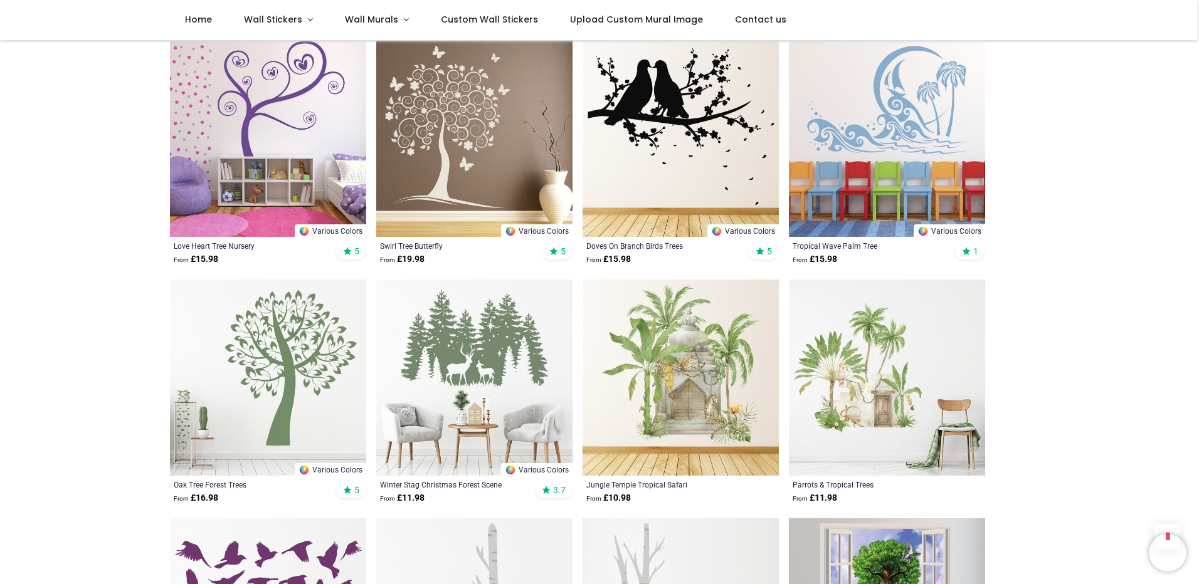
scroll to position [6332, 0]
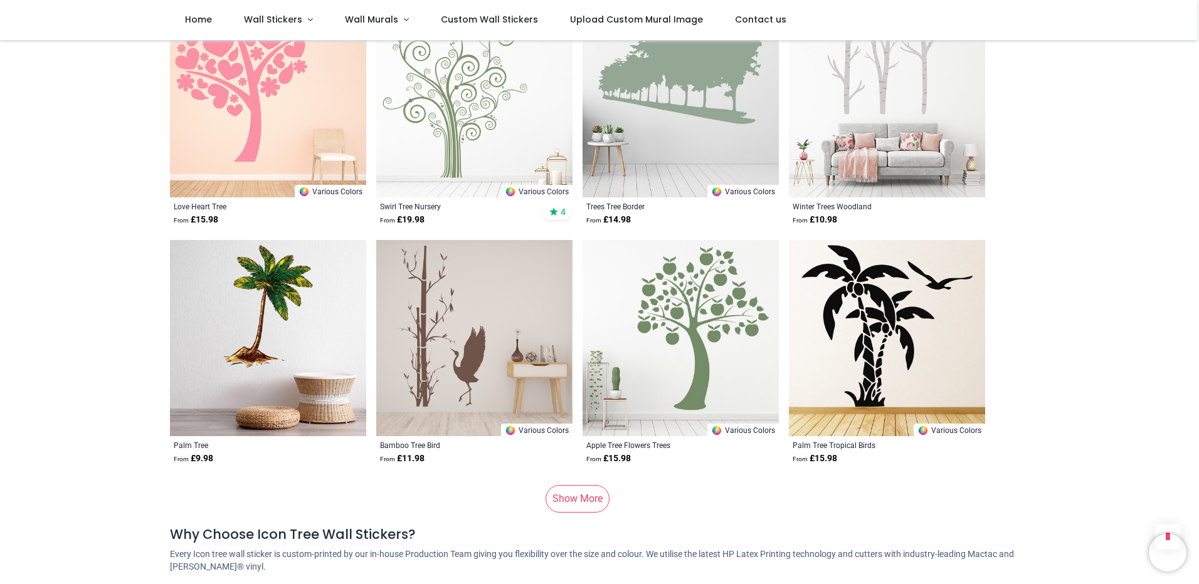
scroll to position [8213, 0]
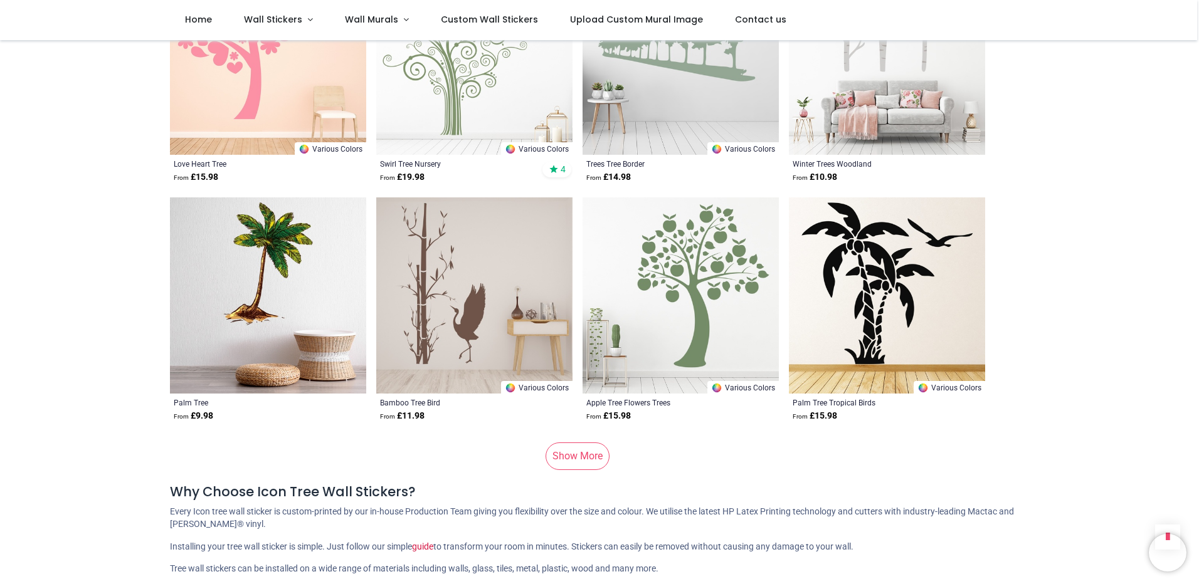
click at [569, 446] on link "Show More" at bounding box center [577, 457] width 64 height 28
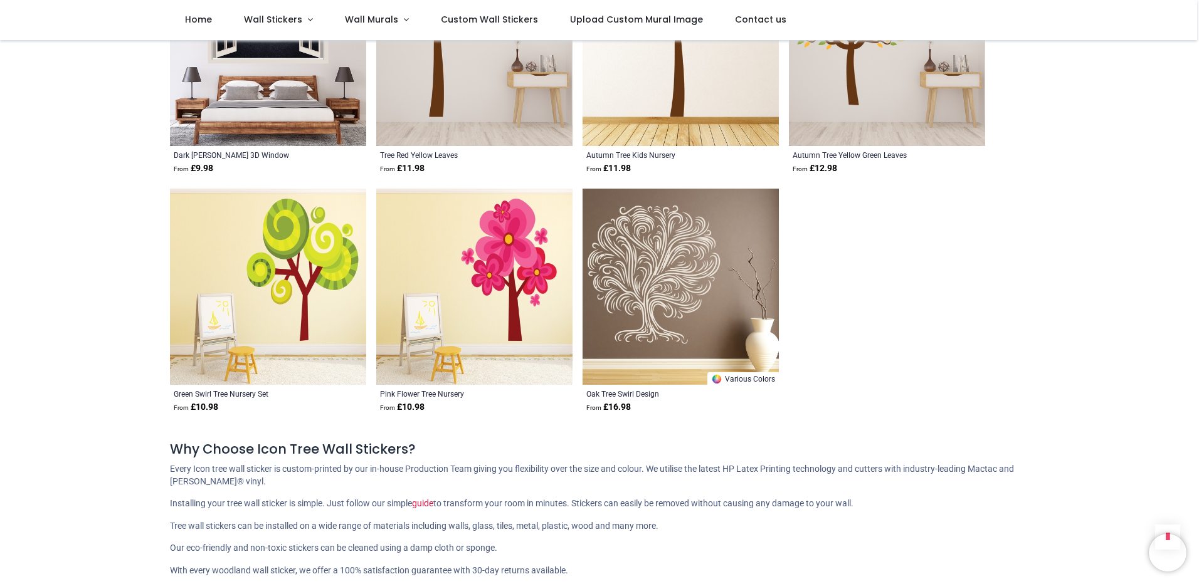
scroll to position [9780, 0]
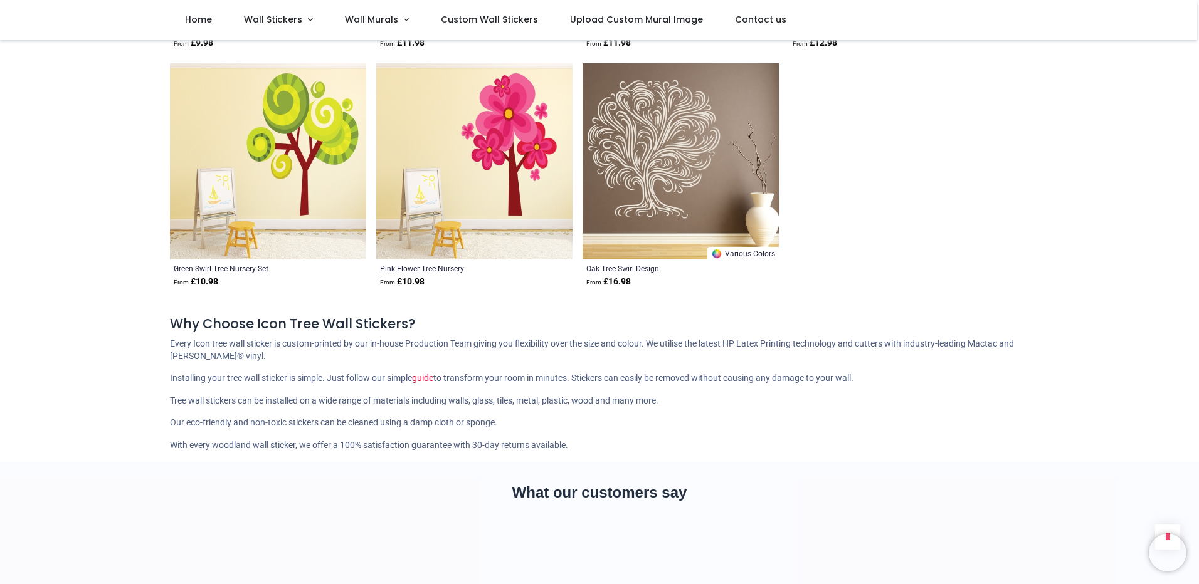
click at [1196, 550] on section "What our customers say" at bounding box center [599, 557] width 1199 height 191
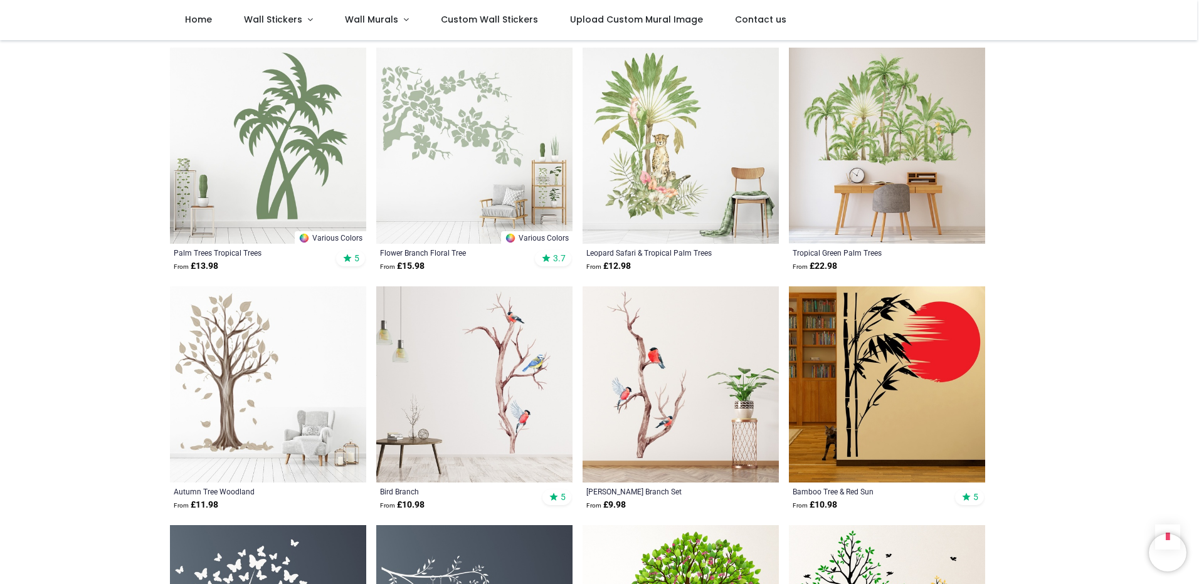
scroll to position [403, 0]
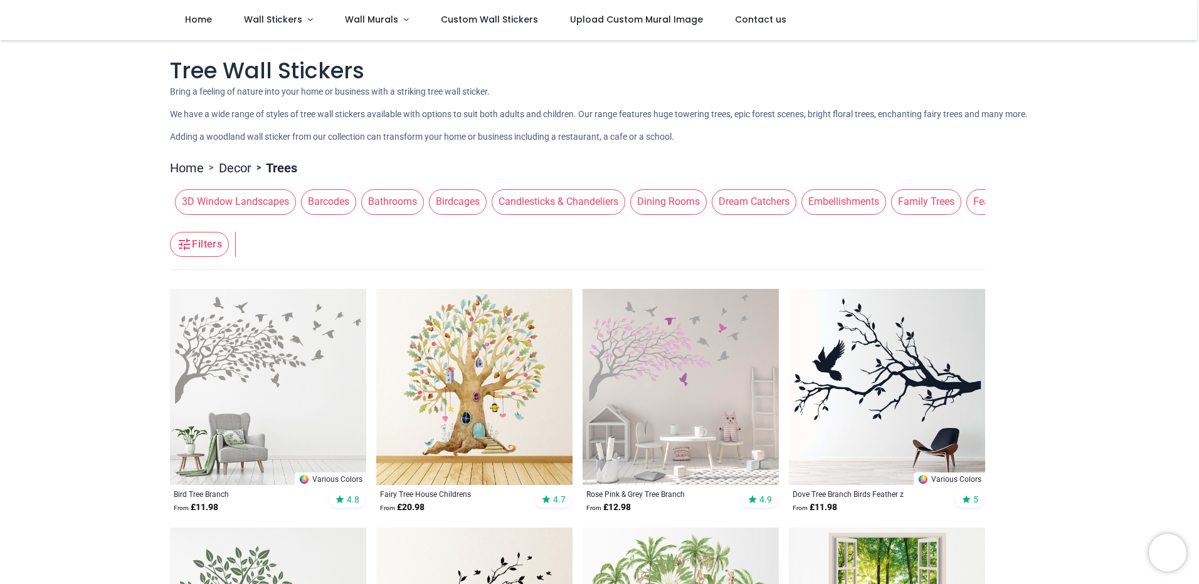
scroll to position [63, 0]
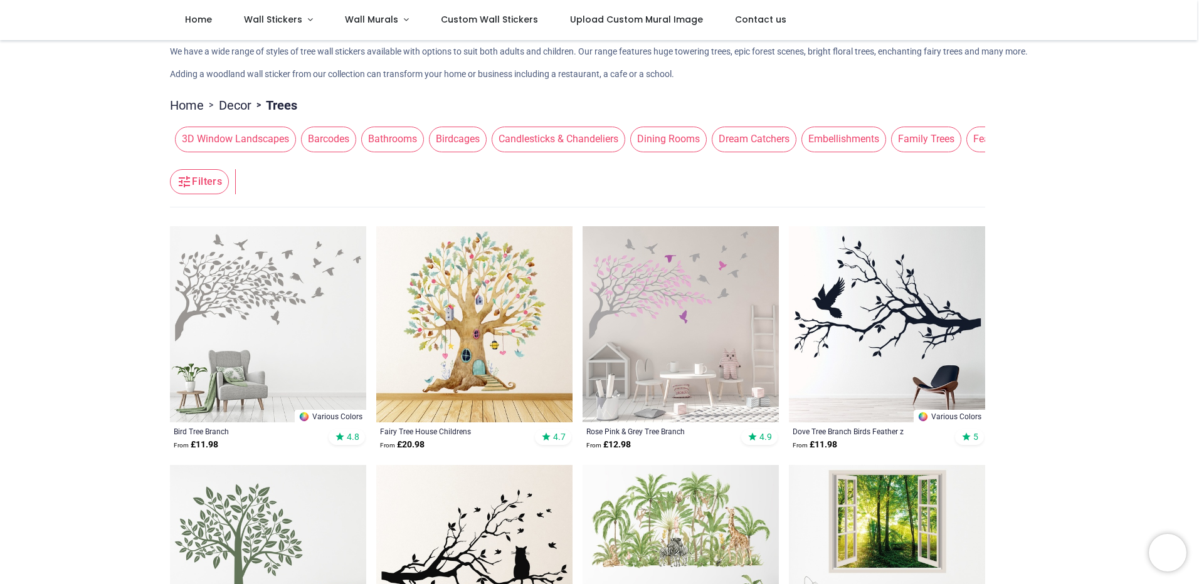
drag, startPoint x: 561, startPoint y: 171, endPoint x: 595, endPoint y: 184, distance: 36.3
click at [608, 181] on header "Filters Filters" at bounding box center [577, 182] width 815 height 50
drag, startPoint x: 578, startPoint y: 171, endPoint x: 604, endPoint y: 170, distance: 25.7
click at [897, 152] on span "Family Trees" at bounding box center [926, 139] width 70 height 25
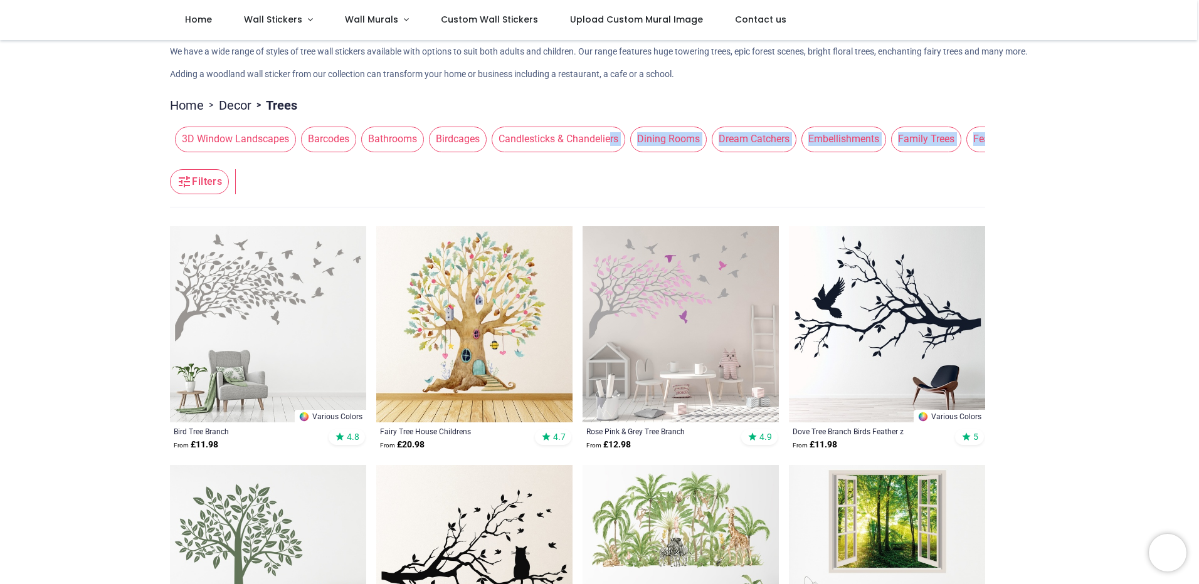
click at [913, 152] on span "Family Trees" at bounding box center [926, 139] width 70 height 25
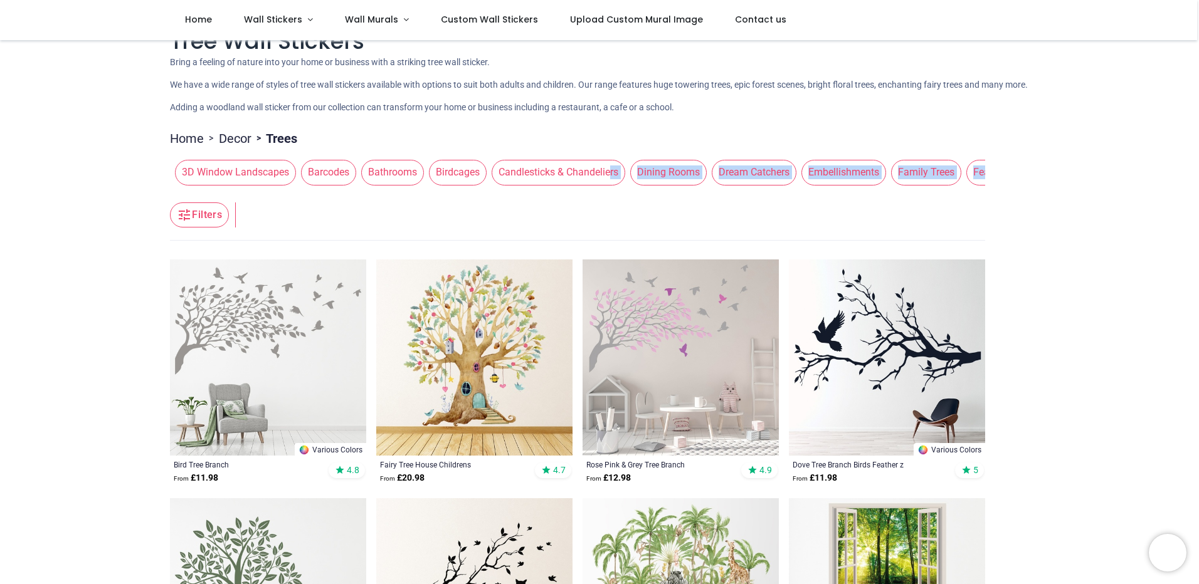
scroll to position [0, 0]
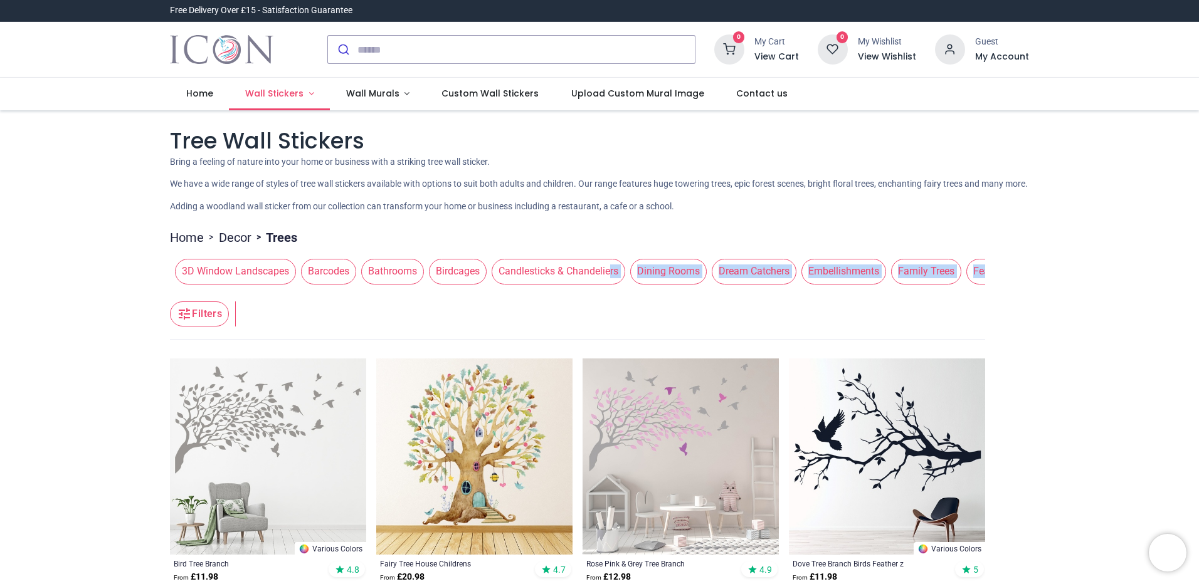
click at [290, 87] on span "Wall Stickers" at bounding box center [274, 93] width 58 height 13
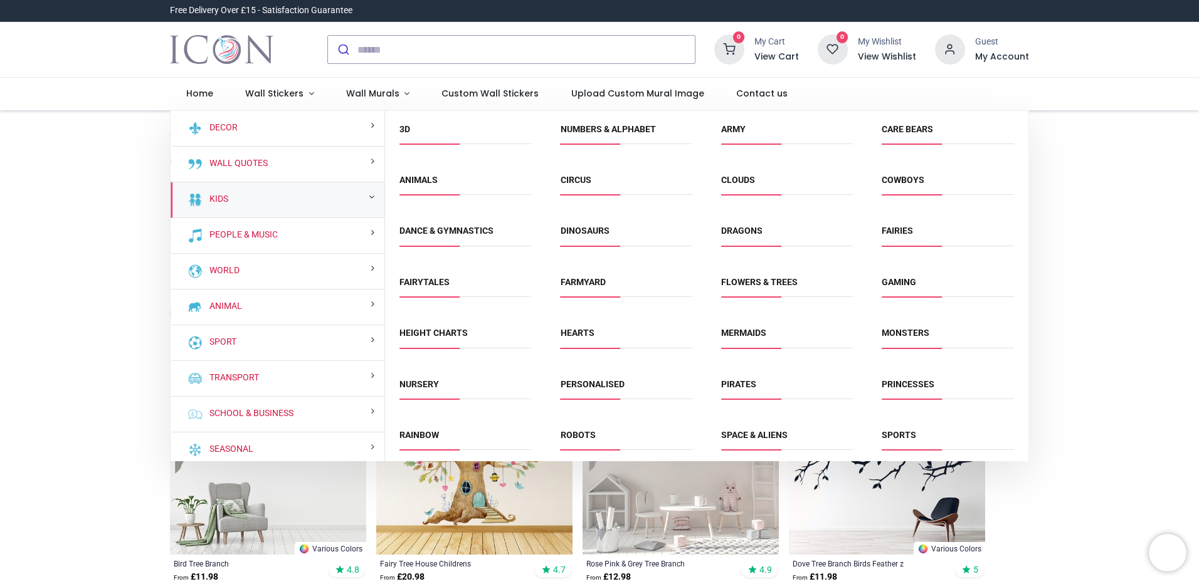
click at [439, 288] on span "Fairytales" at bounding box center [465, 286] width 132 height 21
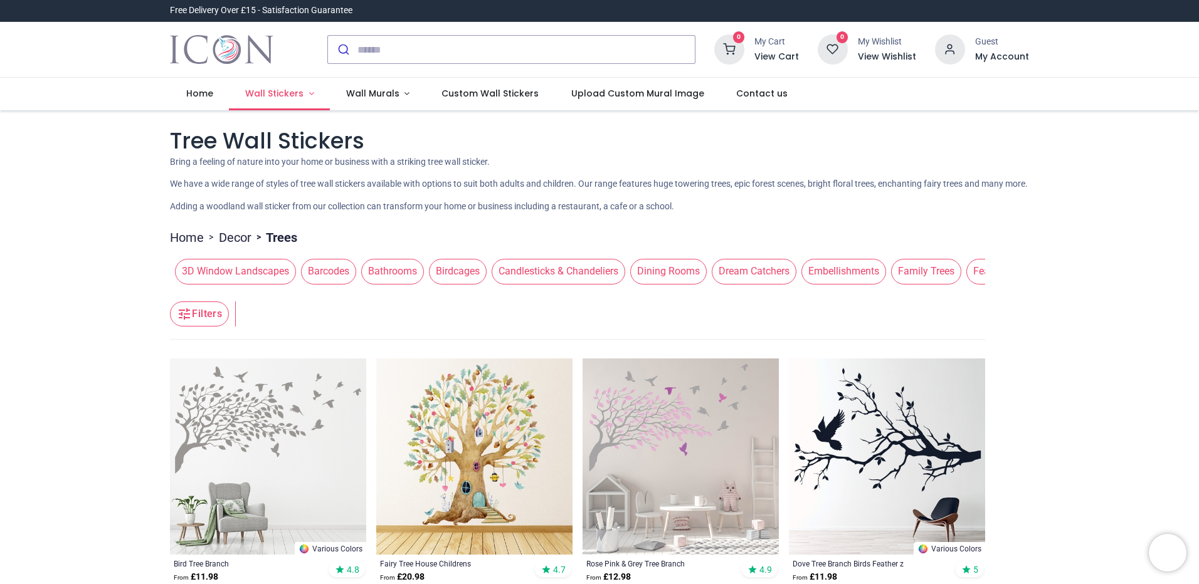
click at [288, 92] on span "Wall Stickers" at bounding box center [274, 93] width 58 height 13
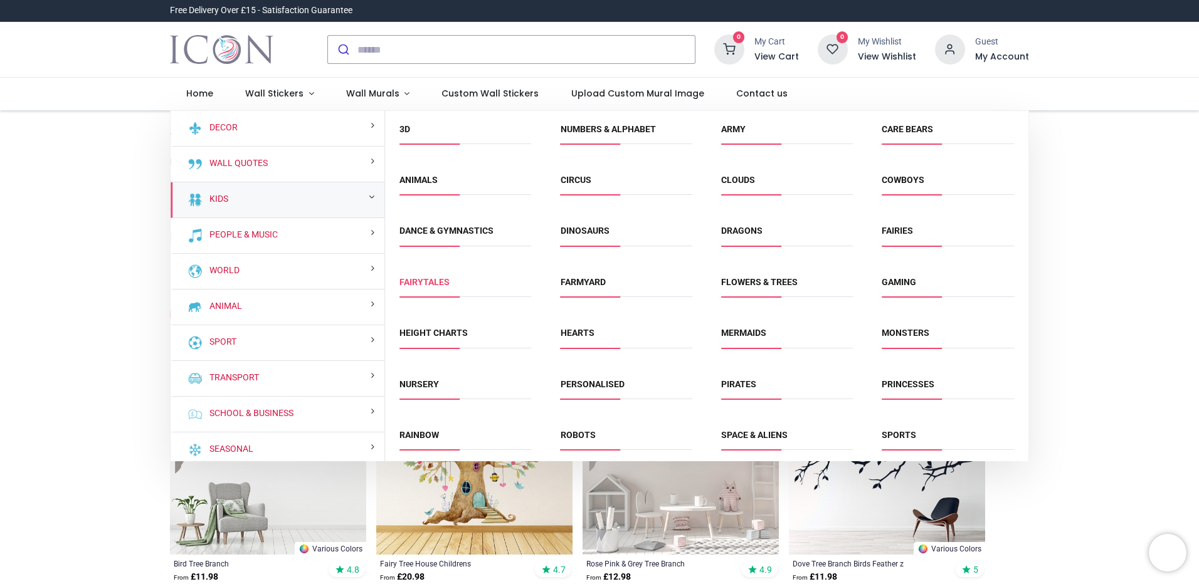
click at [430, 283] on link "Fairytales" at bounding box center [424, 282] width 50 height 10
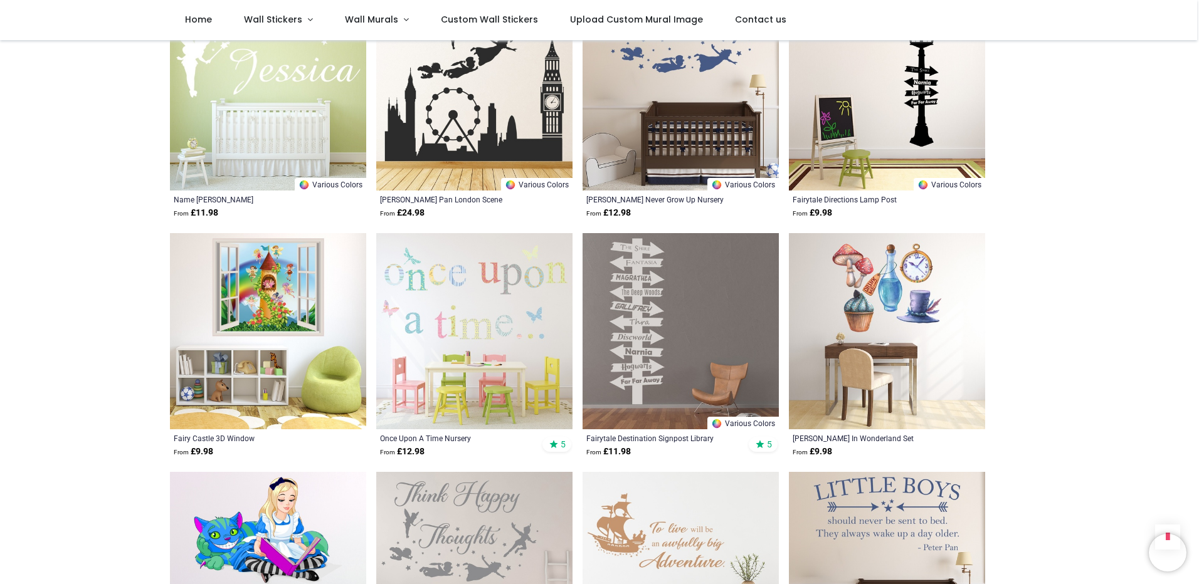
scroll to position [815, 0]
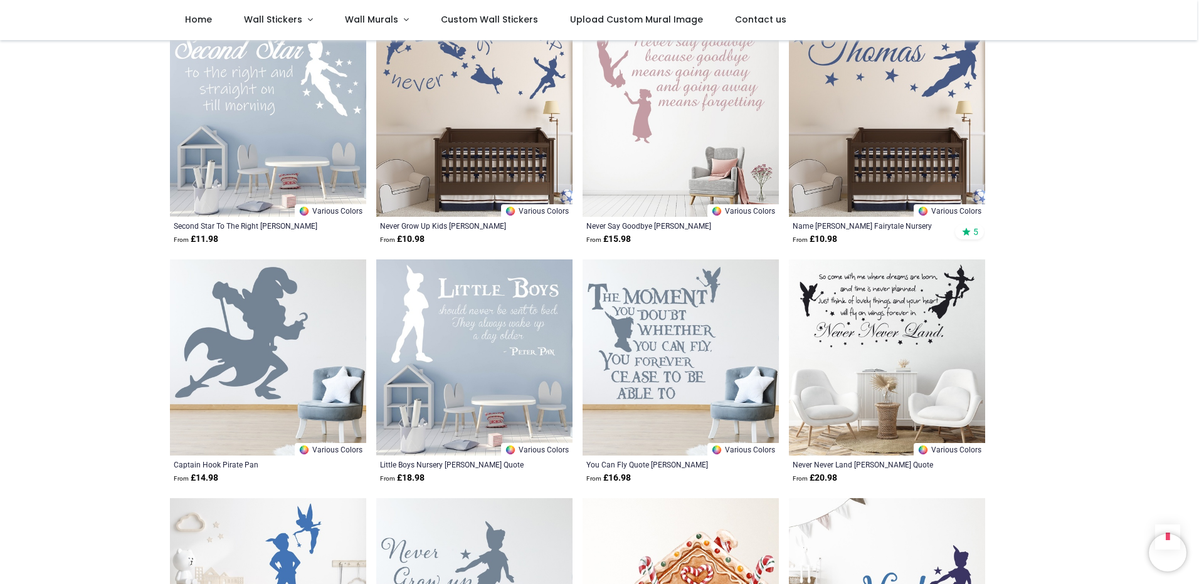
scroll to position [2445, 0]
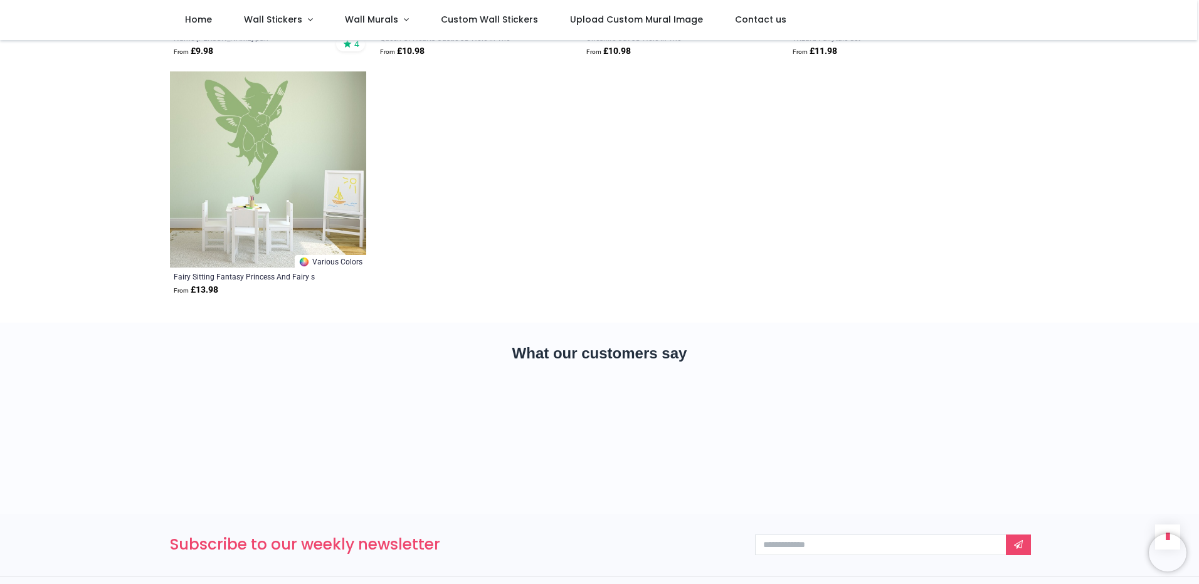
scroll to position [3824, 0]
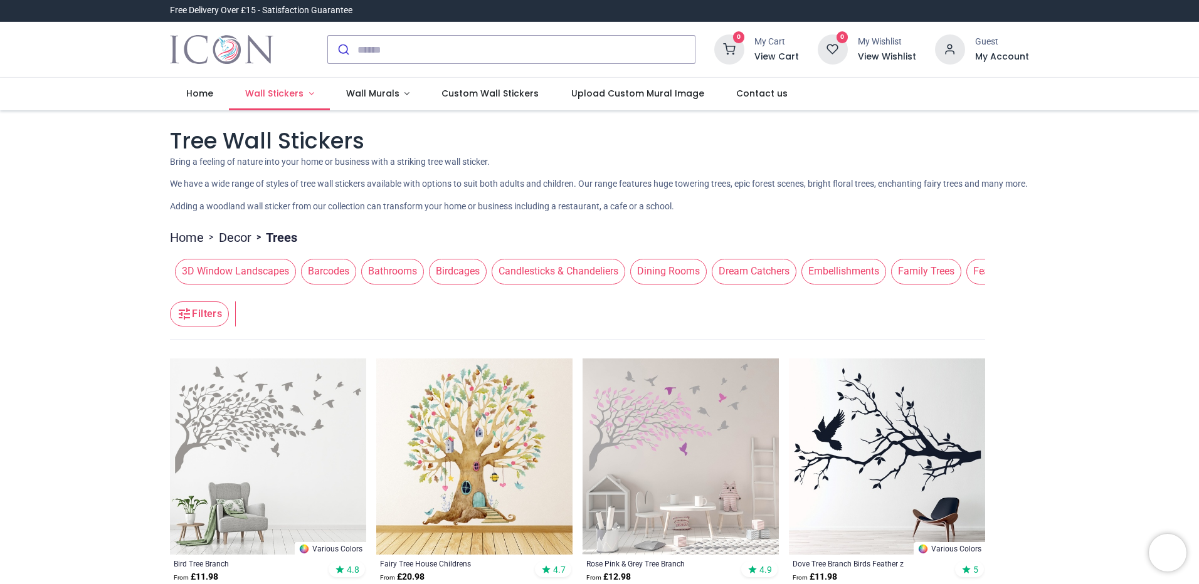
click at [280, 96] on span "Wall Stickers" at bounding box center [274, 93] width 58 height 13
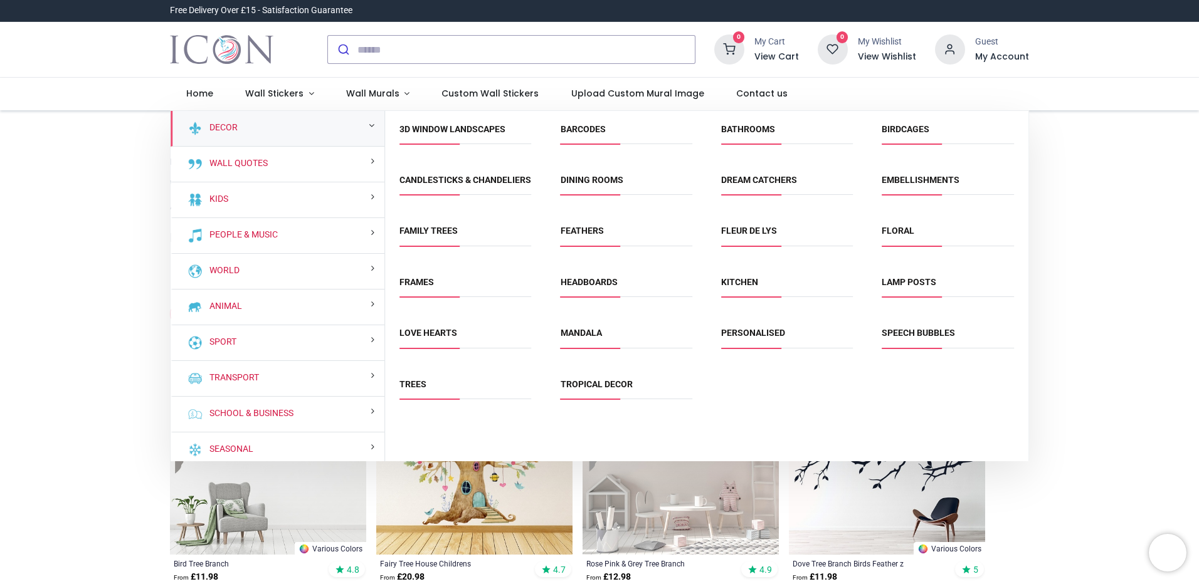
click at [911, 236] on link "Floral" at bounding box center [897, 231] width 33 height 10
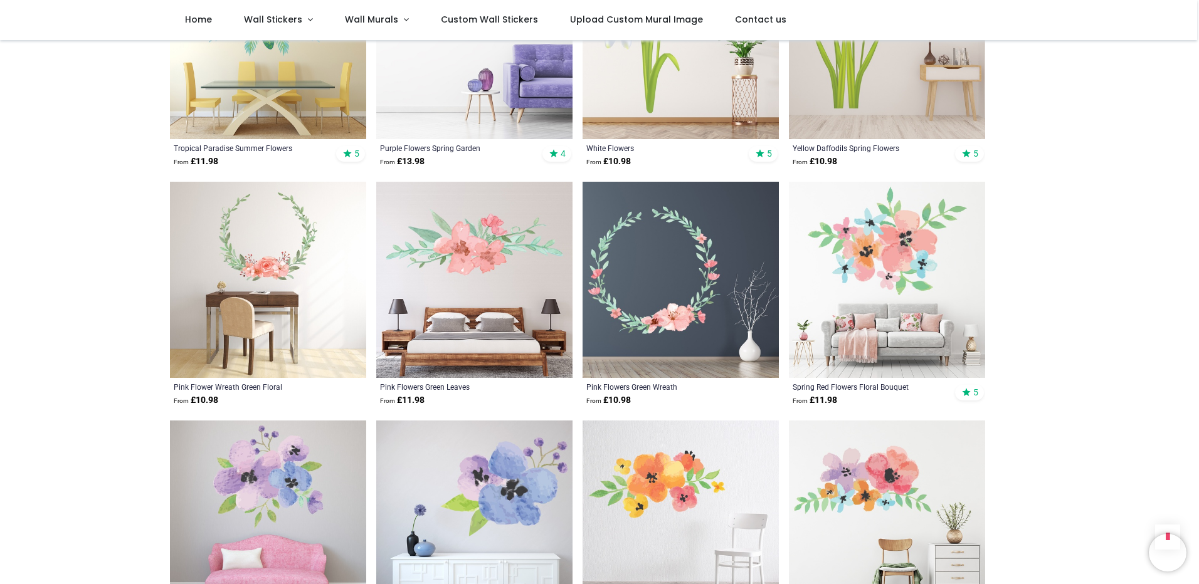
scroll to position [2320, 0]
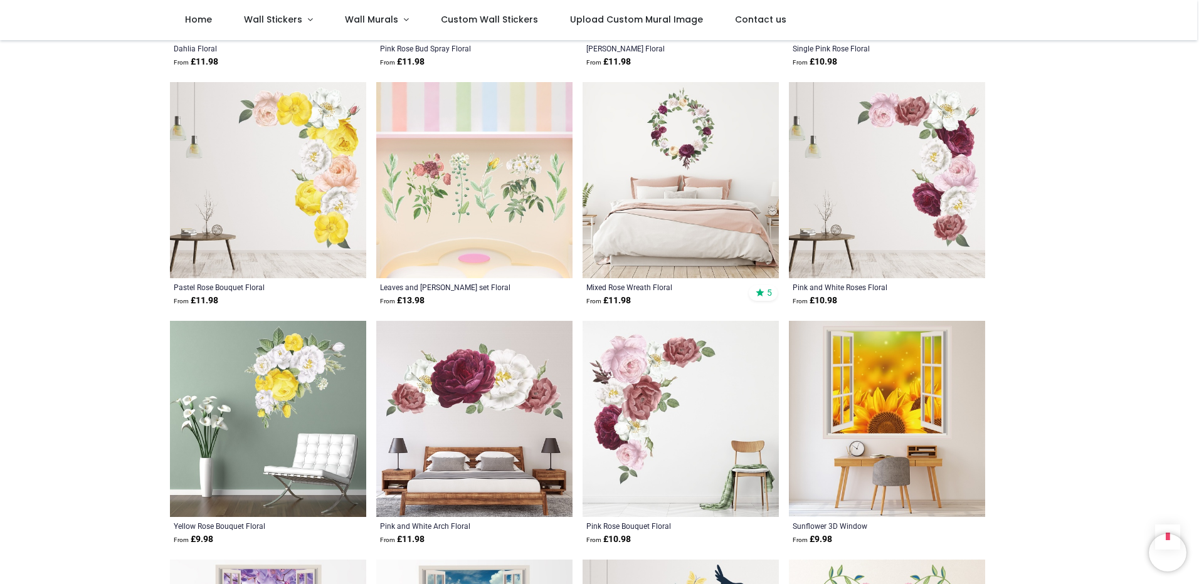
scroll to position [4514, 0]
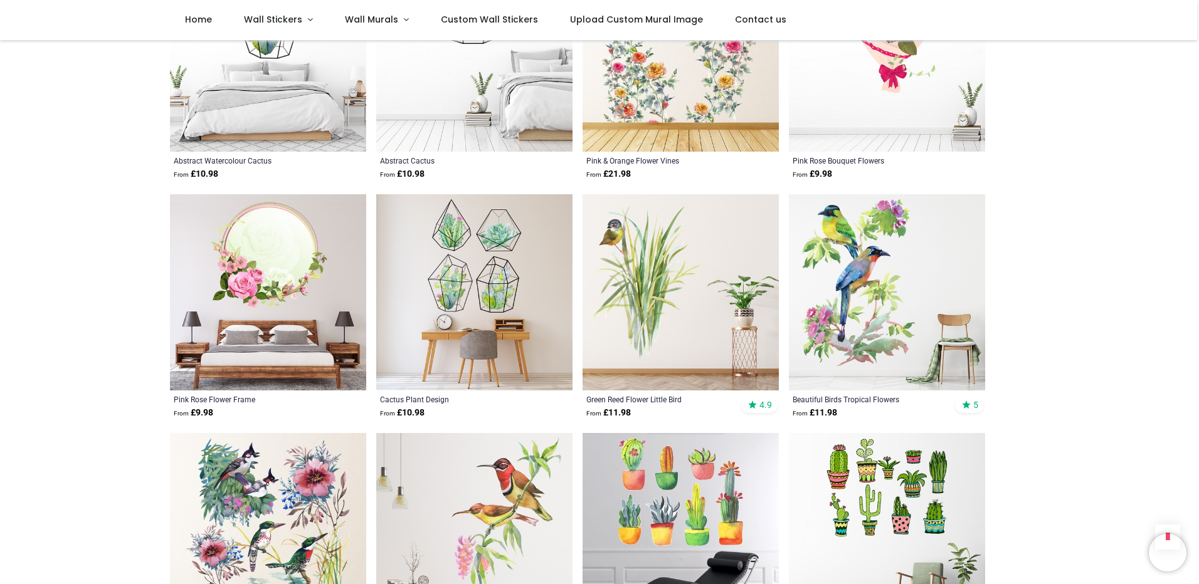
scroll to position [6081, 0]
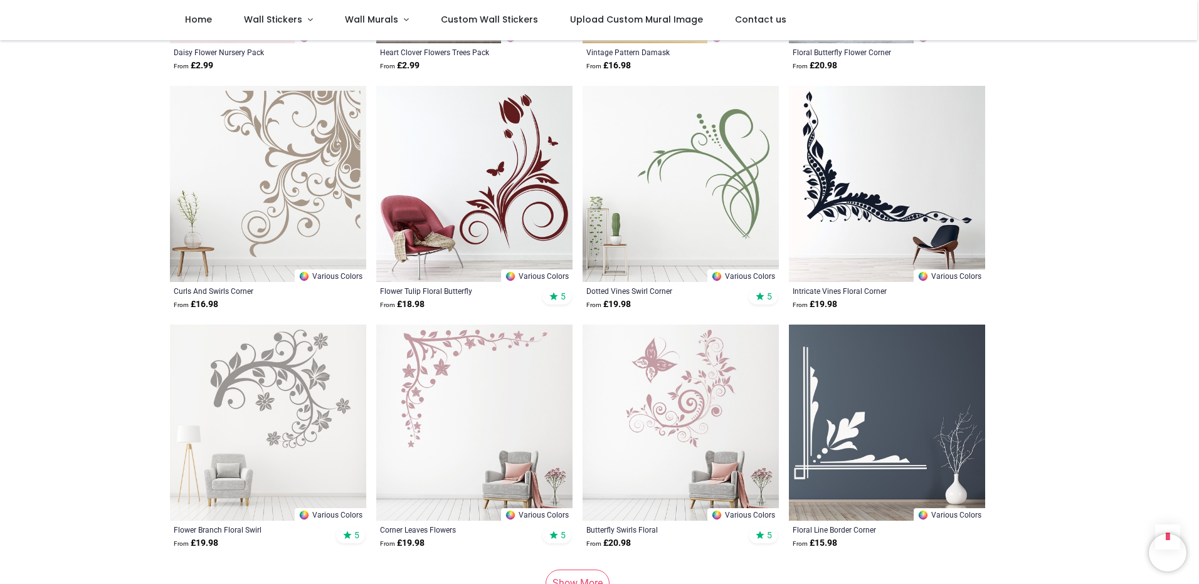
scroll to position [8150, 0]
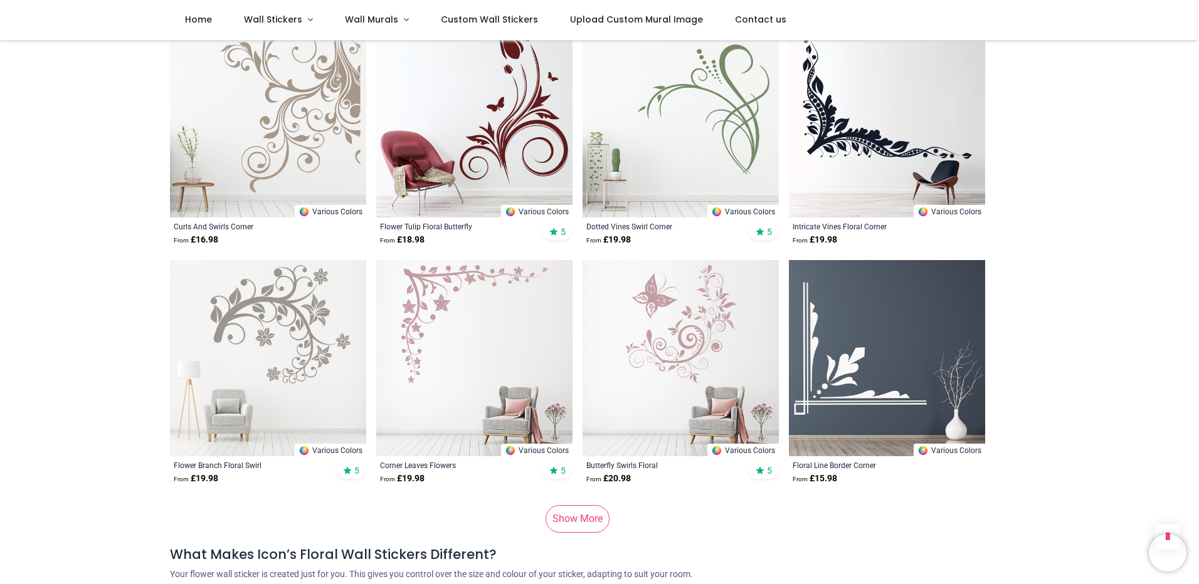
click at [572, 505] on link "Show More" at bounding box center [577, 519] width 64 height 28
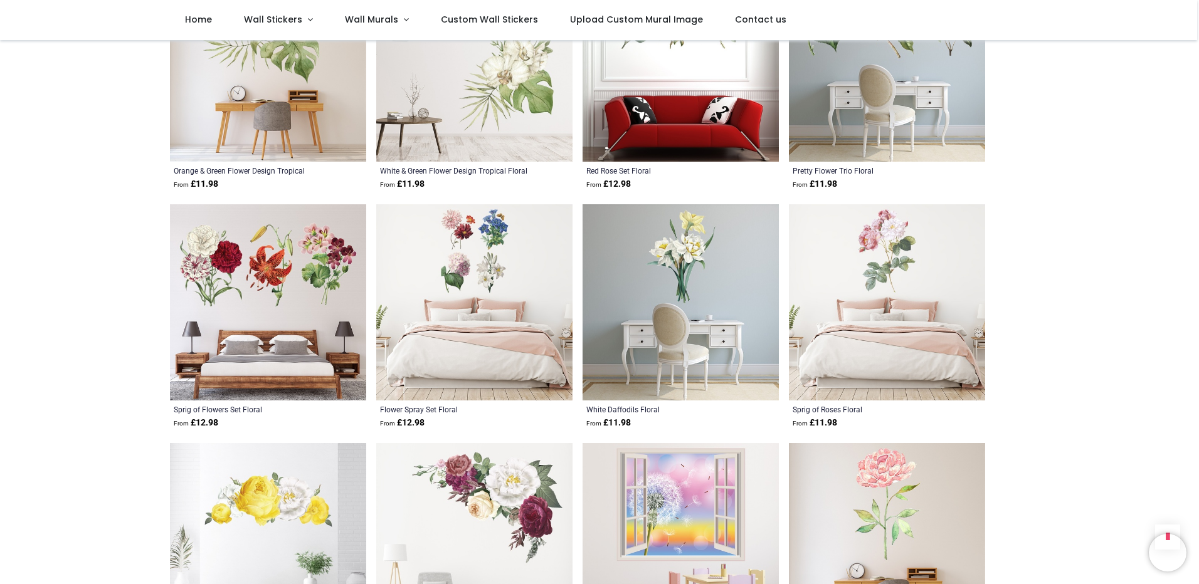
scroll to position [9404, 0]
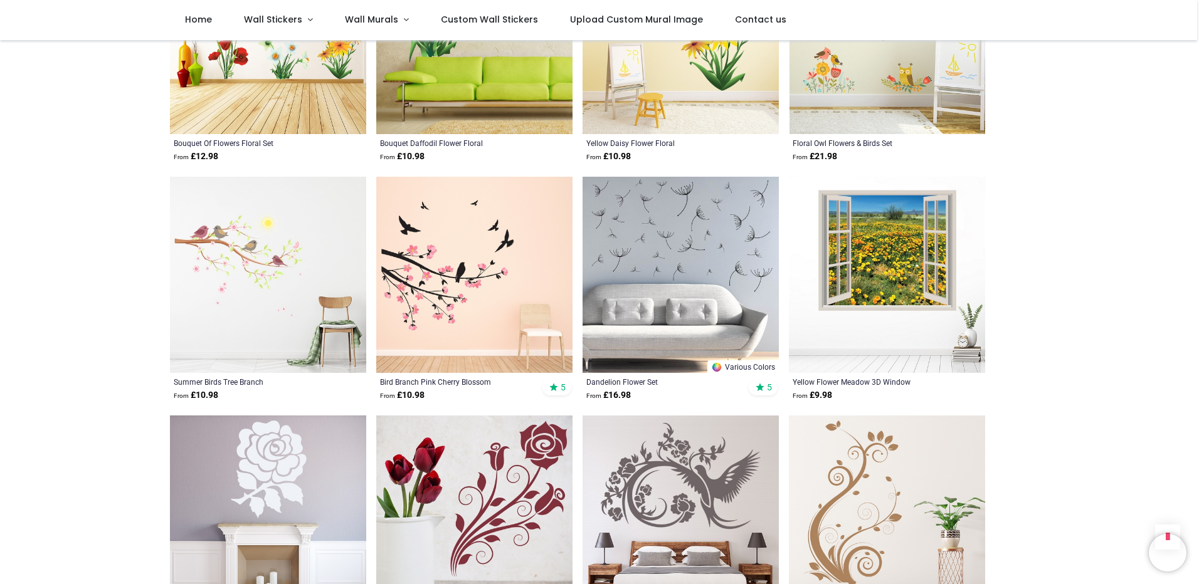
scroll to position [11348, 0]
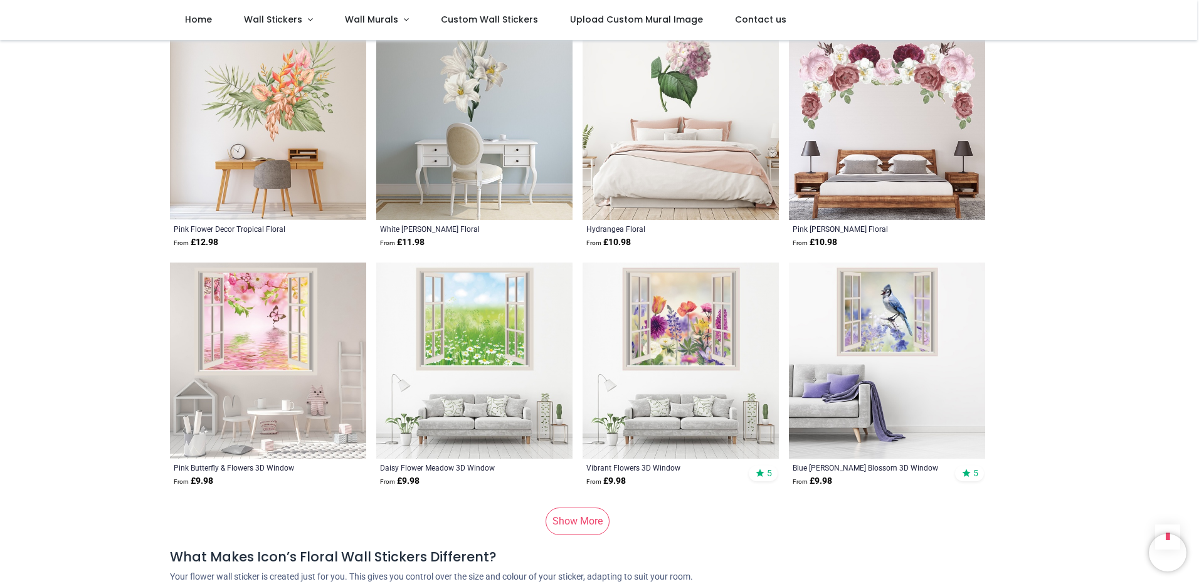
scroll to position [13166, 0]
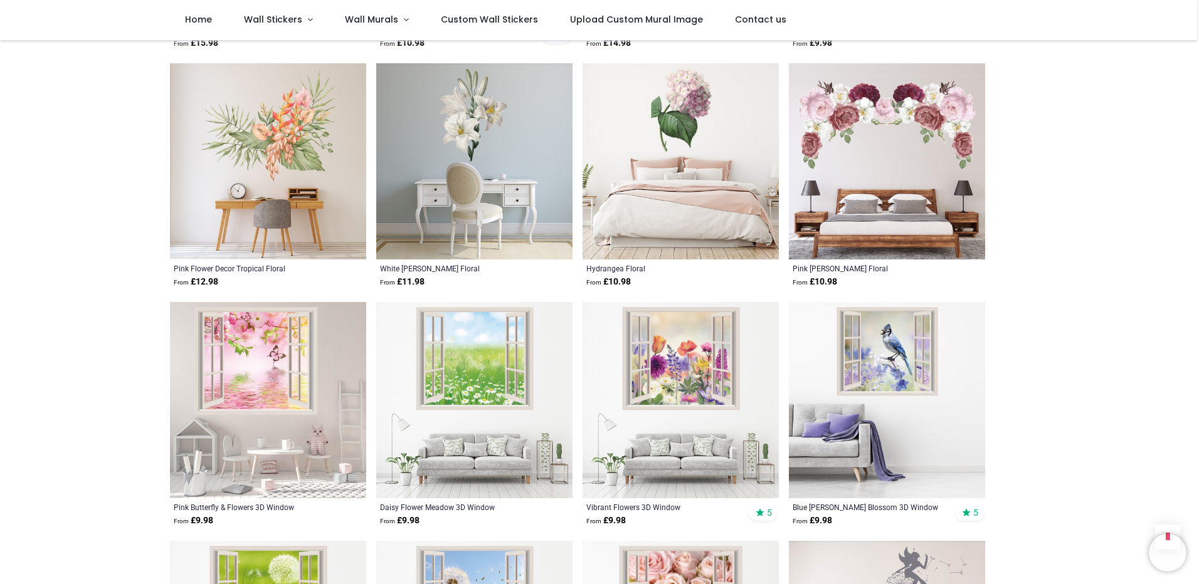
scroll to position [13103, 0]
